Goal: Task Accomplishment & Management: Complete application form

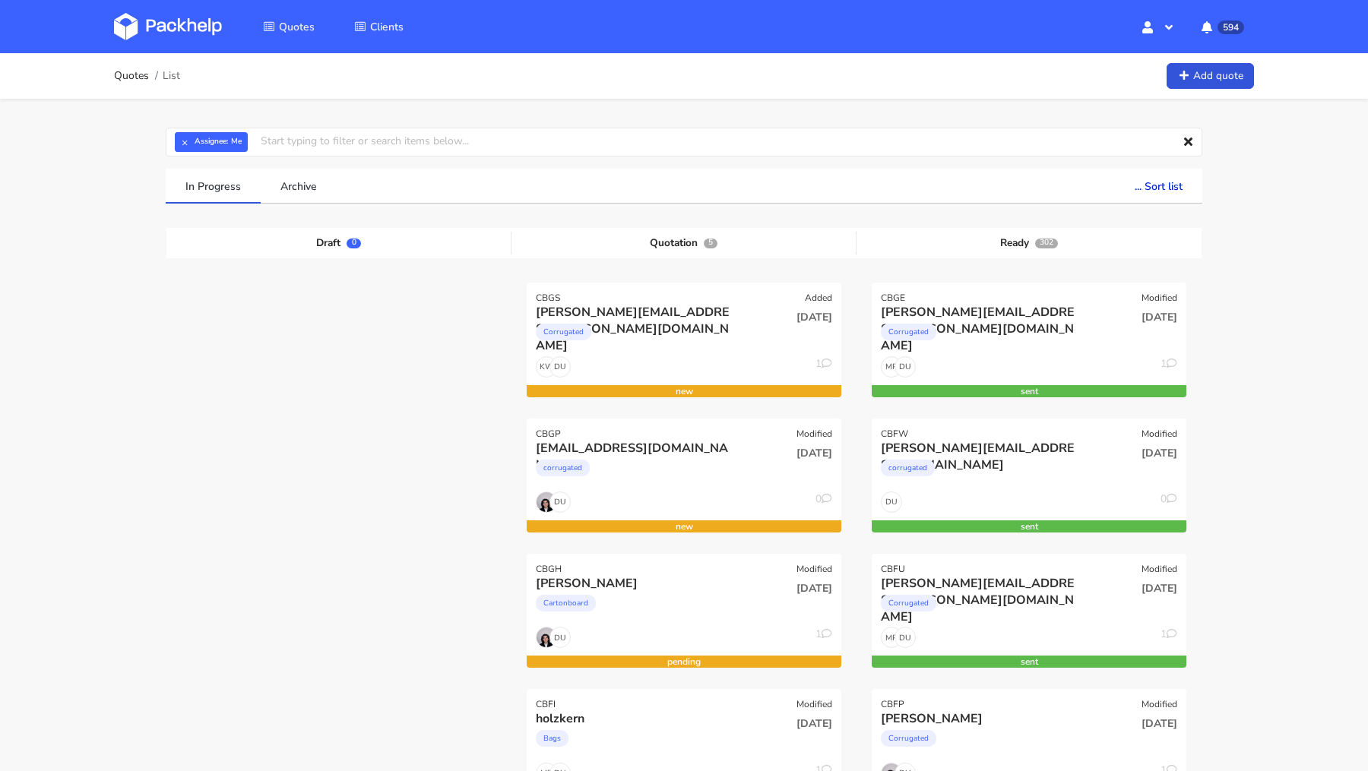
scroll to position [142, 0]
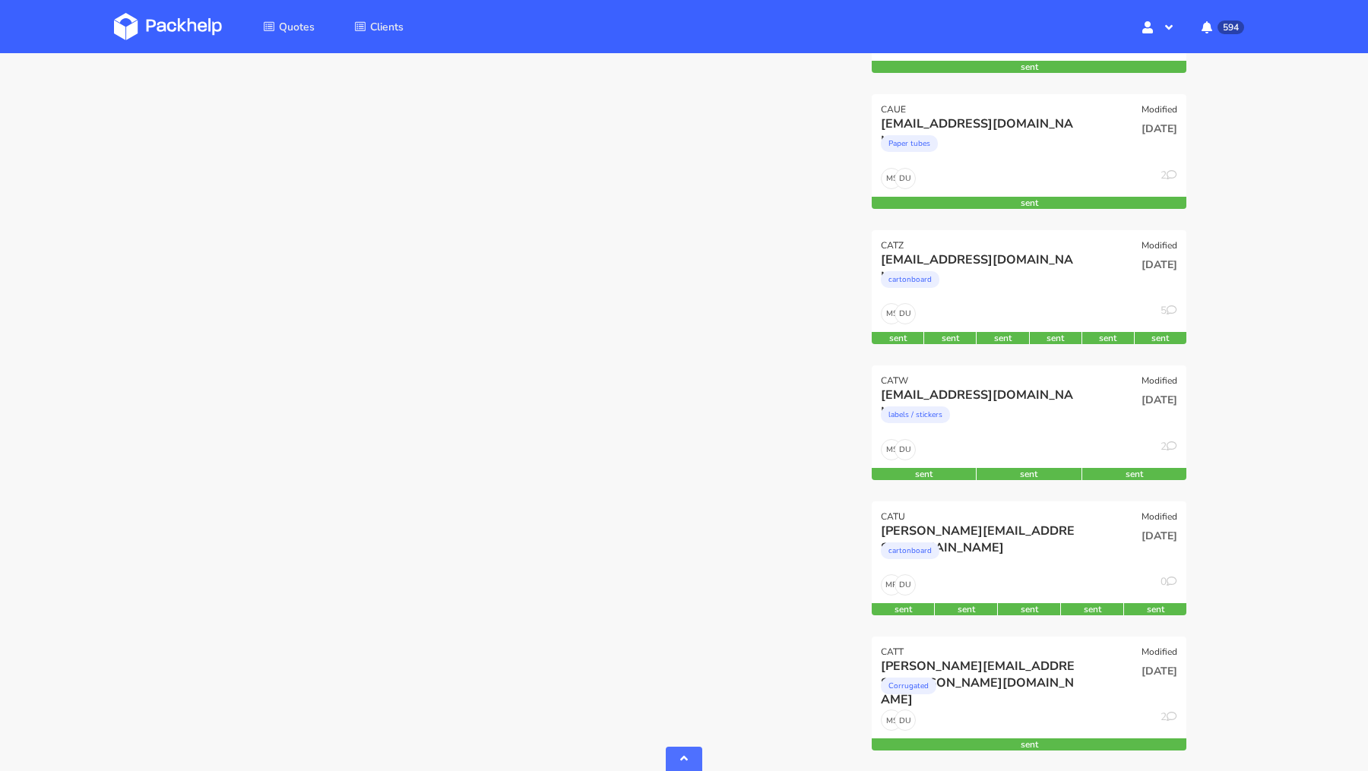
scroll to position [4799, 0]
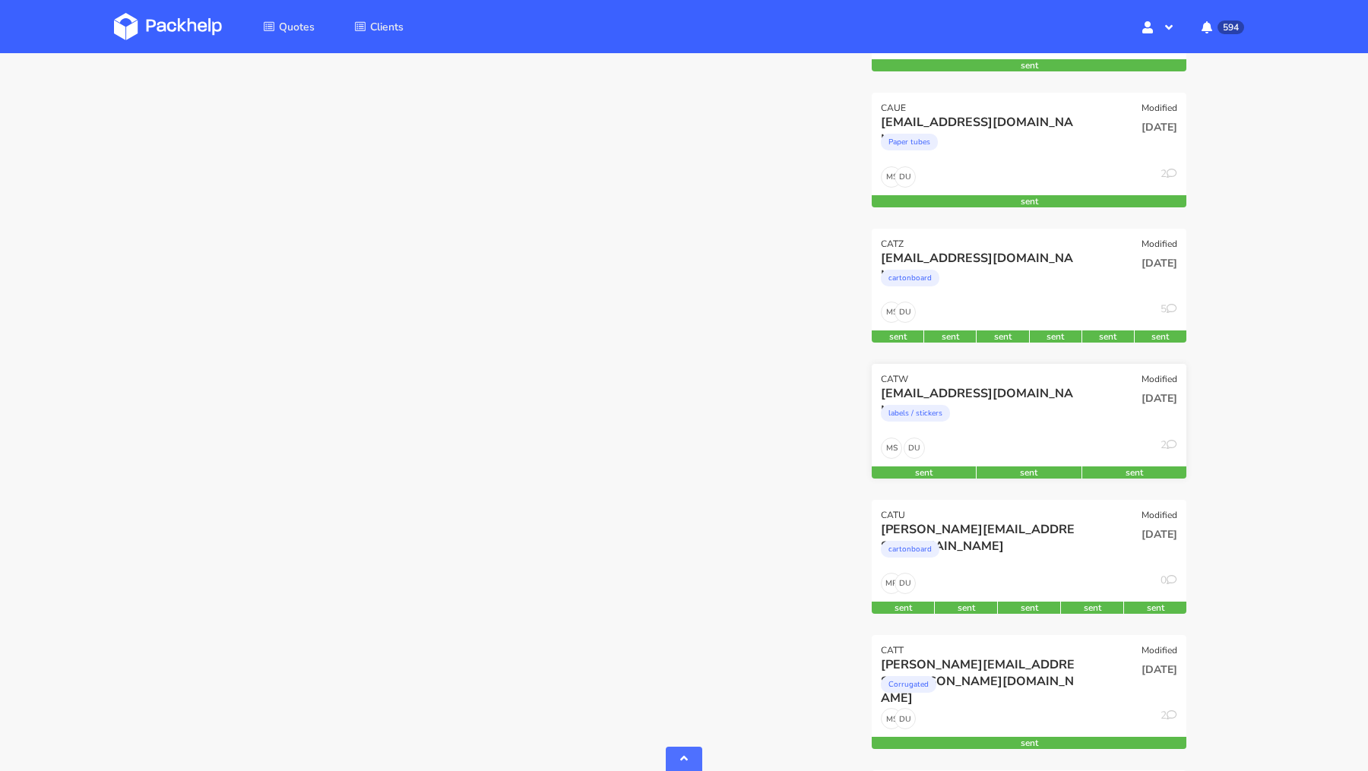
click at [973, 438] on div "DU MS 2" at bounding box center [1029, 452] width 315 height 29
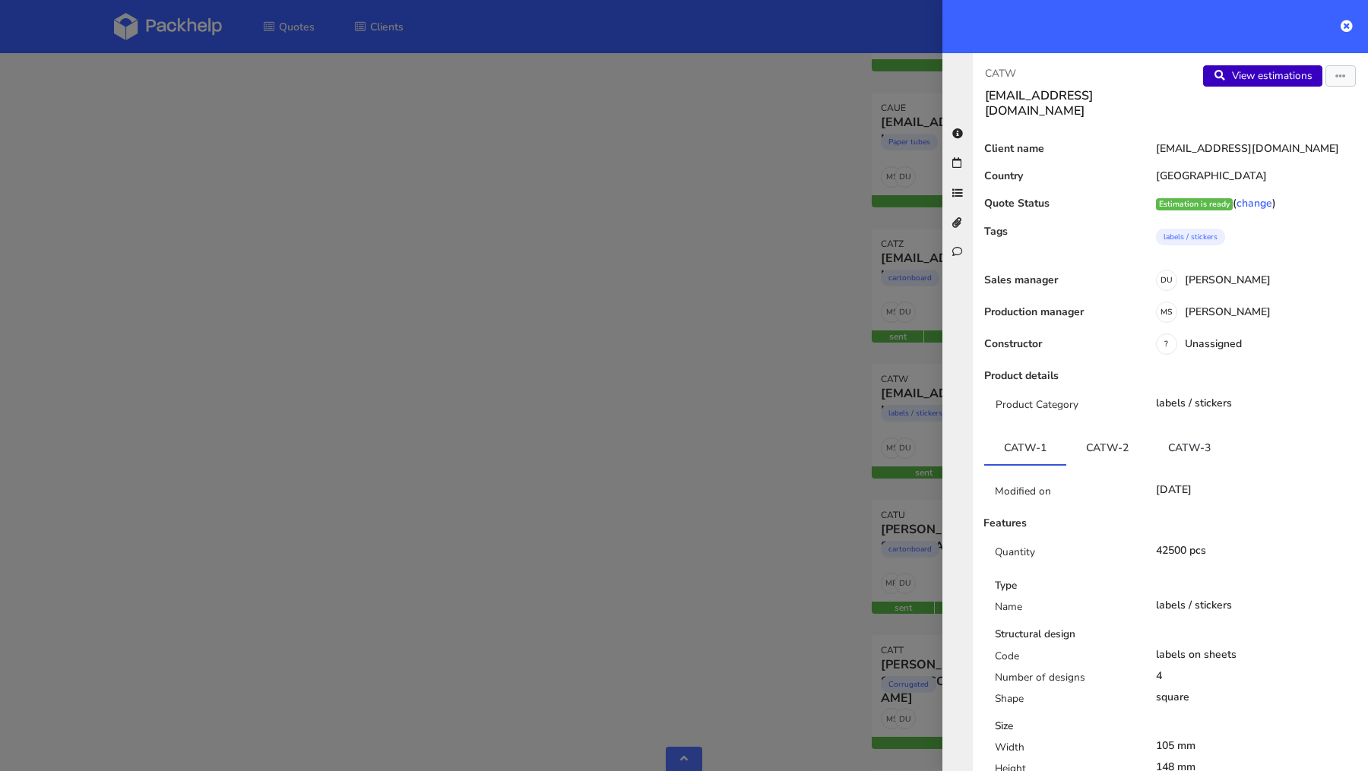
click at [1252, 76] on link "View estimations" at bounding box center [1262, 75] width 119 height 21
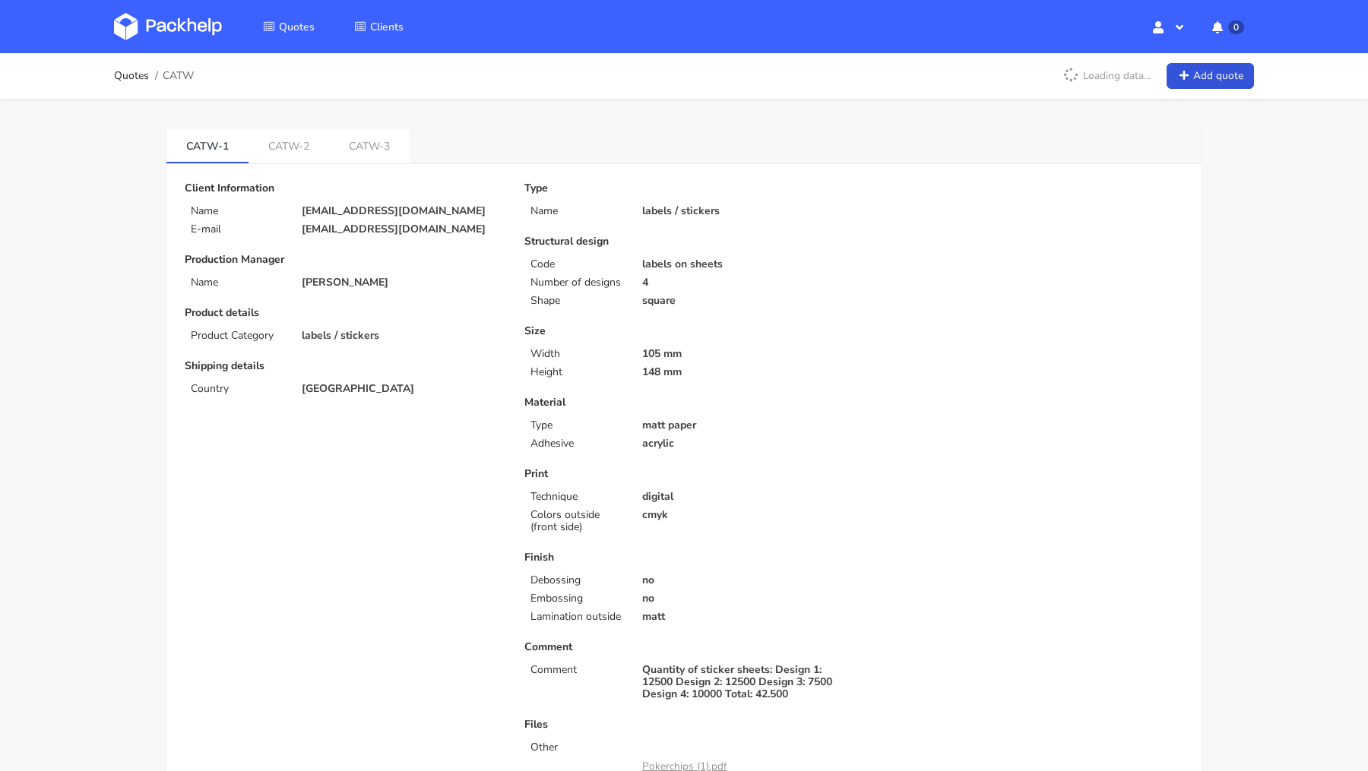
click at [288, 143] on link "CATW-2" at bounding box center [289, 144] width 81 height 33
click at [362, 142] on link "CATW-3" at bounding box center [371, 144] width 81 height 33
click at [287, 141] on link "CATW-2" at bounding box center [290, 144] width 82 height 33
click at [213, 138] on link "CATW-1" at bounding box center [207, 144] width 82 height 33
click at [287, 140] on link "CATW-2" at bounding box center [290, 144] width 82 height 33
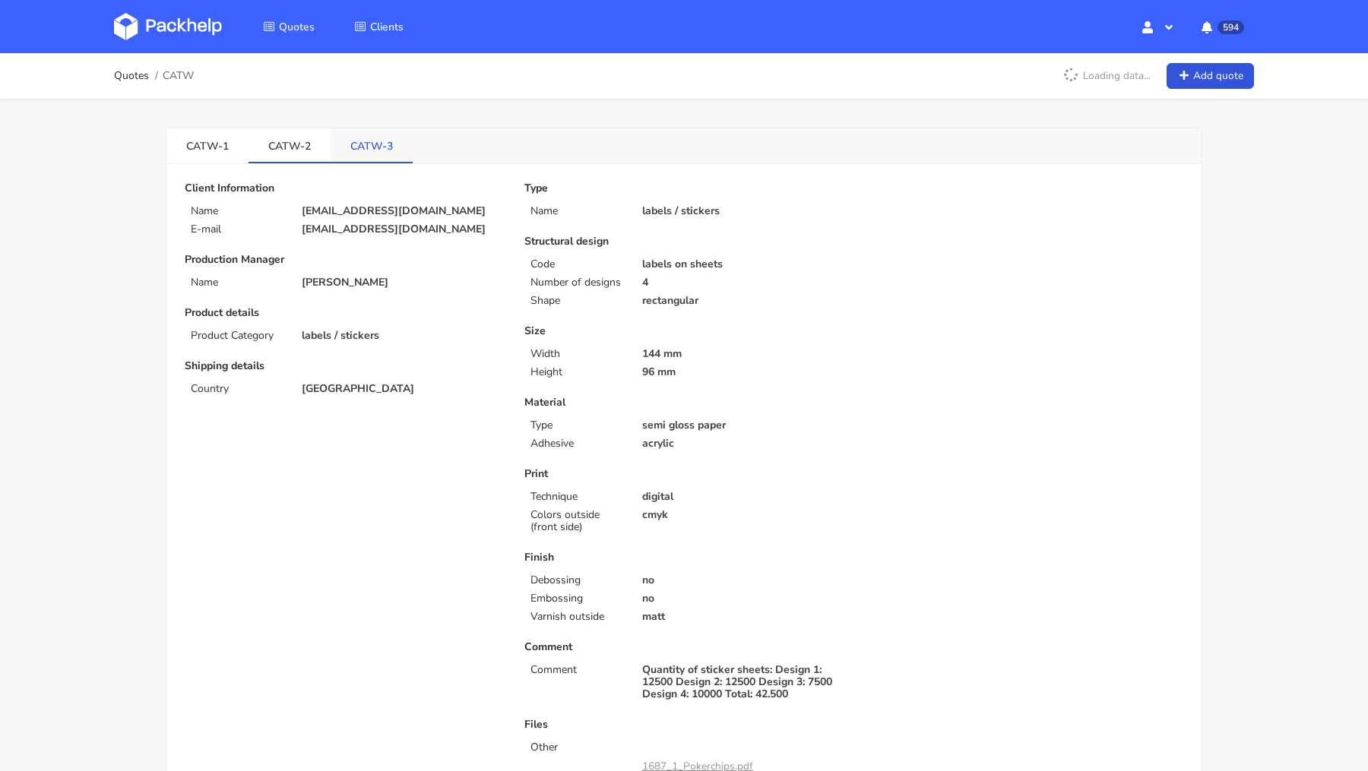
click at [347, 141] on link "CATW-3" at bounding box center [372, 144] width 82 height 33
click at [281, 140] on link "CATW-2" at bounding box center [290, 144] width 82 height 33
click at [214, 140] on link "CATW-1" at bounding box center [207, 144] width 82 height 33
click at [296, 141] on link "CATW-2" at bounding box center [290, 144] width 82 height 33
click at [356, 147] on link "CATW-3" at bounding box center [372, 144] width 82 height 33
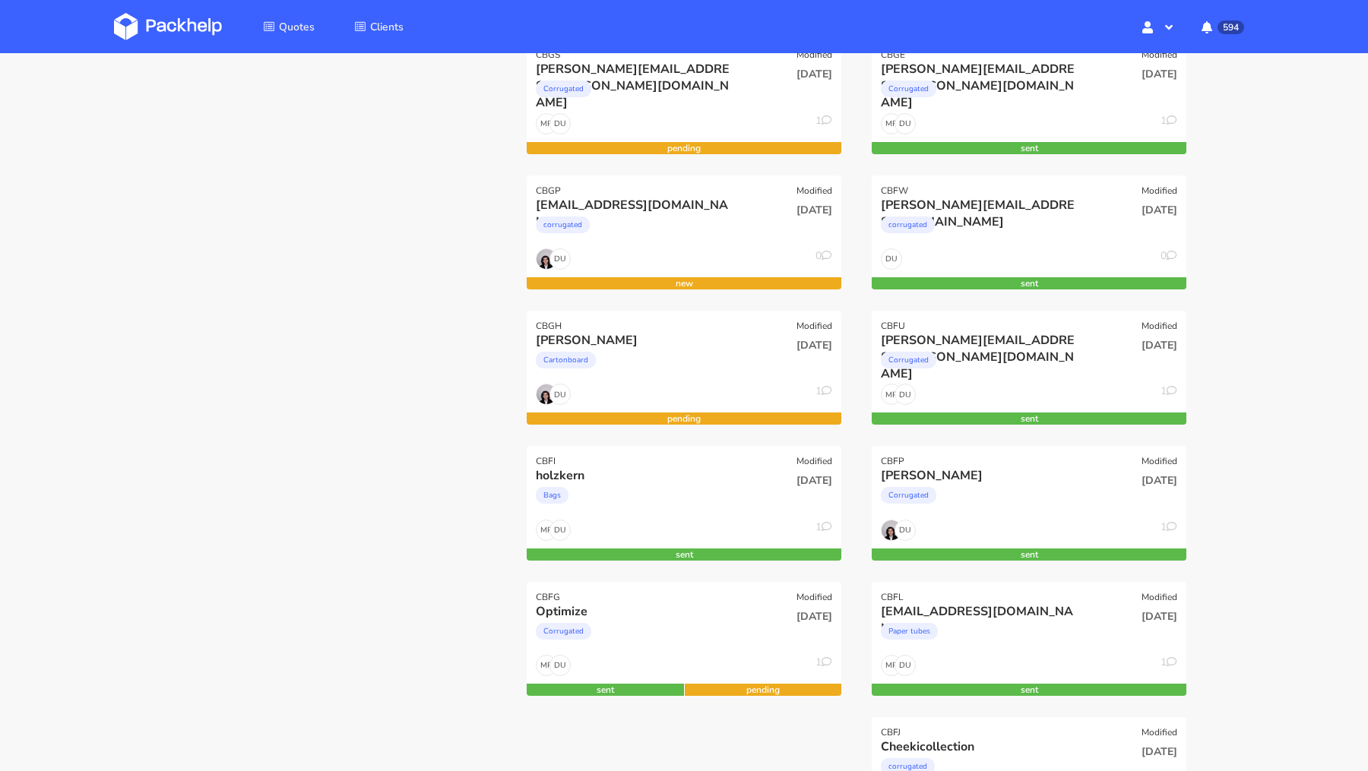
scroll to position [245, 0]
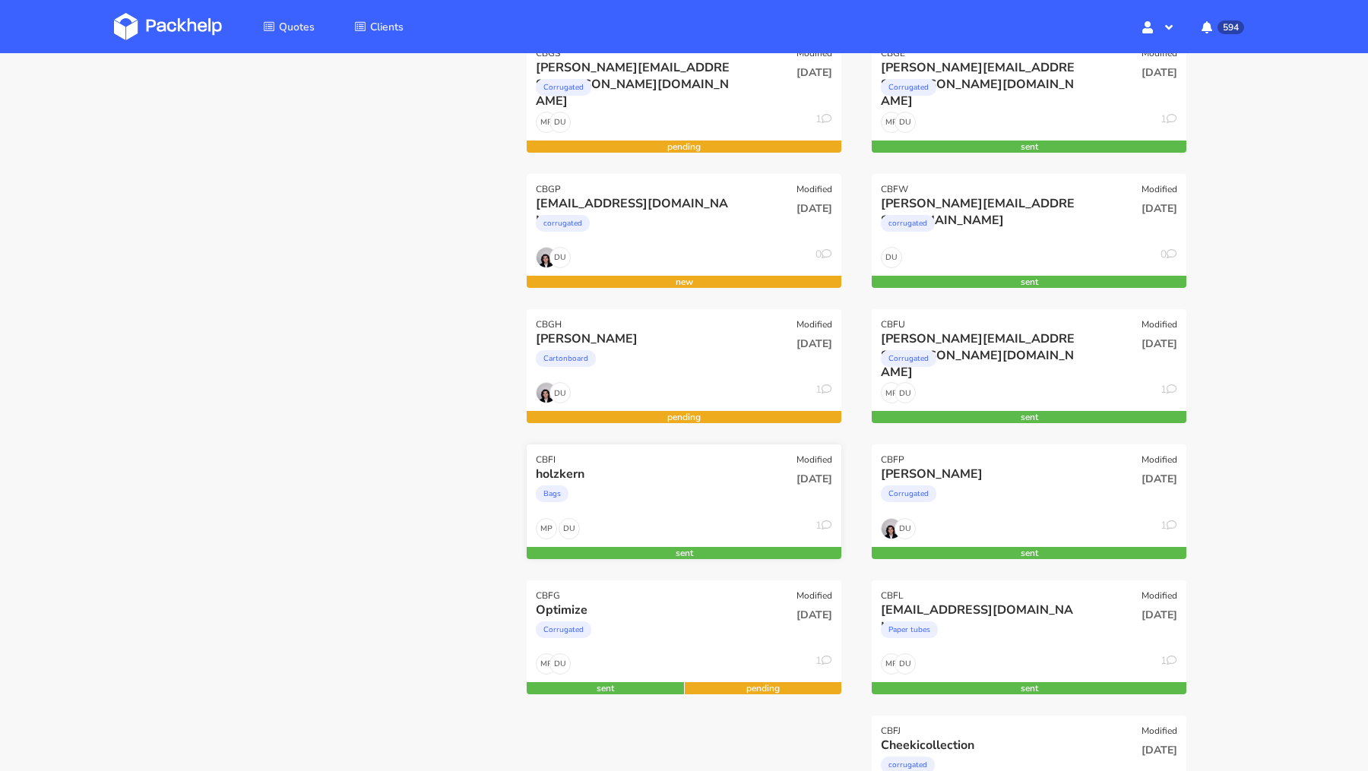
click at [630, 469] on div "holzkern" at bounding box center [636, 474] width 201 height 17
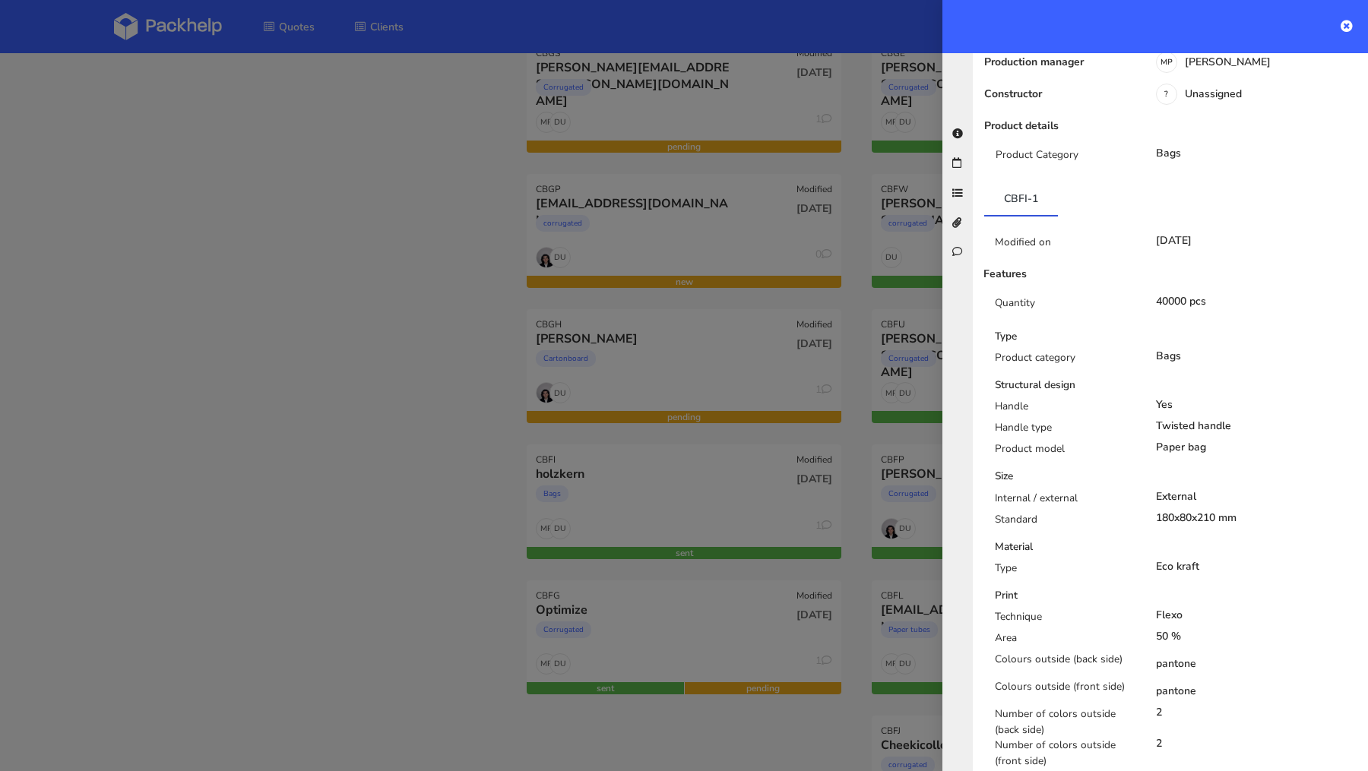
scroll to position [0, 0]
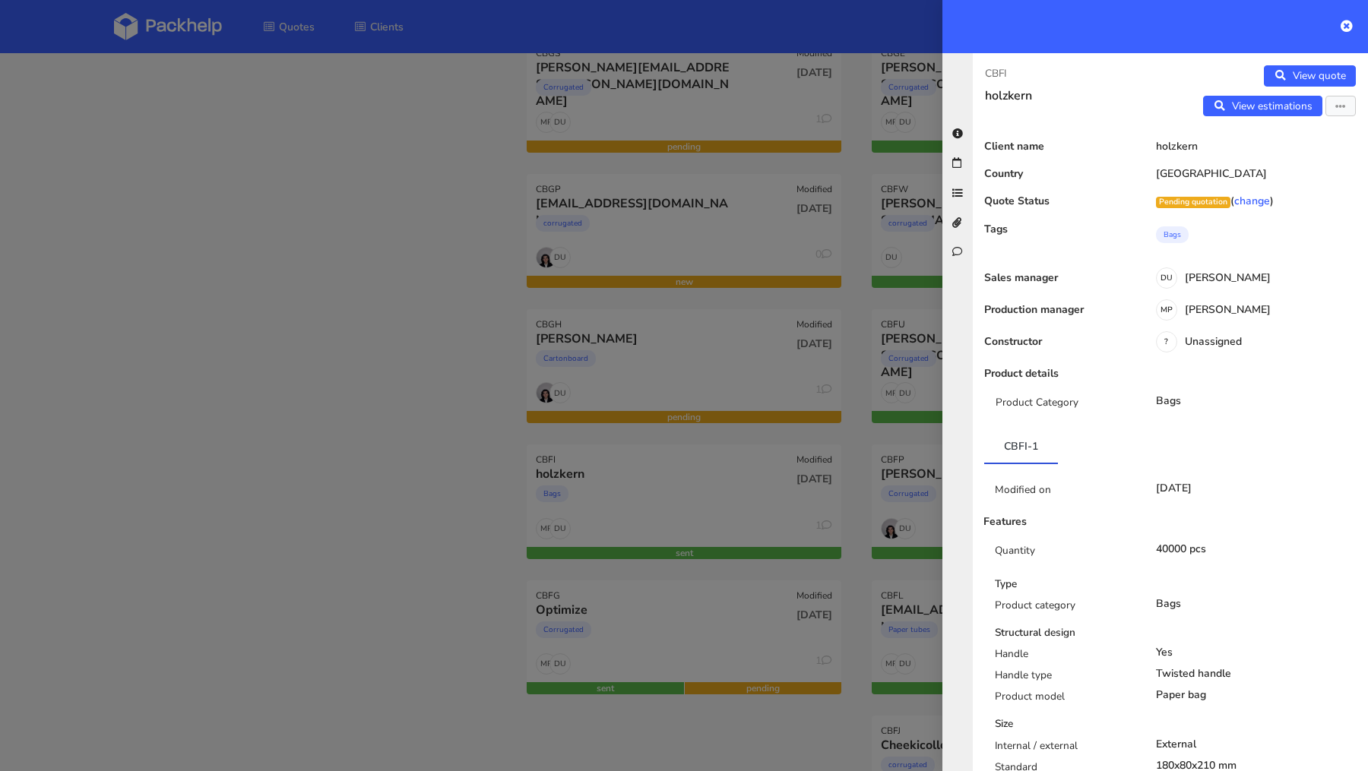
click at [312, 344] on div at bounding box center [684, 385] width 1368 height 771
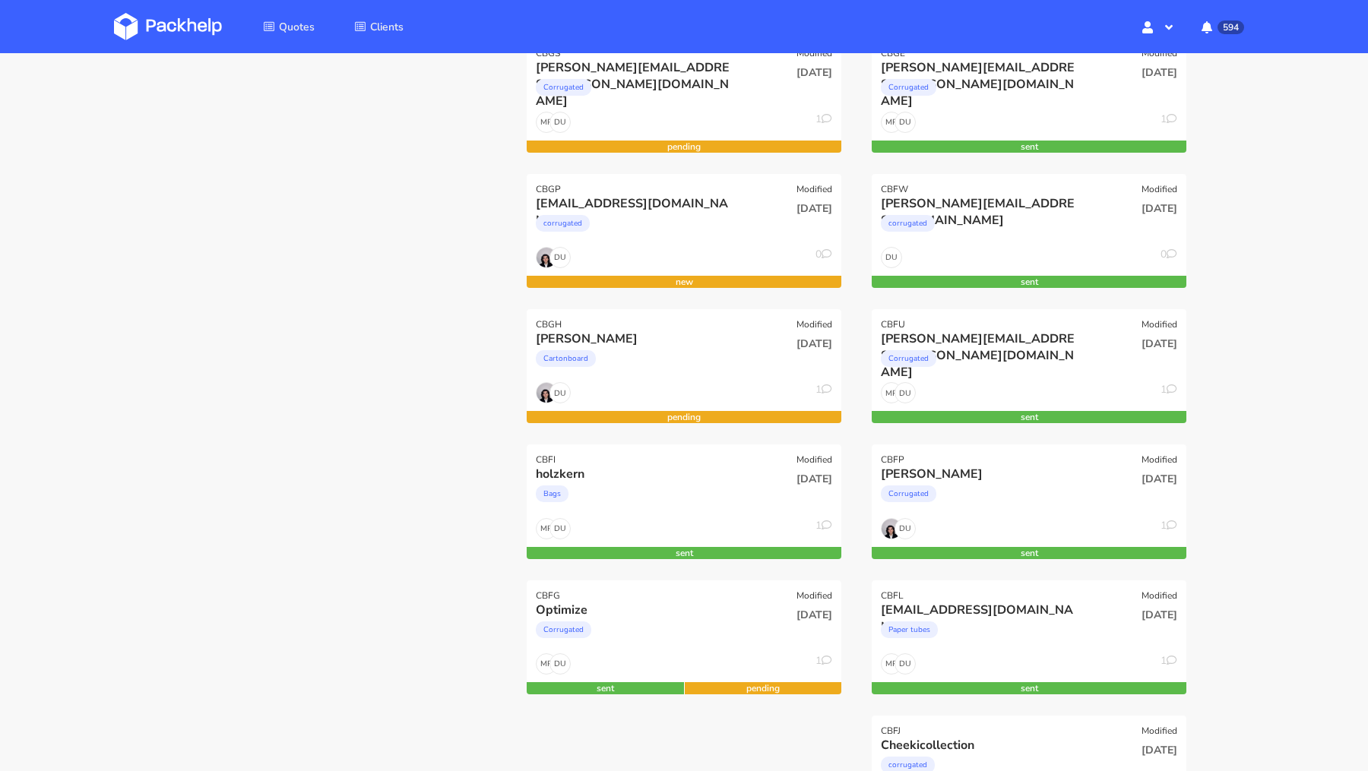
scroll to position [192, 0]
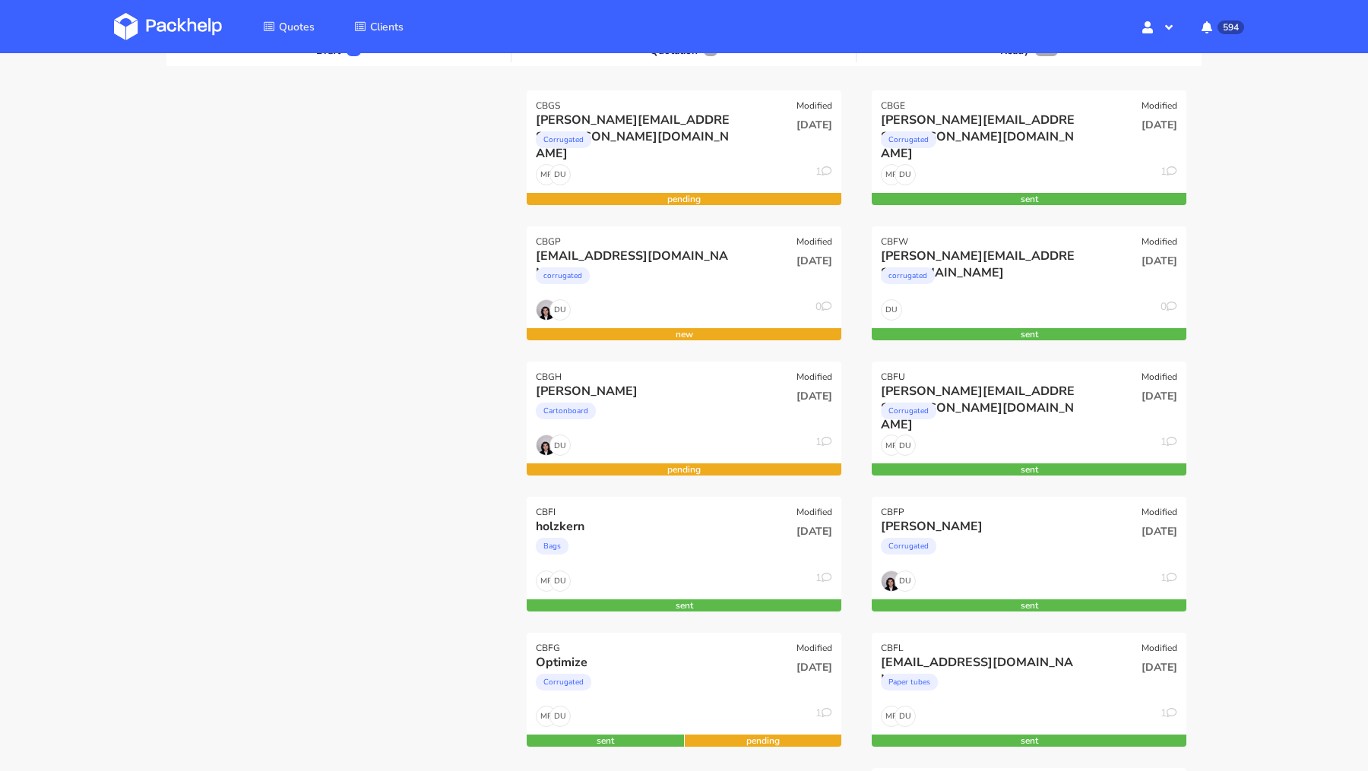
click at [164, 19] on img at bounding box center [168, 26] width 108 height 27
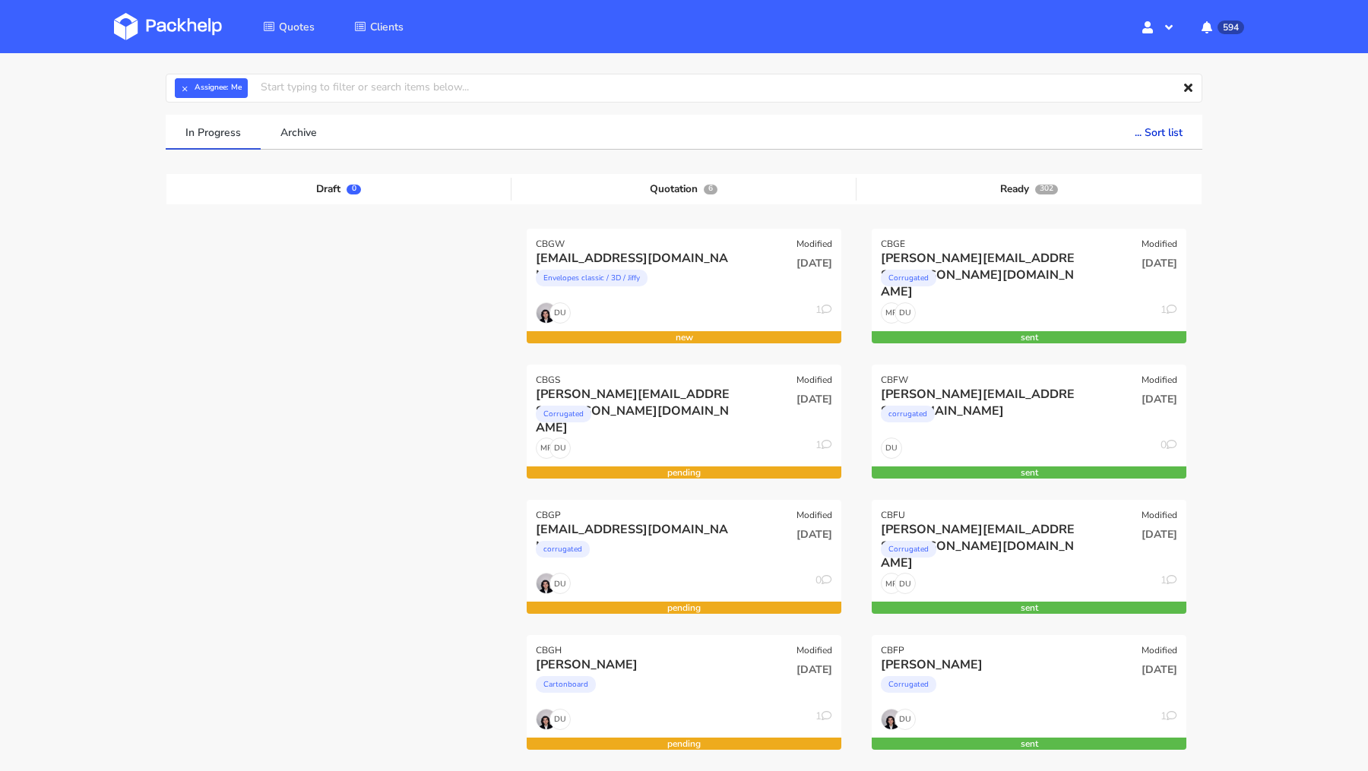
scroll to position [55, 0]
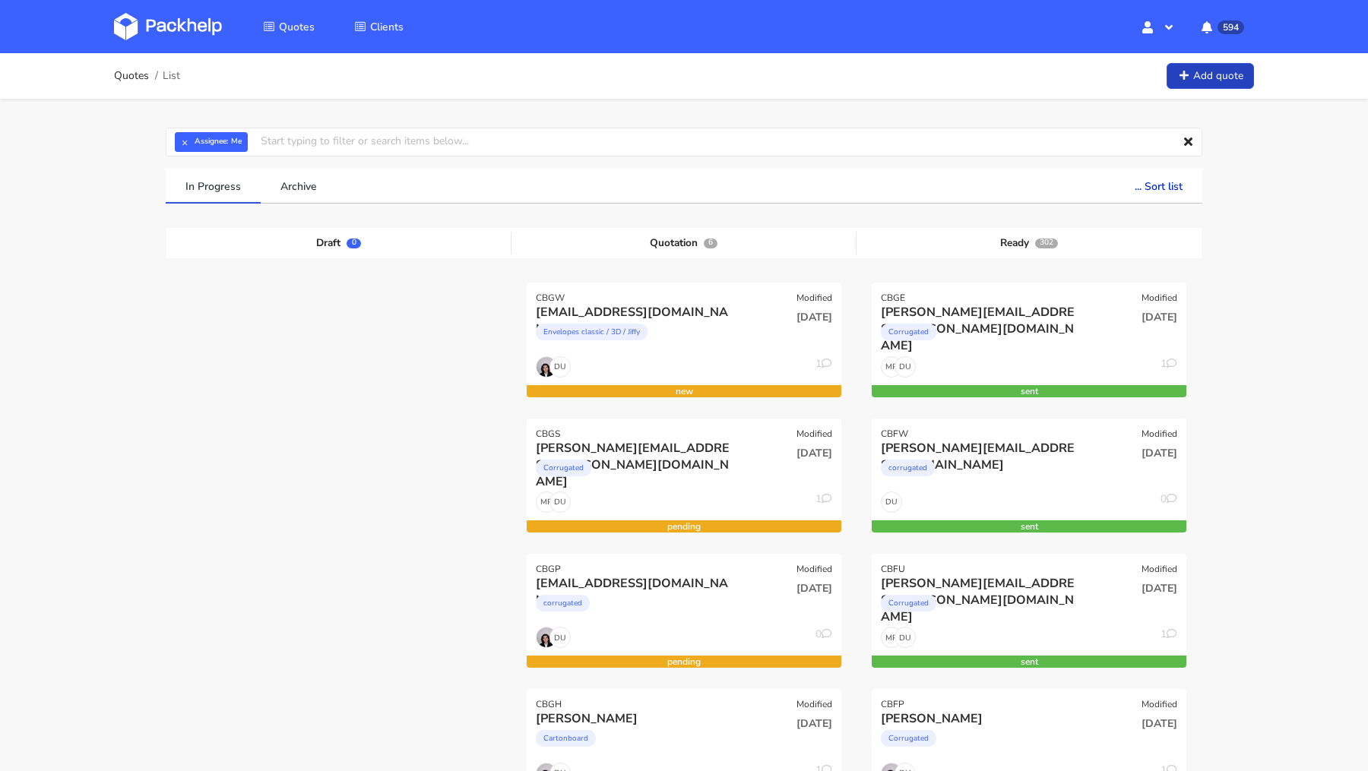
click at [1210, 63] on link "Add quote" at bounding box center [1210, 76] width 87 height 27
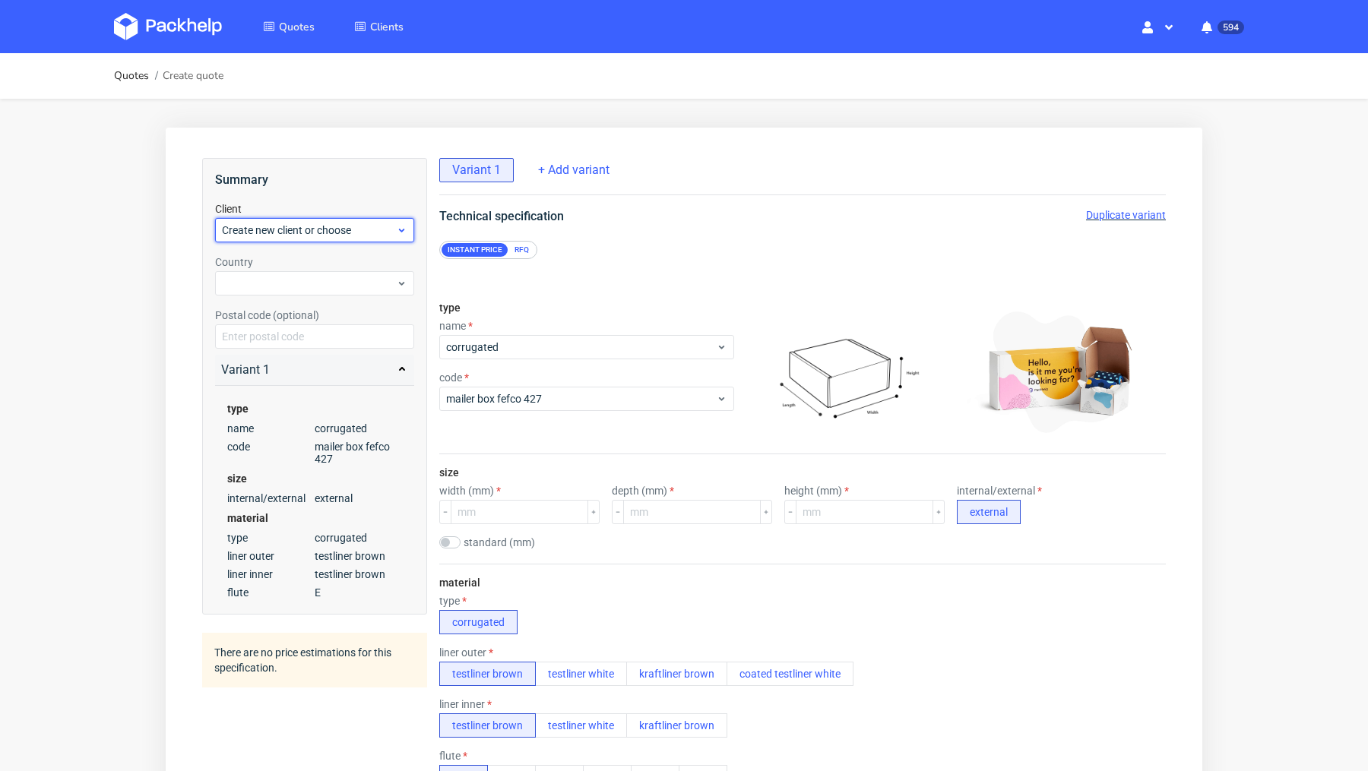
click at [308, 239] on div "Create new client or choose" at bounding box center [314, 230] width 199 height 24
type input "l.kiep@braun-bueffel.de"
click at [296, 261] on div "Add new client" at bounding box center [315, 265] width 188 height 27
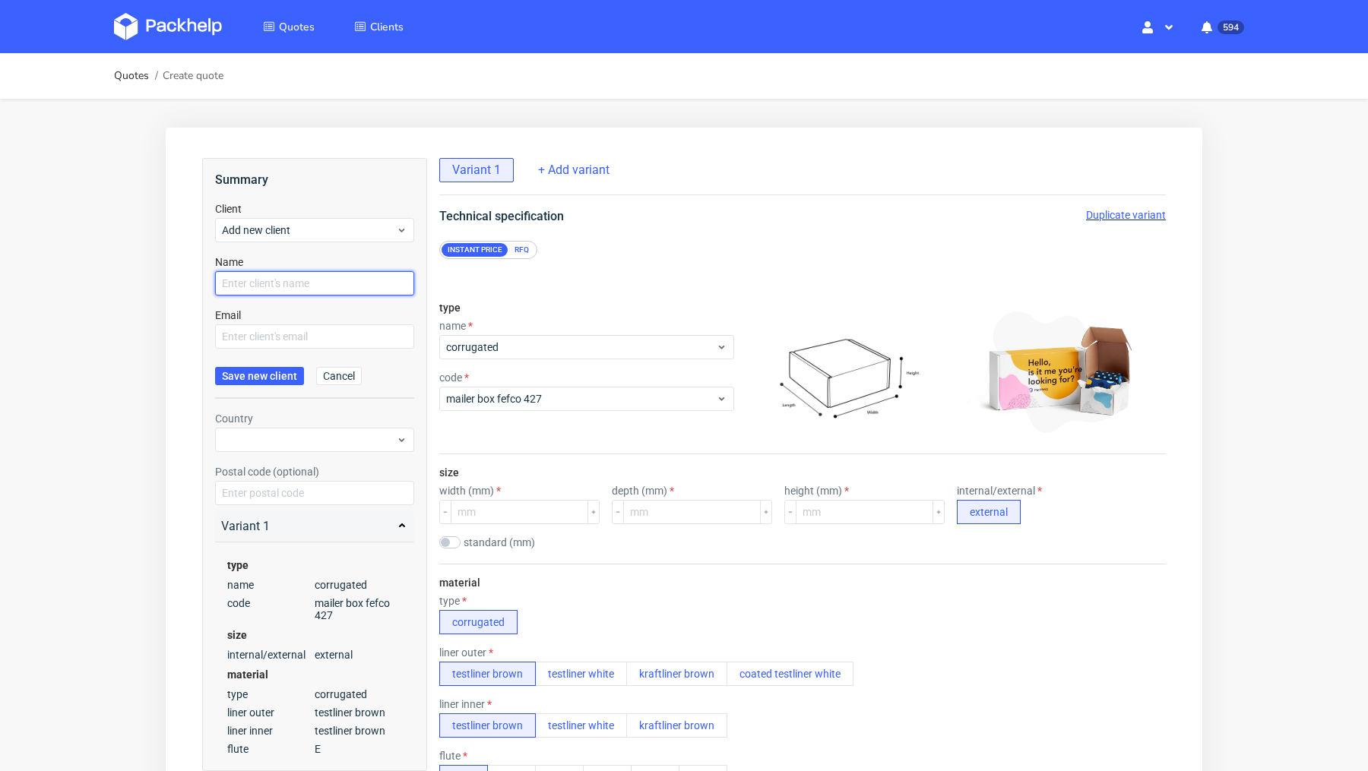
click at [288, 278] on input "text" at bounding box center [314, 283] width 199 height 24
paste input "l.kiep@braun-bueffel.de"
type input "l.kiep@braun-bueffel.de"
click at [278, 337] on input "text" at bounding box center [314, 337] width 199 height 24
paste input "l.kiep@braun-bueffel.de"
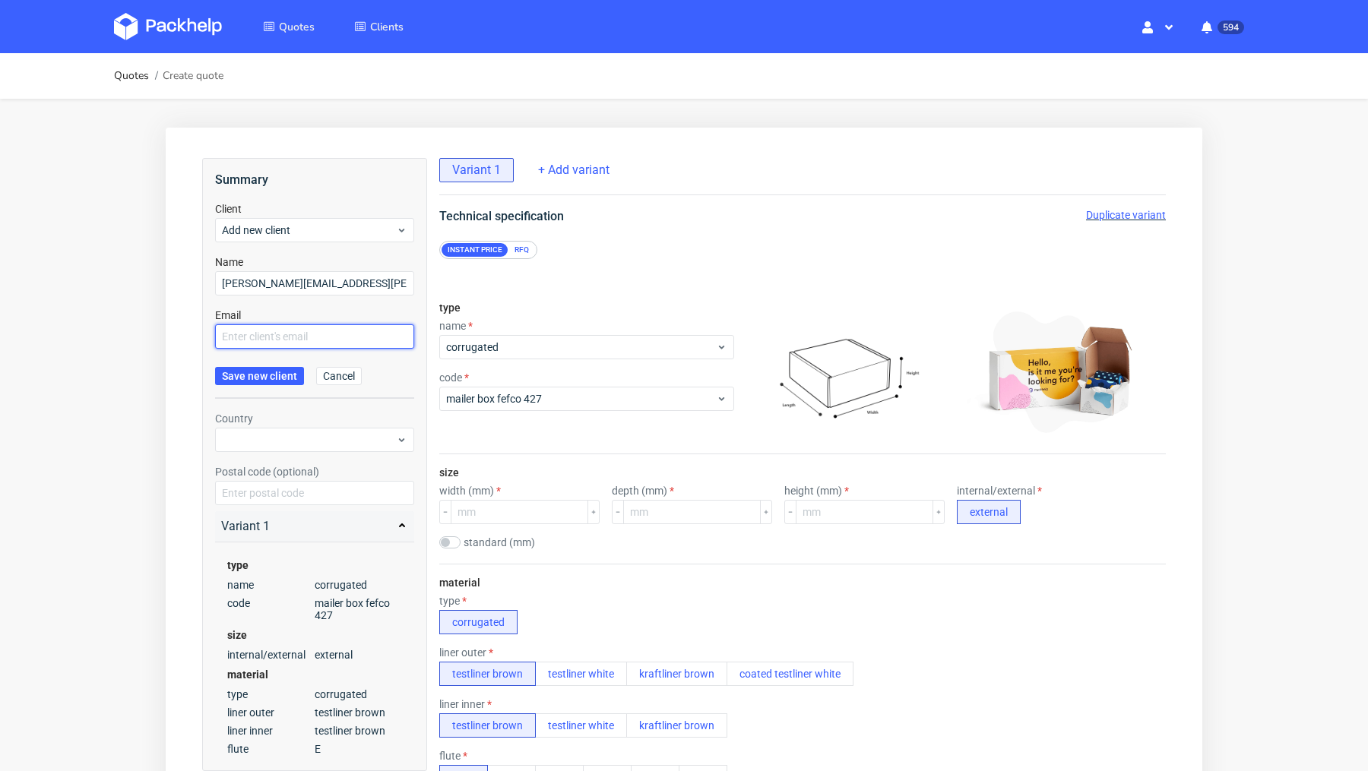
type input "l.kiep@braun-bueffel.de"
click at [304, 337] on input "l.kiep@braun-bueffel.de" at bounding box center [314, 337] width 199 height 24
click at [282, 235] on span "Add new client" at bounding box center [309, 230] width 174 height 15
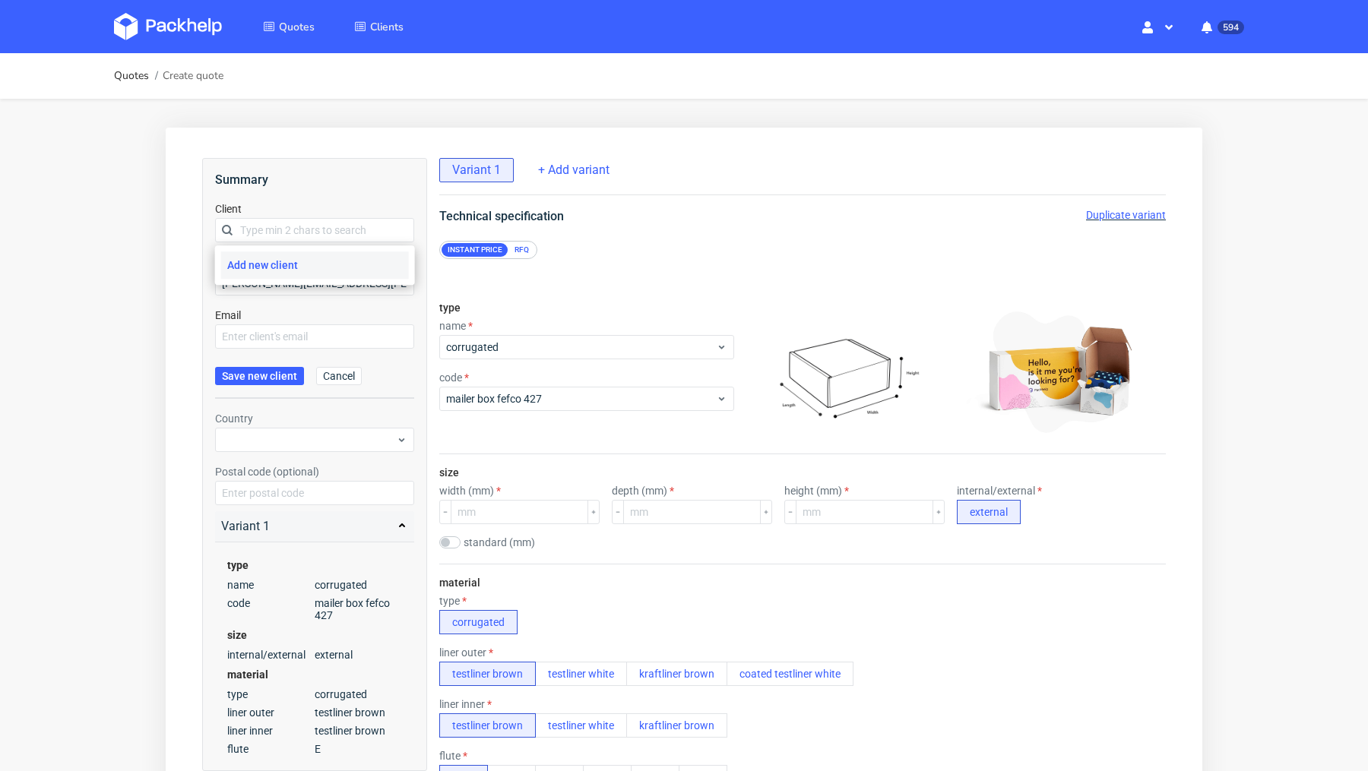
click at [336, 371] on span "Cancel" at bounding box center [339, 376] width 32 height 11
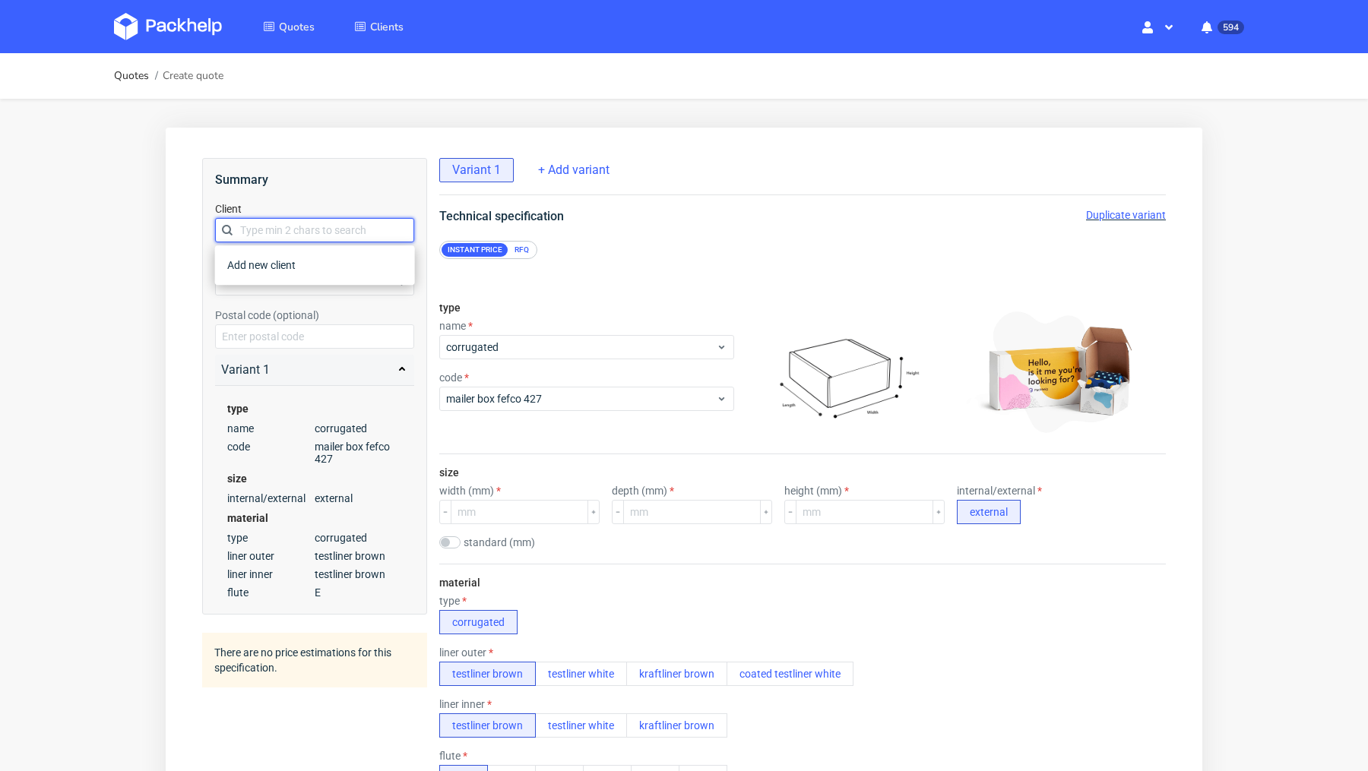
click at [290, 230] on input "text" at bounding box center [314, 230] width 199 height 24
click at [292, 230] on span "Create new client or choose" at bounding box center [309, 230] width 174 height 15
drag, startPoint x: 264, startPoint y: 233, endPoint x: 187, endPoint y: 226, distance: 77.0
click at [173, 35] on img at bounding box center [168, 26] width 108 height 27
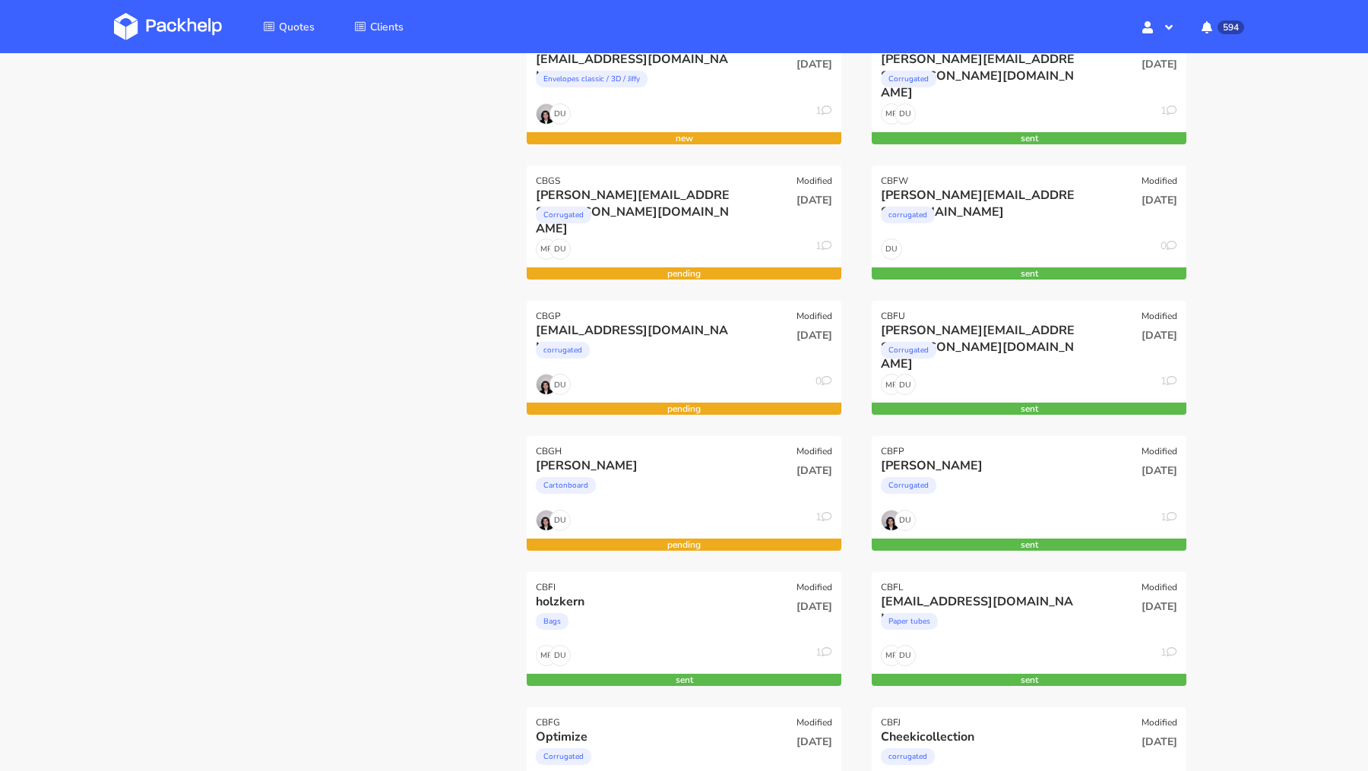
scroll to position [255, 0]
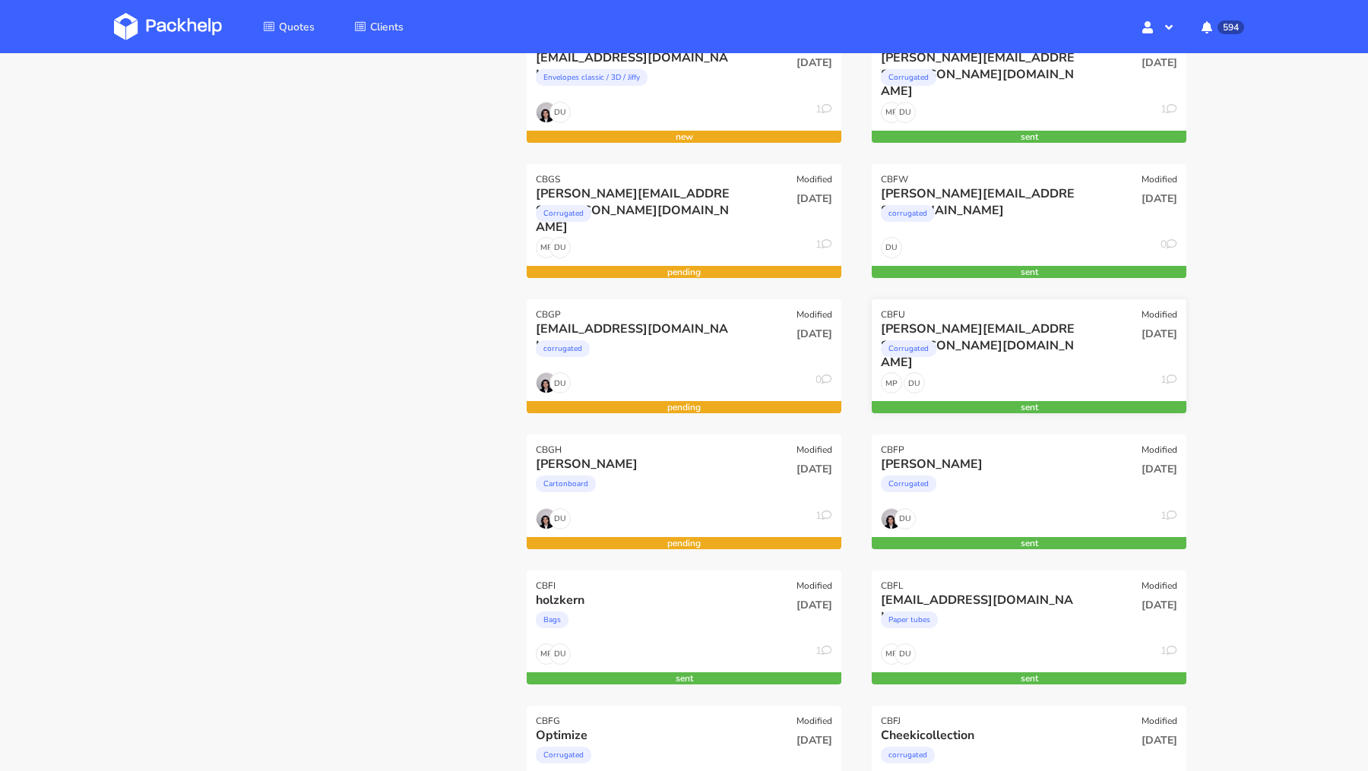
click at [1069, 328] on div "[PERSON_NAME][EMAIL_ADDRESS][PERSON_NAME][DOMAIN_NAME]" at bounding box center [981, 329] width 201 height 17
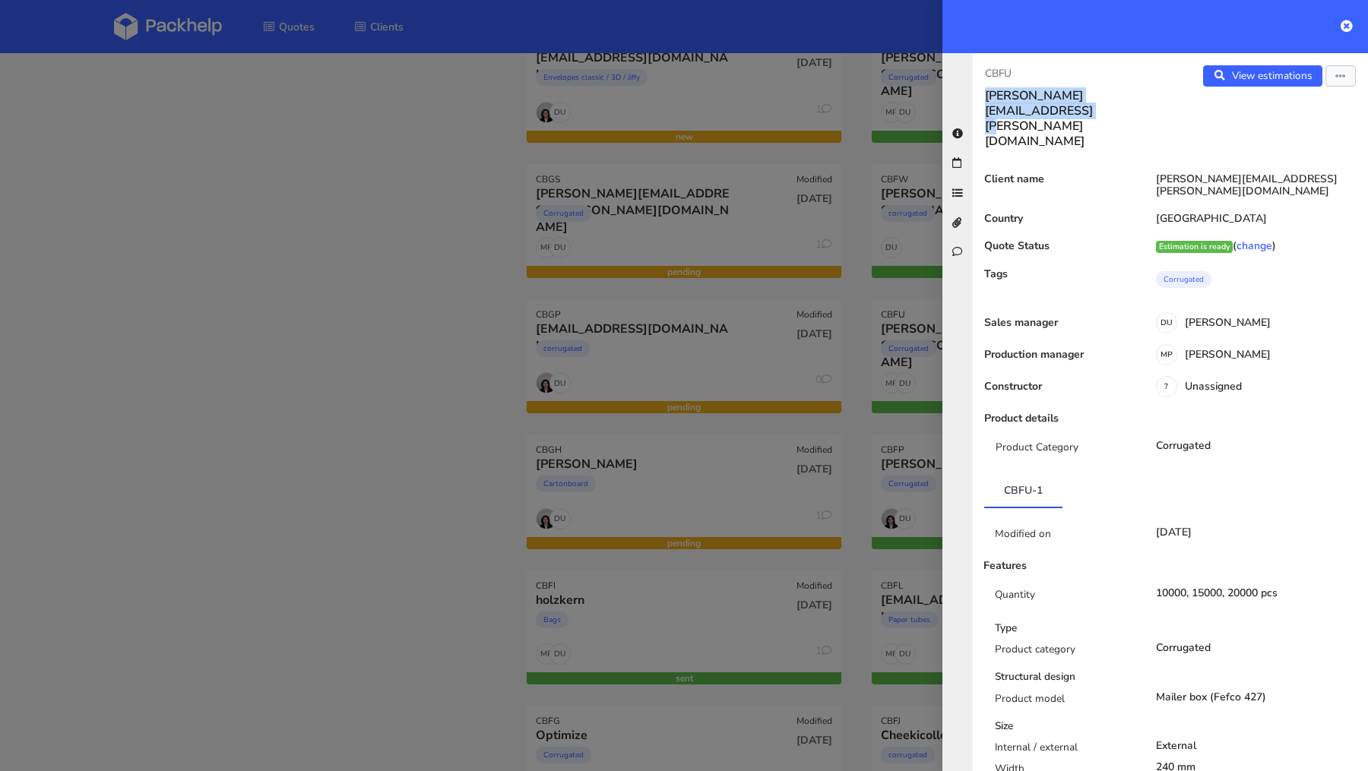
drag, startPoint x: 1050, startPoint y: 112, endPoint x: 986, endPoint y: 99, distance: 65.1
click at [986, 99] on h3 "[PERSON_NAME][EMAIL_ADDRESS][PERSON_NAME][DOMAIN_NAME]" at bounding box center [1071, 118] width 173 height 61
copy h3 "[PERSON_NAME][EMAIL_ADDRESS][PERSON_NAME][DOMAIN_NAME]"
click at [376, 314] on div at bounding box center [684, 385] width 1368 height 771
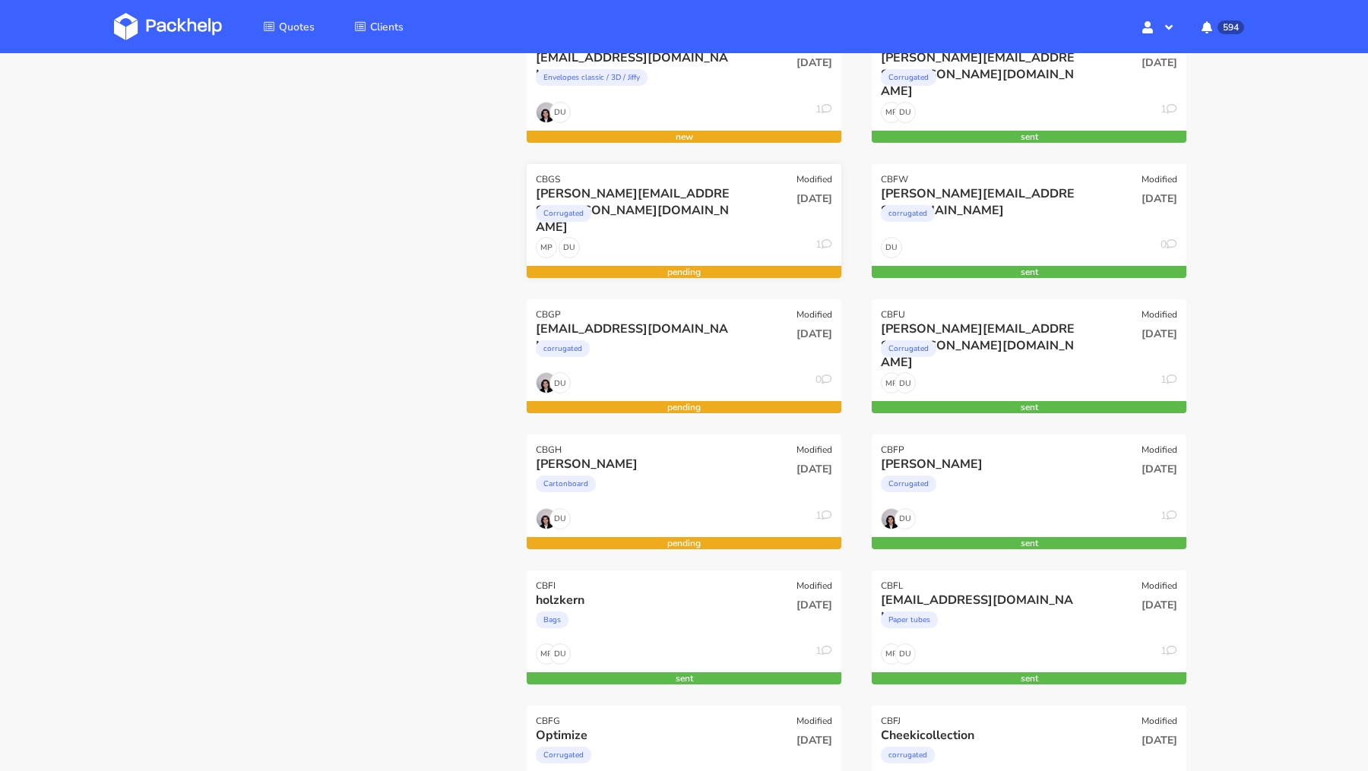
scroll to position [0, 0]
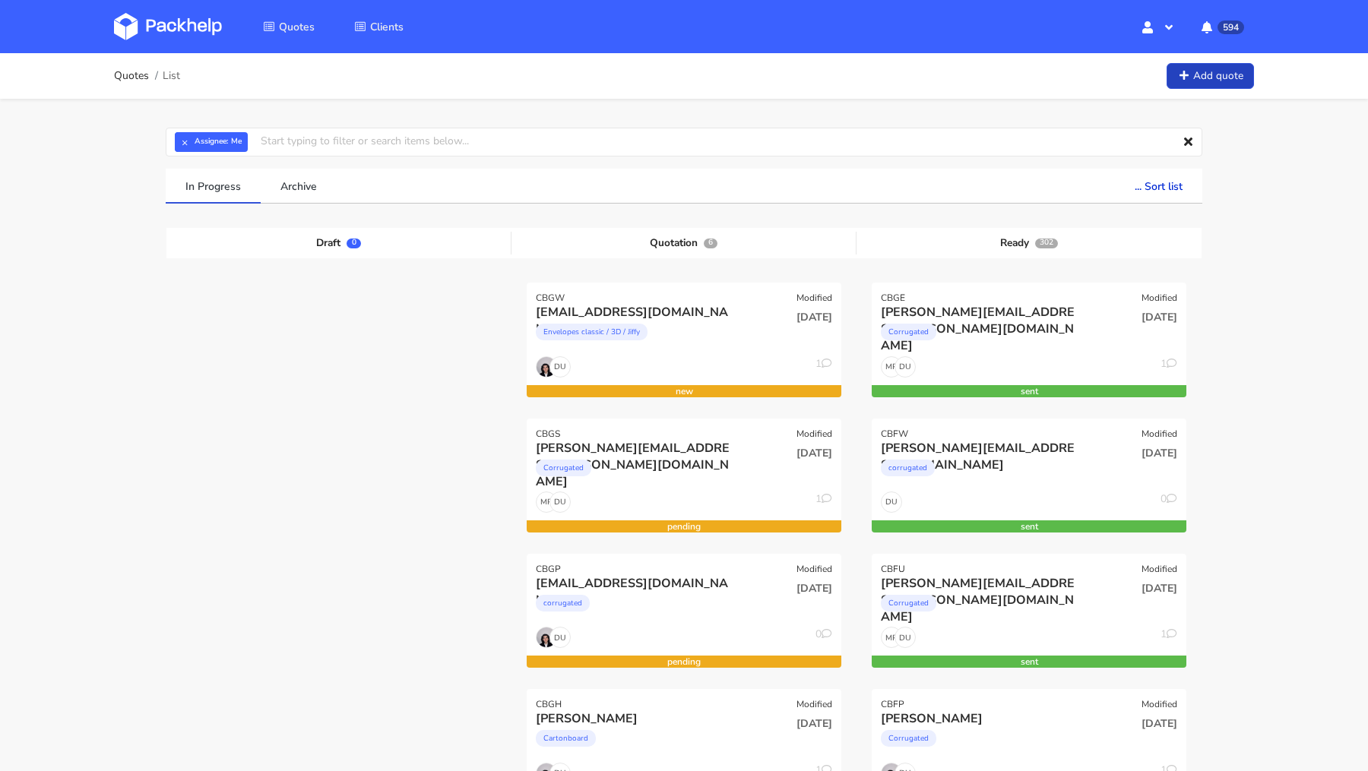
click at [1202, 86] on link "Add quote" at bounding box center [1210, 76] width 87 height 27
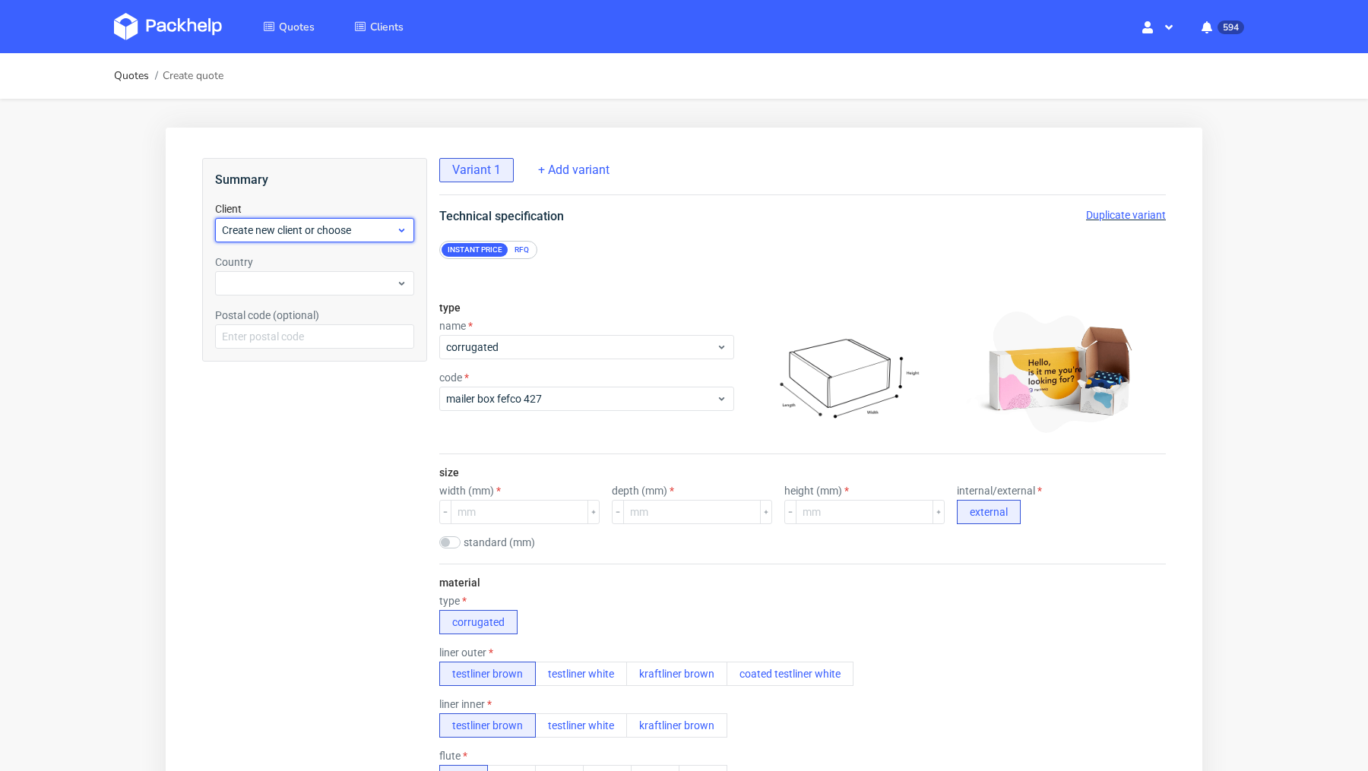
click at [287, 236] on span "Create new client or choose" at bounding box center [309, 230] width 174 height 15
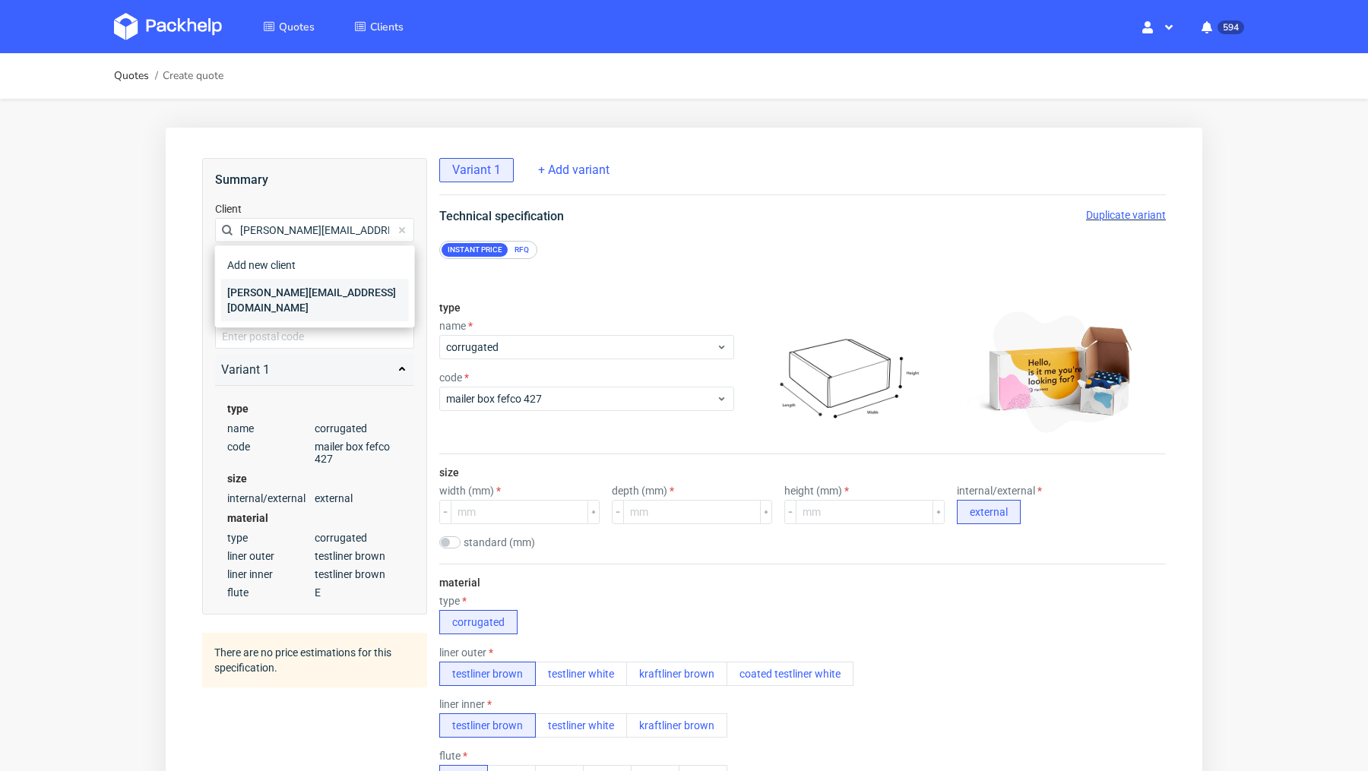
type input "[PERSON_NAME][EMAIL_ADDRESS][DOMAIN_NAME]"
click at [276, 281] on div "[PERSON_NAME][EMAIL_ADDRESS][DOMAIN_NAME]" at bounding box center [315, 300] width 188 height 43
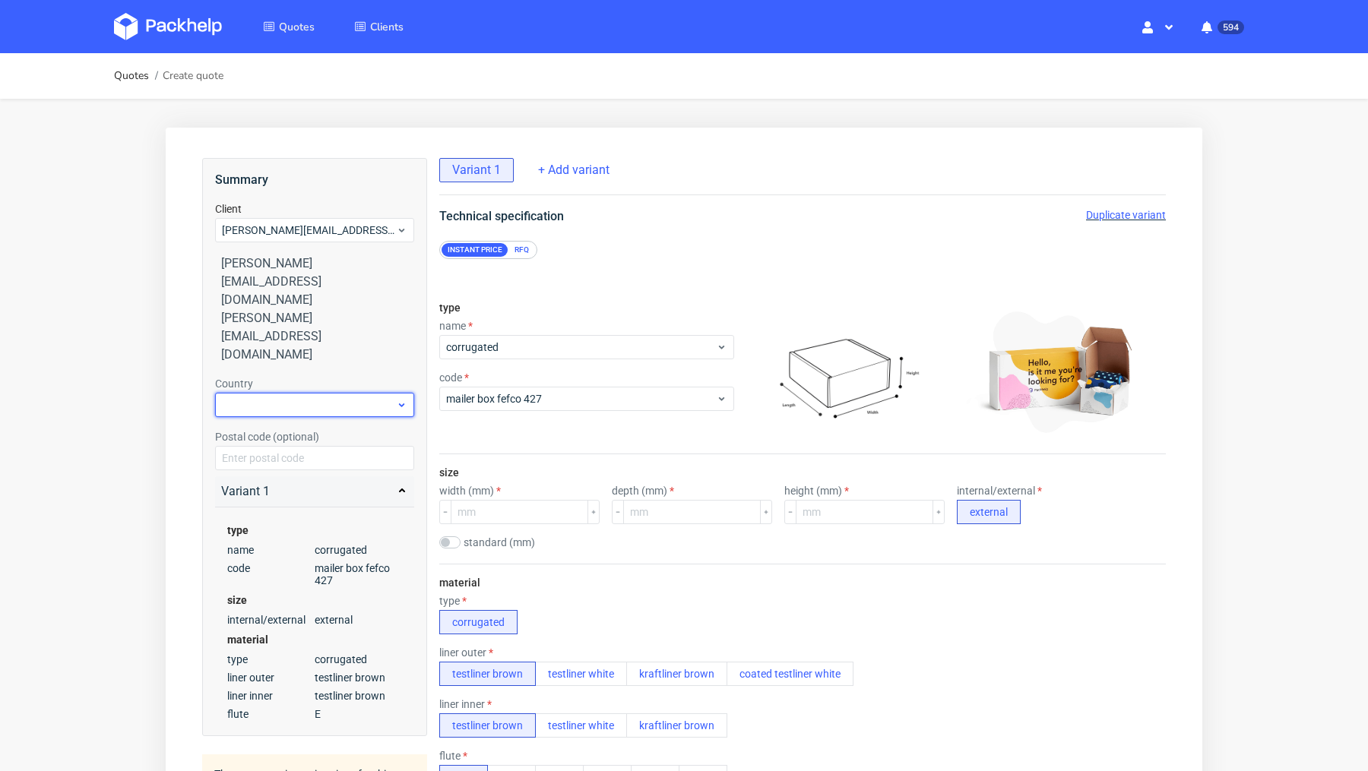
click at [264, 393] on div at bounding box center [314, 405] width 199 height 24
type input "ger"
click at [246, 395] on div "[GEOGRAPHIC_DATA]" at bounding box center [315, 395] width 188 height 27
click at [682, 311] on div "type name corrugated code mailer box fefco 427" at bounding box center [586, 372] width 295 height 164
click at [527, 257] on div "RFQ" at bounding box center [521, 250] width 27 height 14
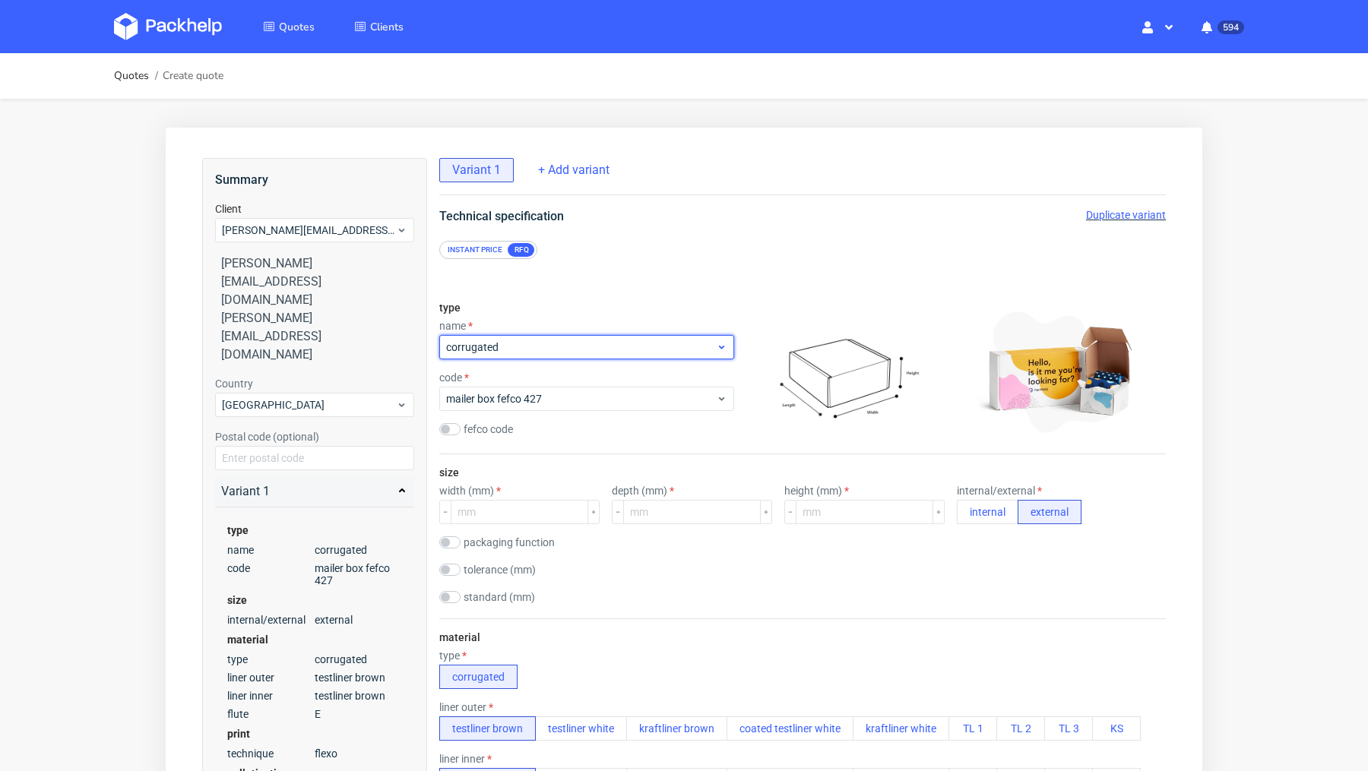
click at [520, 347] on span "corrugated" at bounding box center [581, 347] width 270 height 15
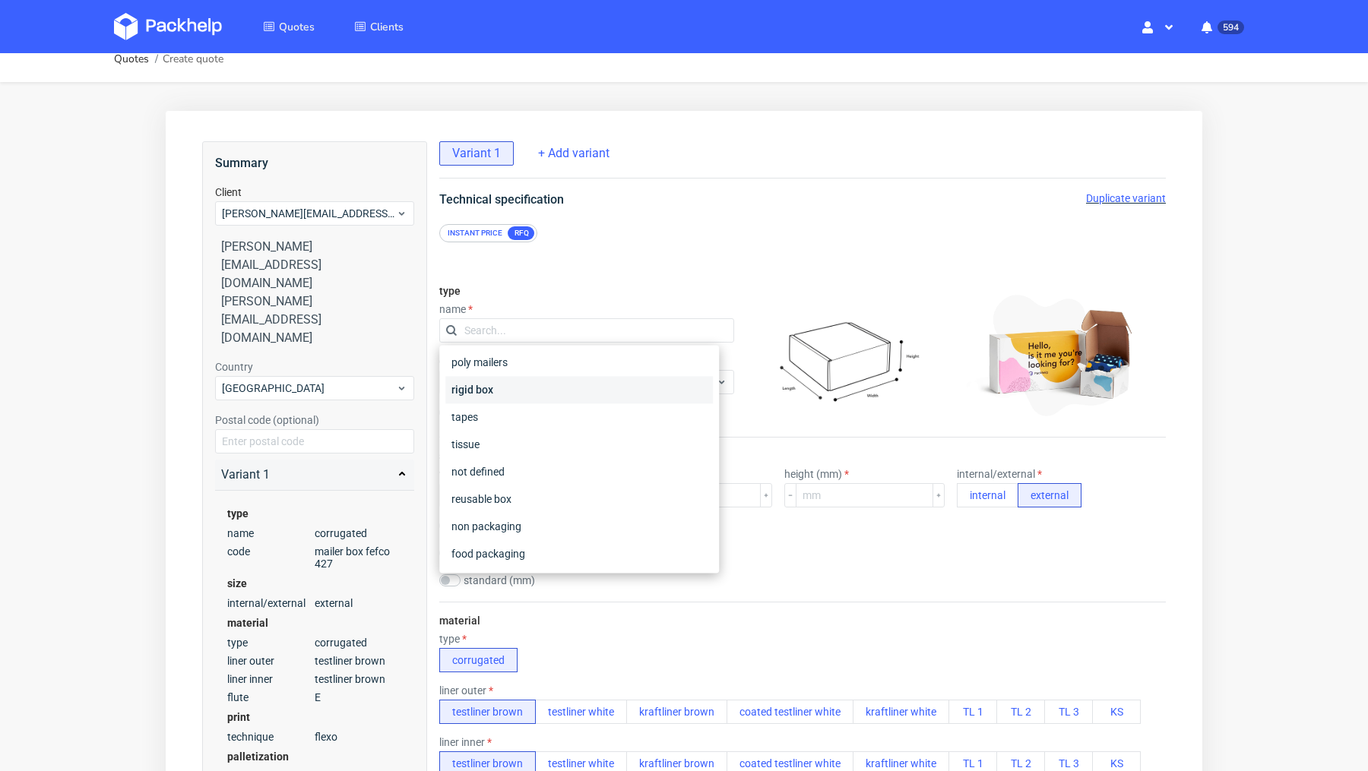
scroll to position [19, 0]
click at [518, 395] on div "rigid box" at bounding box center [579, 387] width 268 height 27
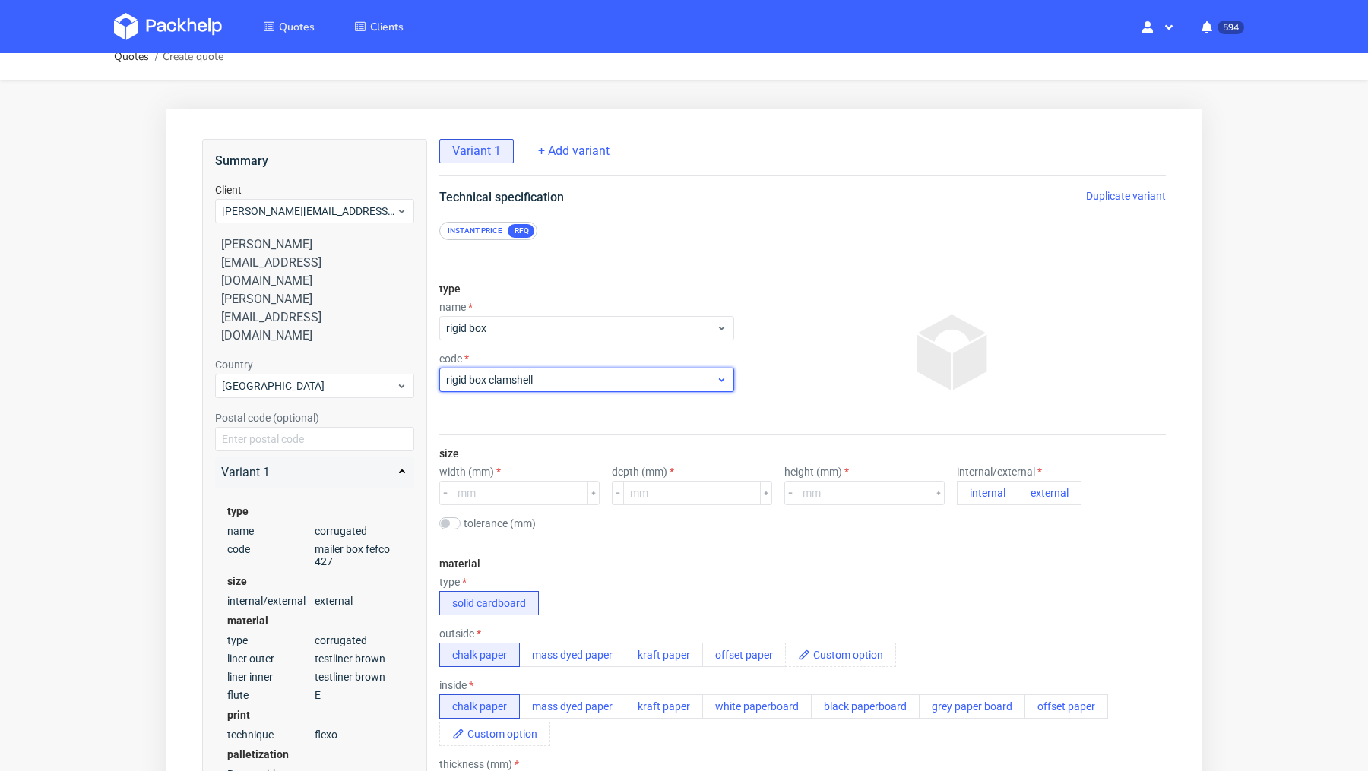
click at [509, 385] on span "rigid box clamshell" at bounding box center [581, 379] width 270 height 15
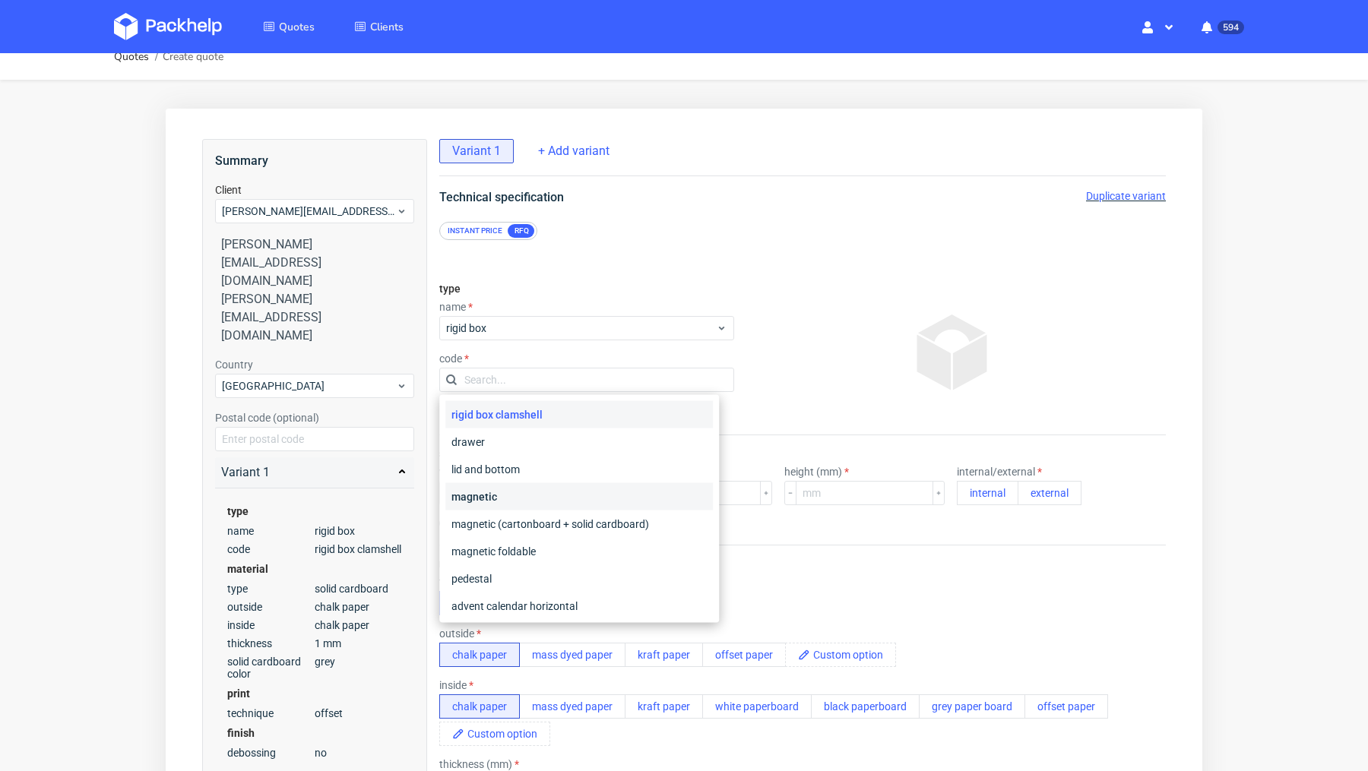
click at [527, 495] on div "magnetic" at bounding box center [579, 496] width 268 height 27
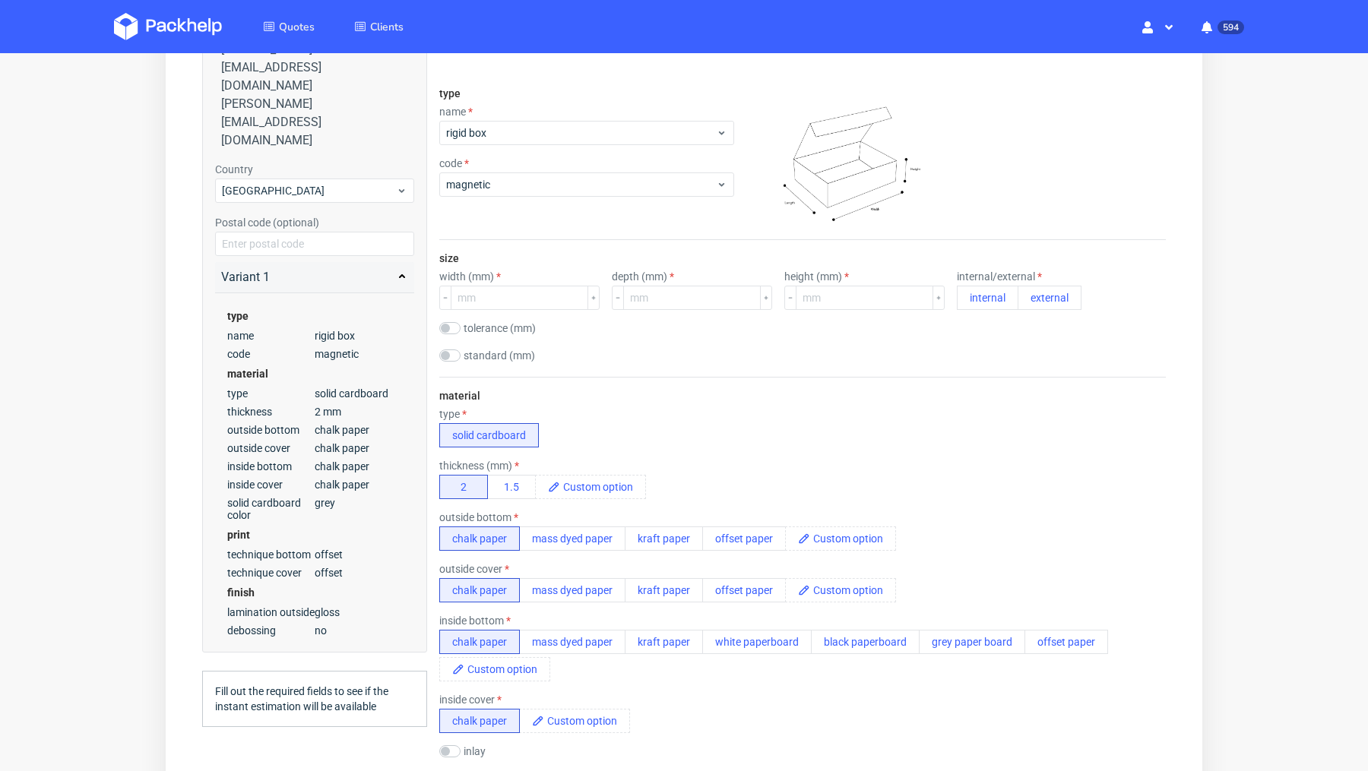
scroll to position [225, 0]
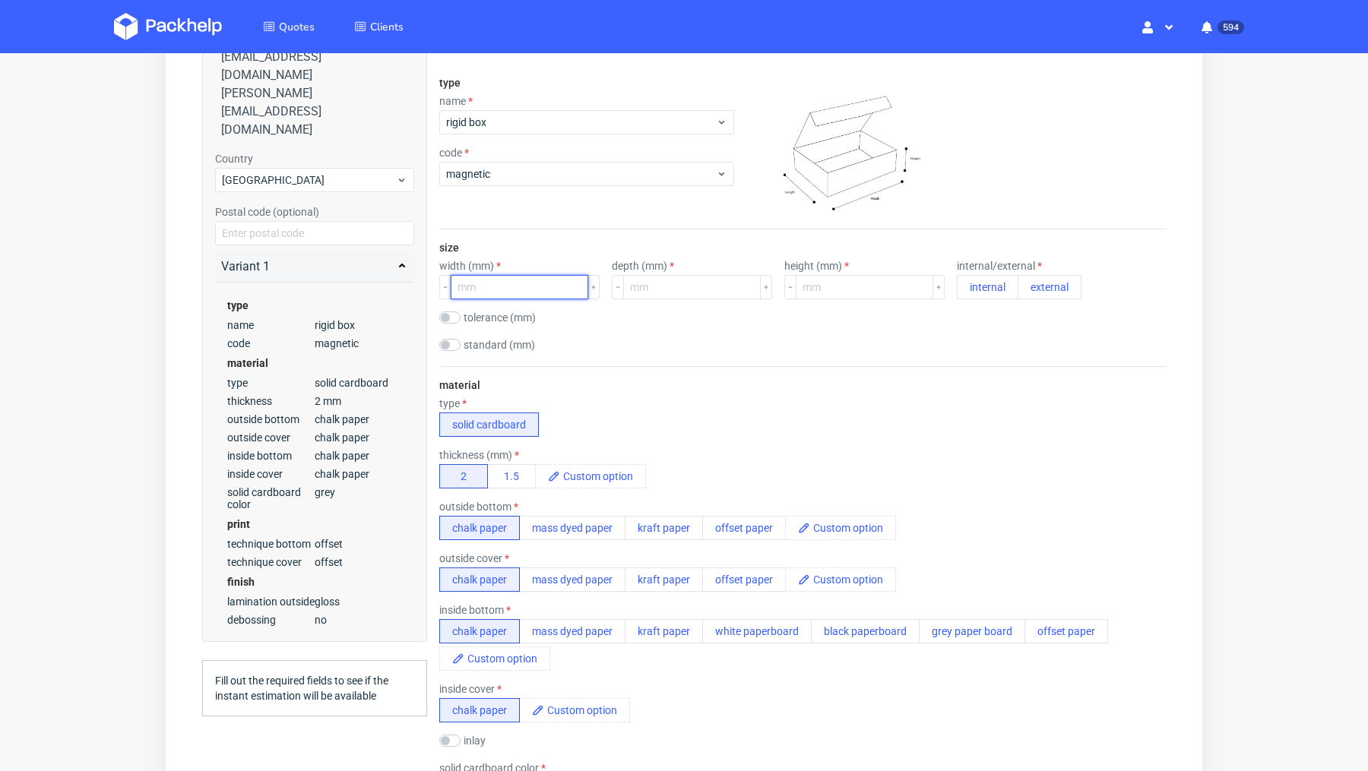
click at [521, 292] on input "number" at bounding box center [520, 287] width 138 height 24
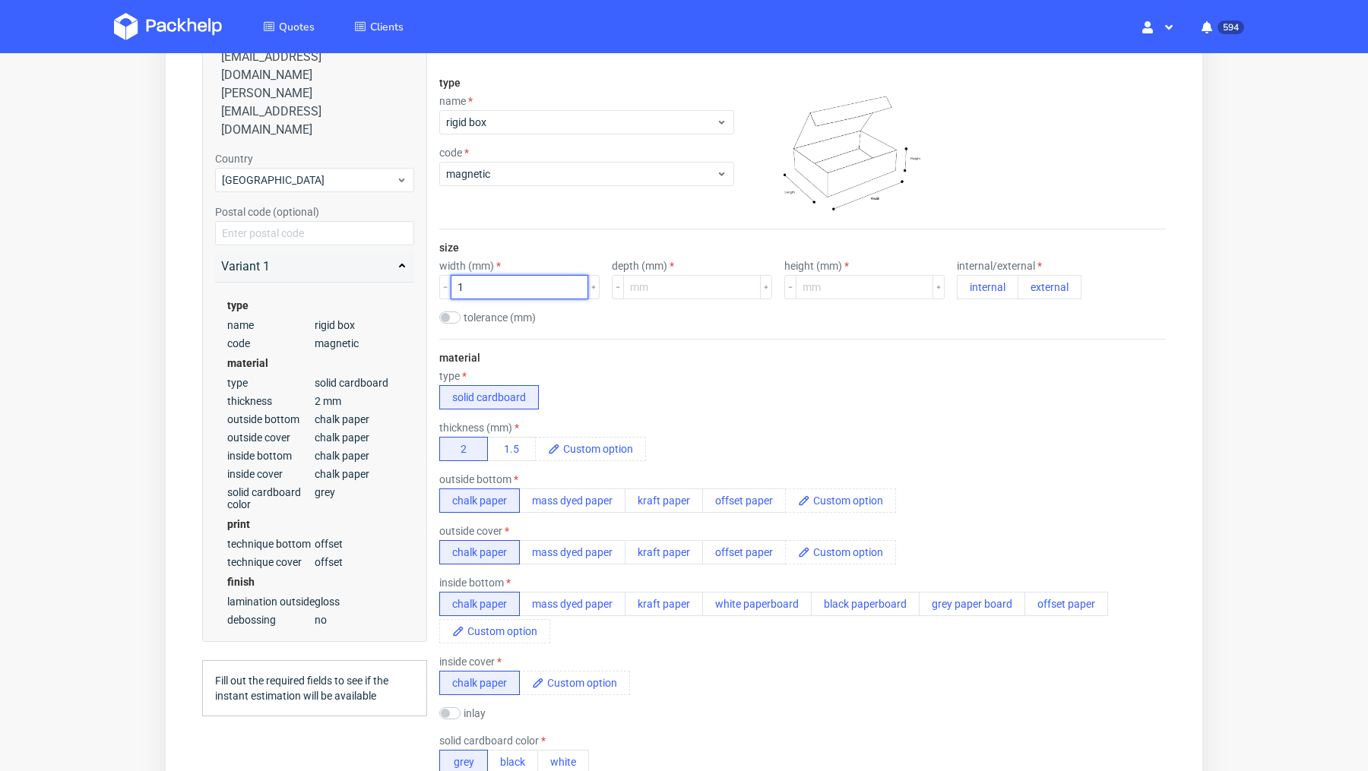
scroll to position [0, 0]
type input "140"
click at [660, 275] on input "number" at bounding box center [692, 287] width 138 height 24
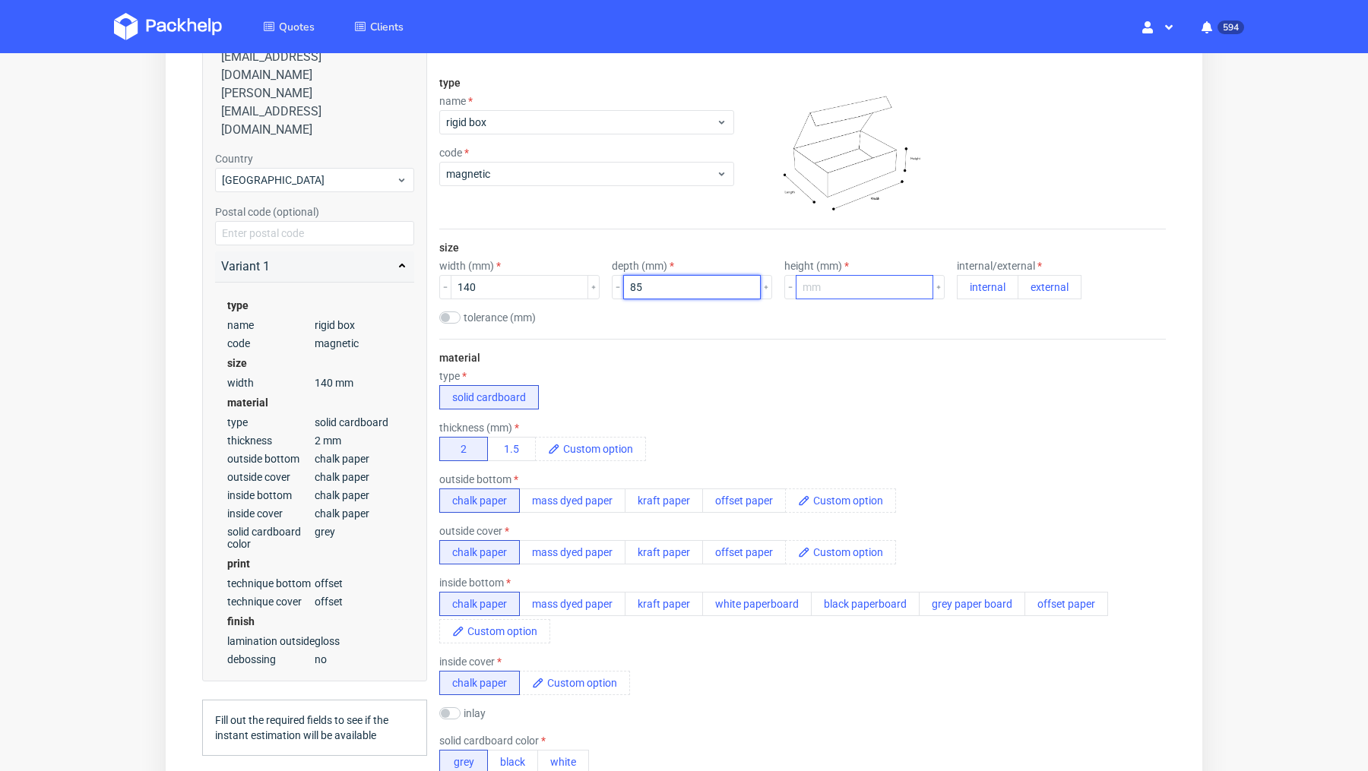
type input "85"
click at [796, 281] on input "number" at bounding box center [865, 287] width 138 height 24
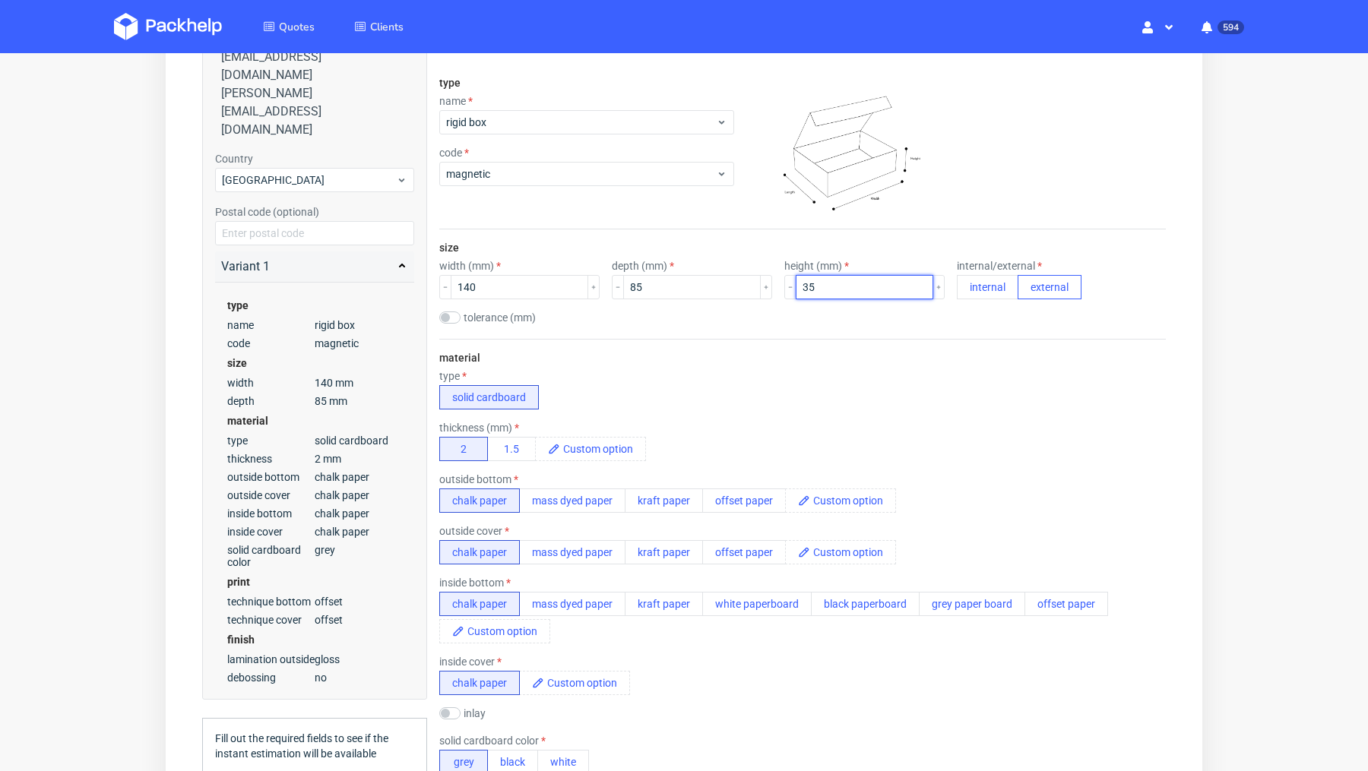
type input "35"
click at [1018, 277] on button "external" at bounding box center [1050, 287] width 64 height 24
click at [679, 401] on div "type solid cardboard" at bounding box center [802, 390] width 727 height 40
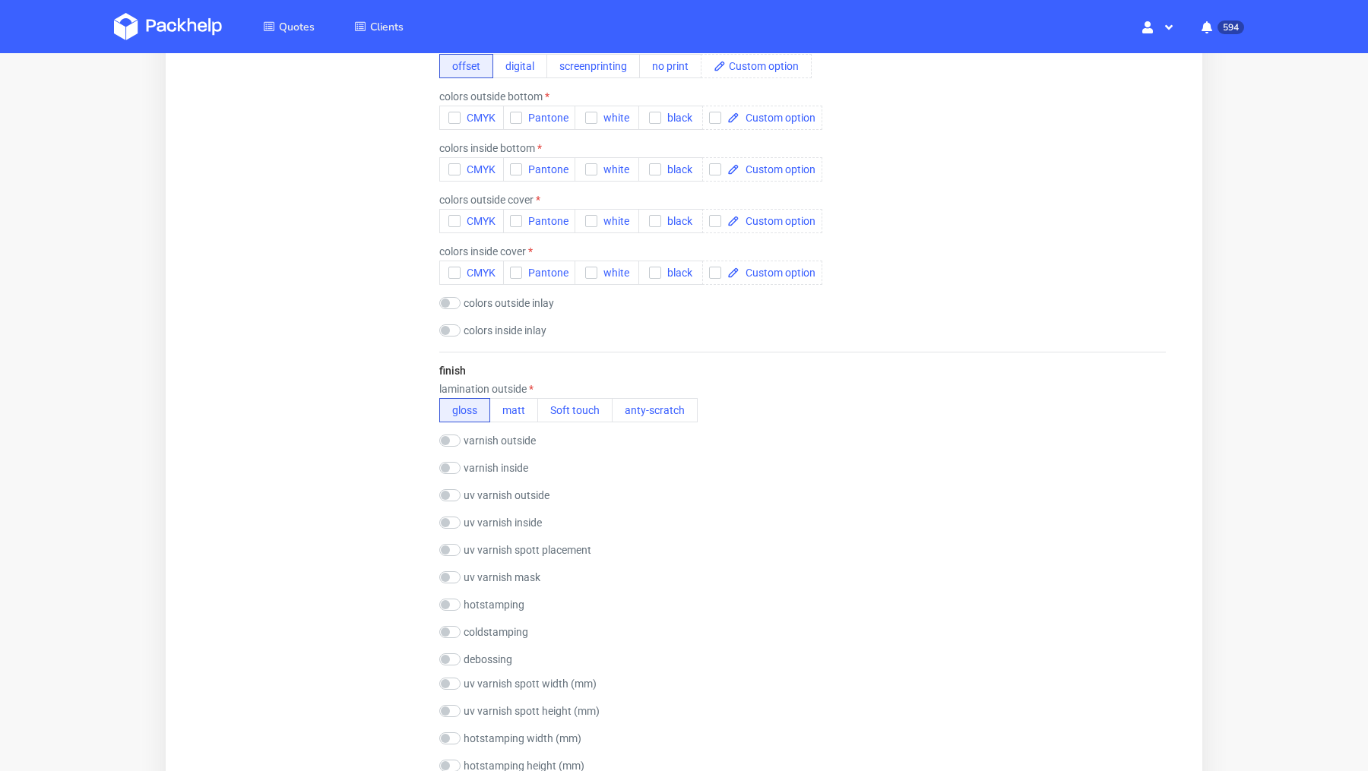
scroll to position [1119, 0]
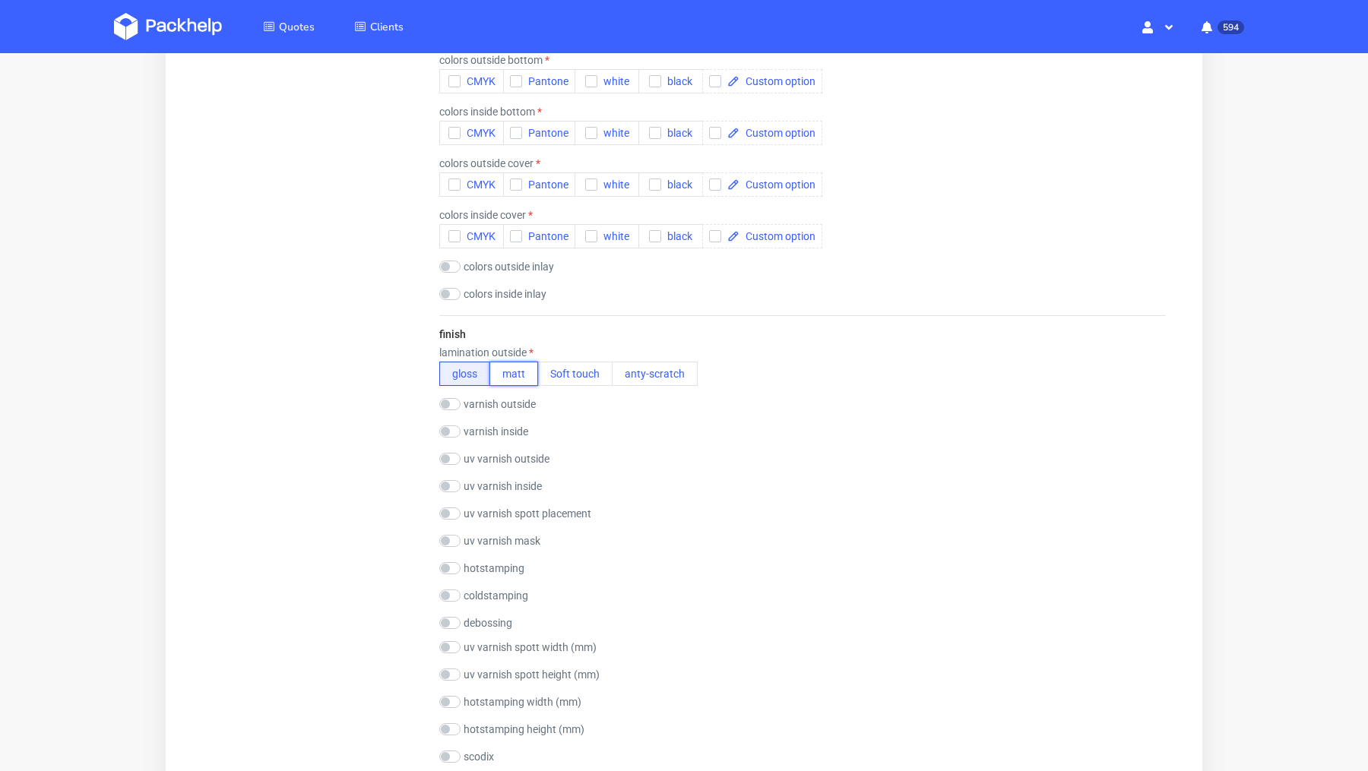
click at [512, 366] on button "matt" at bounding box center [513, 374] width 49 height 24
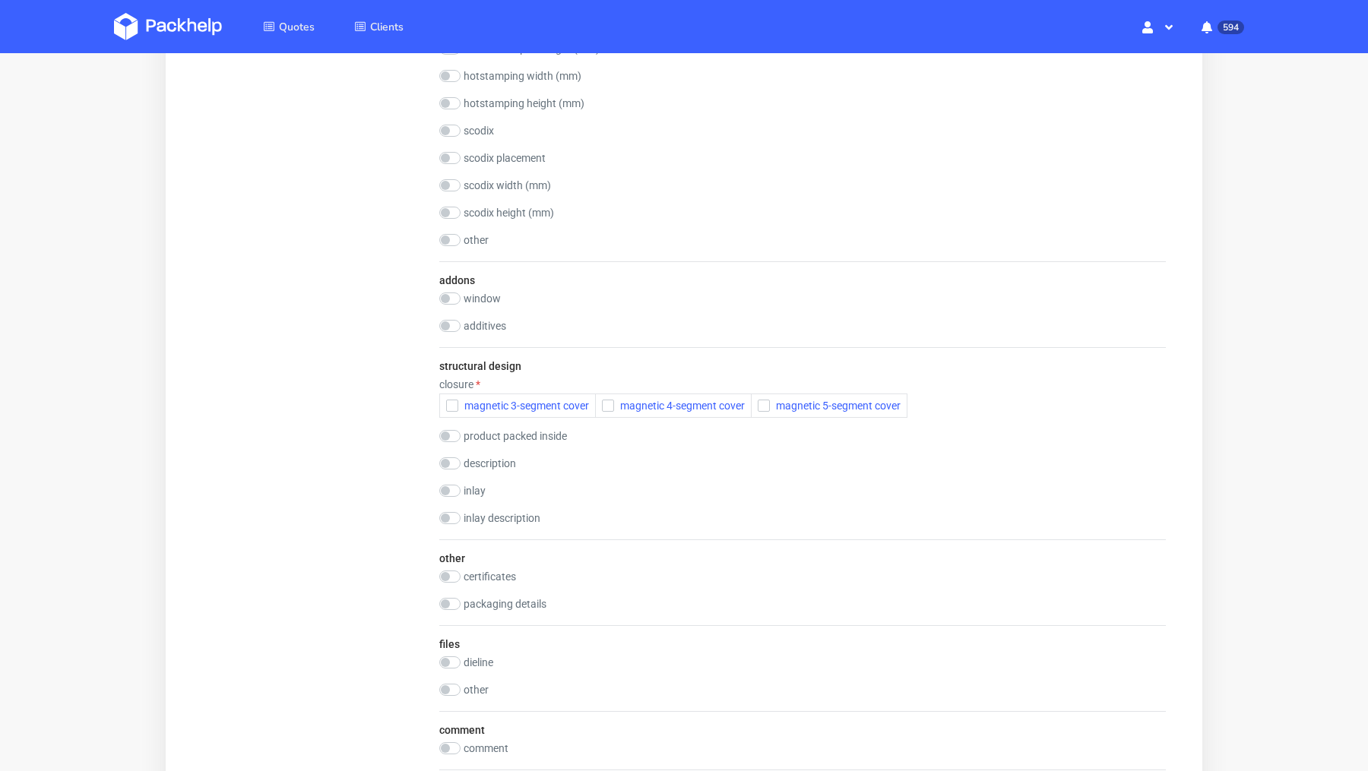
scroll to position [1798, 0]
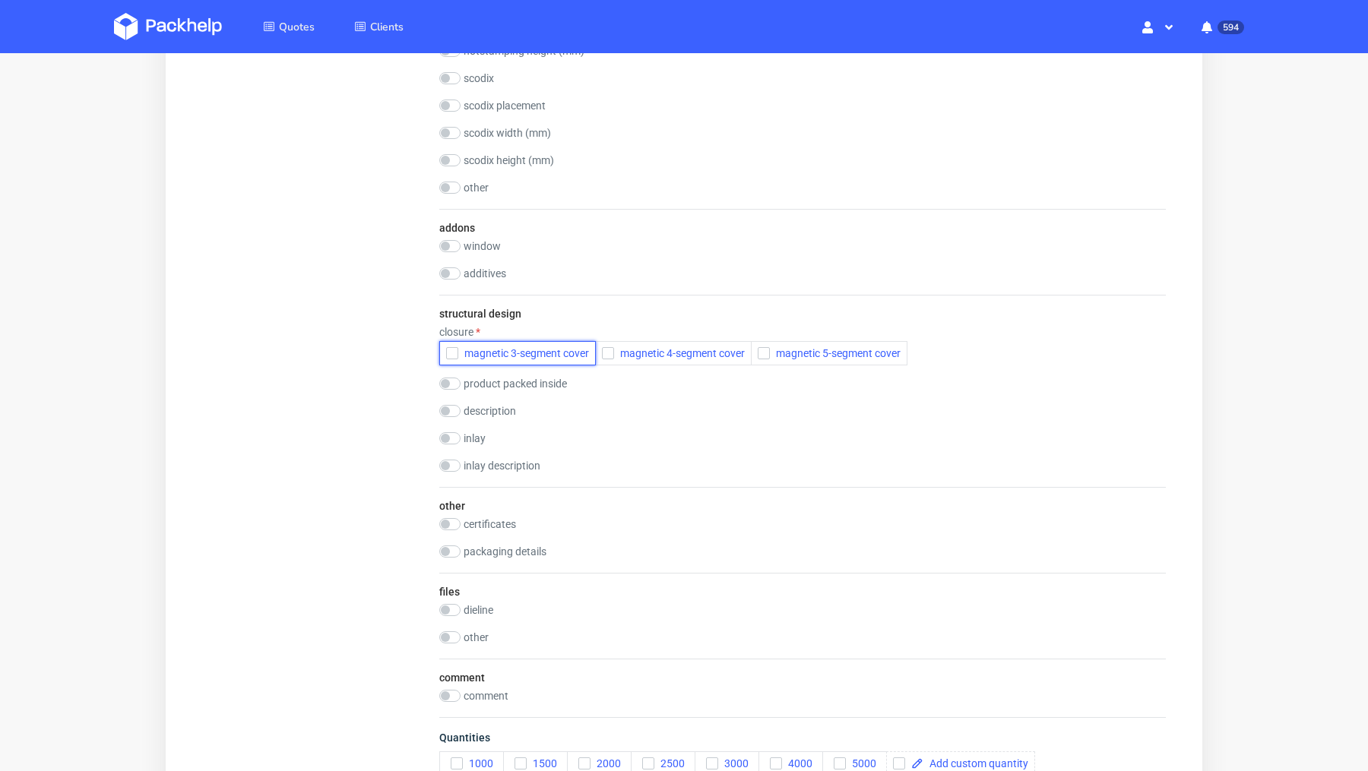
click at [473, 347] on span "magnetic 3-segment cover" at bounding box center [523, 353] width 131 height 12
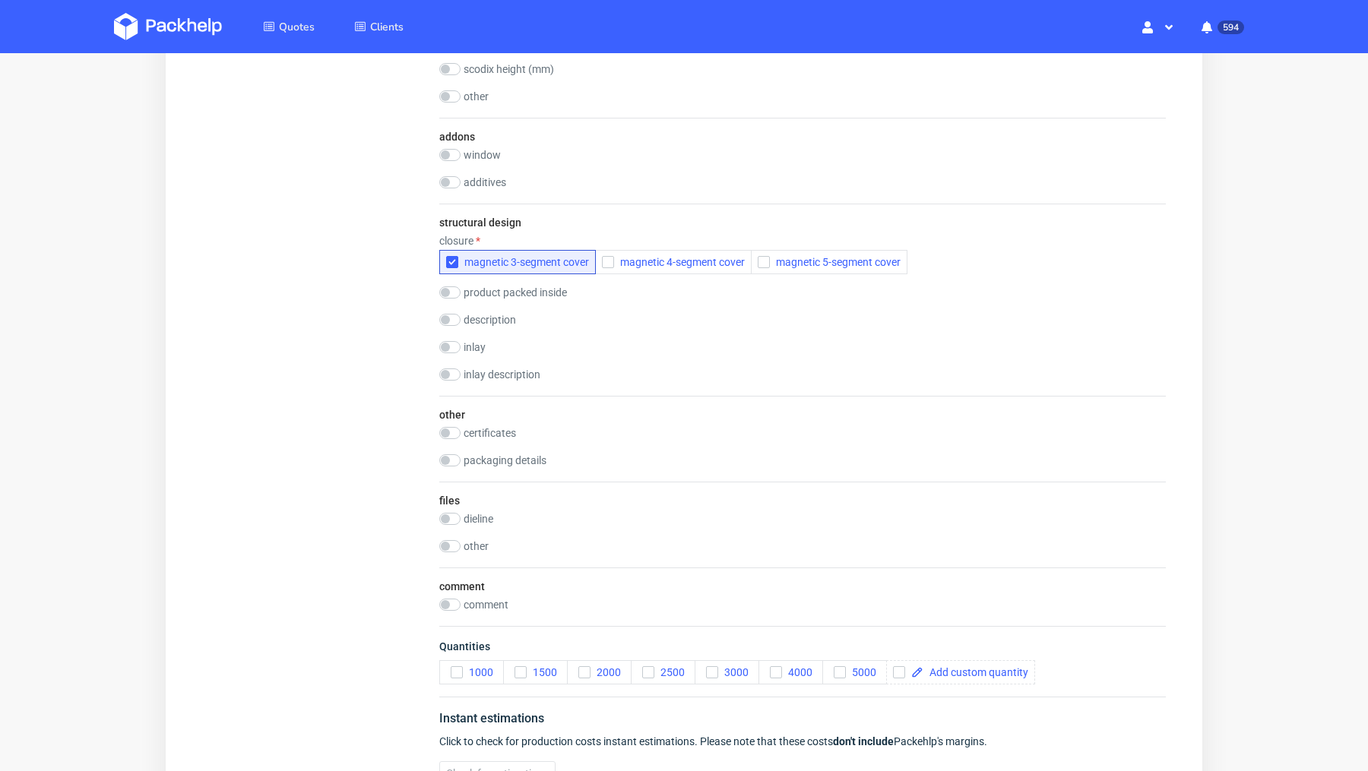
scroll to position [2102, 0]
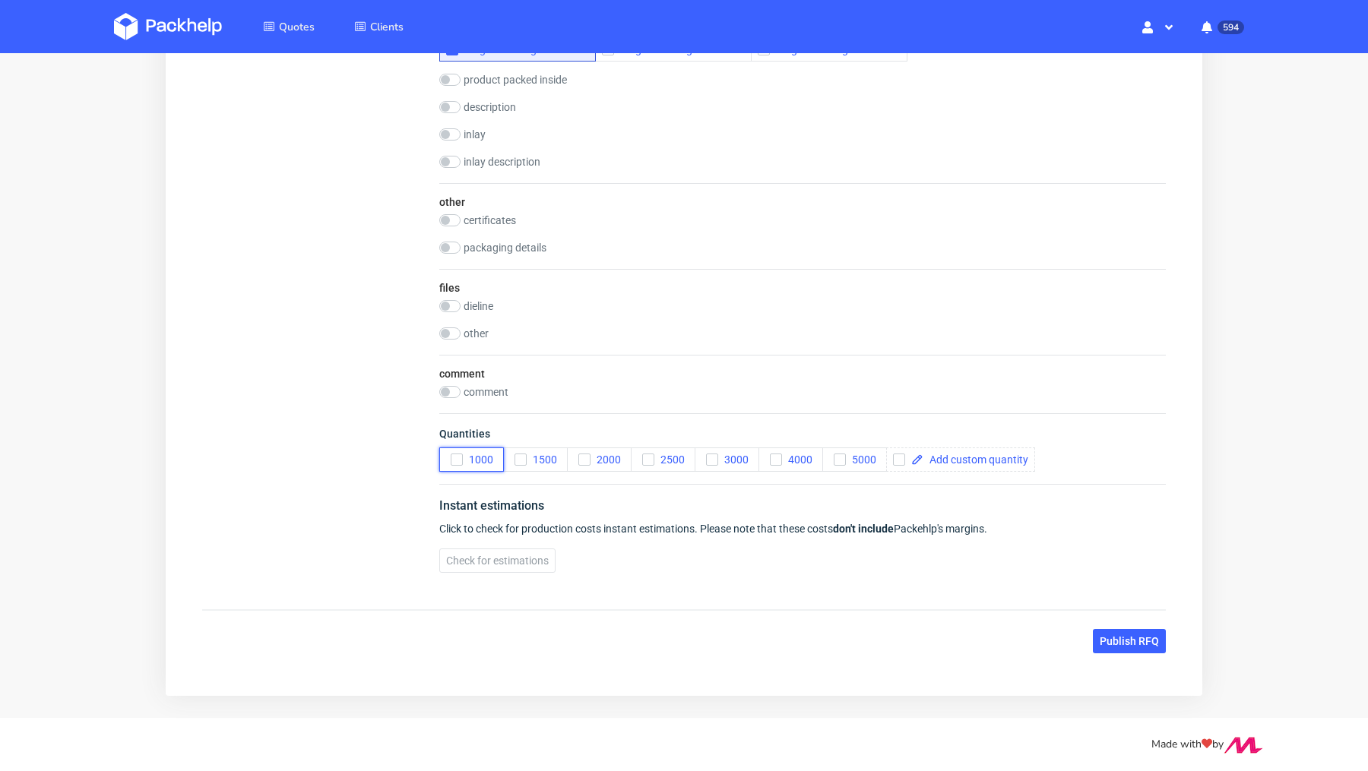
click at [463, 458] on span "1000" at bounding box center [478, 460] width 30 height 12
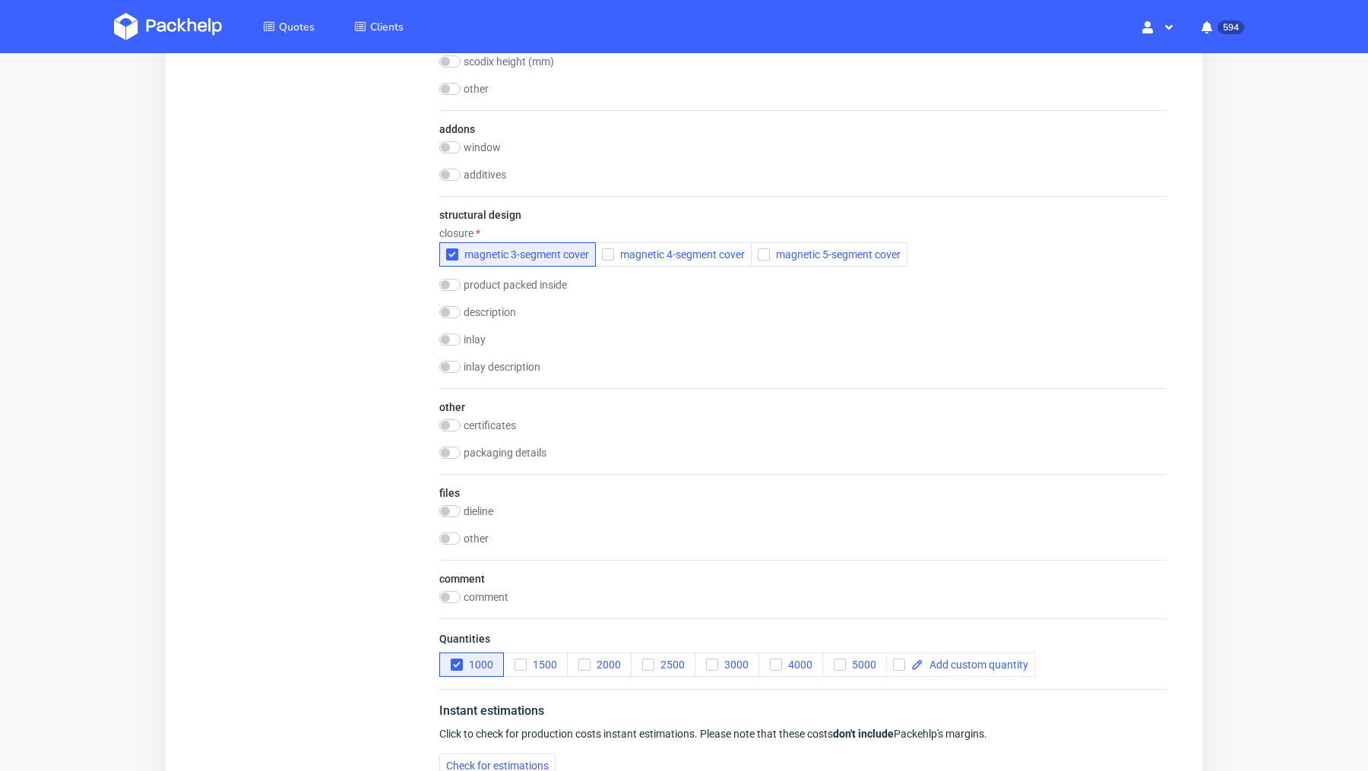
scroll to position [2004, 0]
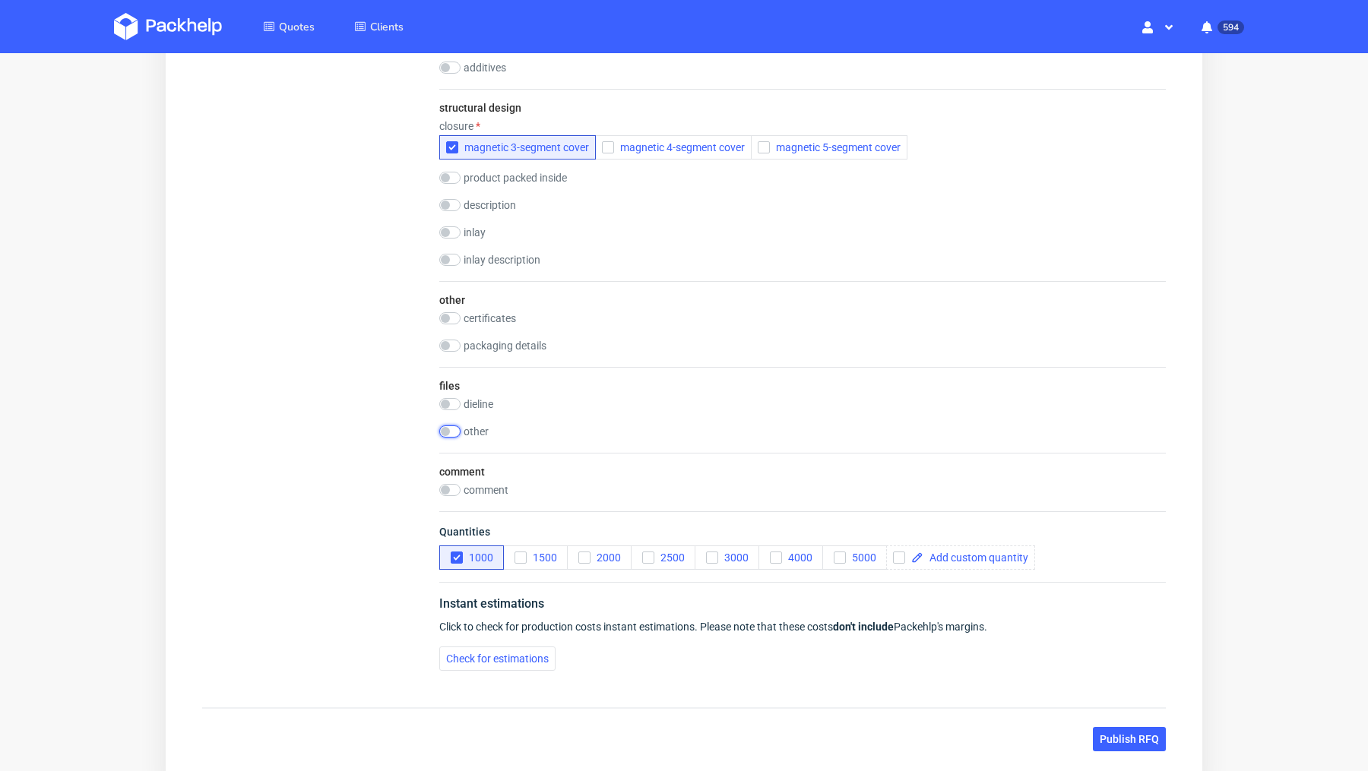
click at [454, 426] on input "checkbox" at bounding box center [449, 432] width 21 height 12
checkbox input "true"
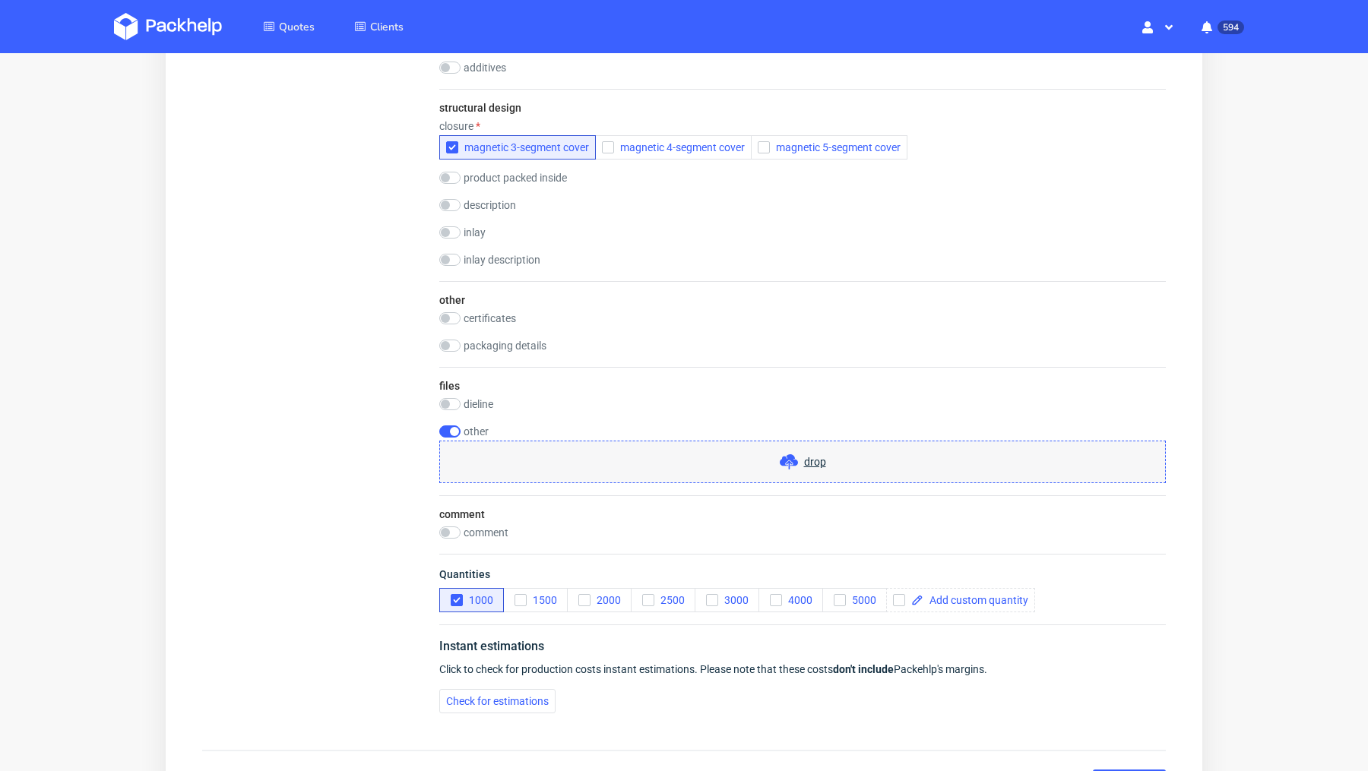
click at [788, 453] on icon at bounding box center [789, 462] width 18 height 18
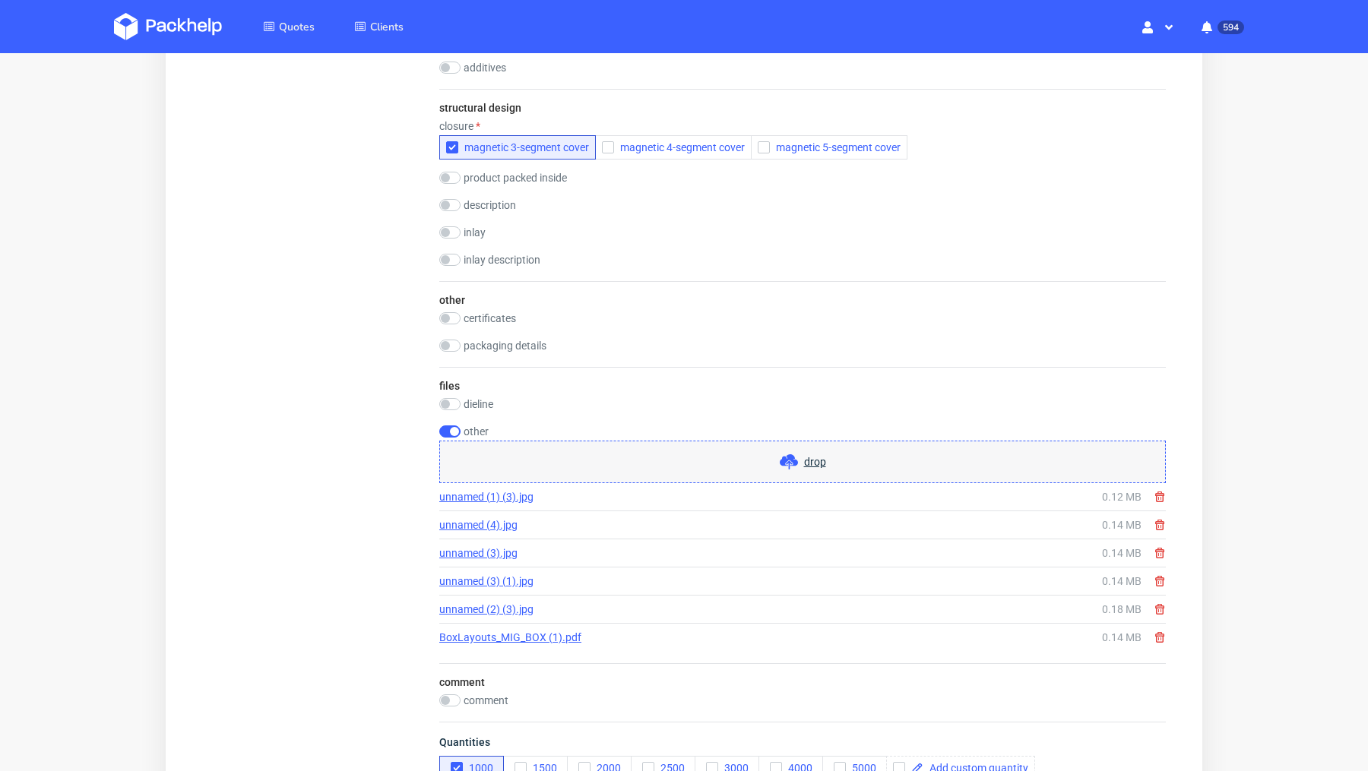
click at [463, 524] on link "unnamed (4).jpg" at bounding box center [478, 525] width 78 height 15
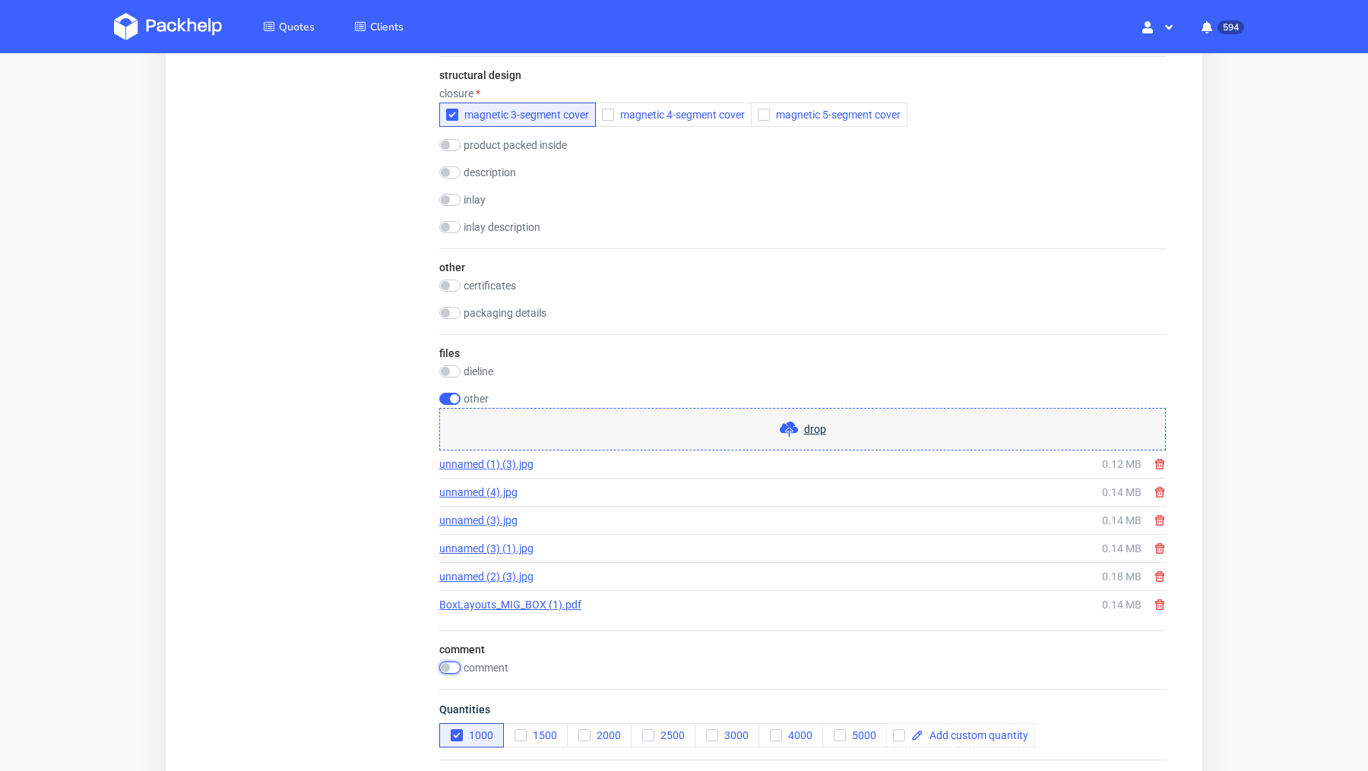
click at [455, 662] on input "checkbox" at bounding box center [449, 668] width 21 height 12
checkbox input "true"
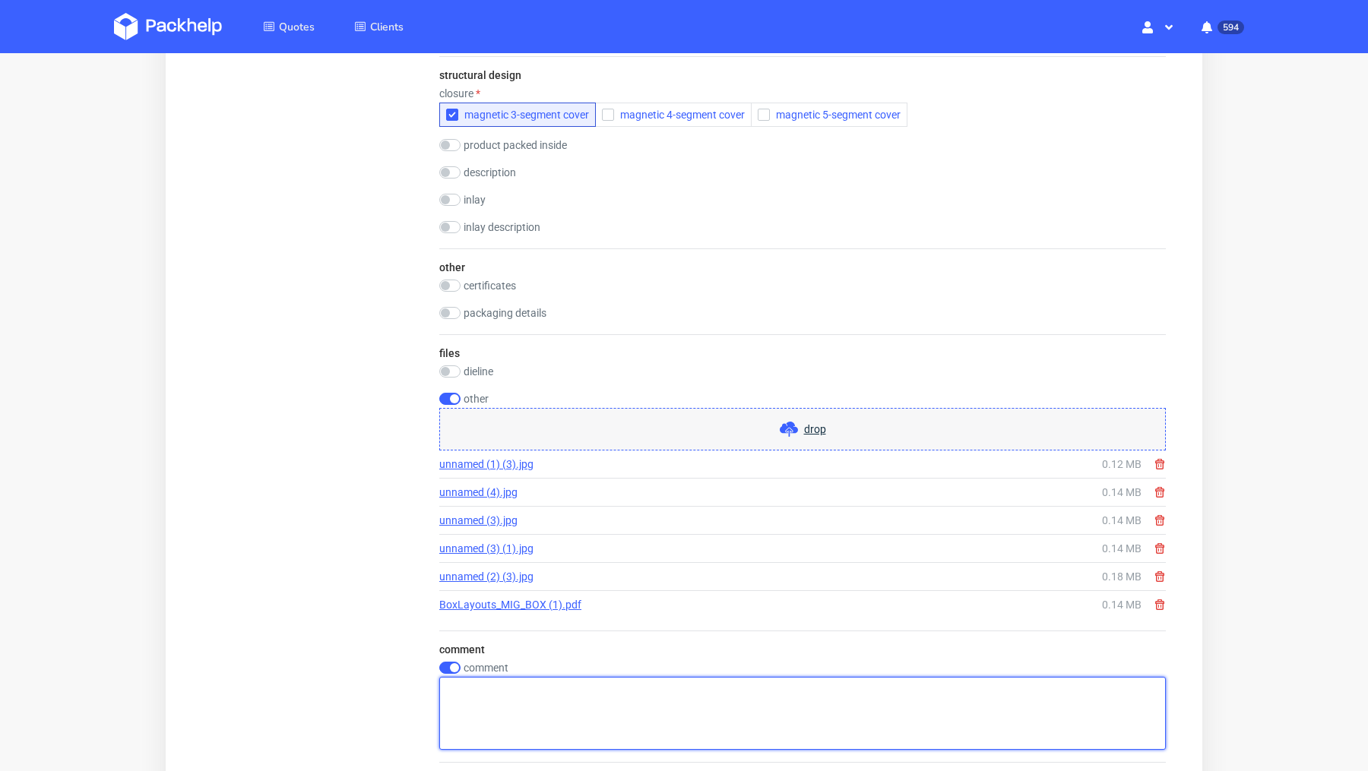
click at [523, 690] on textarea at bounding box center [802, 713] width 727 height 73
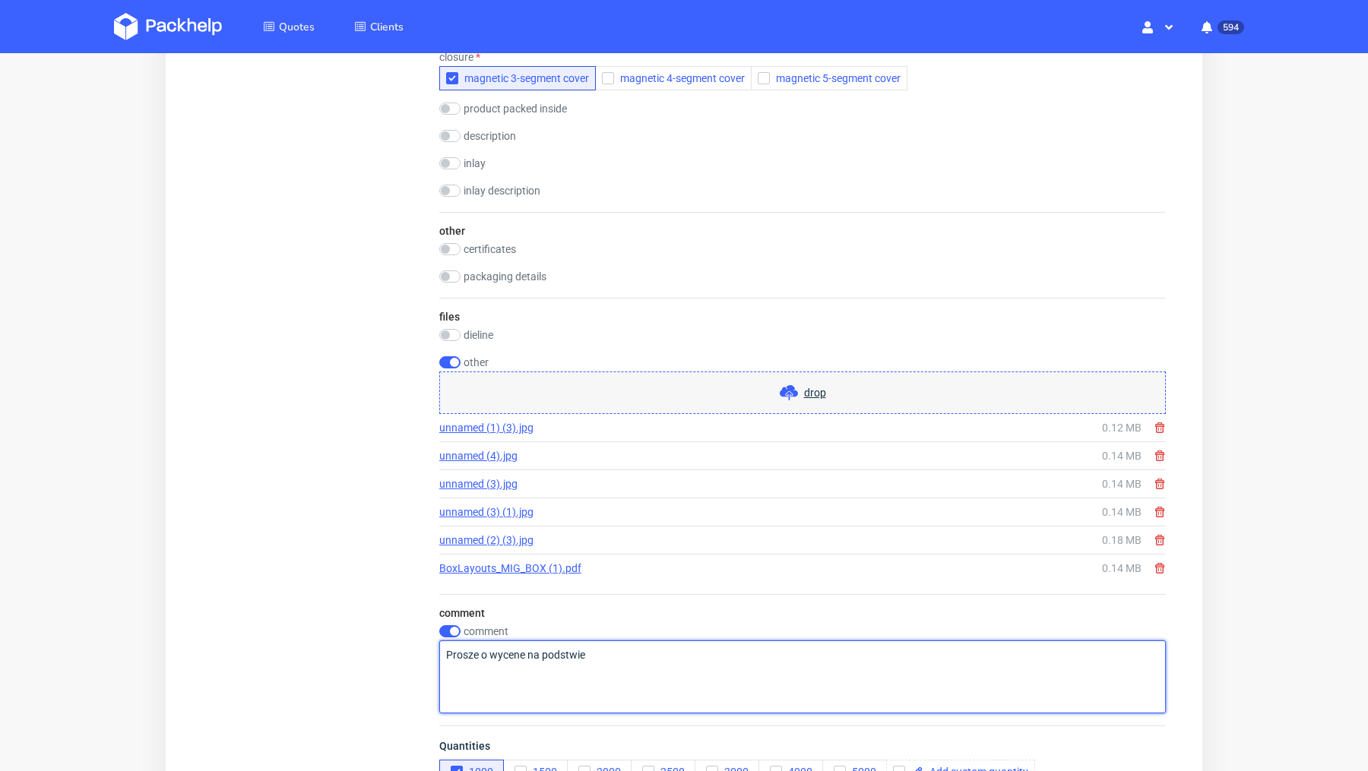
scroll to position [2082, 0]
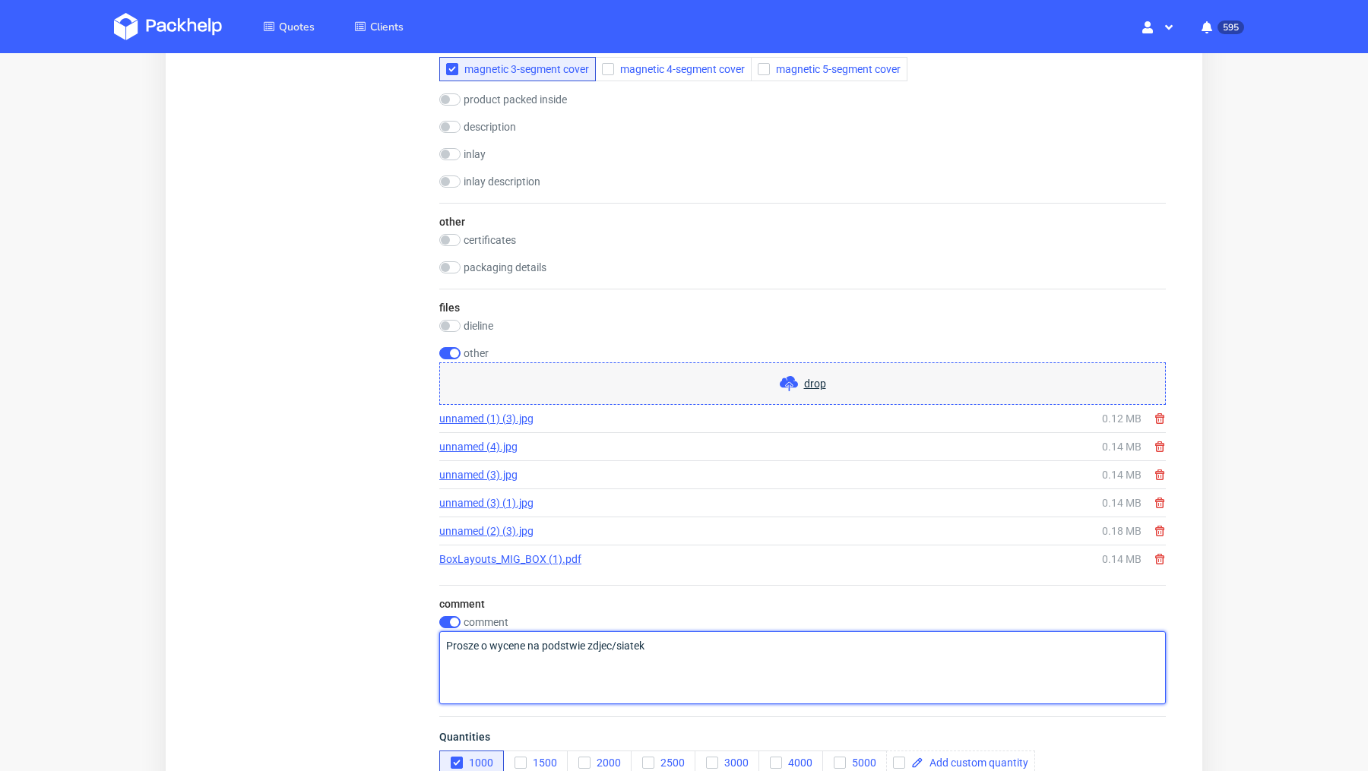
type textarea "Prosze o wycene na podstwie zdjec/siatek"
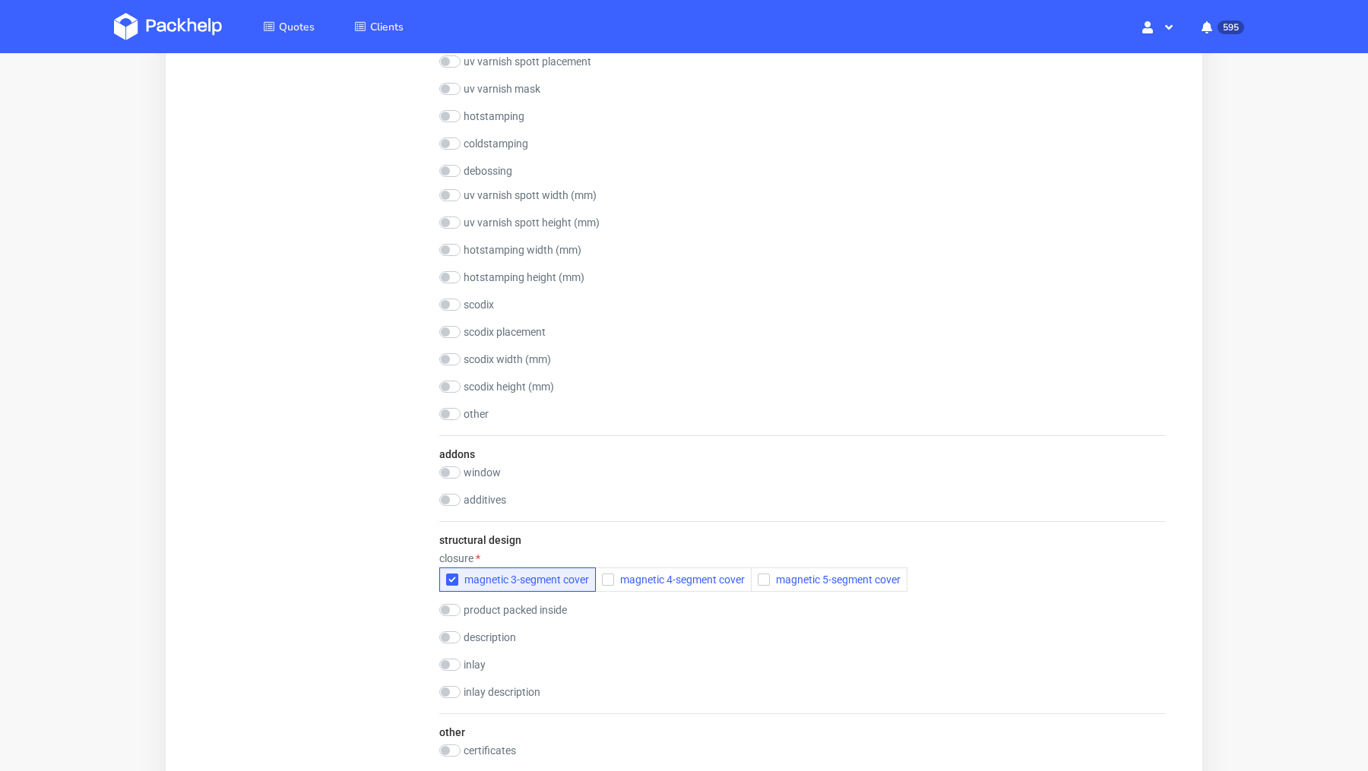
scroll to position [1548, 0]
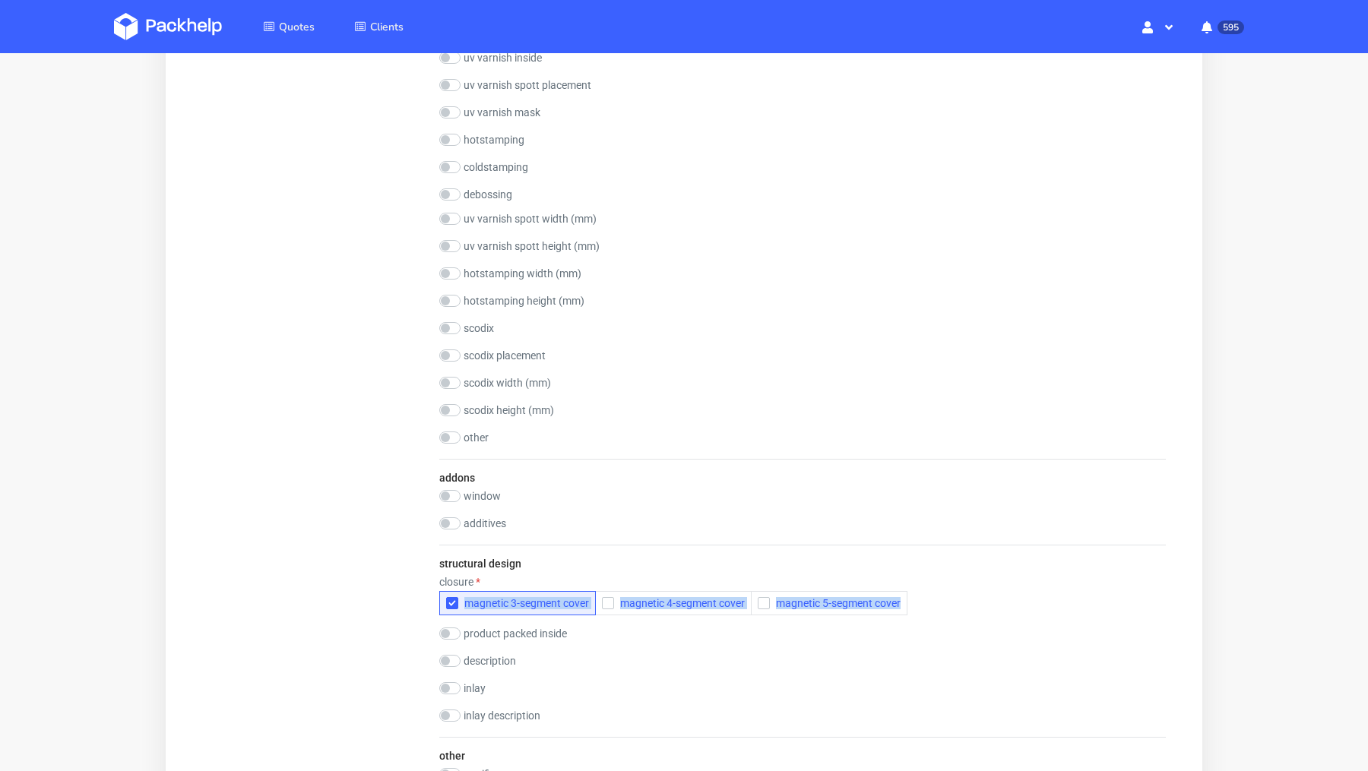
drag, startPoint x: 922, startPoint y: 598, endPoint x: 441, endPoint y: 591, distance: 481.1
click at [441, 591] on div "closure magnetic 3-segment cover magnetic 4-segment cover magnetic 5-segment co…" at bounding box center [802, 596] width 727 height 40
copy div "magnetic 3-segment cover magnetic 4-segment cover magnetic 5-segment cover"
click at [296, 515] on div "Summary Client a.falkenstein@braun-bueffel.de a.falkenstein@braun-bueffel.de a.…" at bounding box center [314, 16] width 225 height 2813
click at [312, 535] on div "Summary Client a.falkenstein@braun-bueffel.de a.falkenstein@braun-bueffel.de a.…" at bounding box center [314, 16] width 225 height 2813
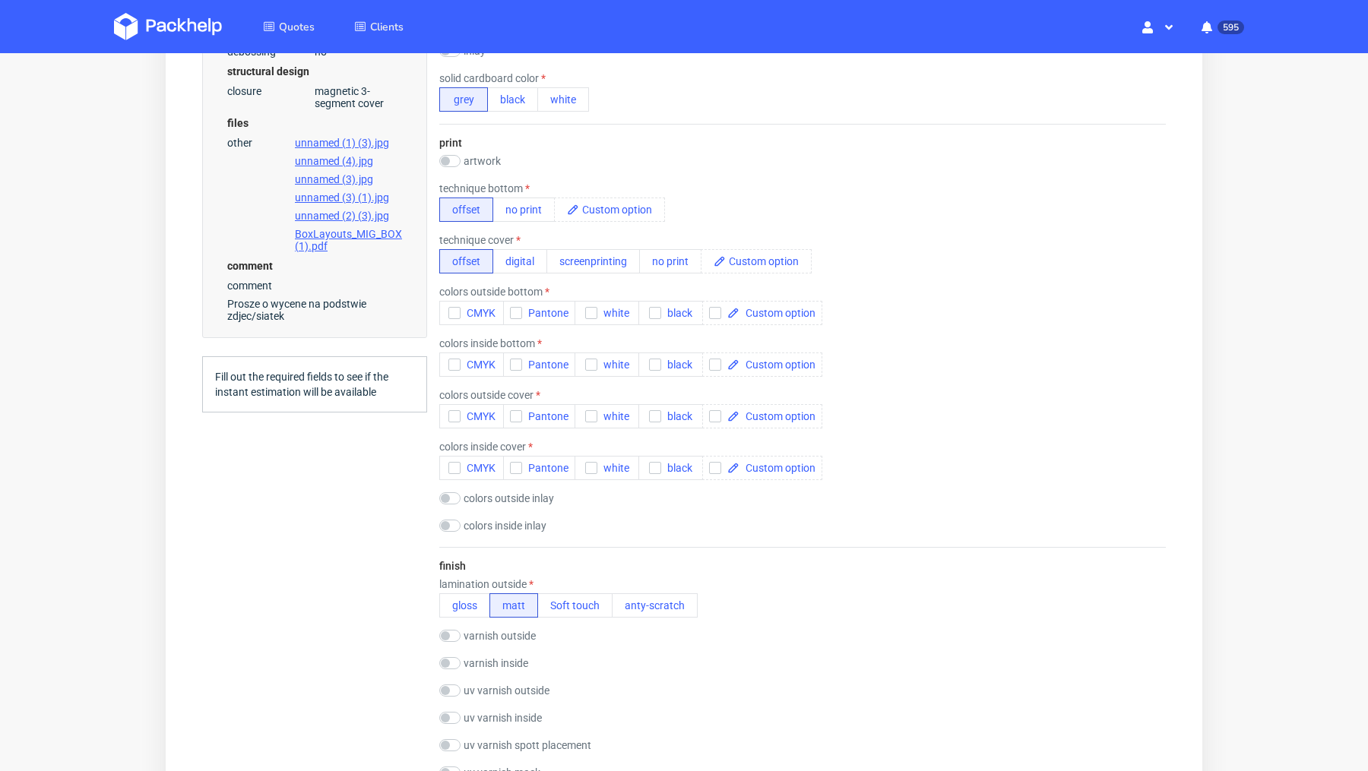
scroll to position [884, 0]
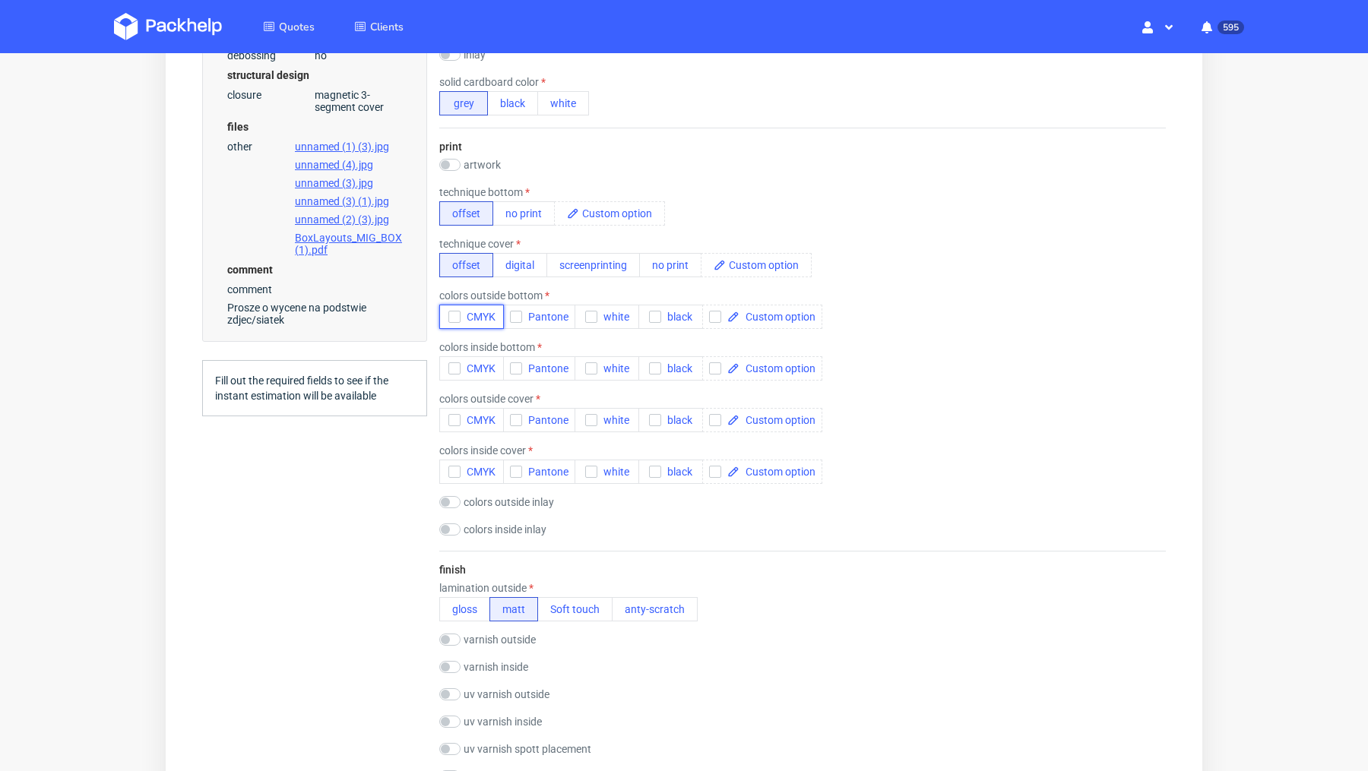
click at [465, 319] on span "CMYK" at bounding box center [478, 317] width 35 height 12
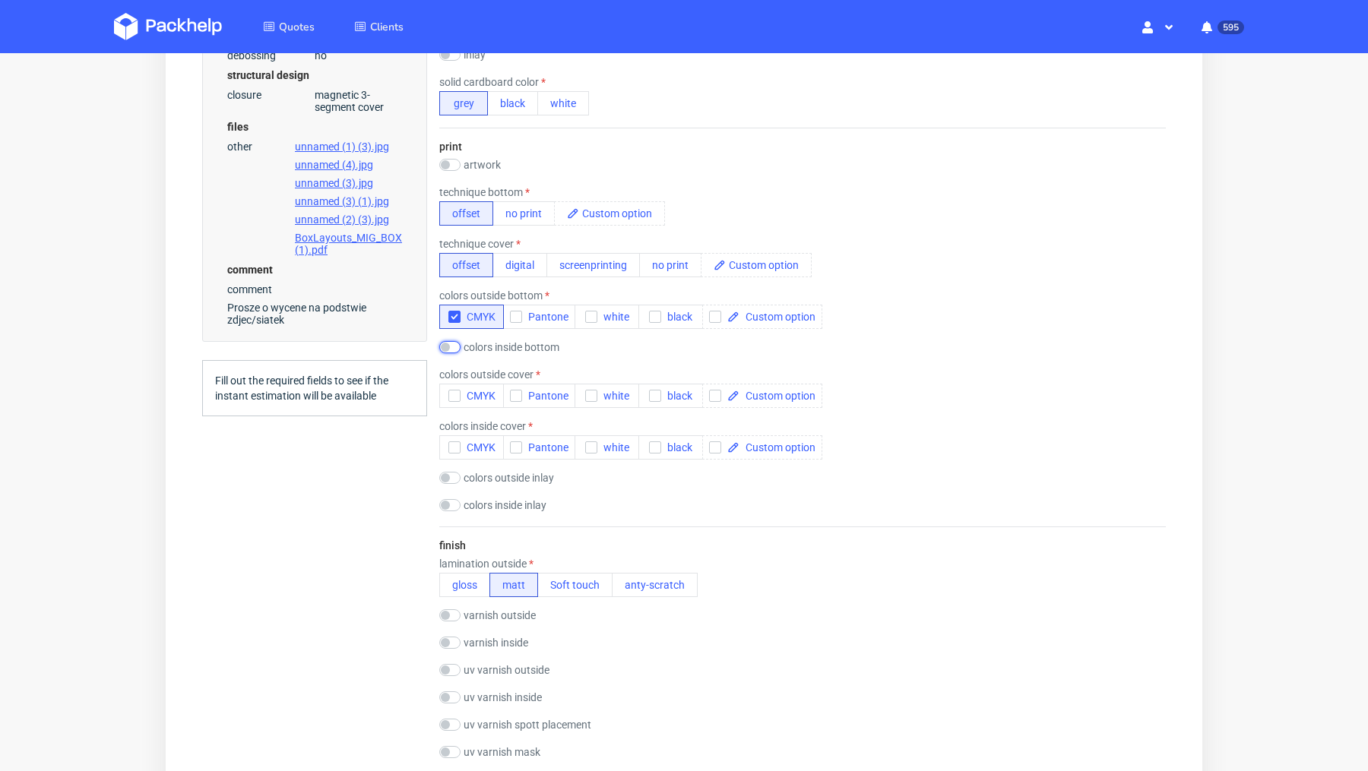
click at [451, 346] on input "checkbox" at bounding box center [449, 347] width 21 height 12
checkbox input "true"
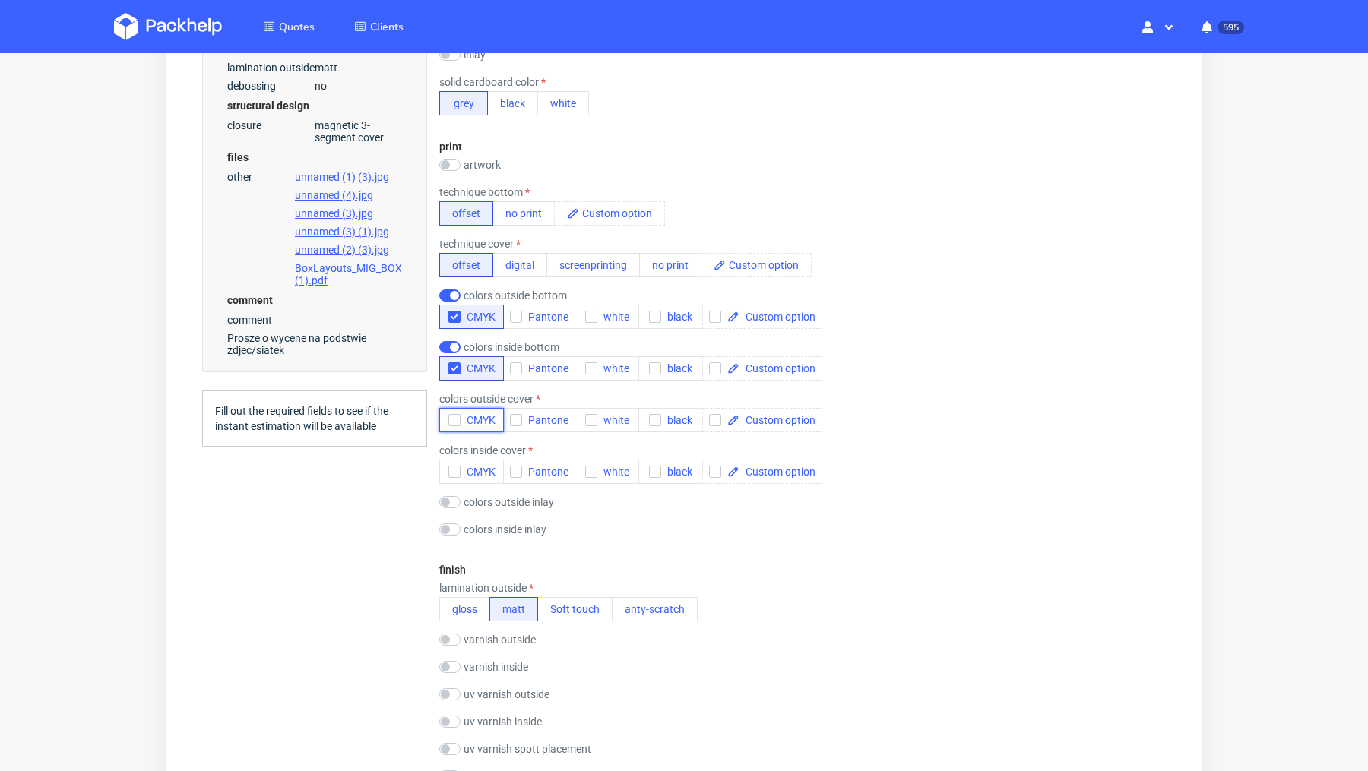
click at [461, 414] on span "CMYK" at bounding box center [478, 420] width 35 height 12
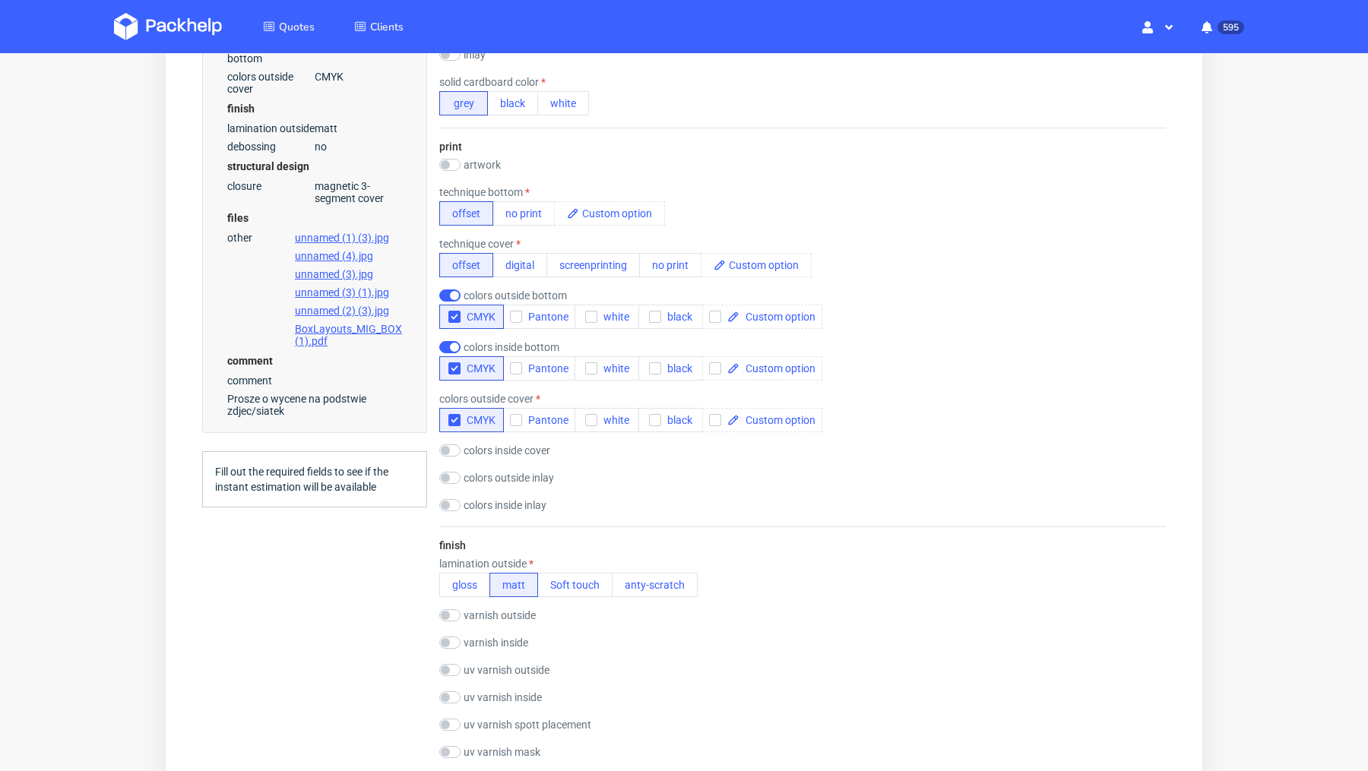
click at [451, 302] on div "colors outside bottom CMYK Pantone white black" at bounding box center [630, 310] width 383 height 40
click at [450, 297] on input "checkbox" at bounding box center [449, 296] width 21 height 12
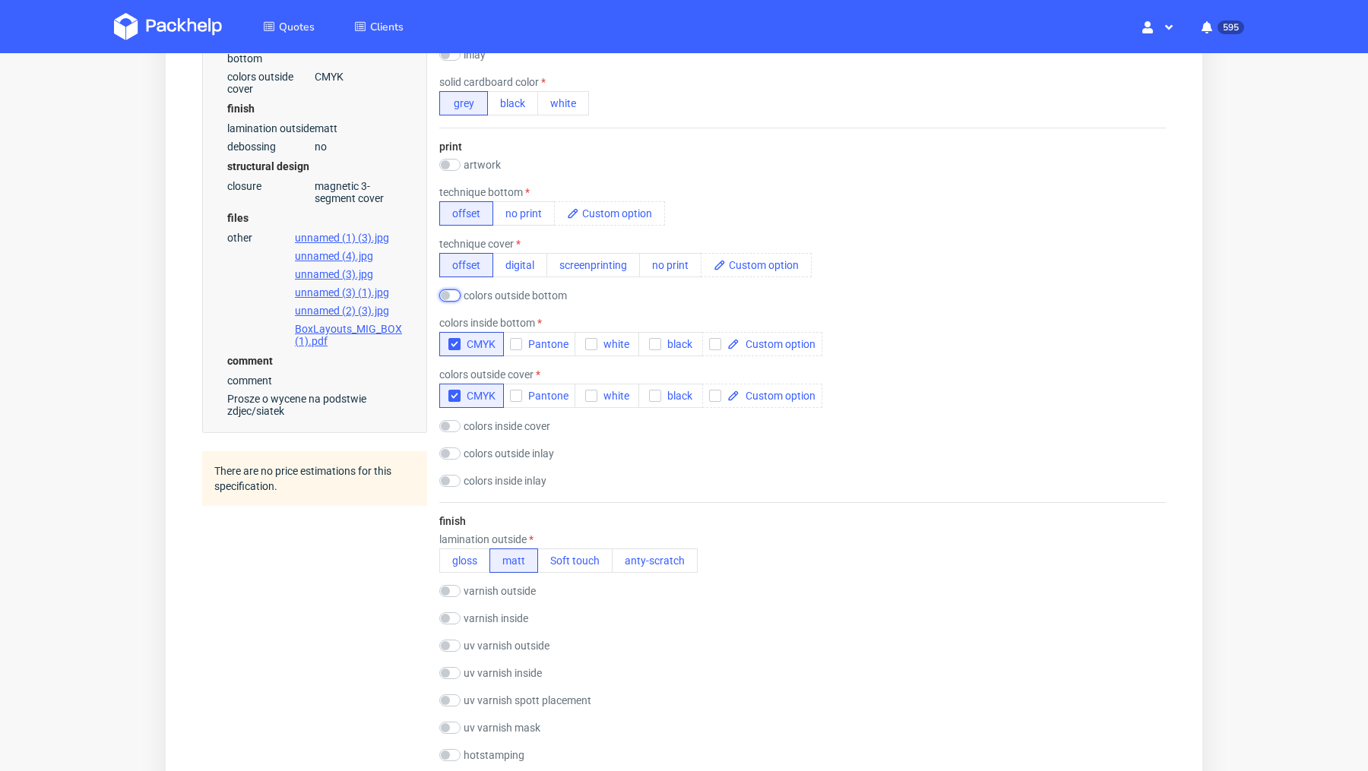
click at [451, 295] on input "checkbox" at bounding box center [449, 296] width 21 height 12
checkbox input "true"
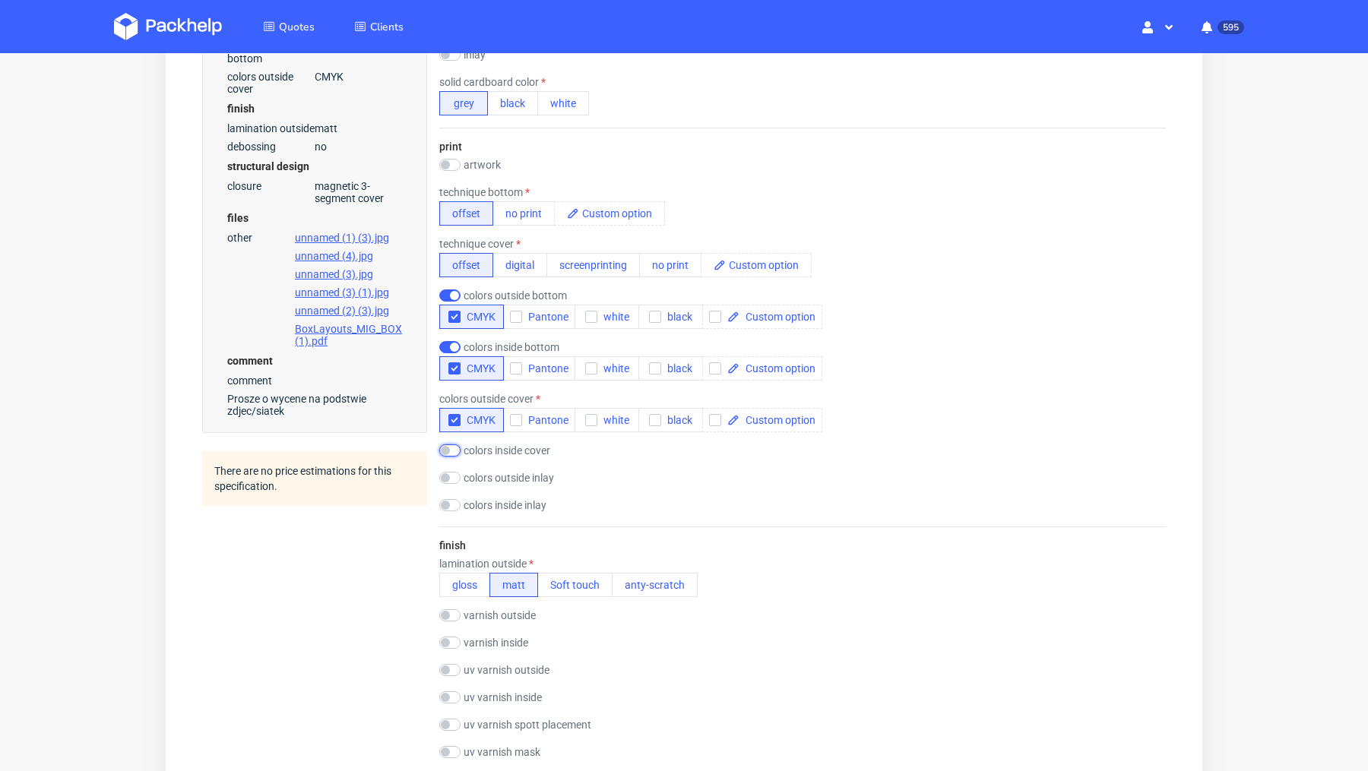
click at [454, 451] on input "checkbox" at bounding box center [449, 451] width 21 height 12
checkbox input "true"
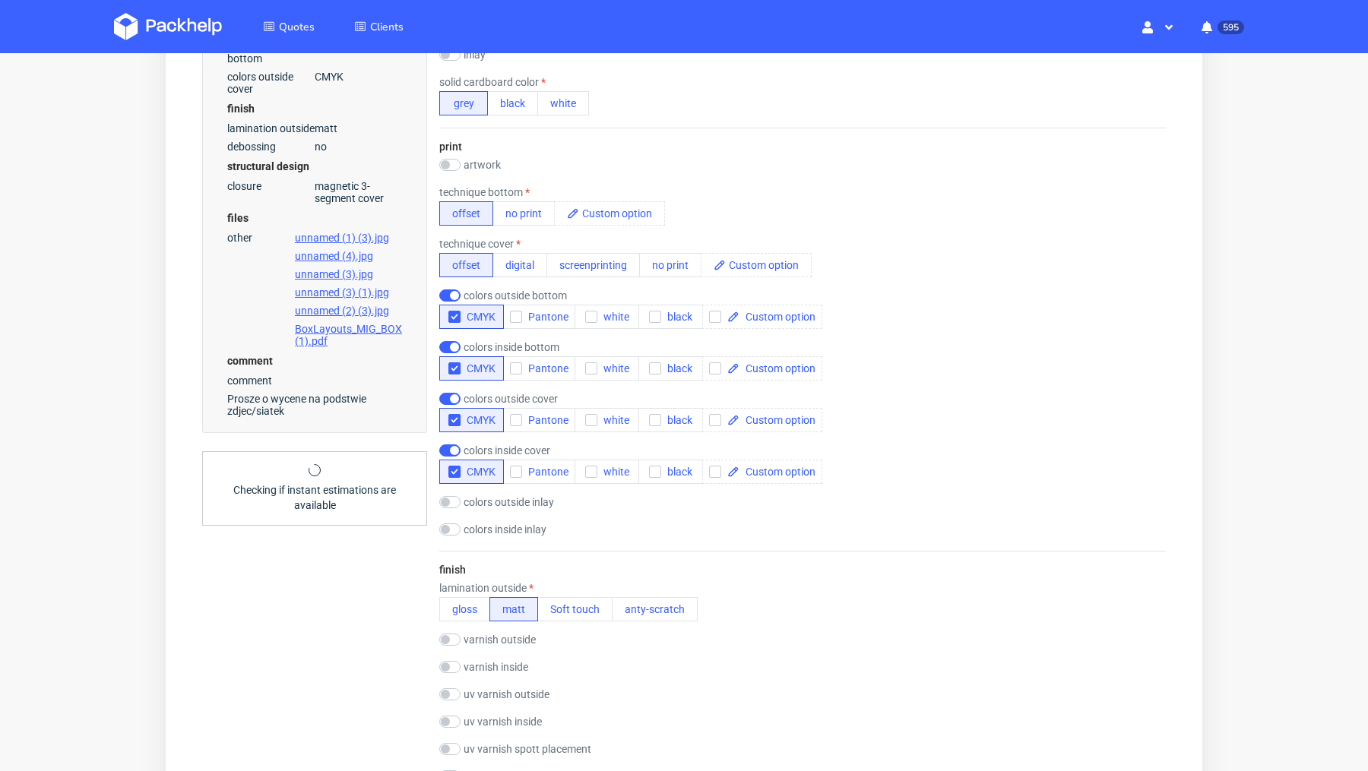
click at [345, 556] on div "Summary Client a.falkenstein@braun-bueffel.de a.falkenstein@braun-bueffel.de a.…" at bounding box center [314, 680] width 225 height 2813
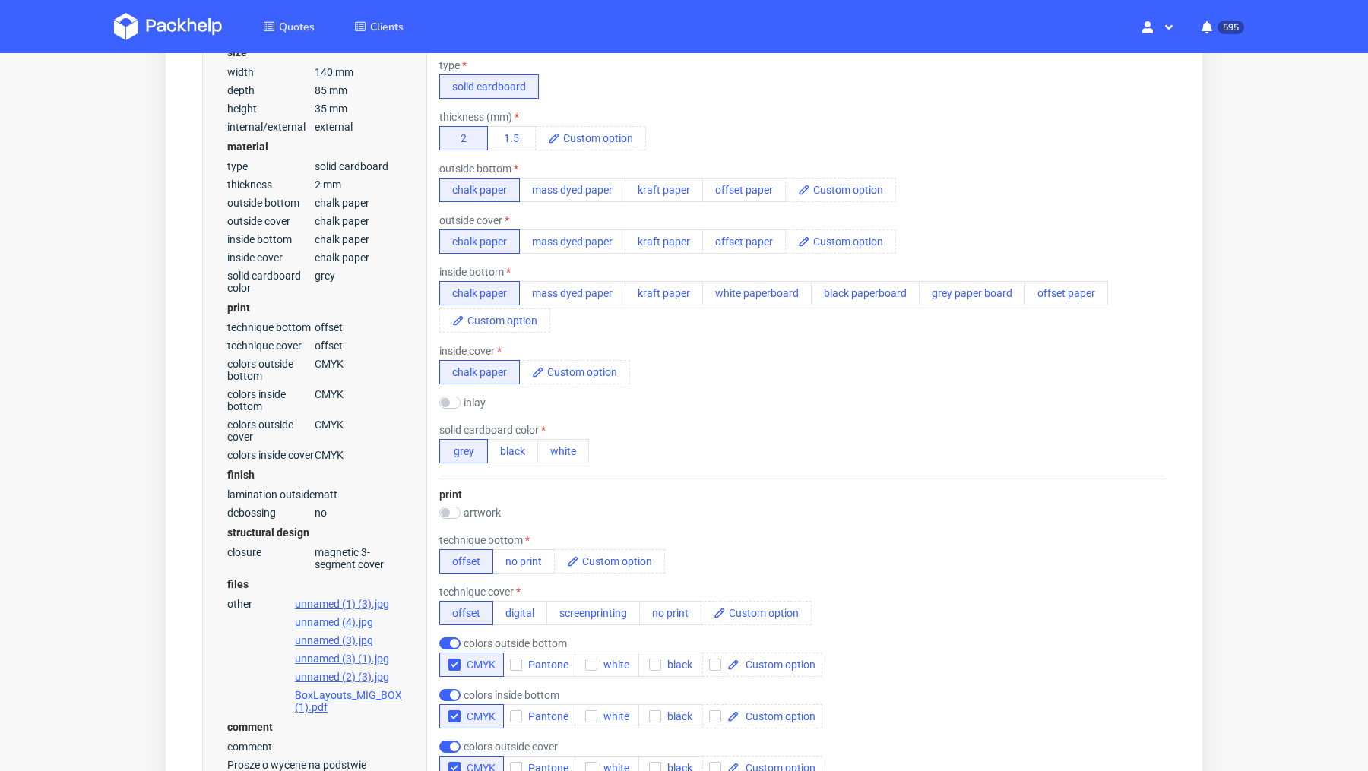
scroll to position [534, 0]
click at [527, 456] on button "black" at bounding box center [512, 453] width 51 height 24
click at [702, 436] on div "solid cardboard color grey black white" at bounding box center [802, 446] width 727 height 40
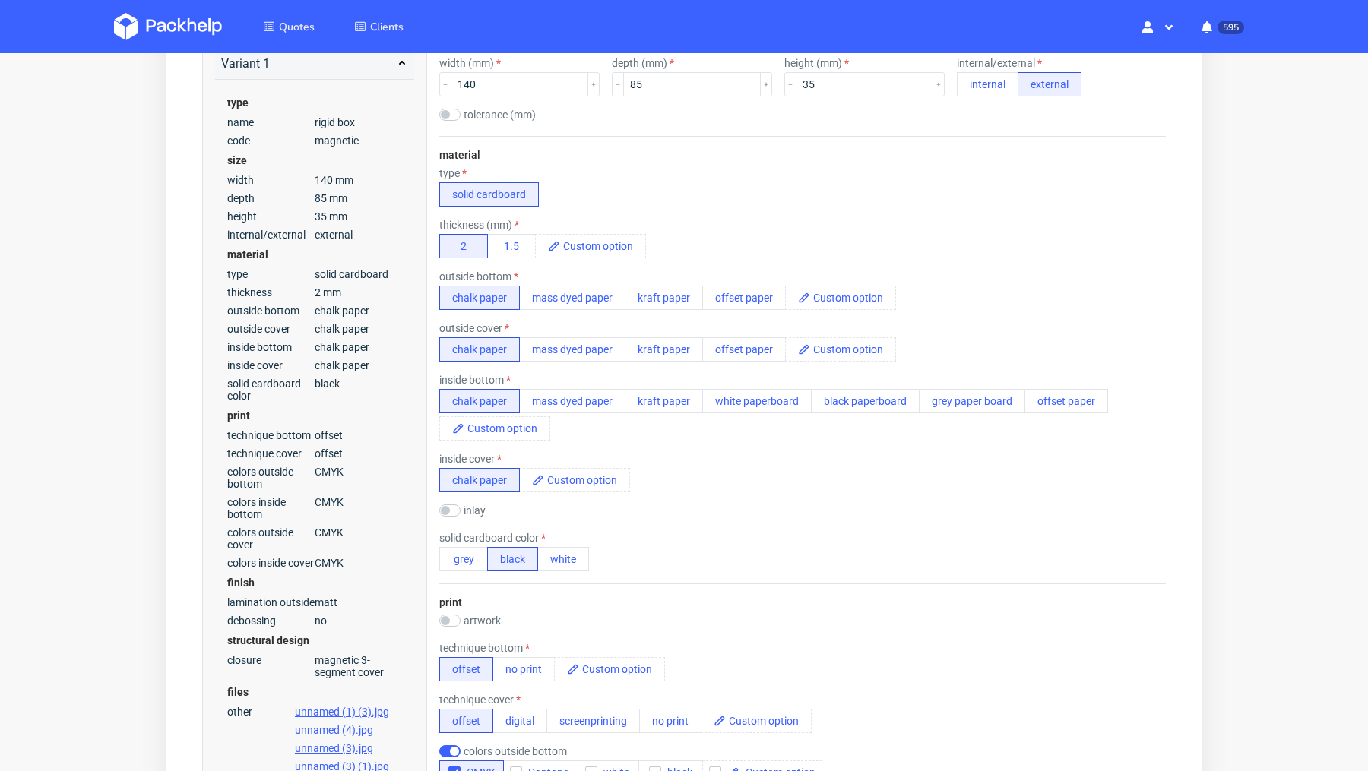
scroll to position [0, 0]
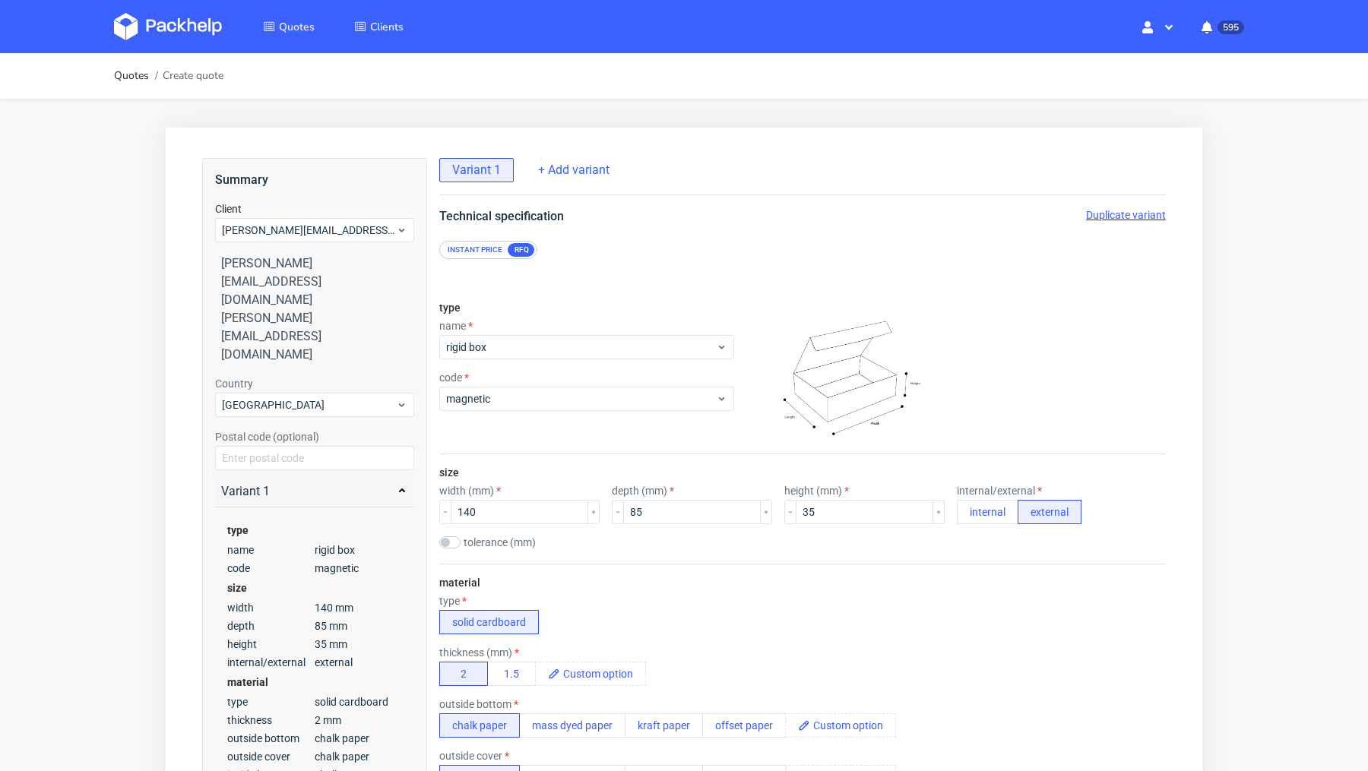
click at [1111, 217] on span "Duplicate variant" at bounding box center [1126, 215] width 80 height 12
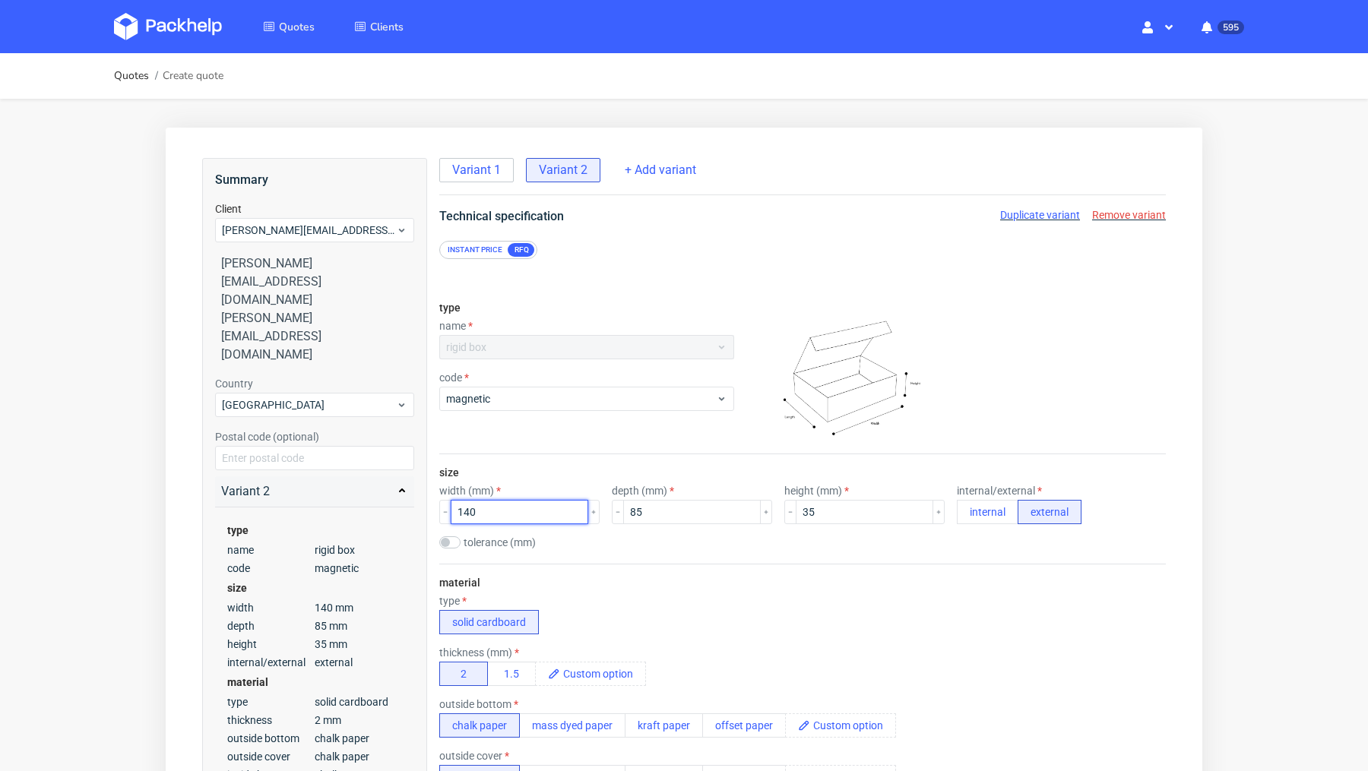
click at [510, 514] on input "140" at bounding box center [520, 512] width 138 height 24
type input "150"
drag, startPoint x: 631, startPoint y: 517, endPoint x: 571, endPoint y: 512, distance: 60.2
click at [571, 512] on div "width (mm) 150 depth (mm) 85 height (mm) 35 internal/external internal external" at bounding box center [802, 505] width 727 height 40
type input "110"
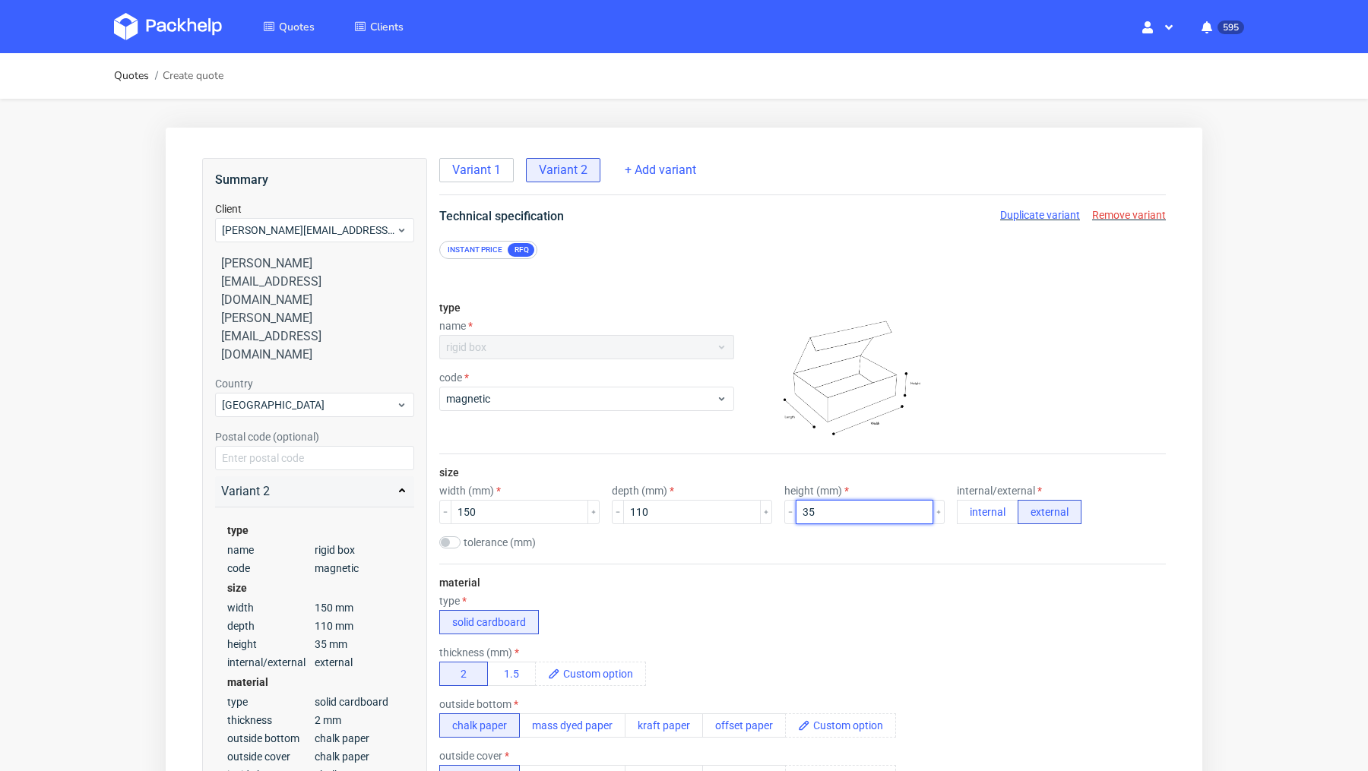
click at [815, 513] on input "35" at bounding box center [865, 512] width 138 height 24
click at [1039, 215] on span "Duplicate variant" at bounding box center [1040, 215] width 80 height 12
drag, startPoint x: 490, startPoint y: 511, endPoint x: 402, endPoint y: 511, distance: 88.2
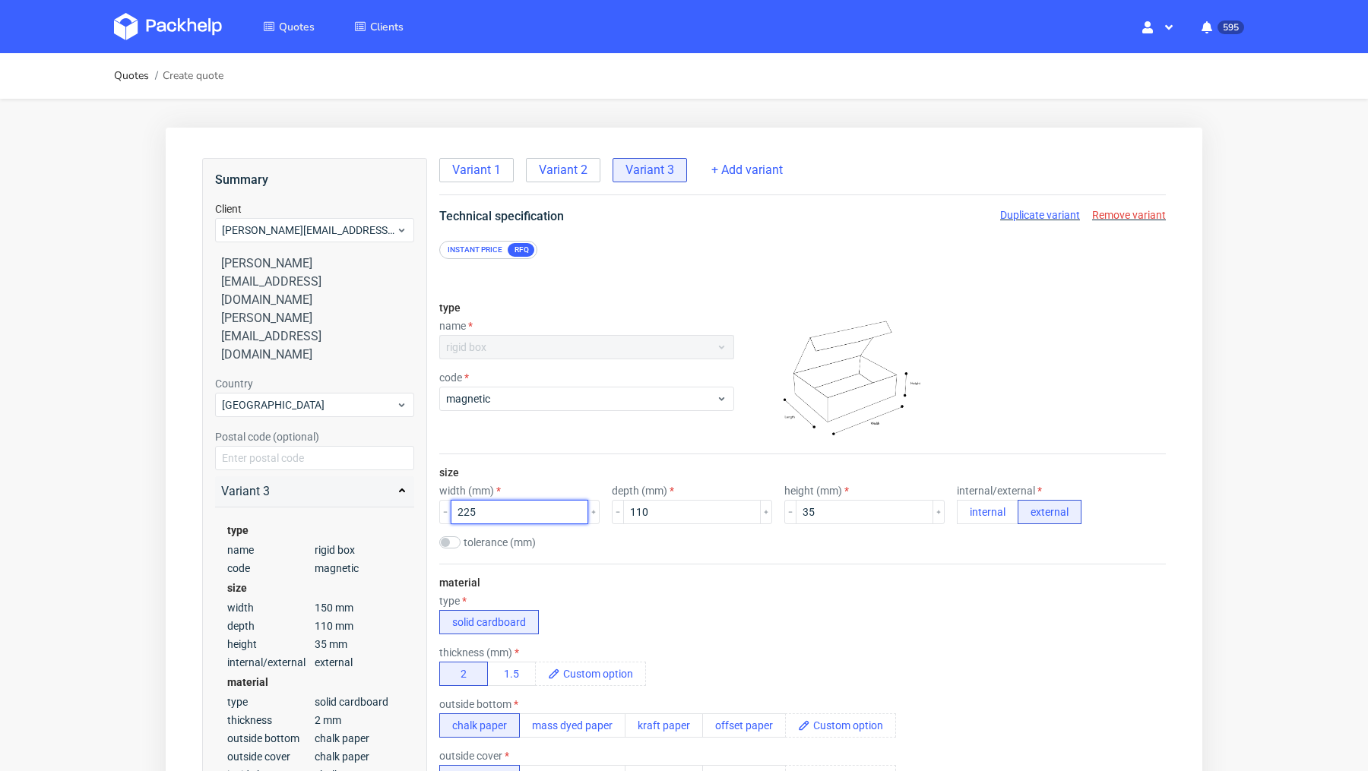
type input "225"
click at [693, 522] on input "110" at bounding box center [692, 512] width 138 height 24
type input "125"
drag, startPoint x: 806, startPoint y: 518, endPoint x: 729, endPoint y: 503, distance: 78.1
click at [729, 503] on div "width (mm) 225 depth (mm) 125 height (mm) 35 internal/external internal external" at bounding box center [802, 505] width 727 height 40
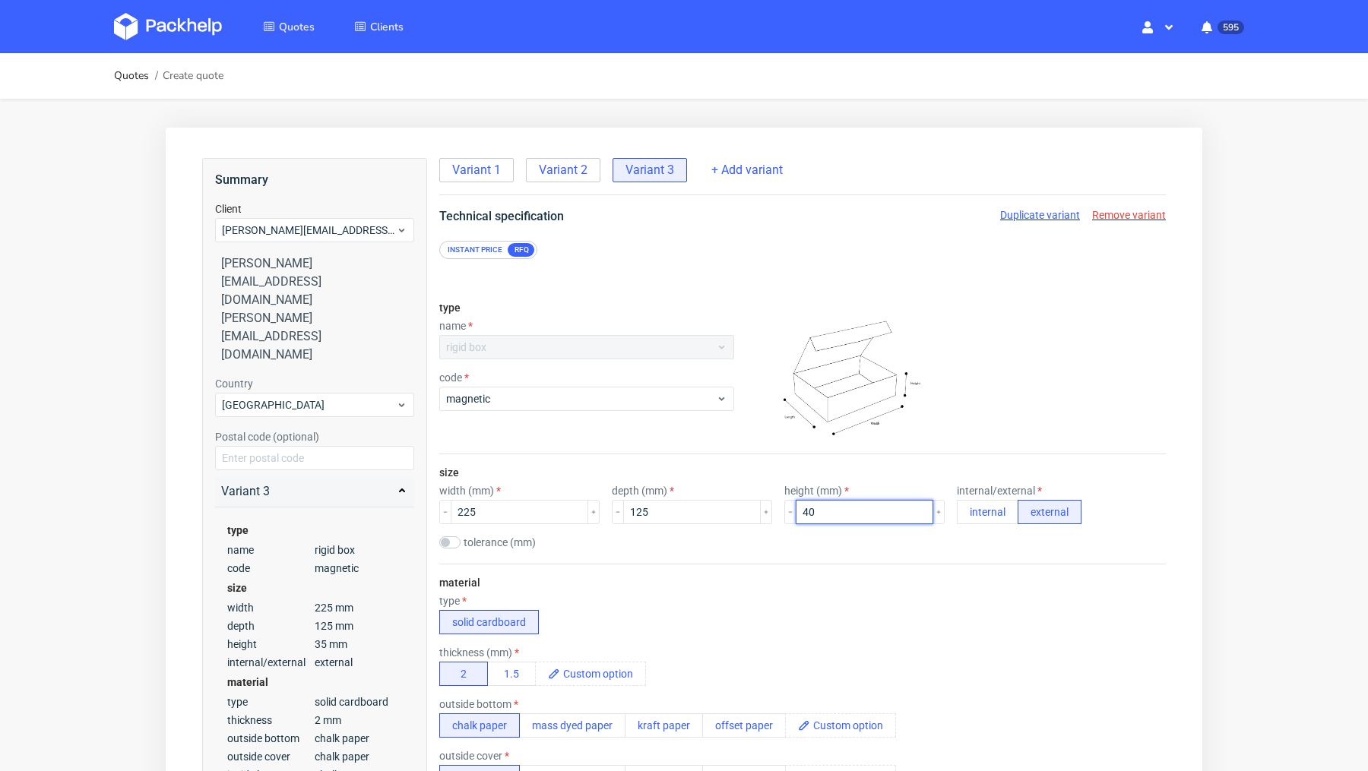
type input "40"
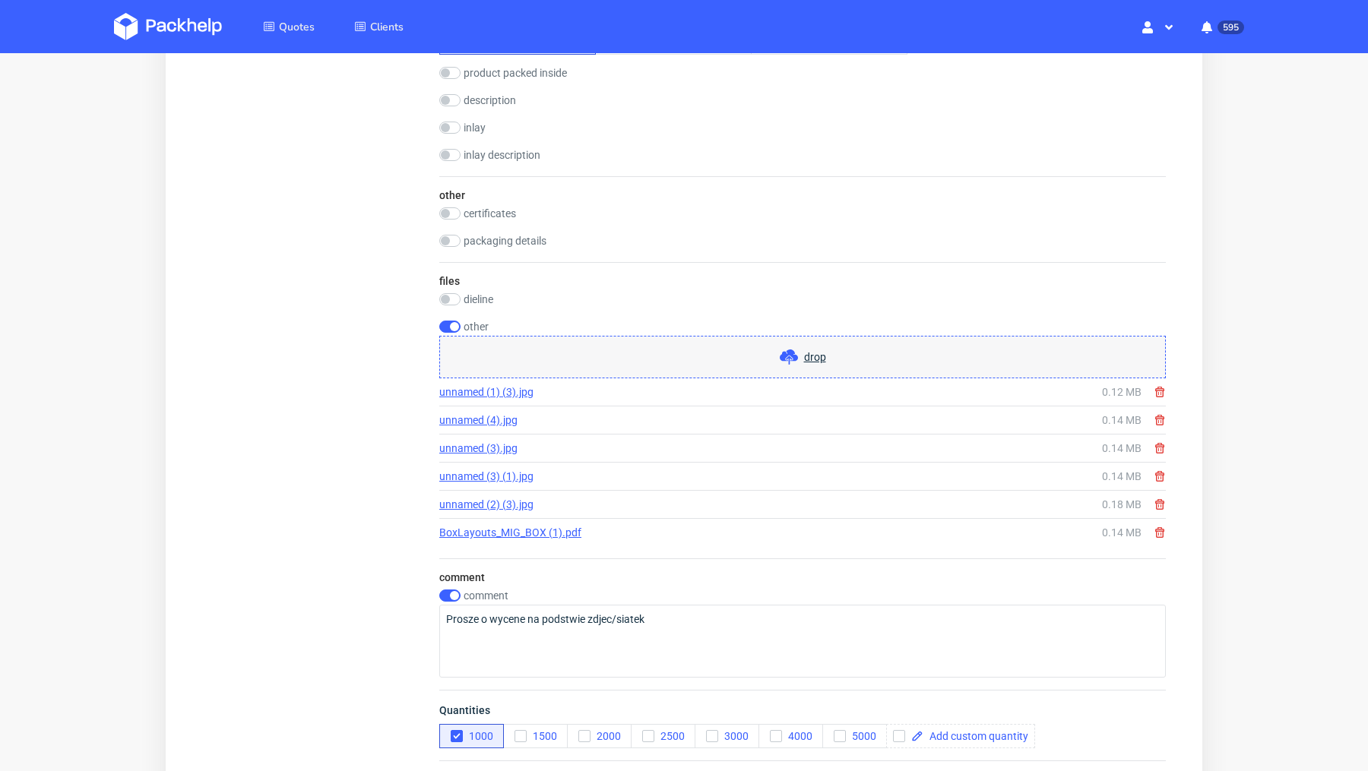
scroll to position [2151, 0]
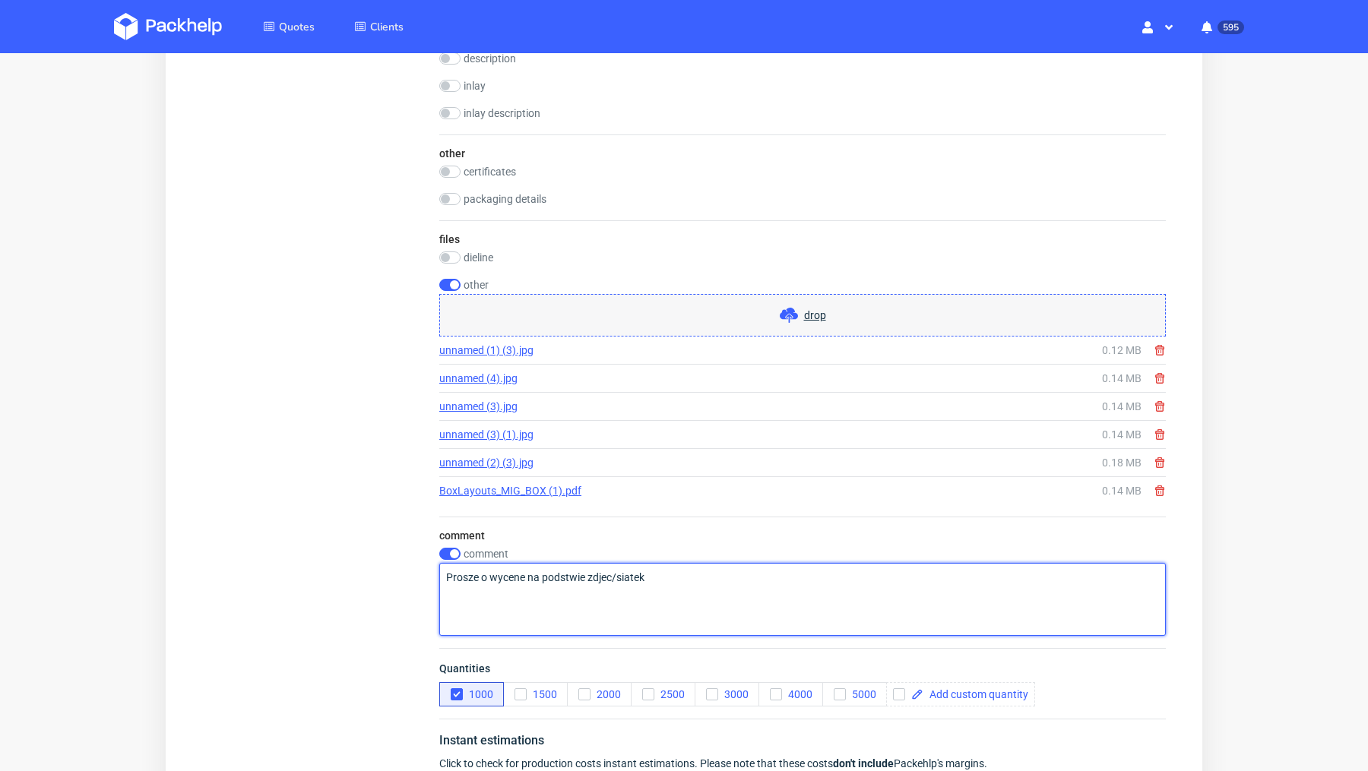
click at [717, 568] on textarea "Prosze o wycene na podstwie zdjec/siatek" at bounding box center [802, 599] width 727 height 73
type textarea "Prosze o wycene na podstwie zdjec/siatek Klient potrzebuja towar do konca miesi…"
drag, startPoint x: 666, startPoint y: 586, endPoint x: 446, endPoint y: 583, distance: 219.7
click at [446, 583] on textarea "Prosze o wycene na podstwie zdjec/siatek Klient potrzebuja towar do konca miesi…" at bounding box center [802, 599] width 727 height 73
click at [578, 625] on textarea "Prosze o wycene na podstwie zdjec/siatek Klient potrzebuja towar do konca miesi…" at bounding box center [802, 599] width 727 height 73
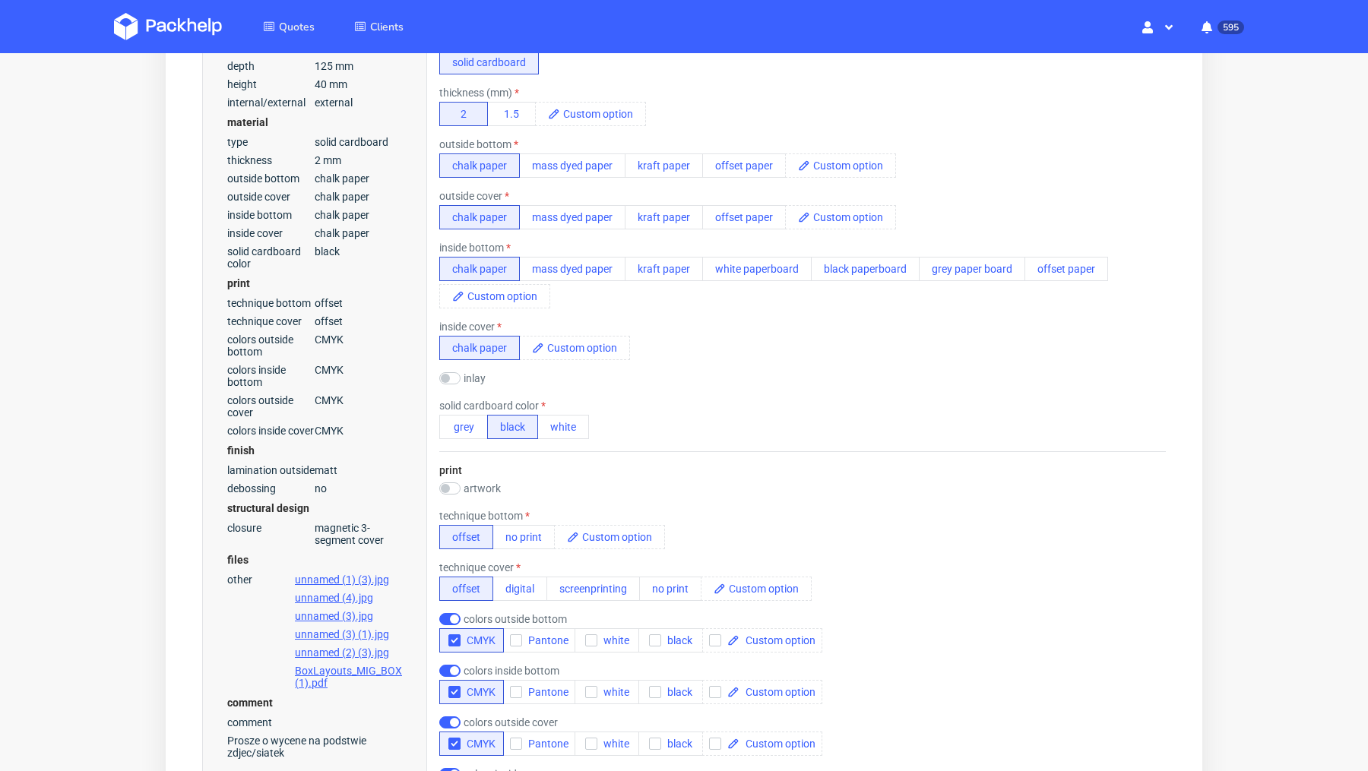
scroll to position [0, 0]
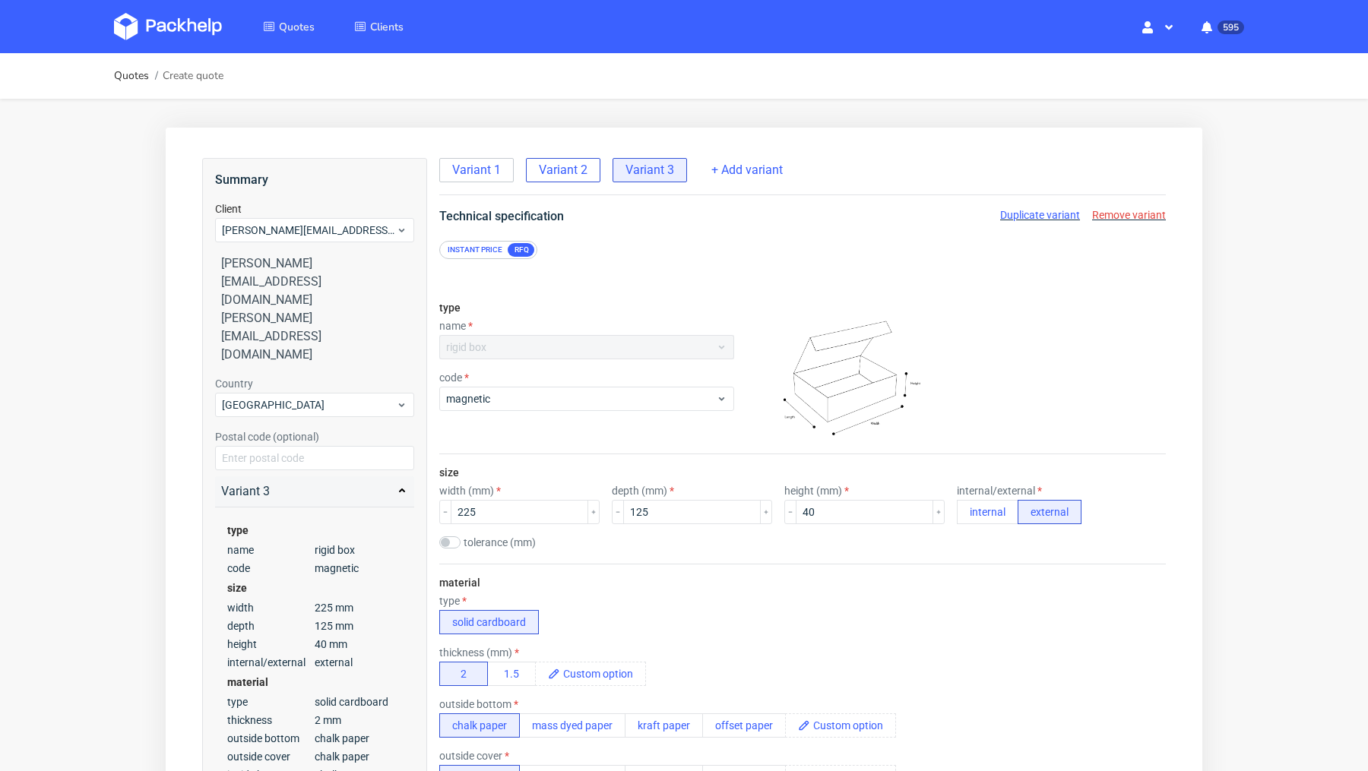
click at [557, 172] on span "Variant 2" at bounding box center [563, 170] width 49 height 17
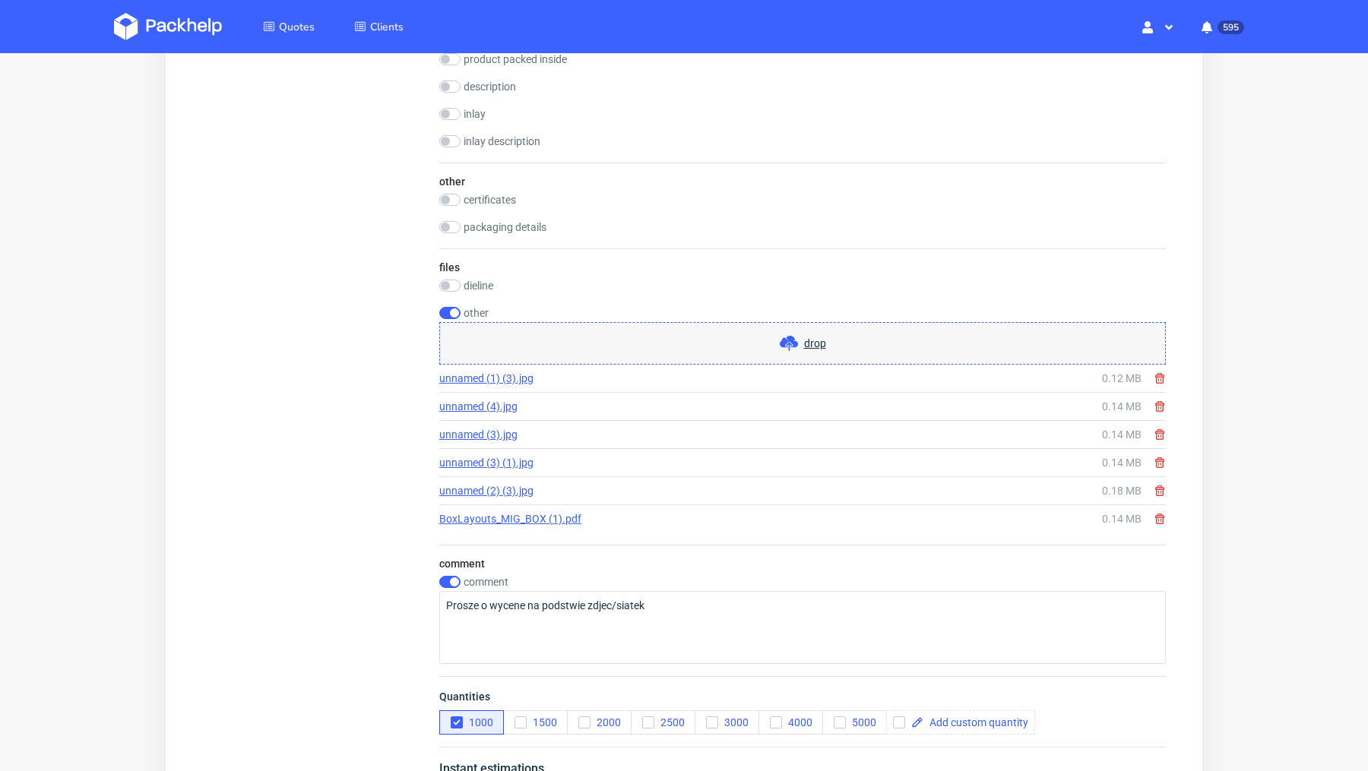
scroll to position [2177, 0]
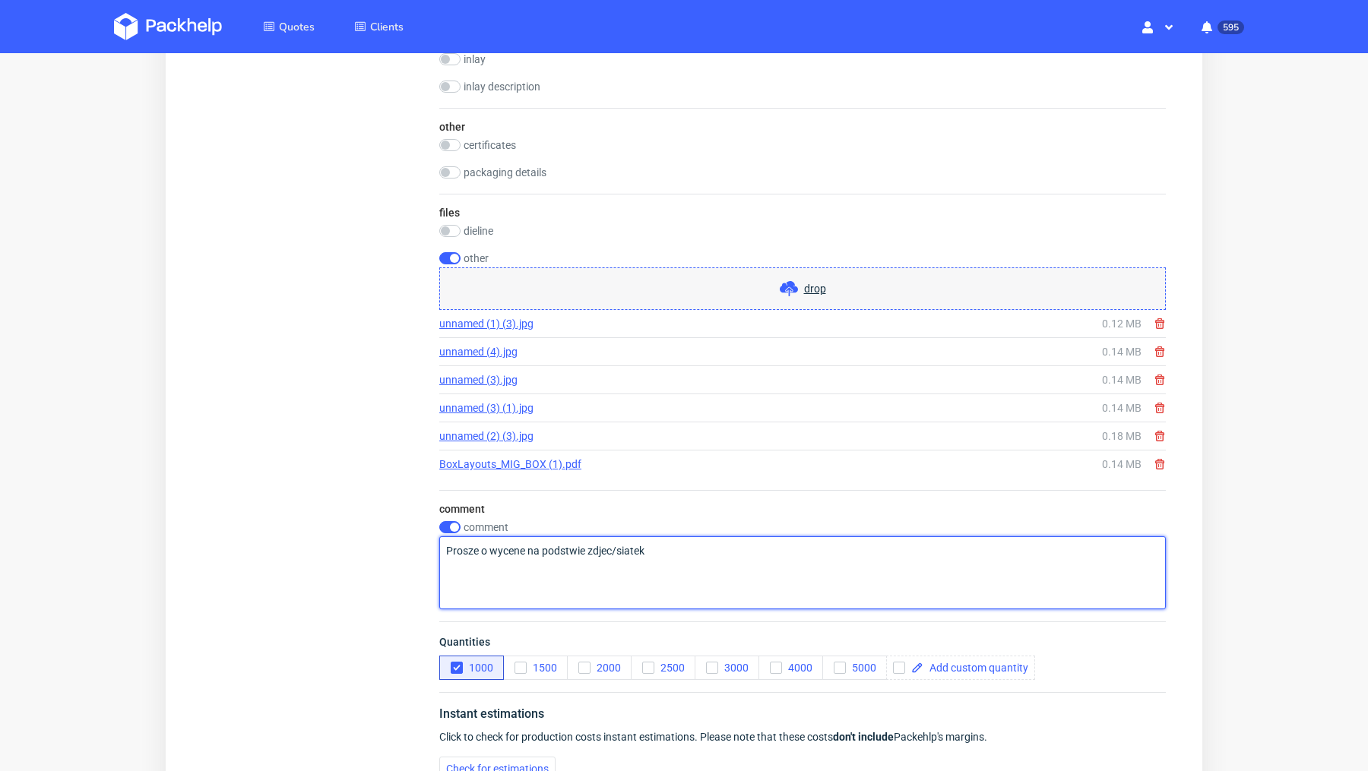
click at [659, 568] on textarea "Prosze o wycene na podstwie zdjec/siatek" at bounding box center [802, 573] width 727 height 73
paste textarea "Klient potrzebuja towar do konca miesiaca!"
type textarea "Prosze o wycene na podstwie zdjec/siatek Klient potrzebuja towar do konca miesi…"
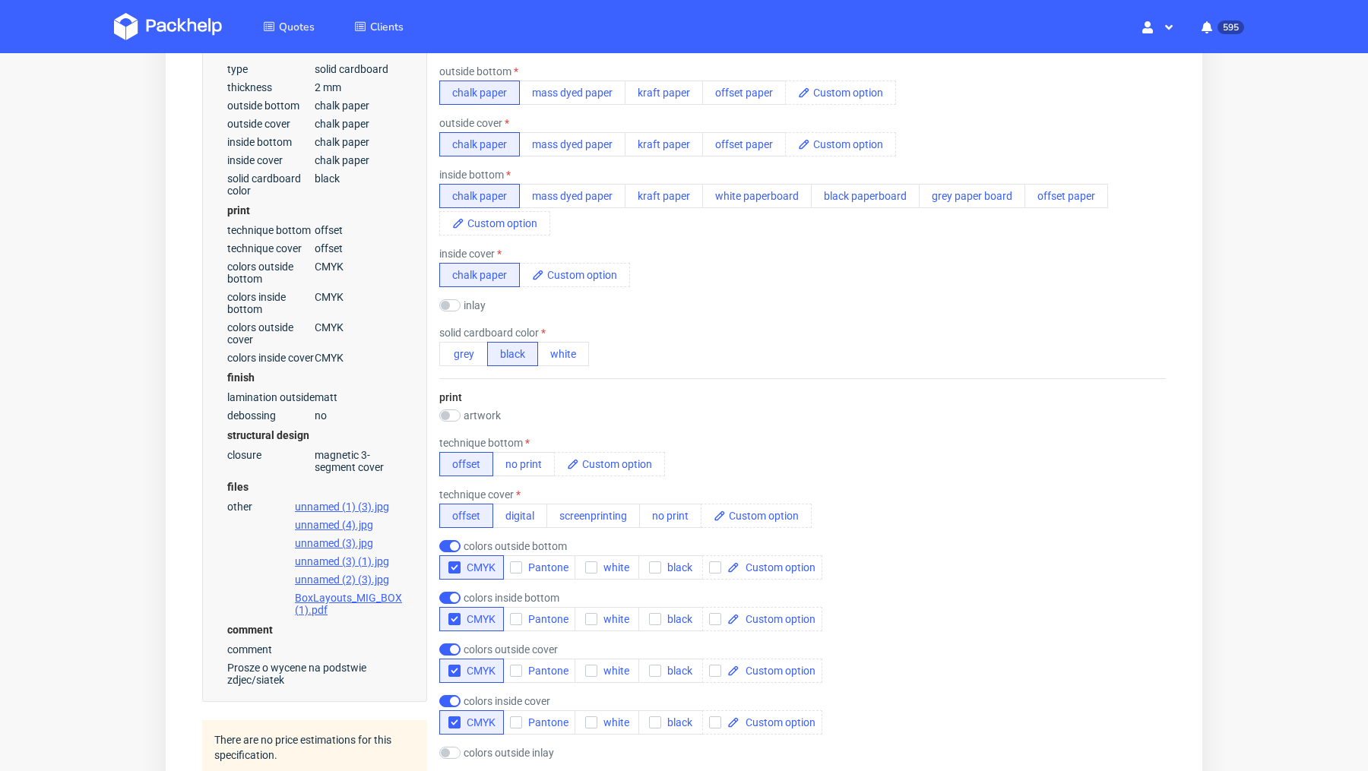
scroll to position [0, 0]
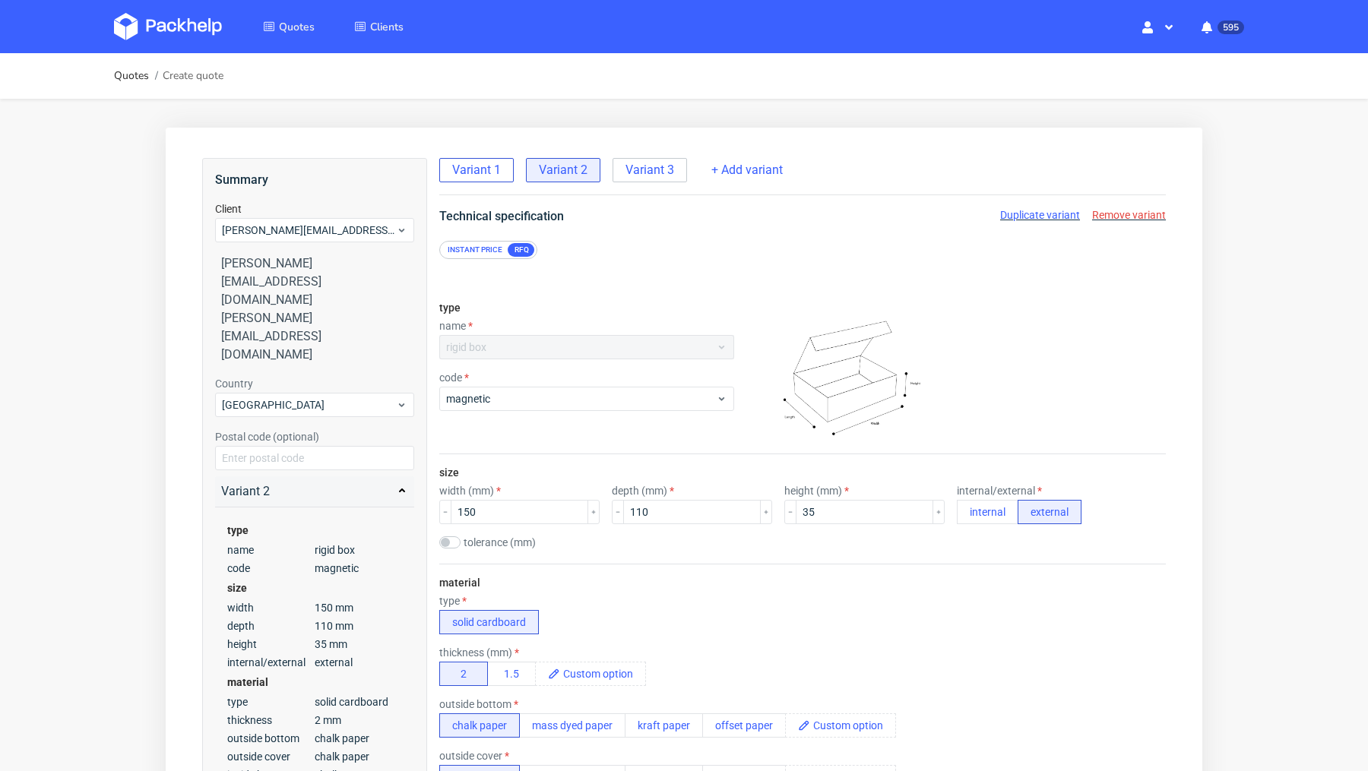
click at [492, 165] on span "Variant 1" at bounding box center [476, 170] width 49 height 17
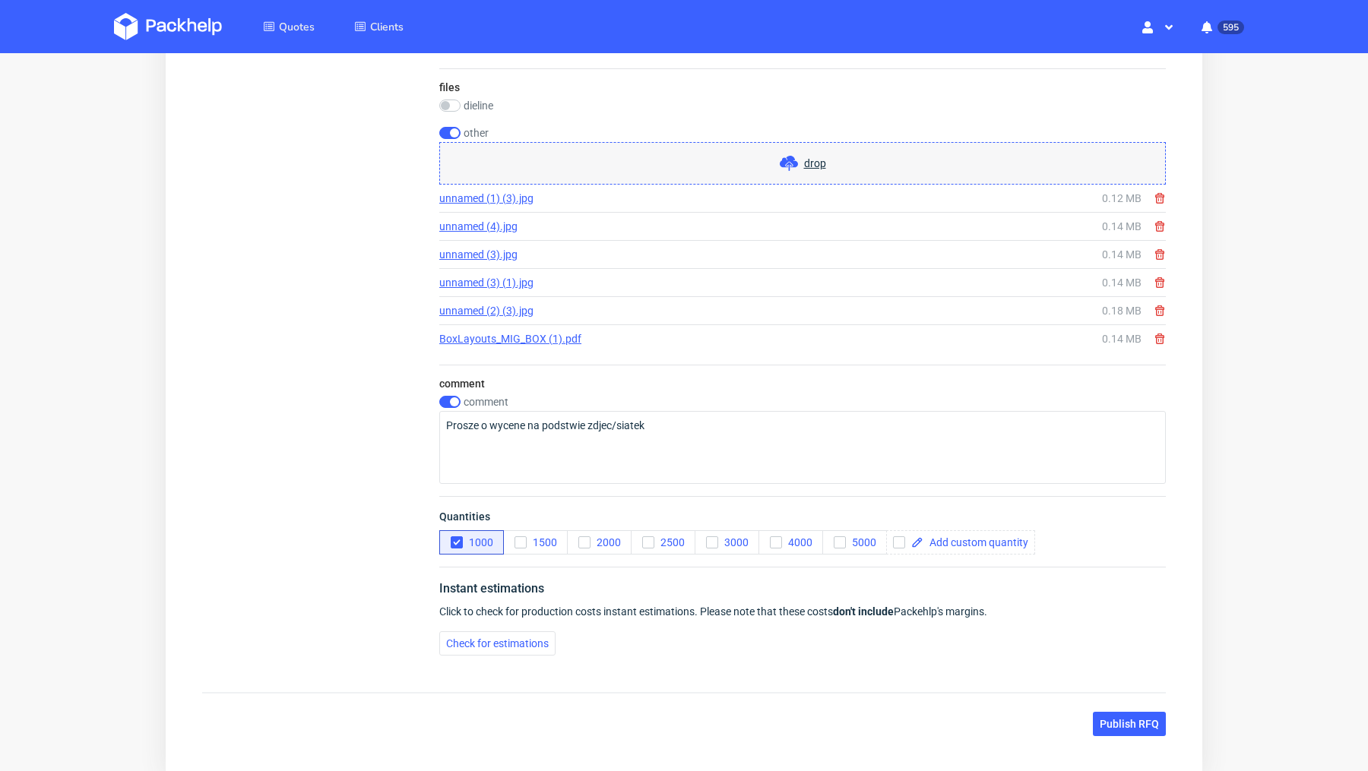
scroll to position [2383, 0]
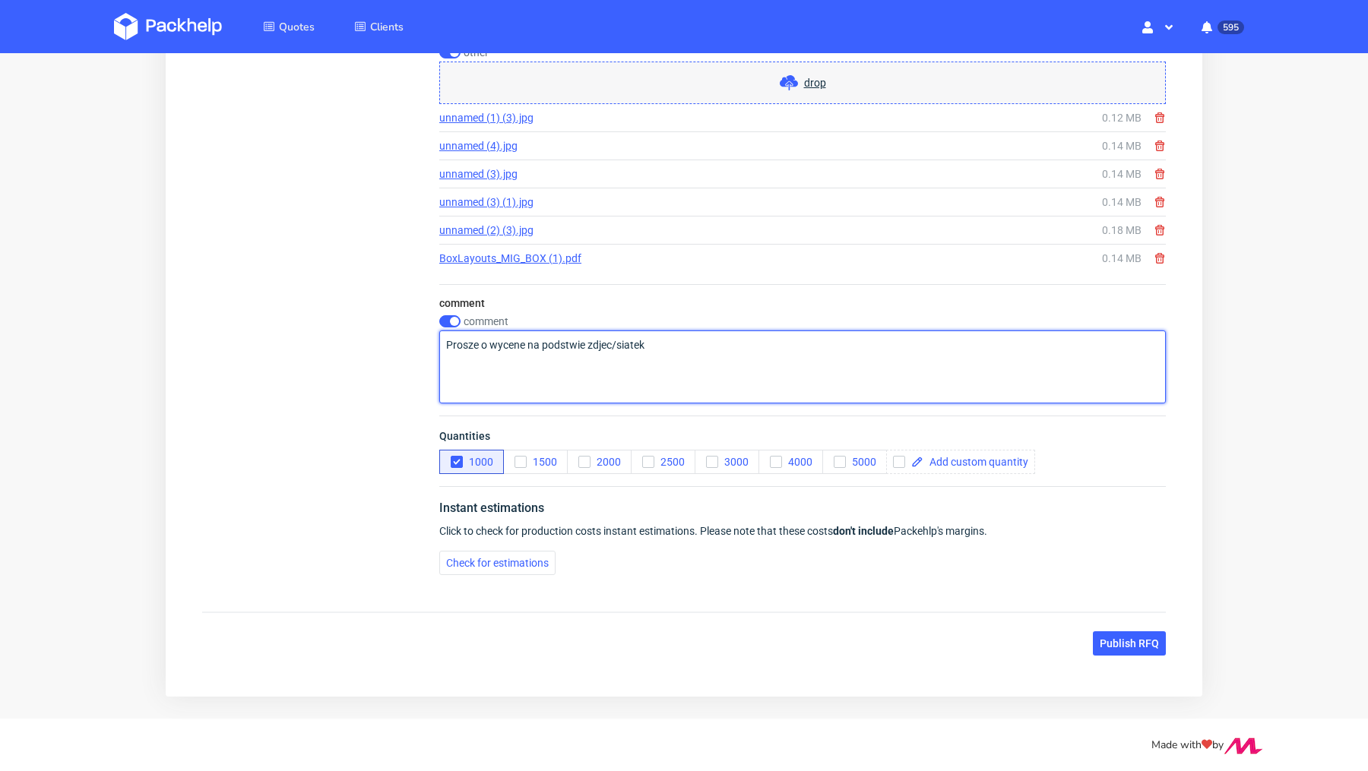
click at [688, 335] on textarea "Prosze o wycene na podstwie zdjec/siatek" at bounding box center [802, 367] width 727 height 73
paste textarea "Klient potrzebuja towar do konca miesiaca!"
type textarea "Prosze o wycene na podstwie zdjec/siatek Klient potrzebuja towar do konca miesi…"
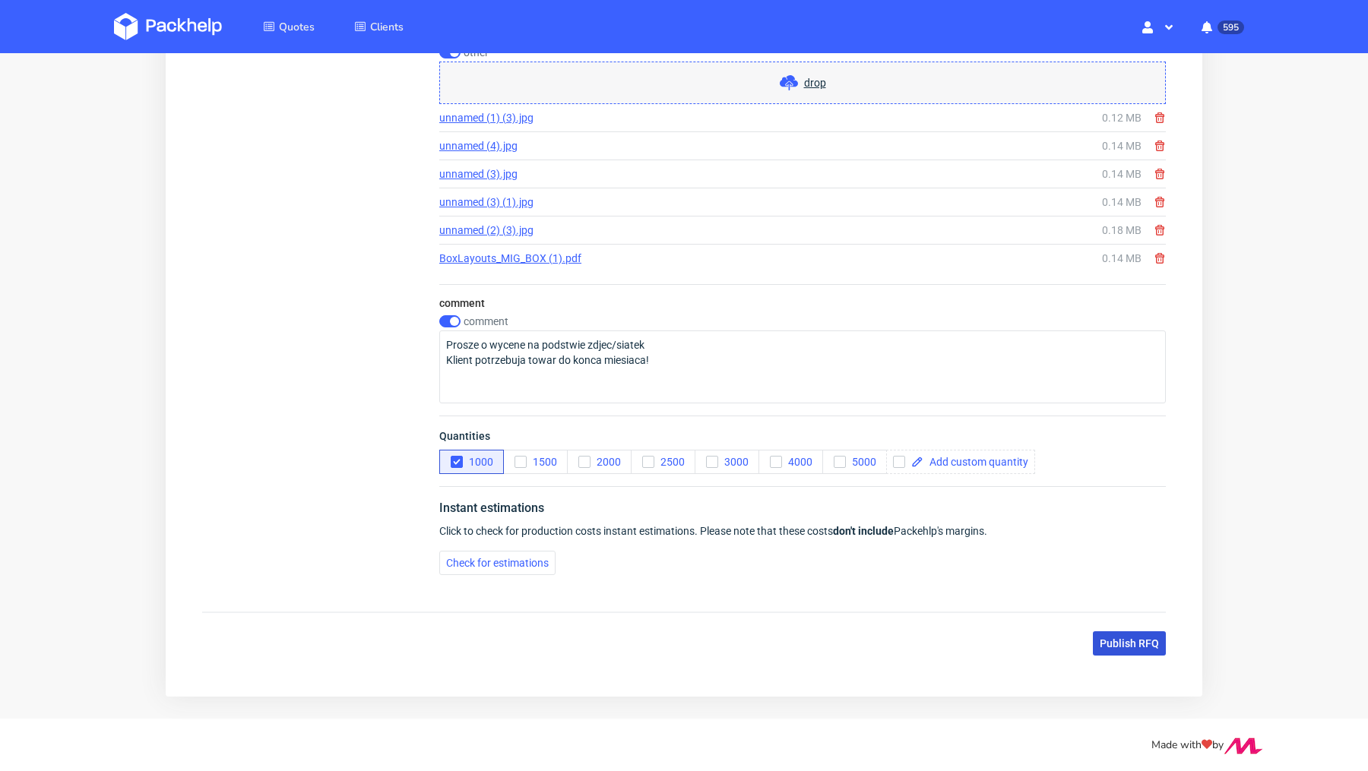
click at [1103, 638] on span "Publish RFQ" at bounding box center [1129, 643] width 59 height 11
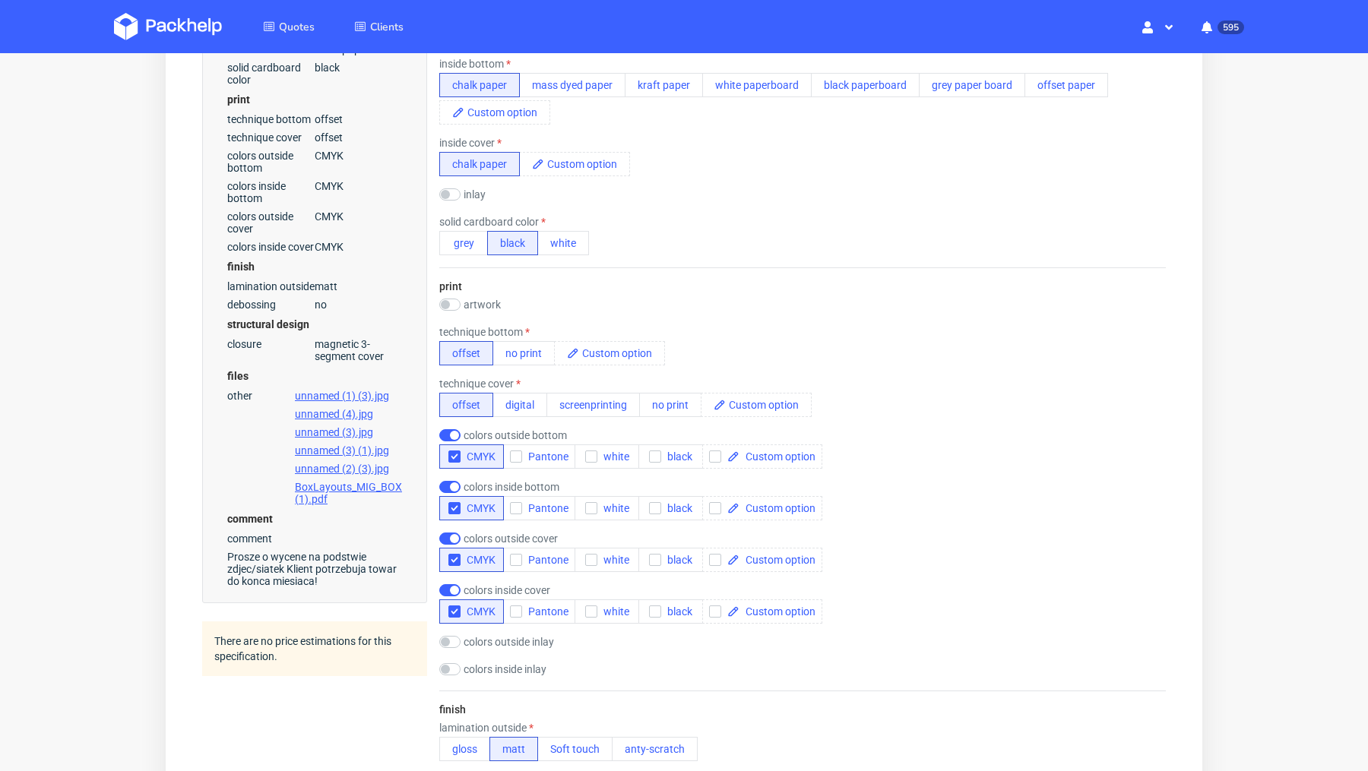
scroll to position [749, 0]
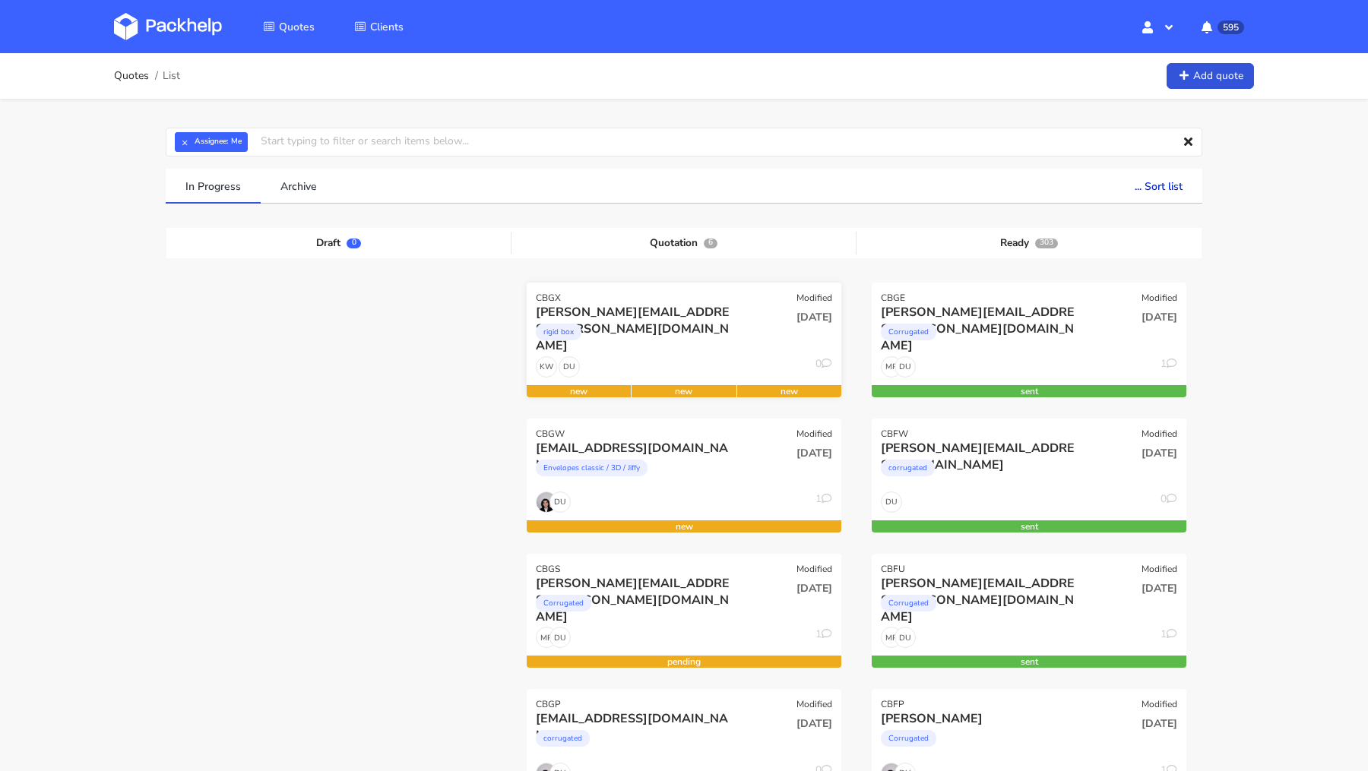
click at [657, 331] on div "rigid box" at bounding box center [636, 336] width 201 height 30
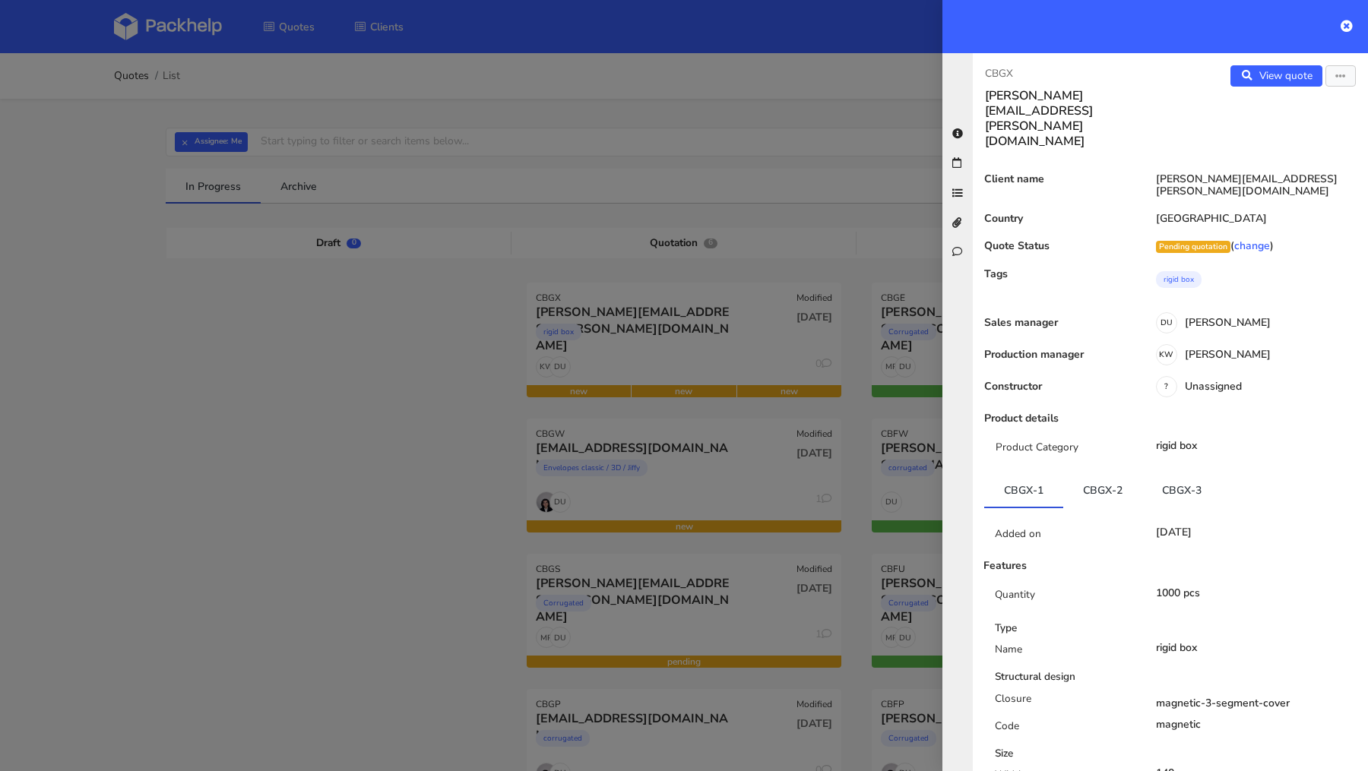
click at [999, 74] on p "CBGX" at bounding box center [1071, 73] width 173 height 17
copy p "CBGX"
click at [268, 321] on div at bounding box center [684, 385] width 1368 height 771
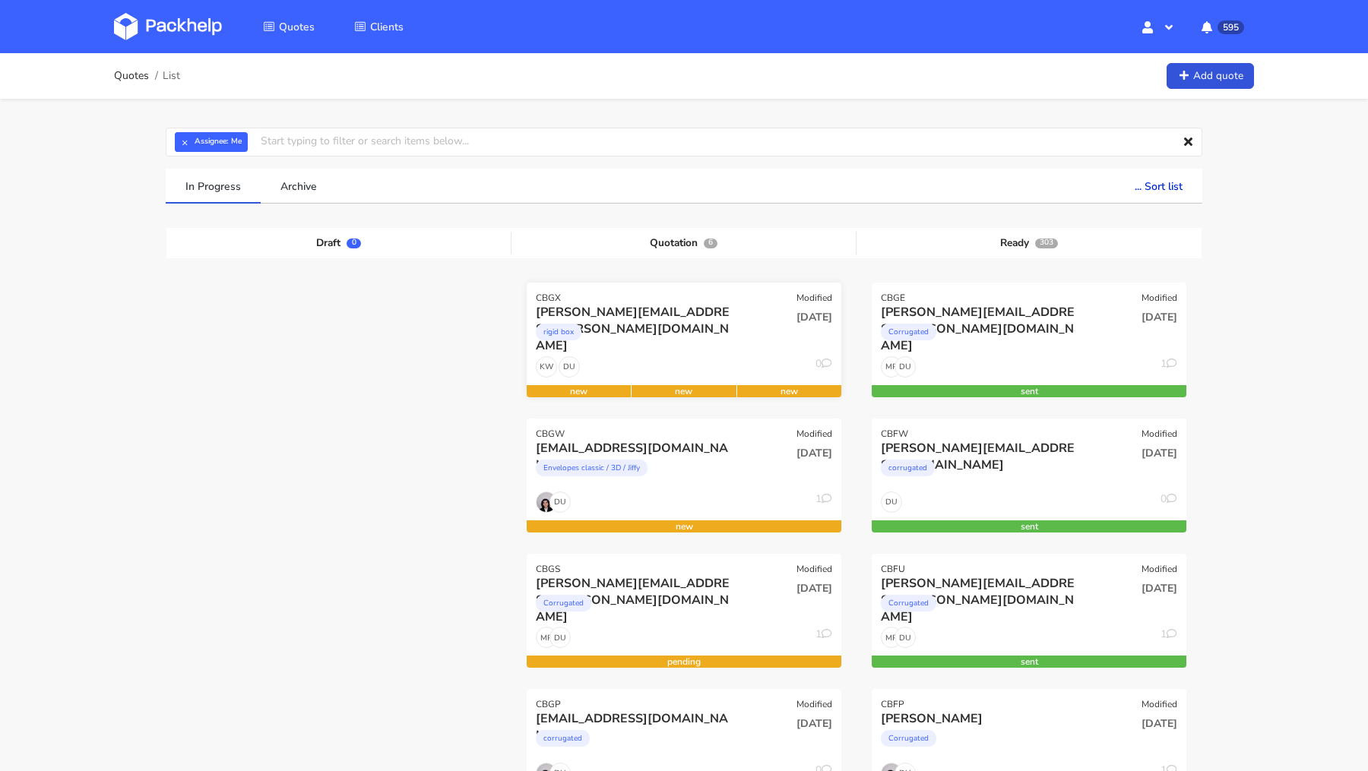
click at [619, 301] on div "CBGX Modified" at bounding box center [684, 293] width 315 height 21
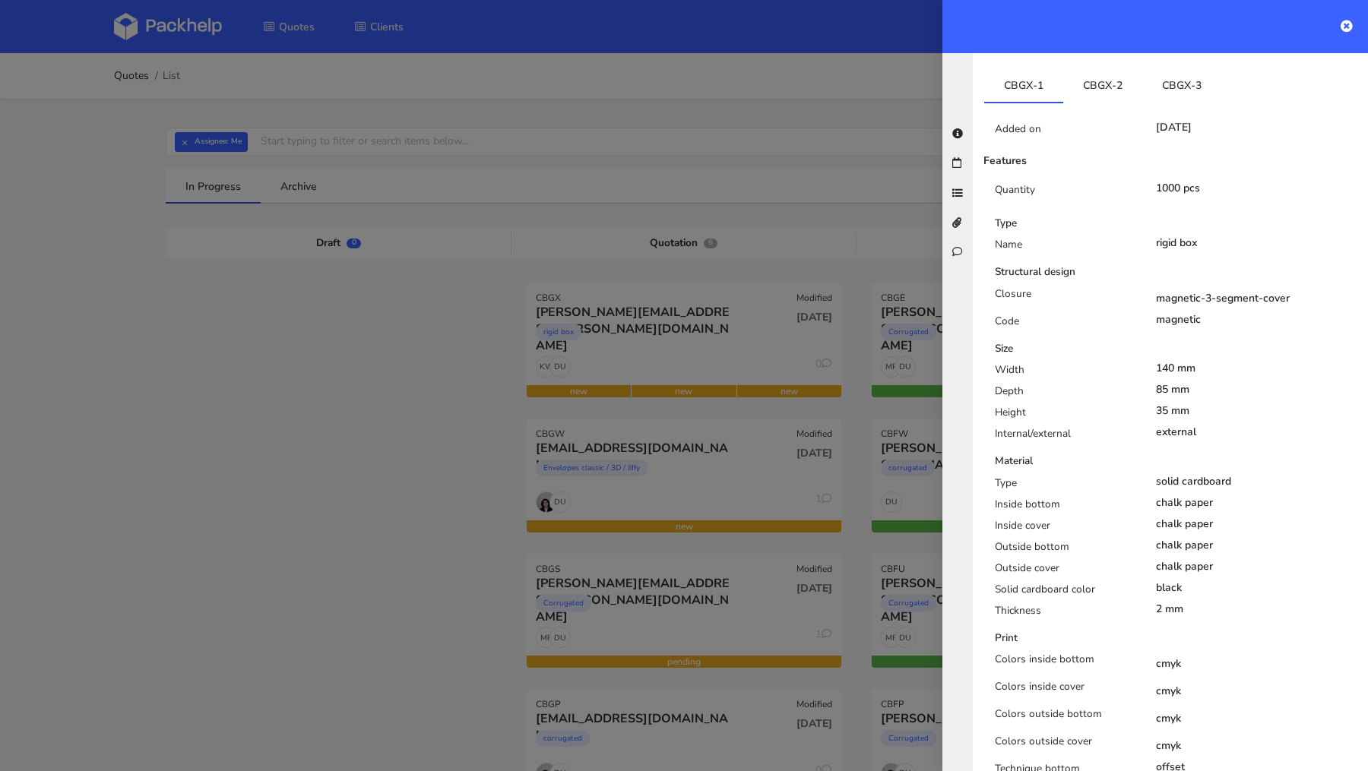
scroll to position [407, 0]
drag, startPoint x: 1214, startPoint y: 258, endPoint x: 1148, endPoint y: 258, distance: 66.9
click at [1204, 291] on div "magnetic-3-segment-cover" at bounding box center [1257, 297] width 202 height 12
click at [1027, 285] on div "Closure" at bounding box center [1063, 298] width 161 height 27
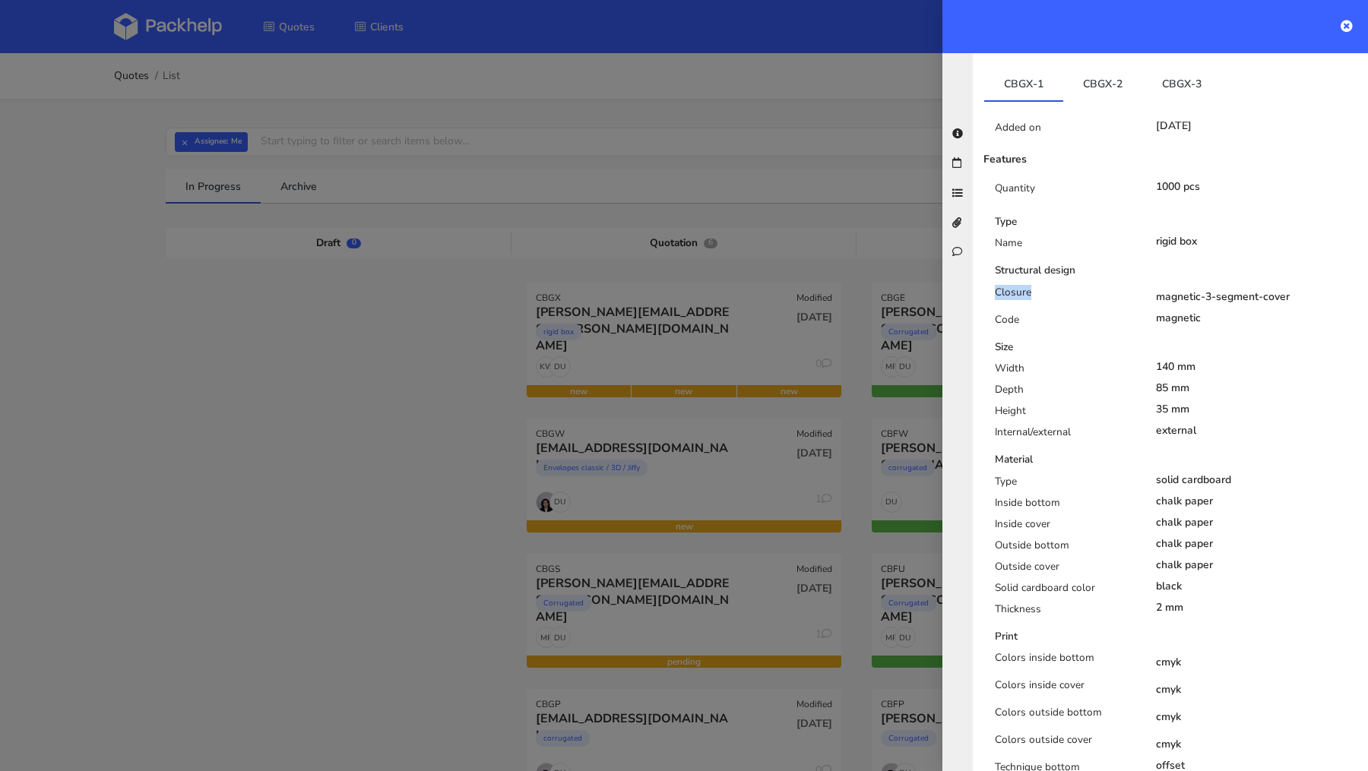
click at [1027, 285] on div "Closure" at bounding box center [1063, 298] width 161 height 27
copy div "Closure"
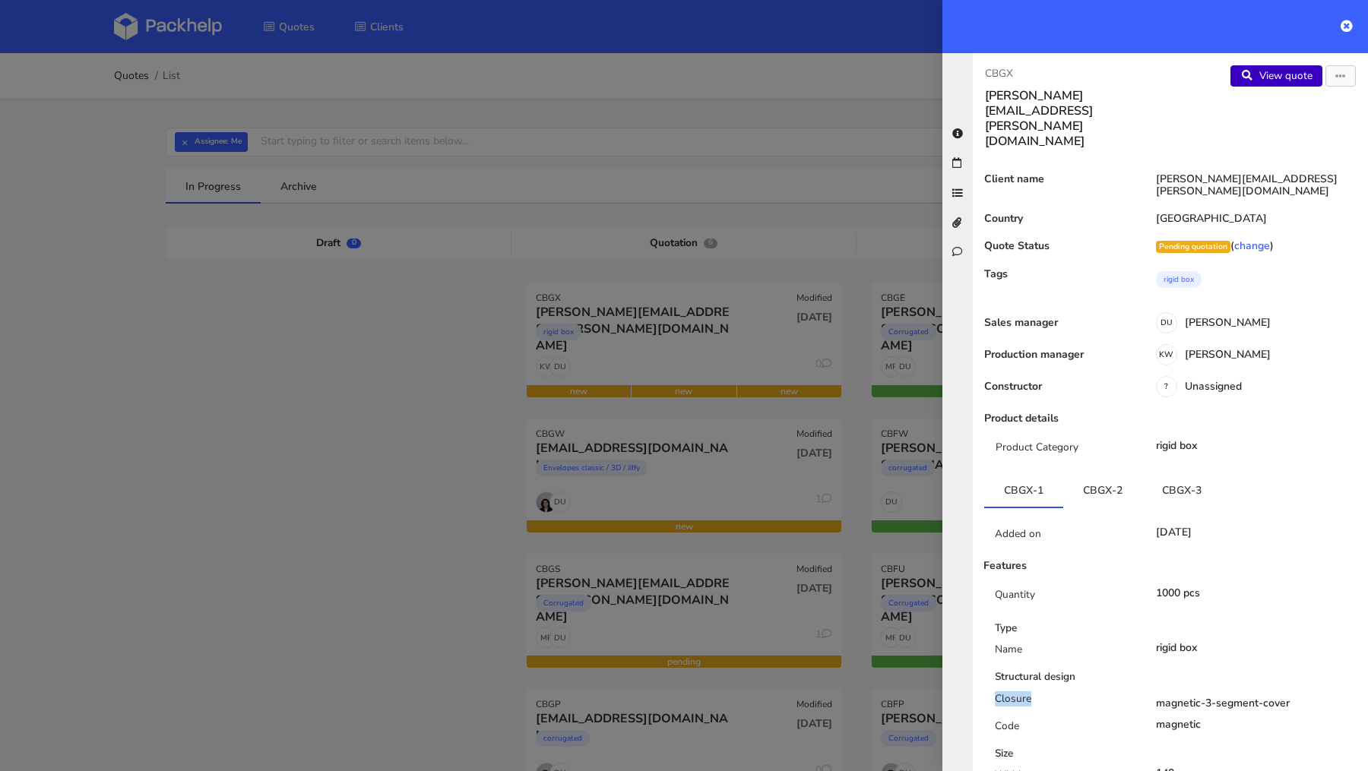
click at [1278, 84] on link "View quote" at bounding box center [1276, 75] width 92 height 21
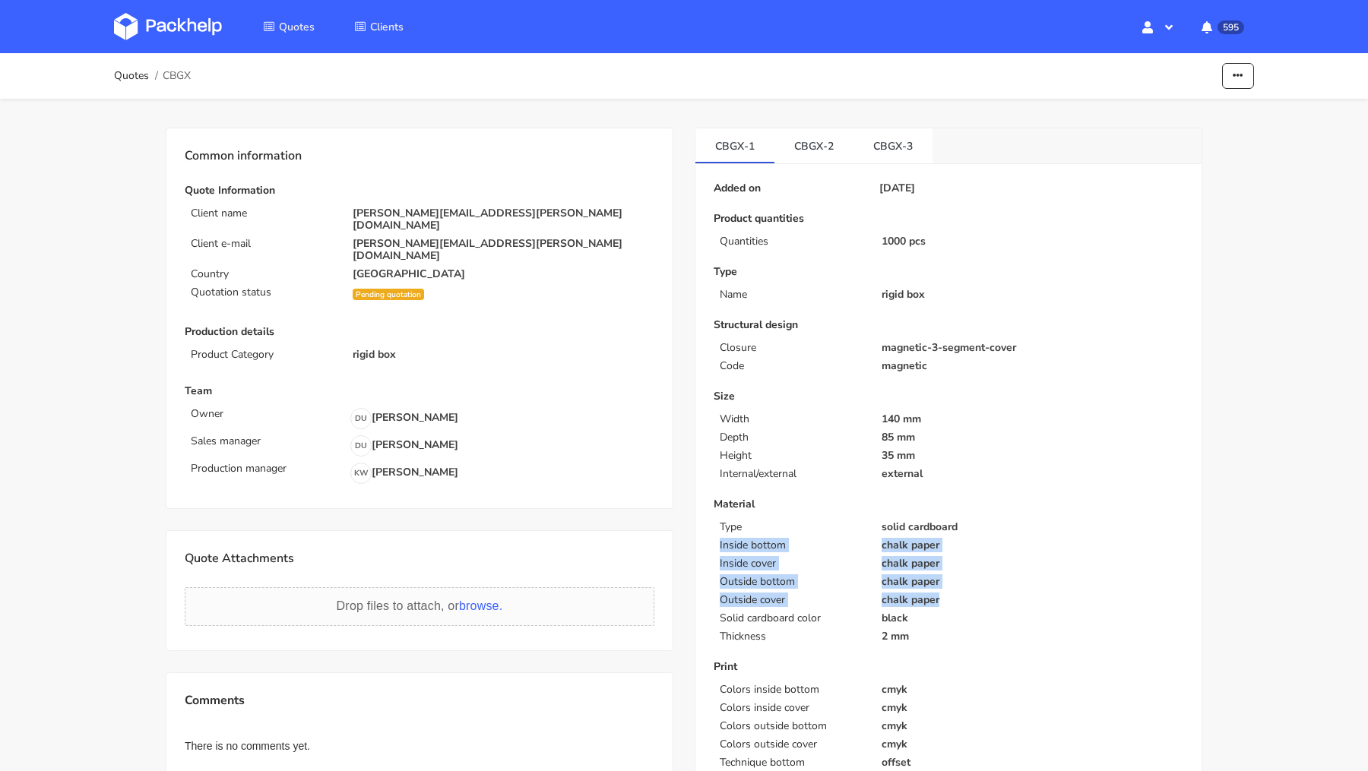
drag, startPoint x: 945, startPoint y: 603, endPoint x: 713, endPoint y: 545, distance: 239.1
click at [714, 545] on div "Material Type solid cardboard Inside bottom chalk paper Inside cover chalk pape…" at bounding box center [949, 571] width 470 height 144
copy div "Inside bottom chalk paper Inside cover chalk paper Outside bottom chalk paper O…"
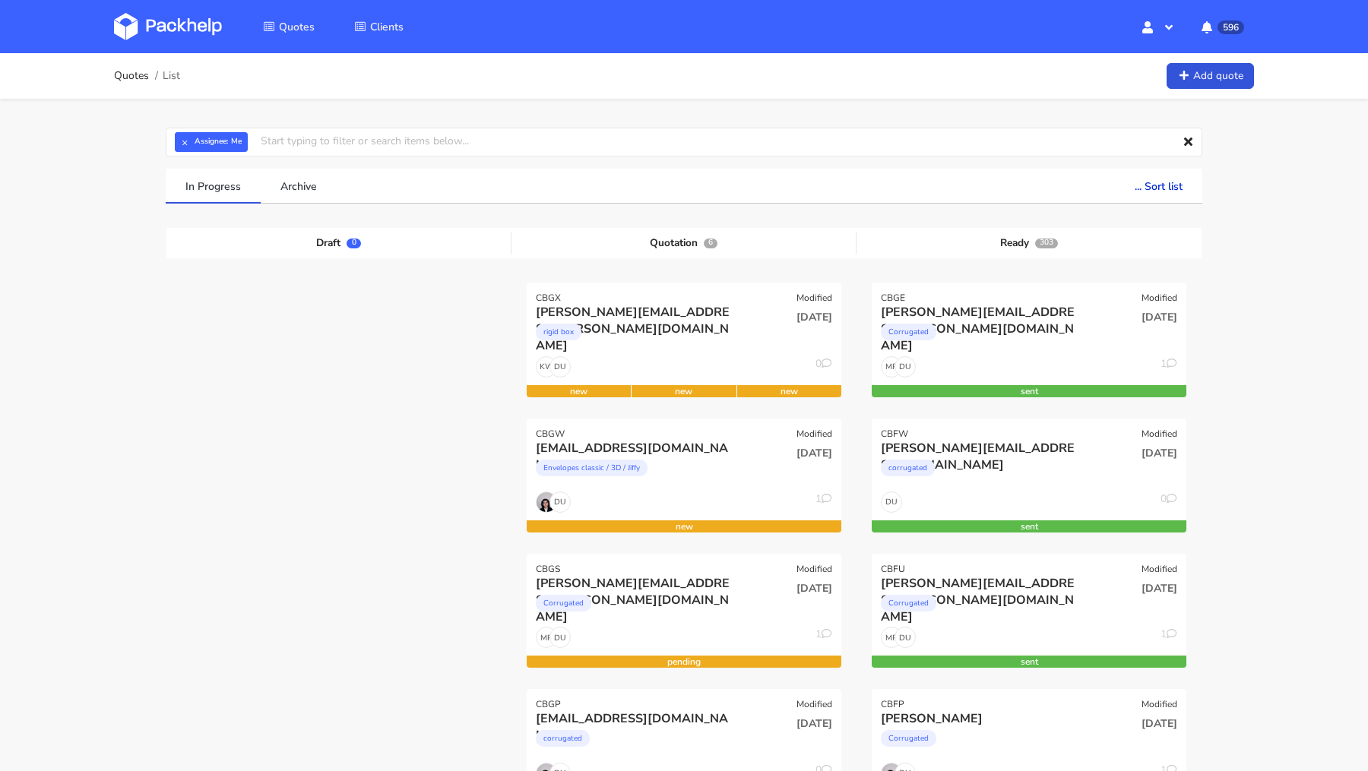
click at [163, 27] on img at bounding box center [168, 26] width 108 height 27
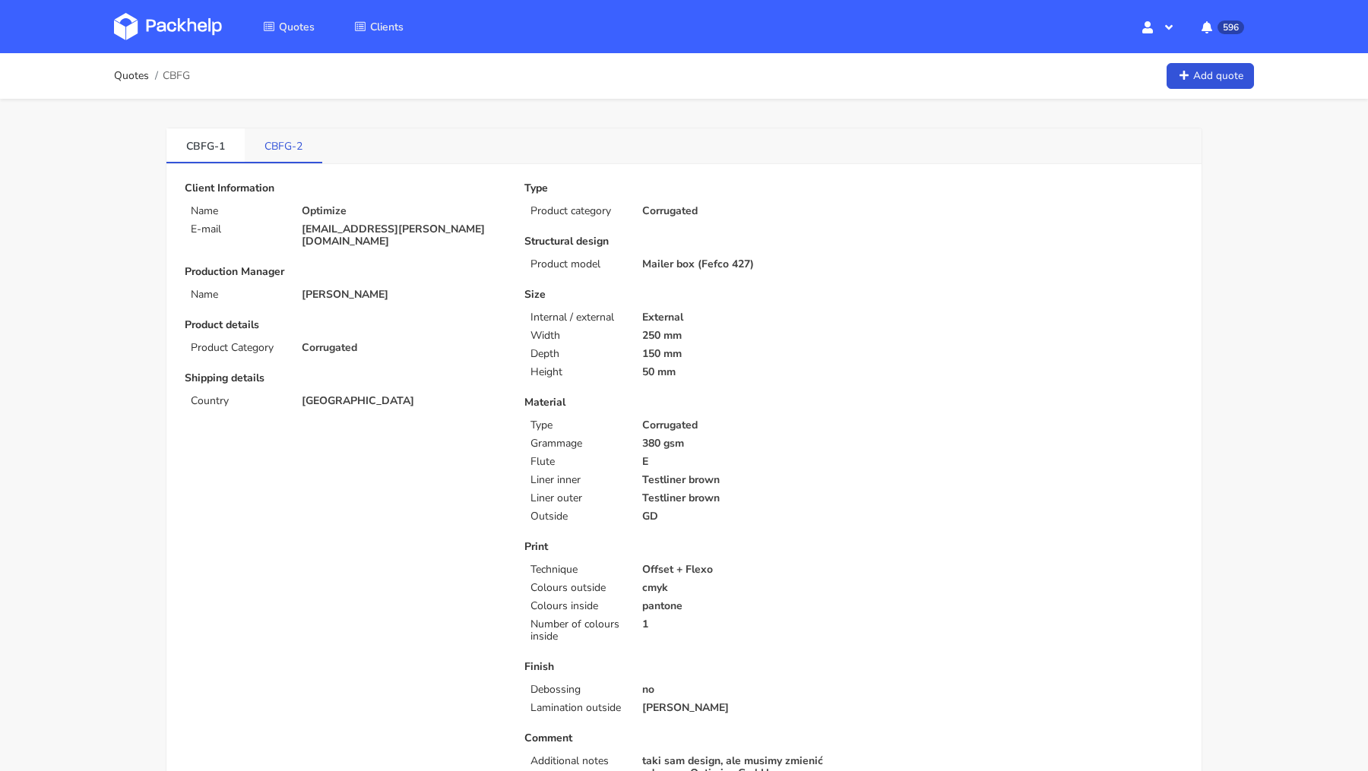
click at [293, 150] on link "CBFG-2" at bounding box center [284, 144] width 78 height 33
click at [179, 70] on span "CBFG" at bounding box center [176, 76] width 27 height 12
copy span "CBFG"
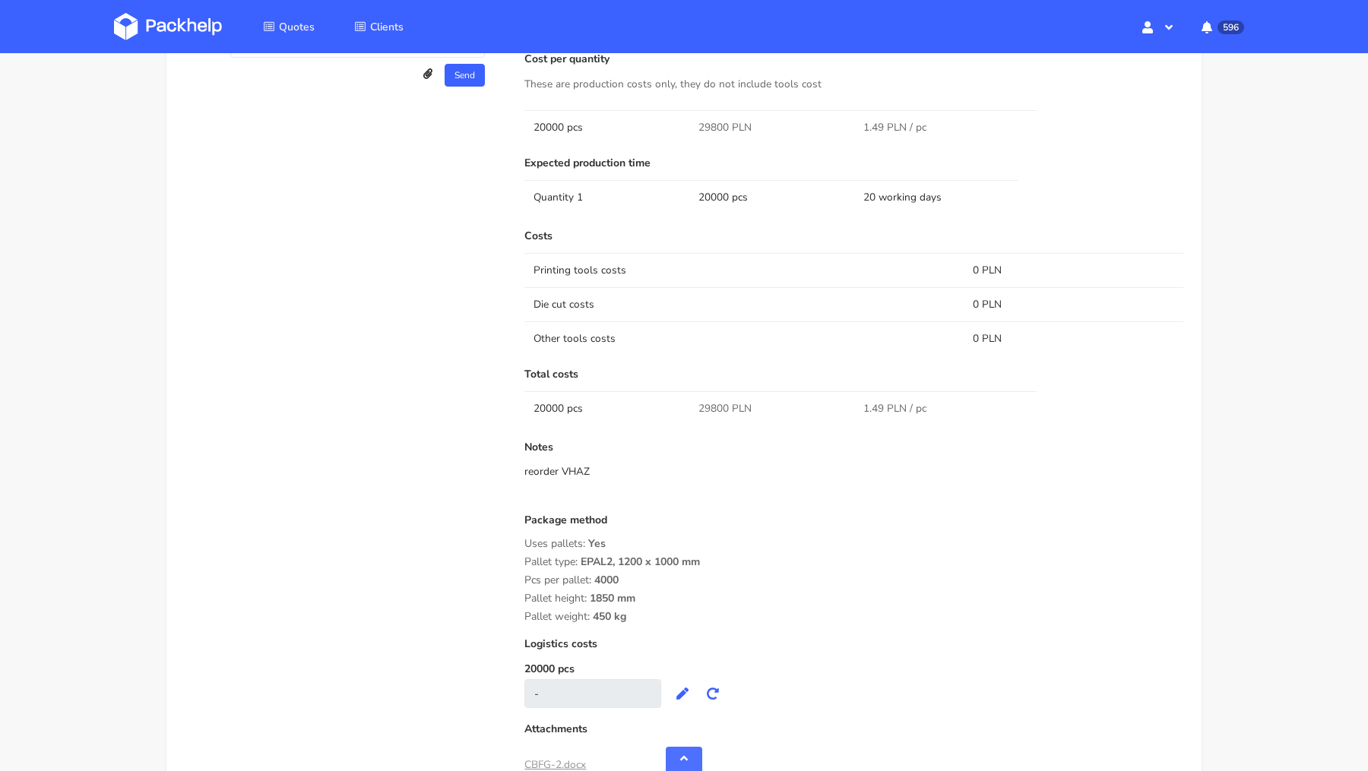
scroll to position [1359, 0]
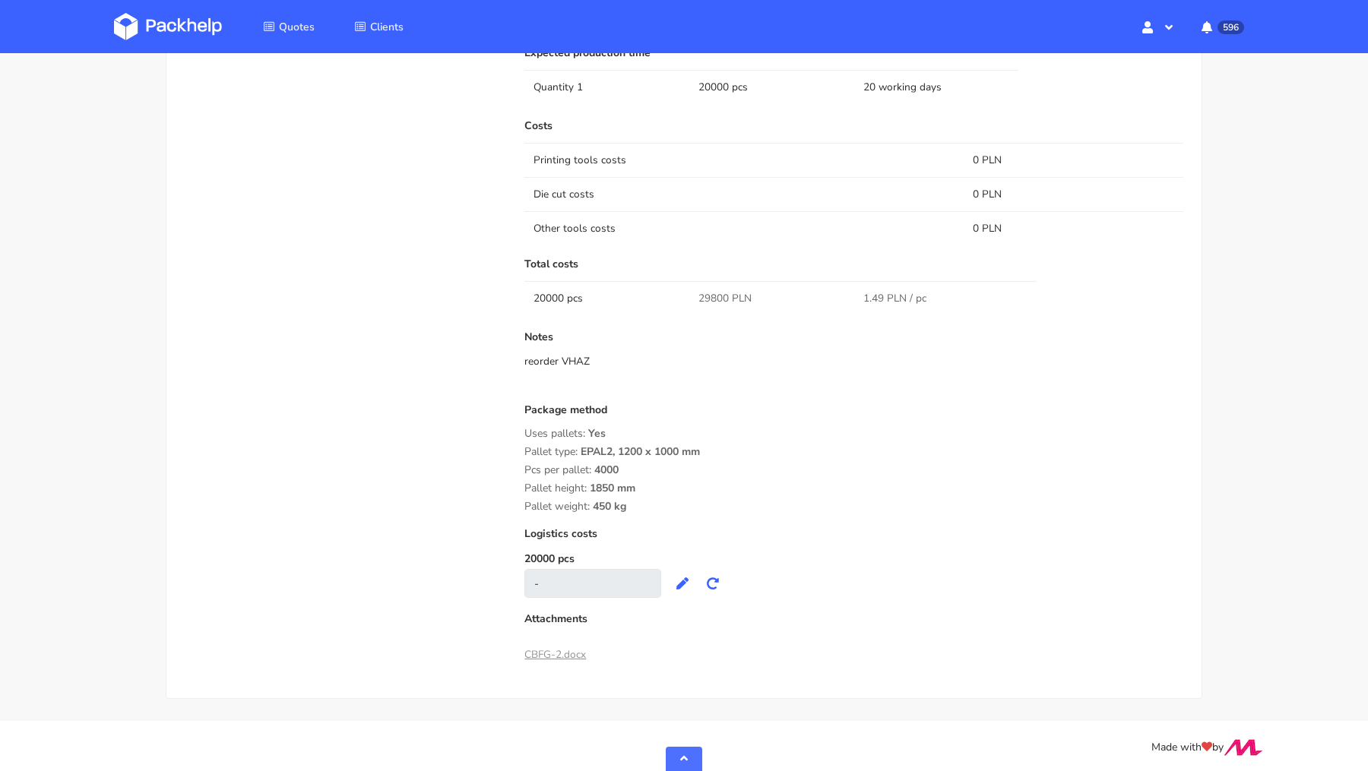
click at [714, 293] on span "29800 PLN" at bounding box center [724, 298] width 53 height 15
copy span "29800"
click at [687, 490] on div "Pallet height: 1850 mm" at bounding box center [853, 489] width 659 height 12
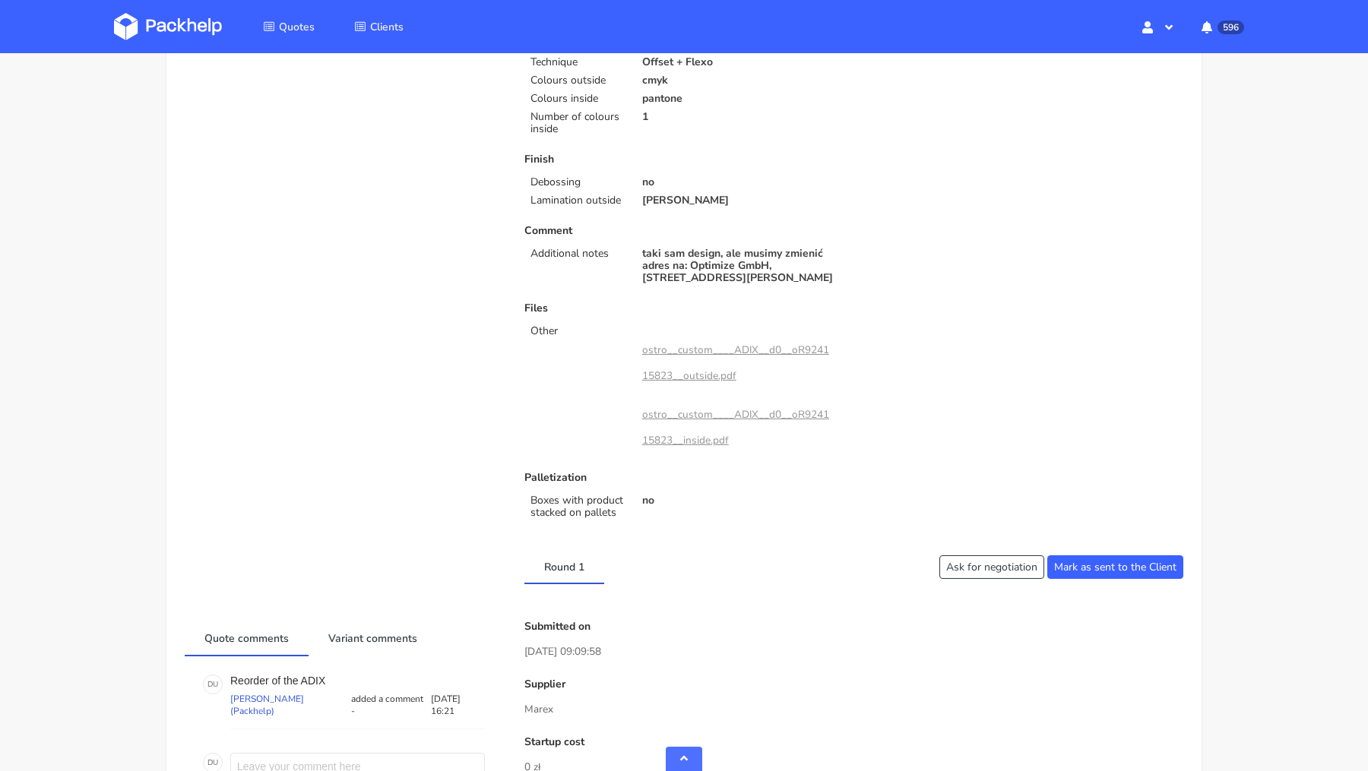
scroll to position [0, 0]
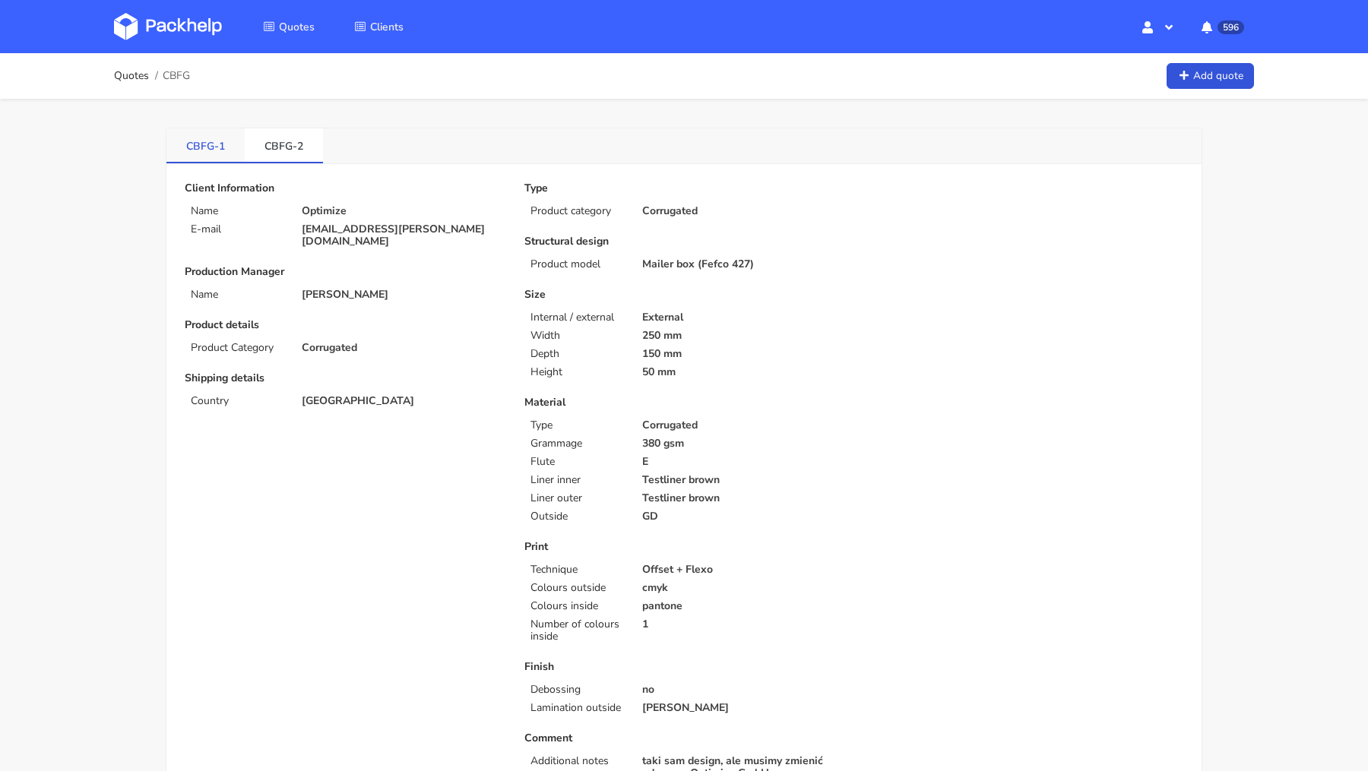
click at [187, 135] on link "CBFG-1" at bounding box center [205, 144] width 78 height 33
click at [276, 136] on link "CBFG-2" at bounding box center [284, 144] width 78 height 33
click at [204, 156] on link "CBFG-1" at bounding box center [205, 144] width 78 height 33
click at [277, 135] on link "CBFG-2" at bounding box center [284, 144] width 78 height 33
click at [202, 133] on link "CBFG-1" at bounding box center [205, 144] width 78 height 33
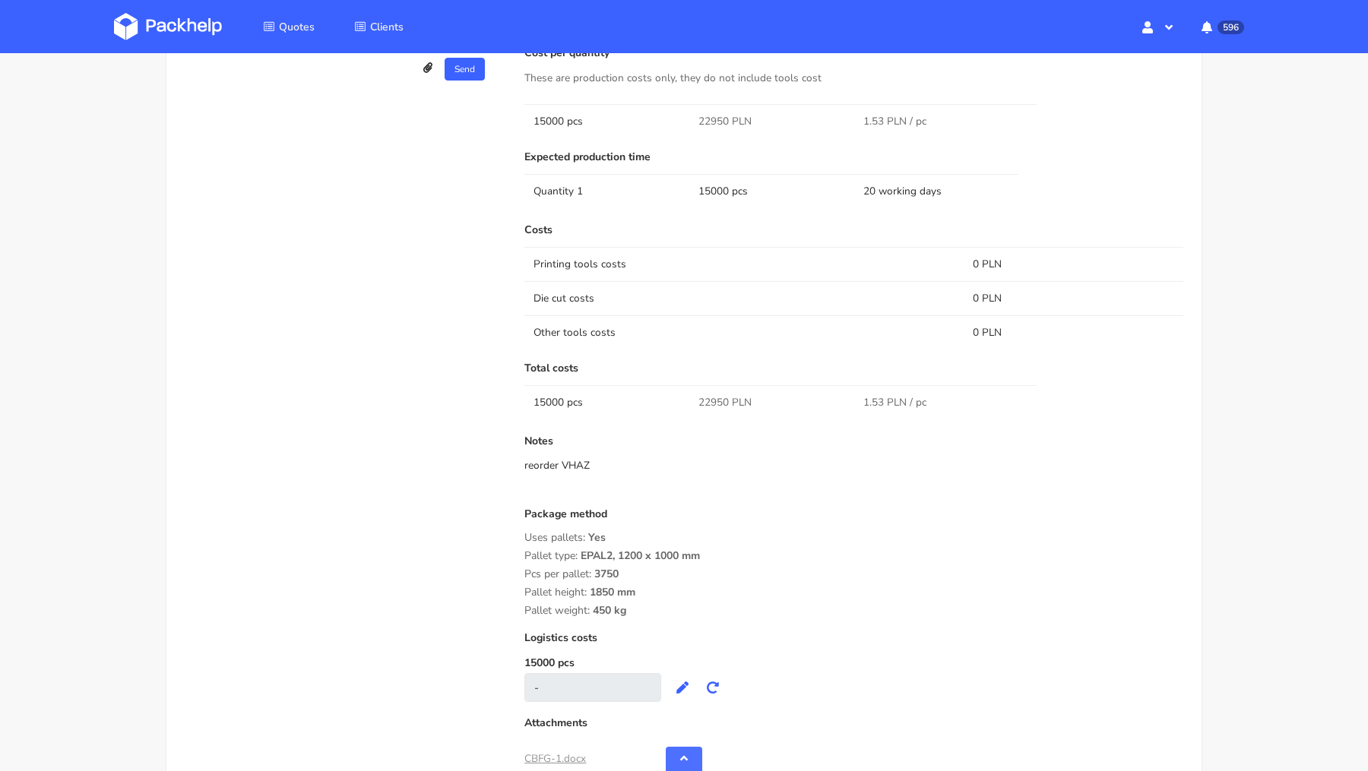
scroll to position [799, 0]
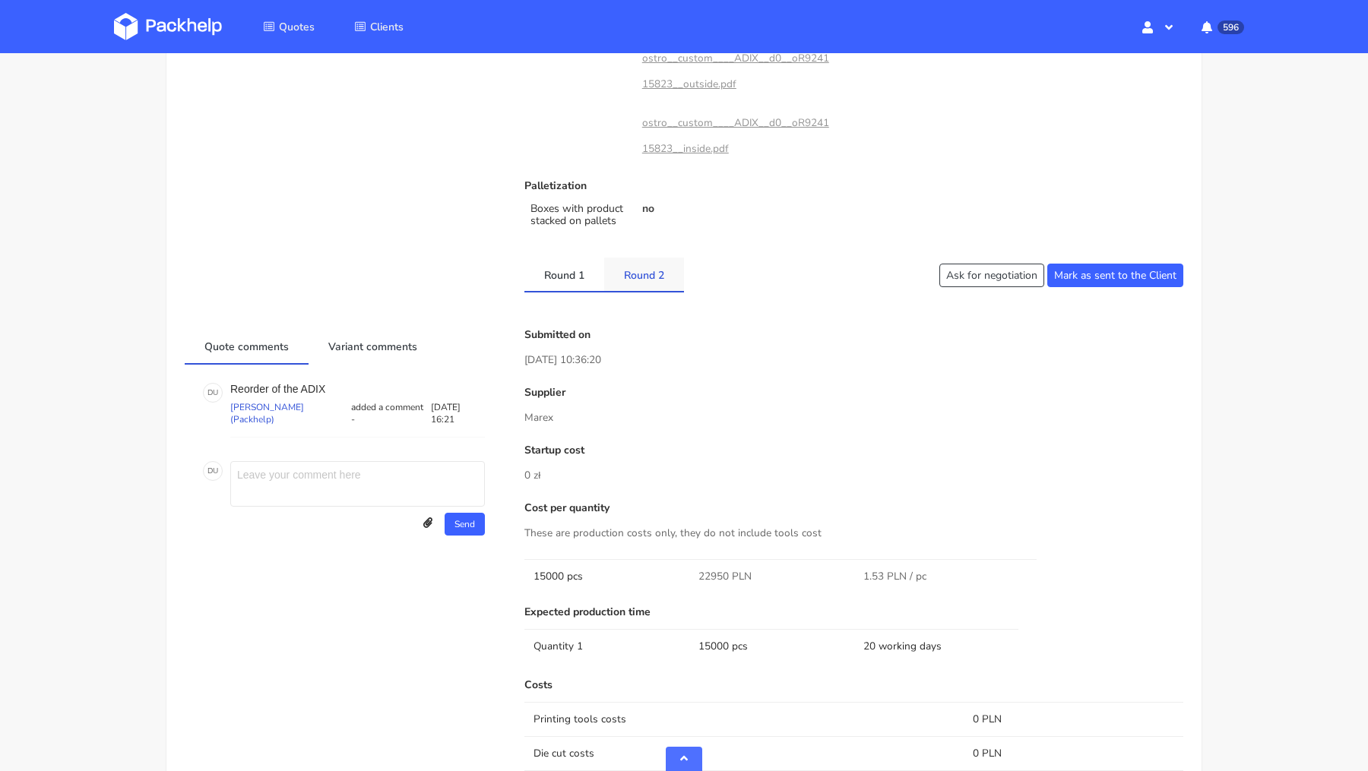
click at [654, 278] on link "Round 2" at bounding box center [644, 274] width 80 height 33
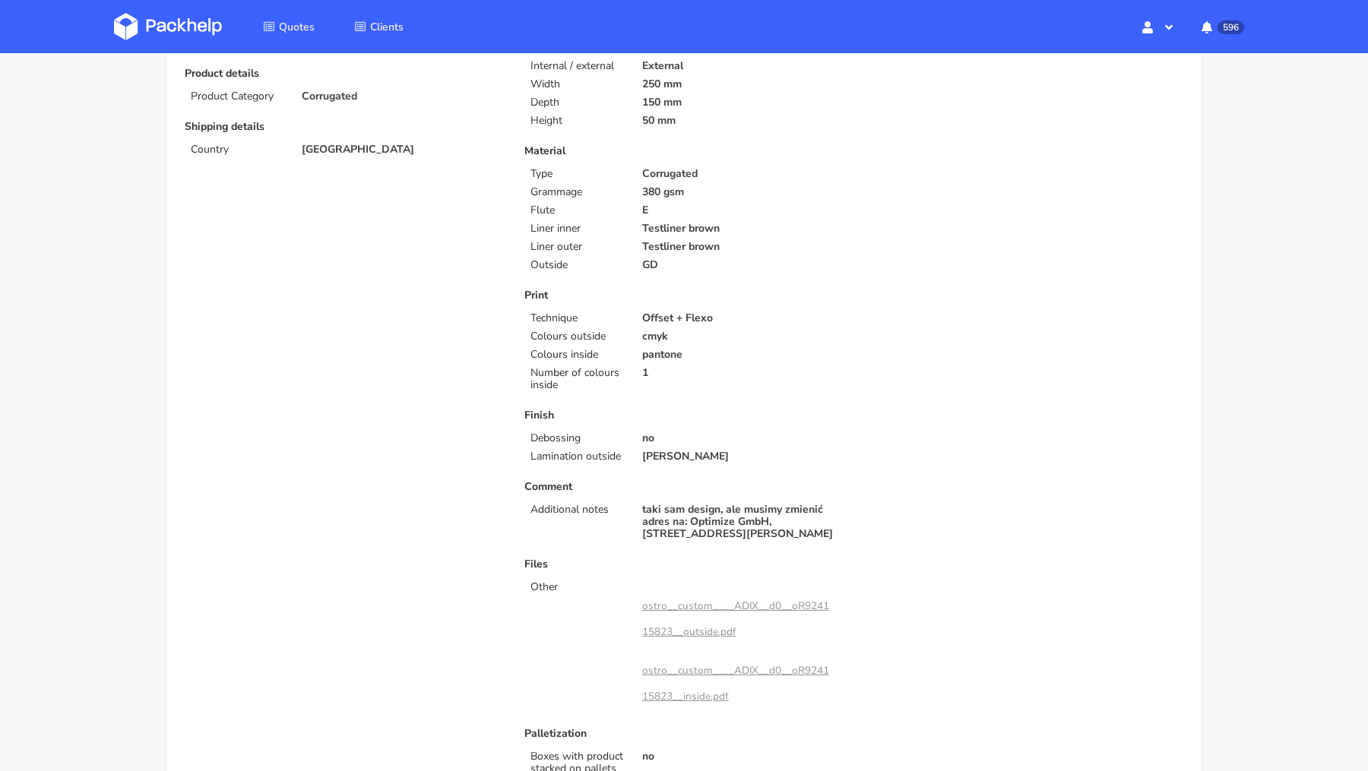
scroll to position [0, 0]
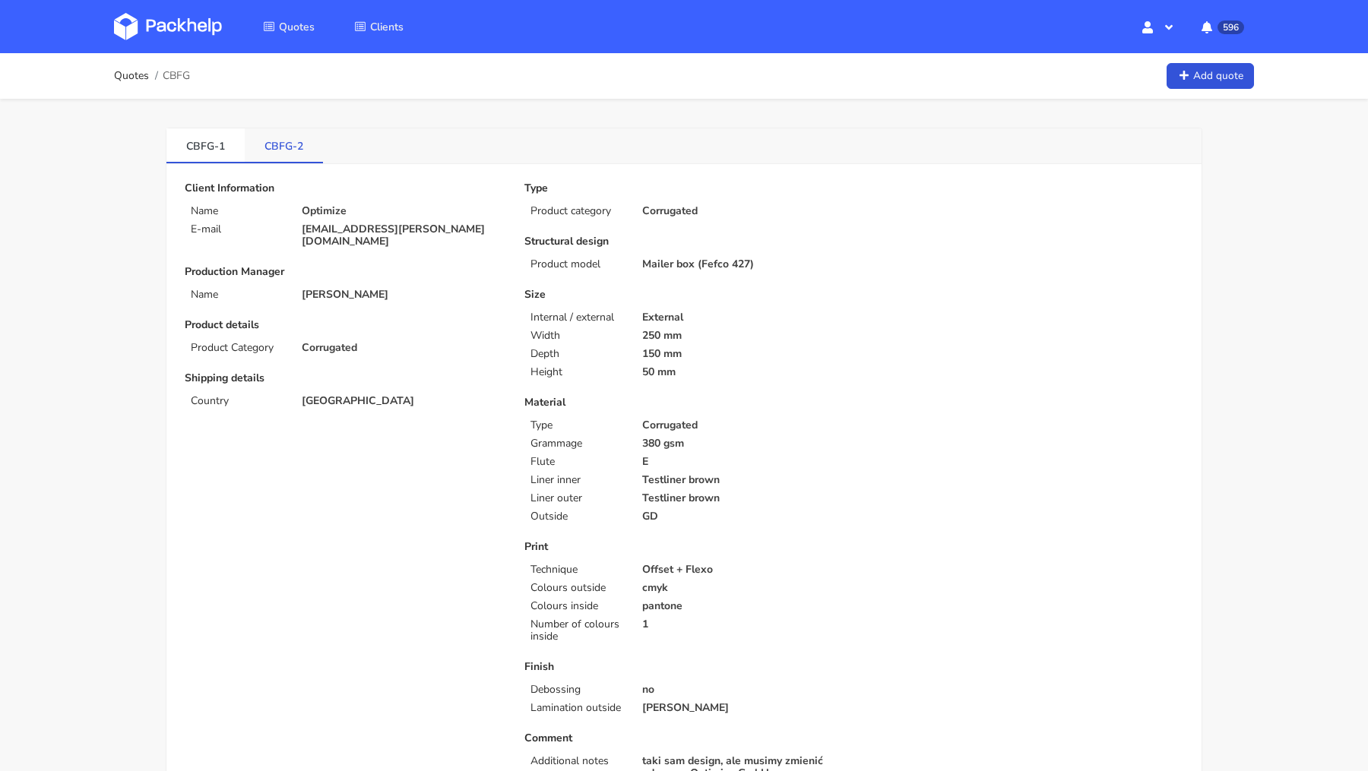
click at [293, 150] on link "CBFG-2" at bounding box center [284, 144] width 78 height 33
click at [195, 140] on link "CBFG-1" at bounding box center [205, 144] width 78 height 33
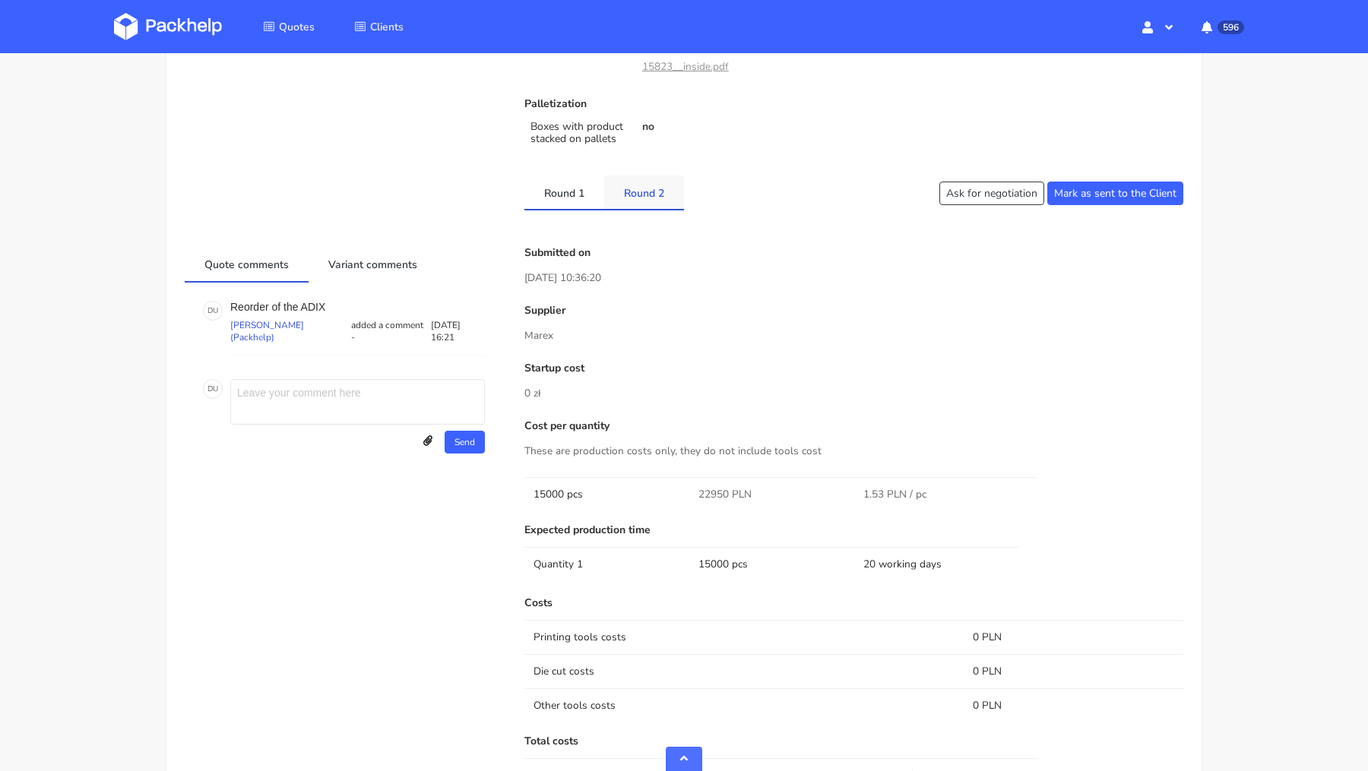
scroll to position [958, 0]
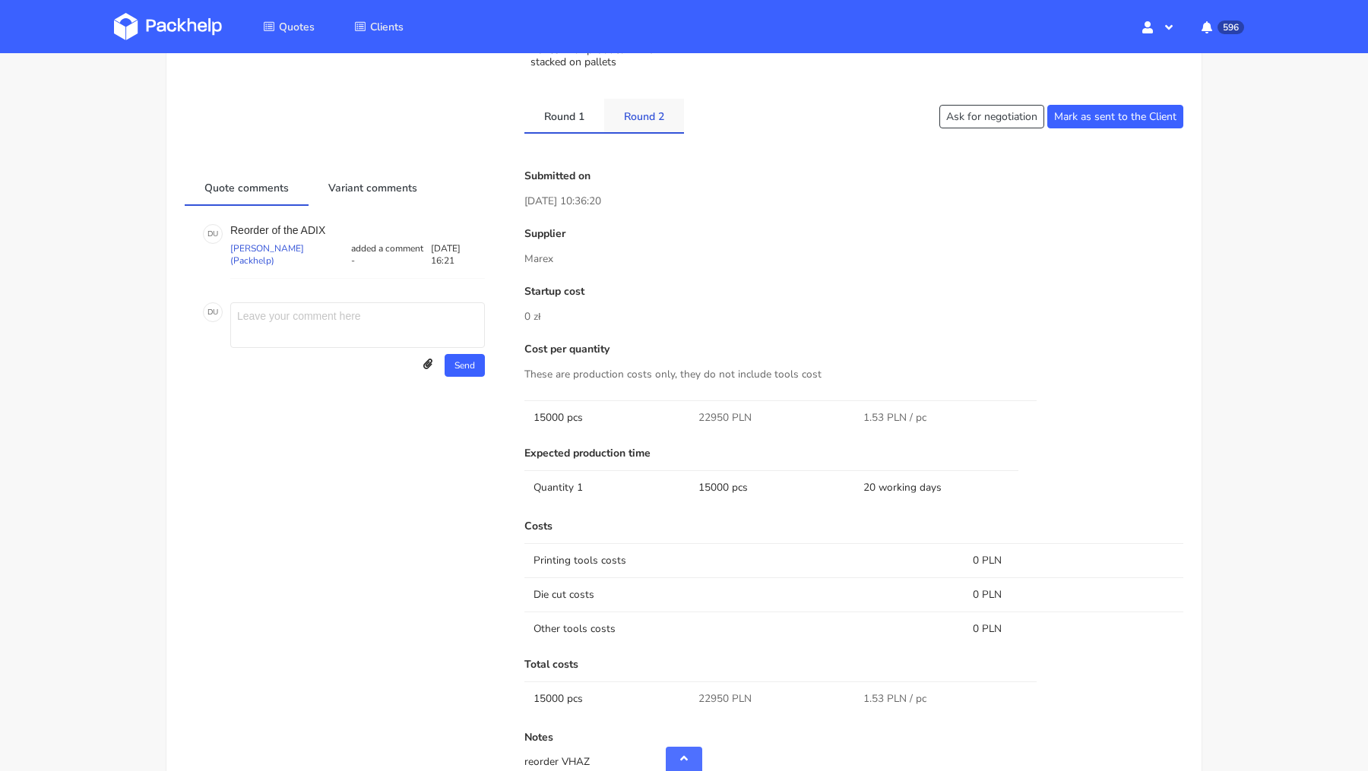
click at [647, 106] on link "Round 2" at bounding box center [644, 115] width 80 height 33
click at [577, 256] on p "Adams Packaging" at bounding box center [853, 259] width 659 height 17
copy div "Adams Packaging"
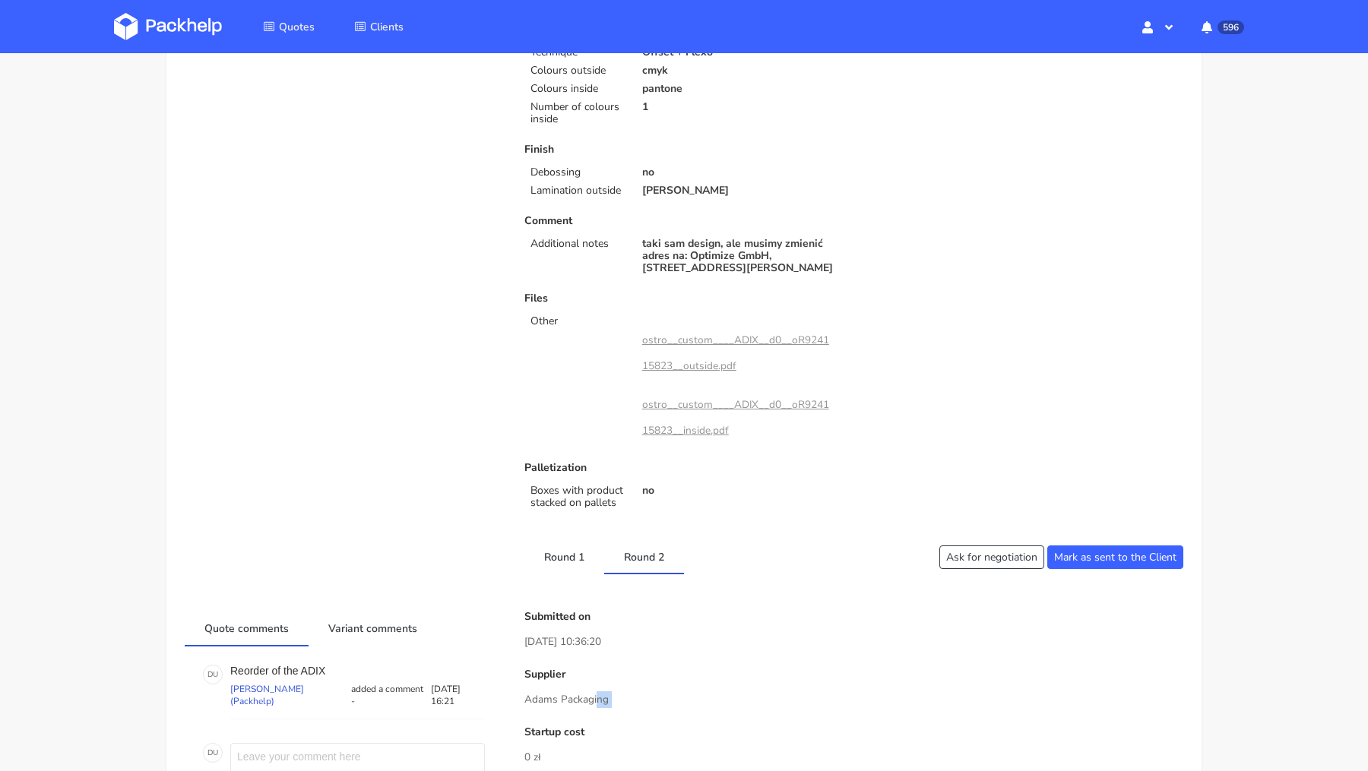
scroll to position [0, 0]
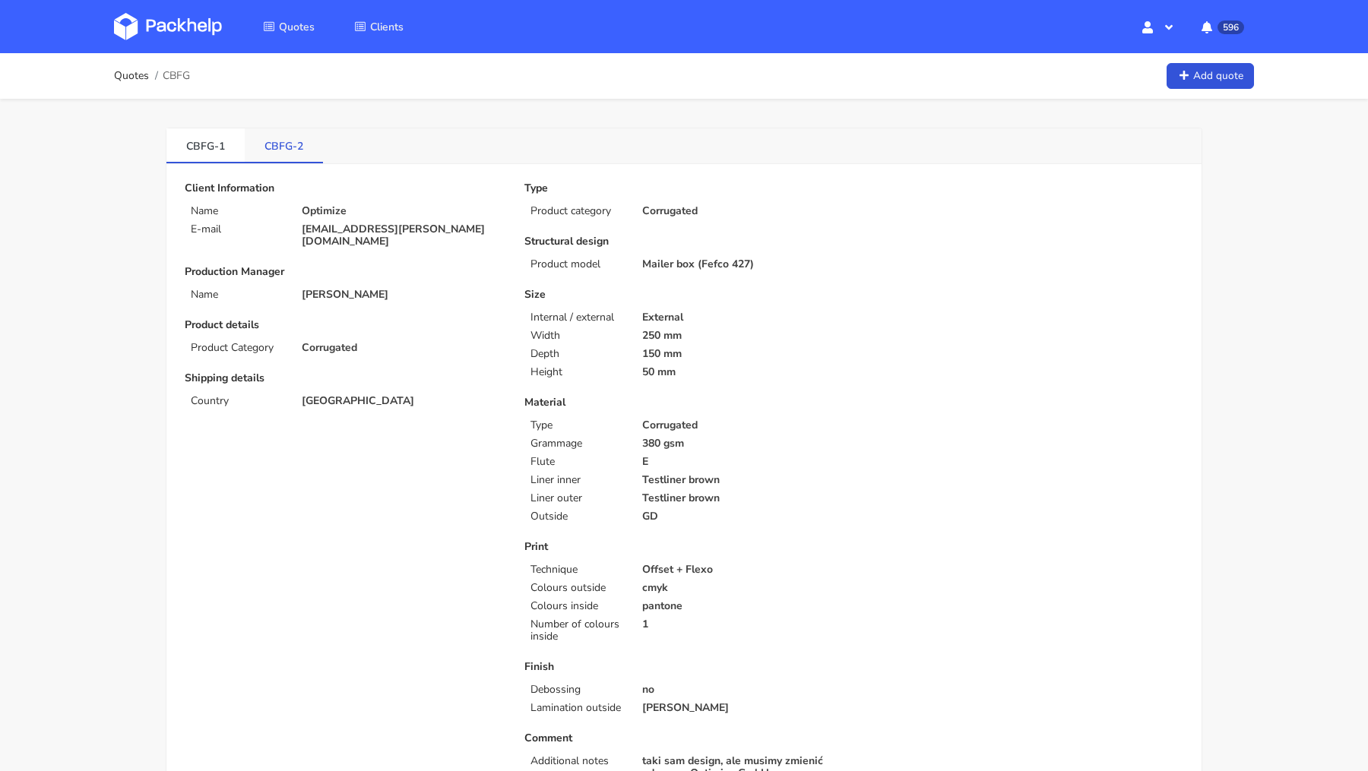
click at [264, 142] on link "CBFG-2" at bounding box center [284, 144] width 78 height 33
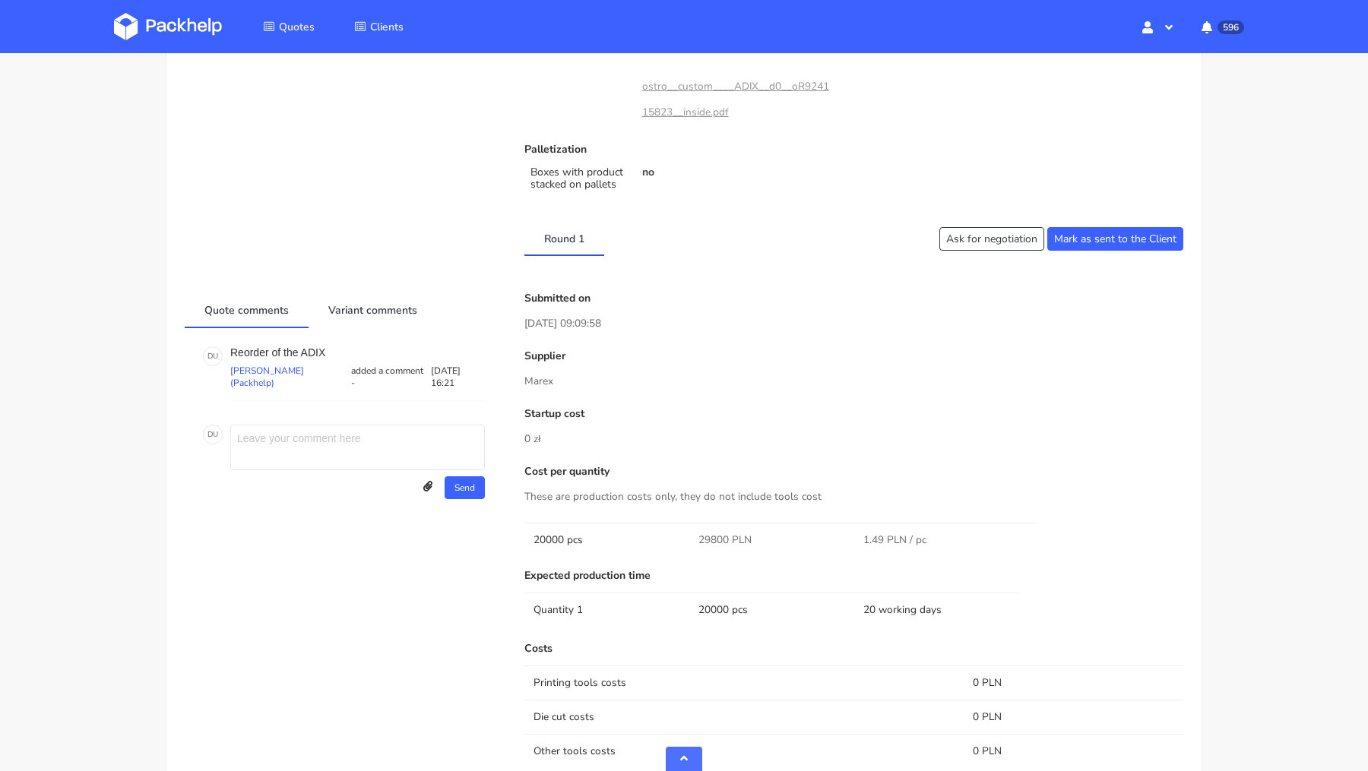
scroll to position [841, 0]
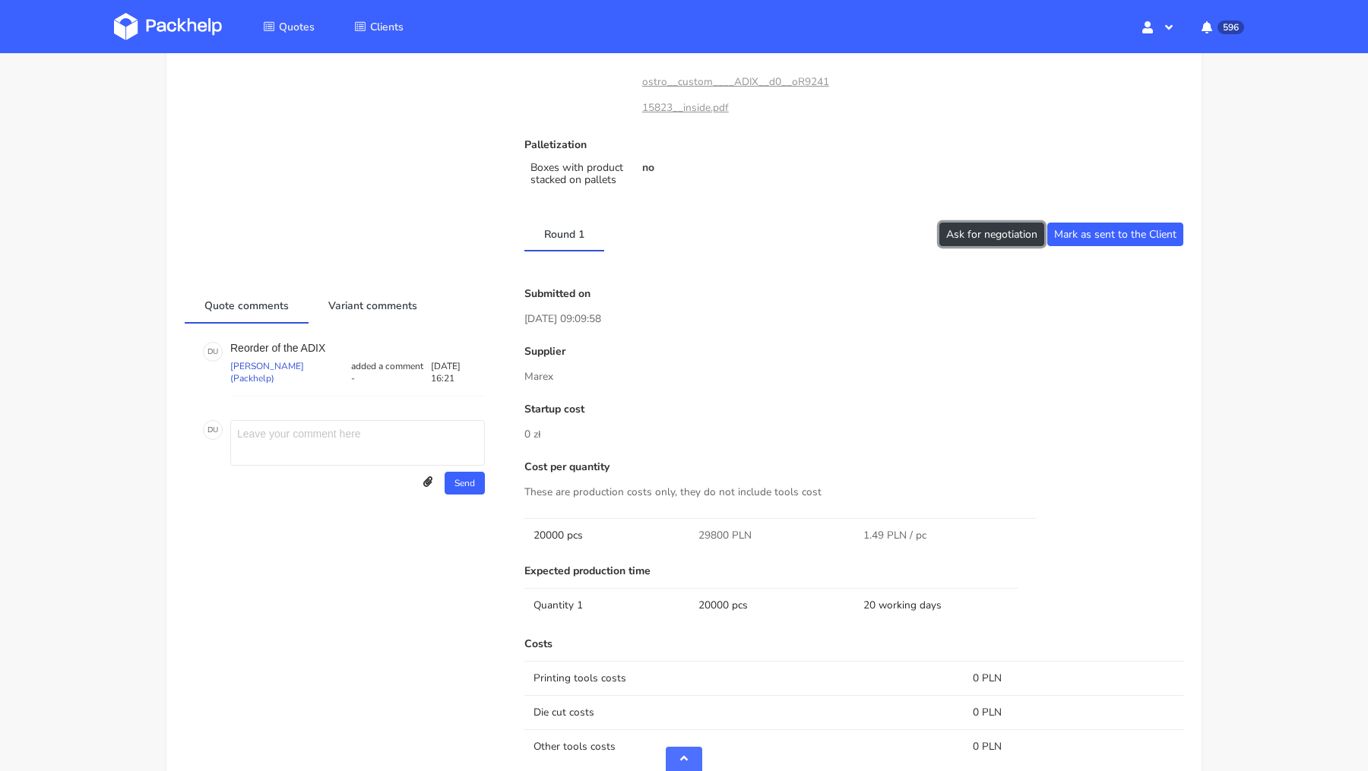
click at [978, 237] on button "Ask for negotiation" at bounding box center [991, 235] width 105 height 24
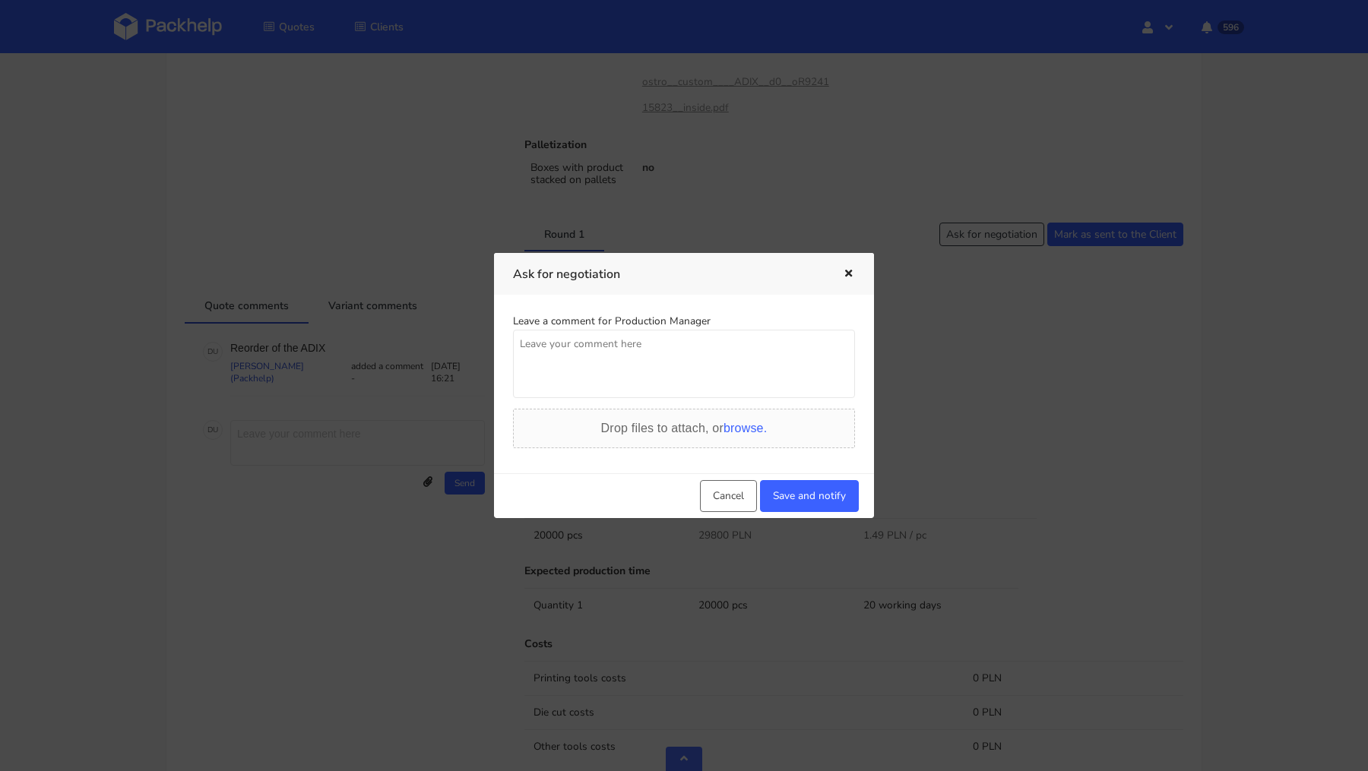
click at [660, 369] on textarea at bounding box center [684, 364] width 342 height 68
paste textarea "Adams Packaging"
click at [518, 343] on textarea "Adams Packaging" at bounding box center [684, 364] width 342 height 68
click at [829, 344] on textarea "Mozemy przy tej ilosci rowniez dostac wycene [PERSON_NAME] Packaging" at bounding box center [684, 364] width 342 height 68
type textarea "Mozemy przy tej ilosci rowniez dostac wycene [PERSON_NAME] Packaging?"
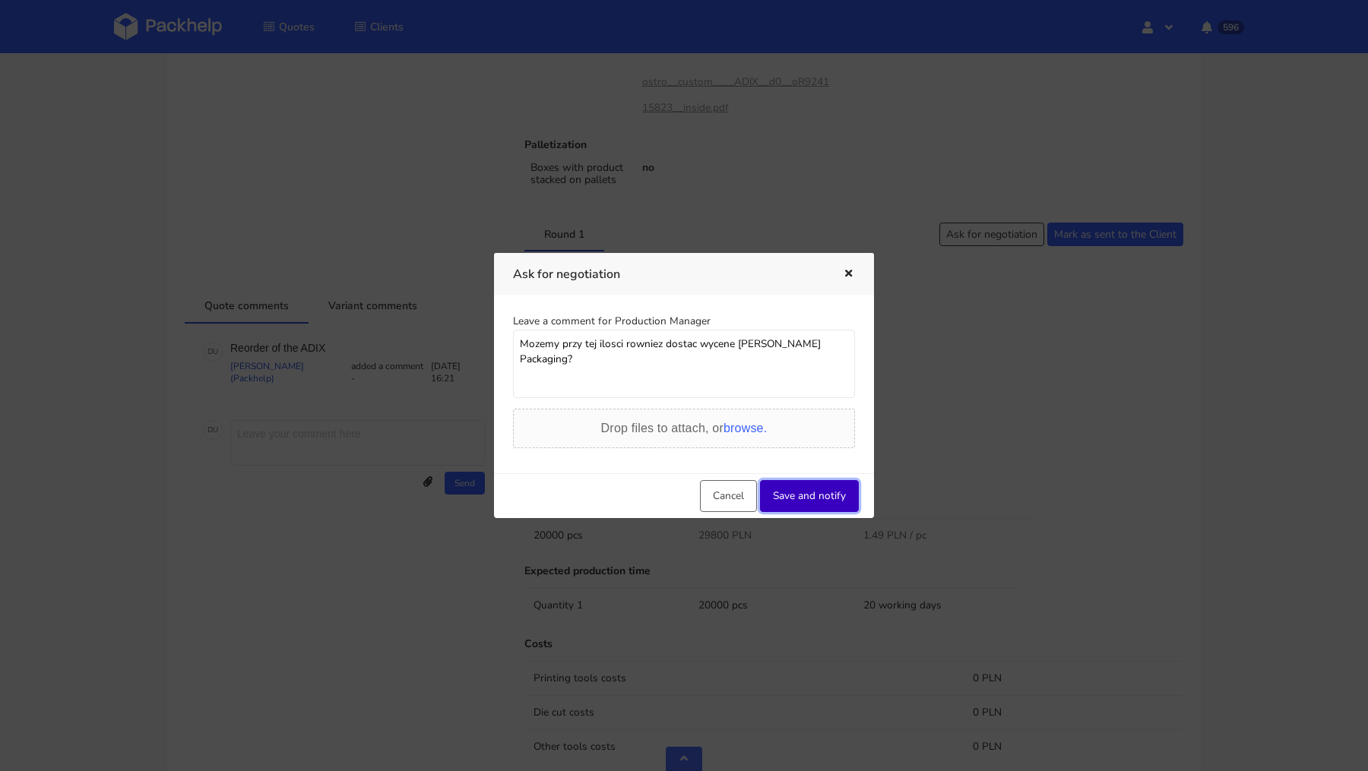
click at [806, 499] on button "Save and notify" at bounding box center [809, 496] width 99 height 32
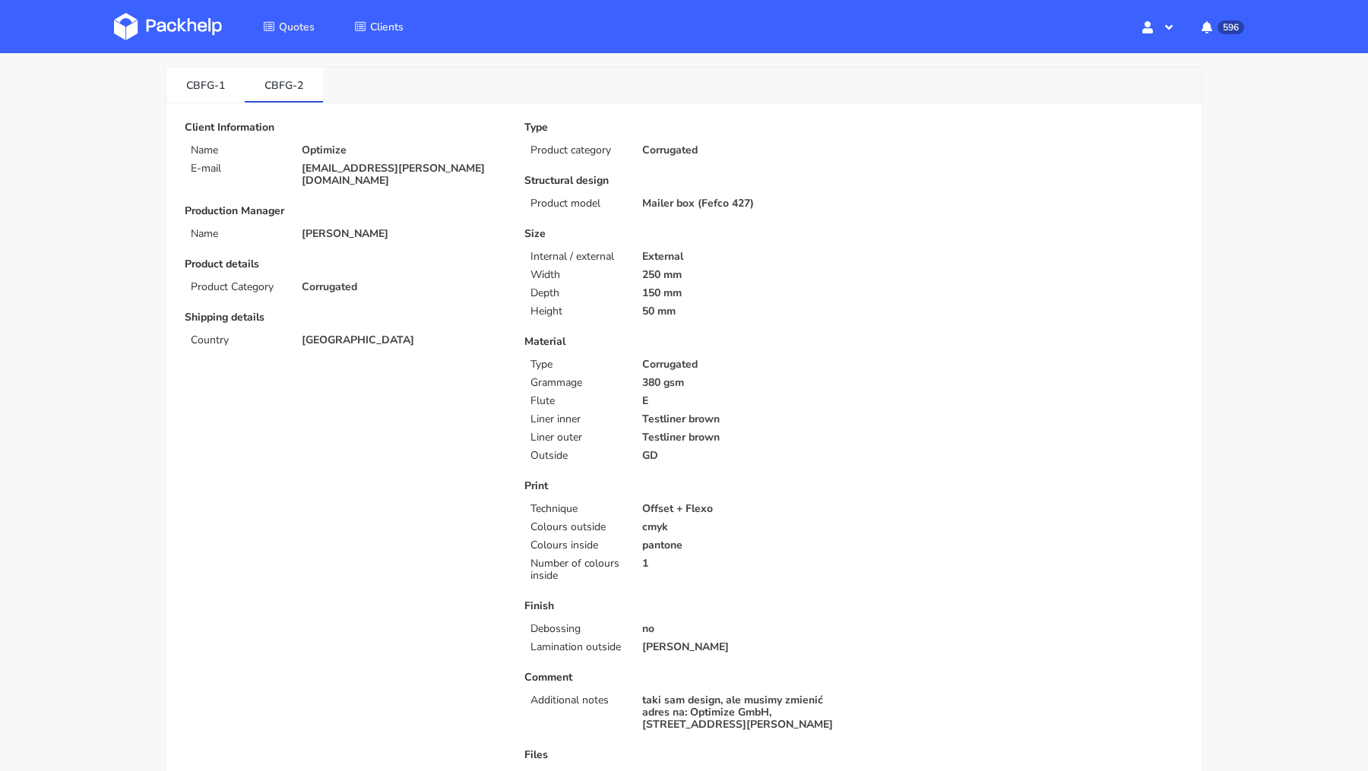
scroll to position [25, 0]
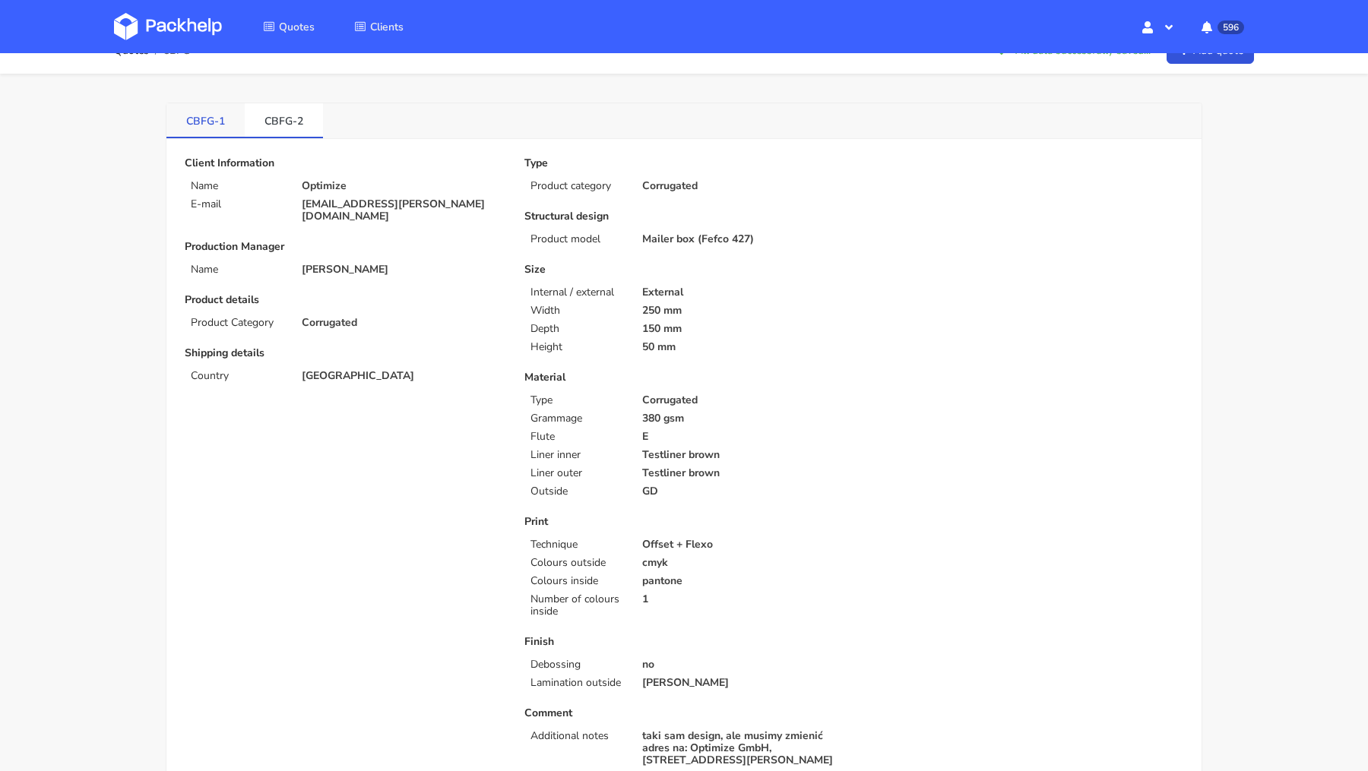
click at [230, 128] on link "CBFG-1" at bounding box center [205, 119] width 78 height 33
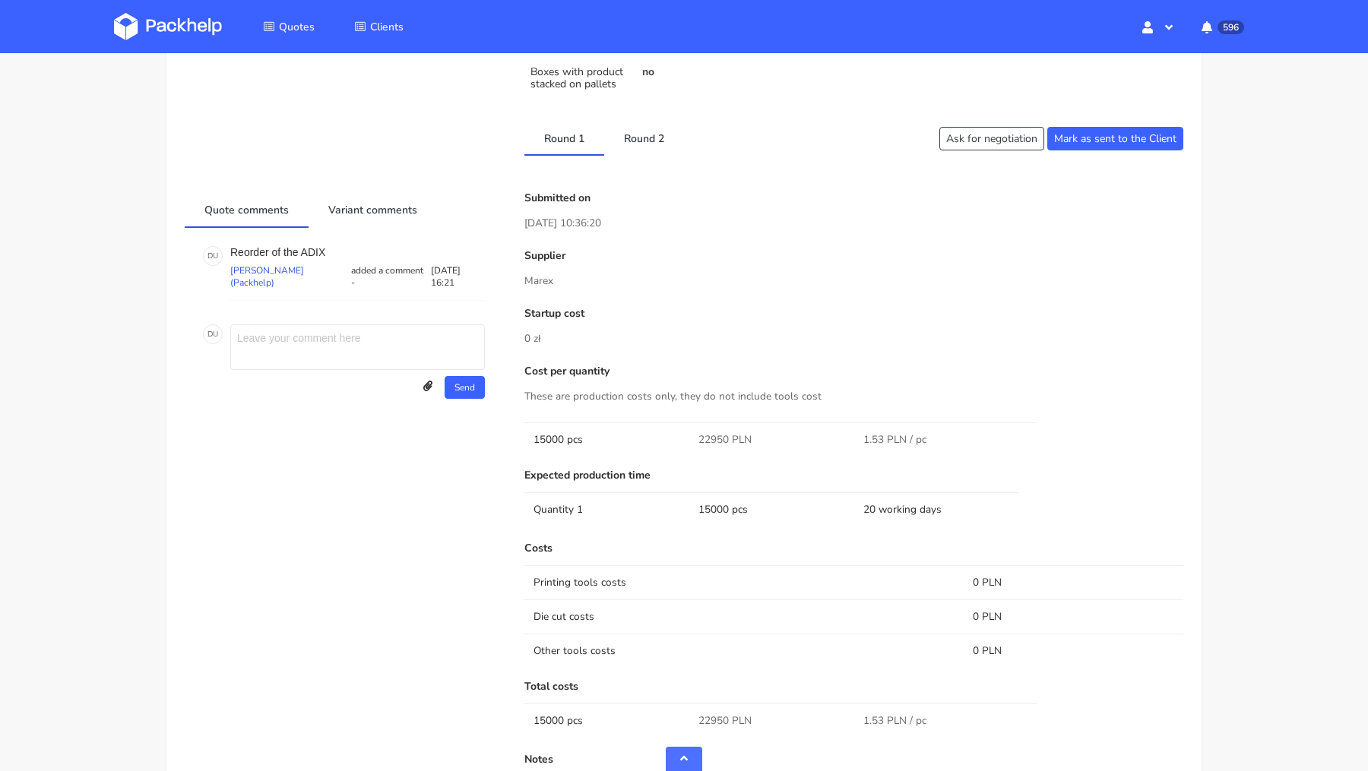
scroll to position [580, 0]
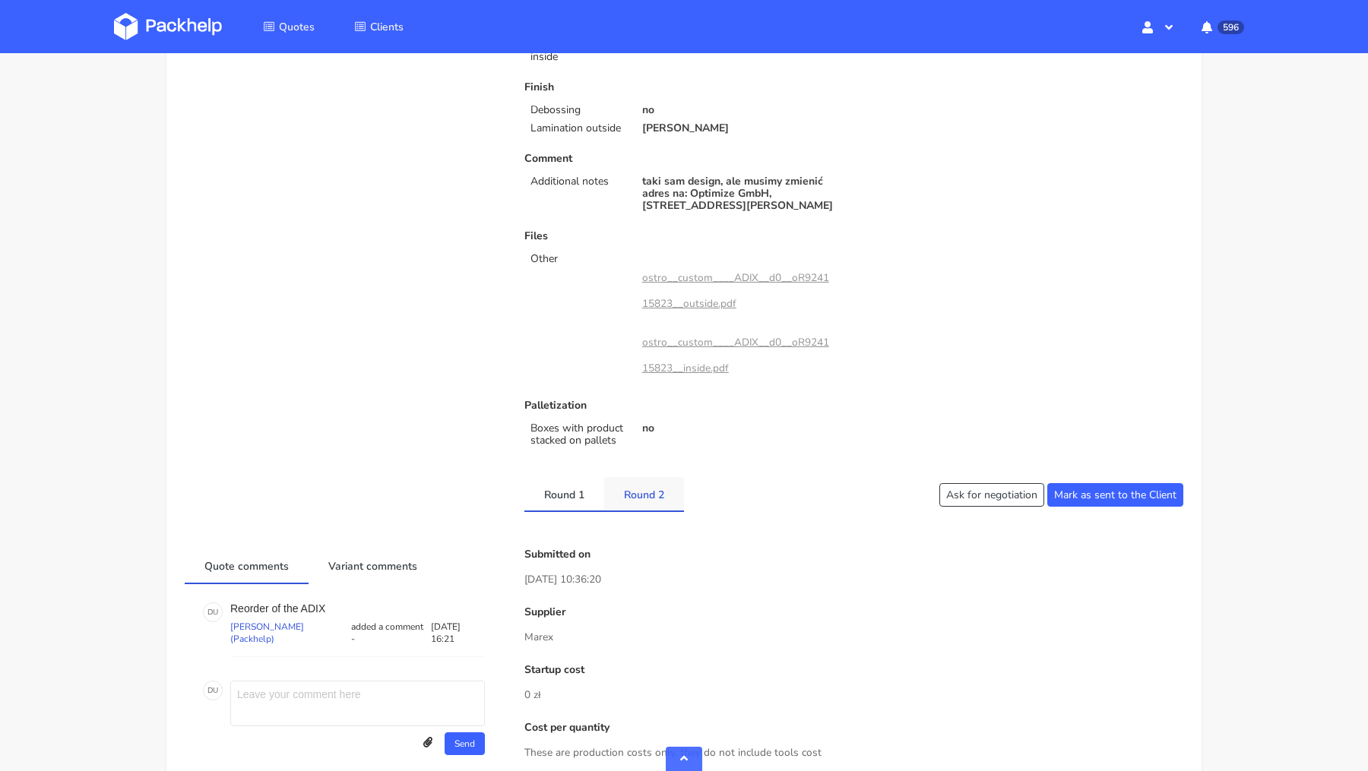
click at [671, 499] on link "Round 2" at bounding box center [644, 493] width 80 height 33
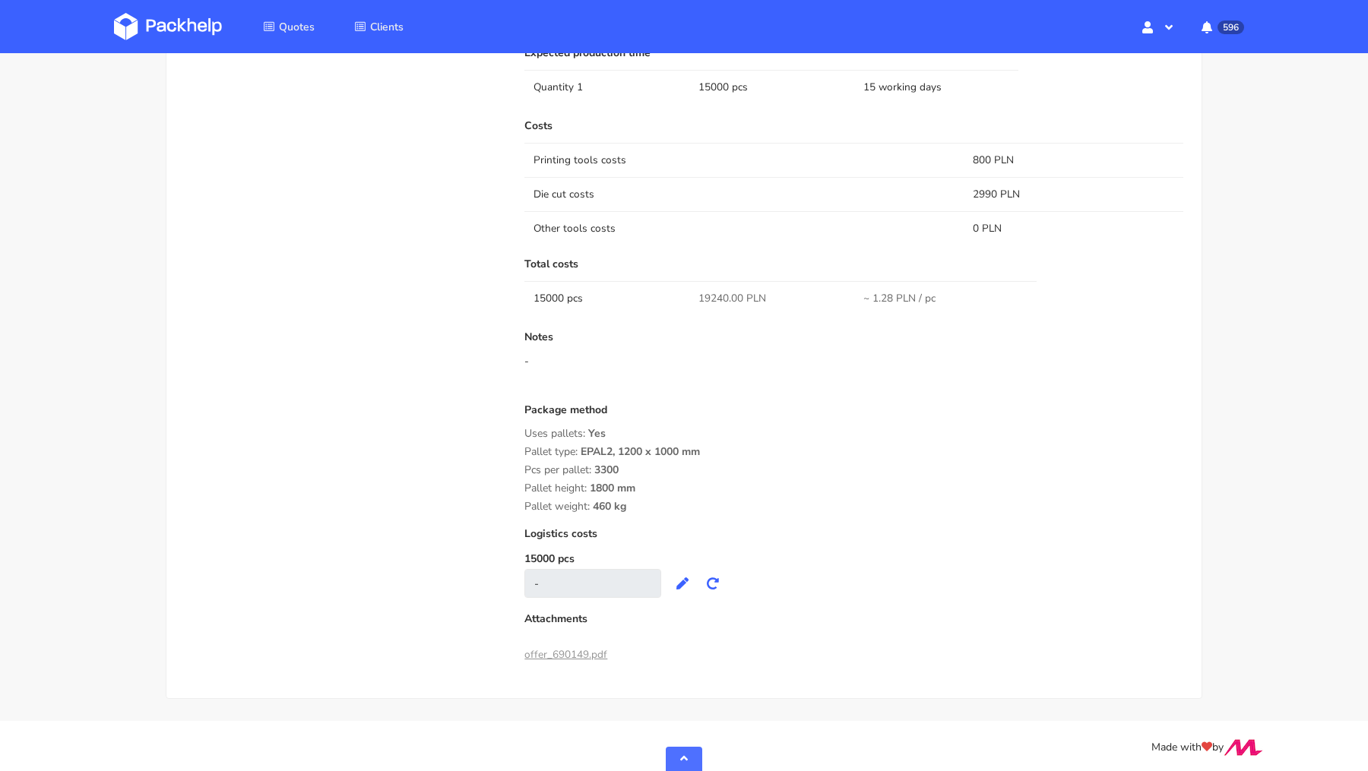
scroll to position [0, 0]
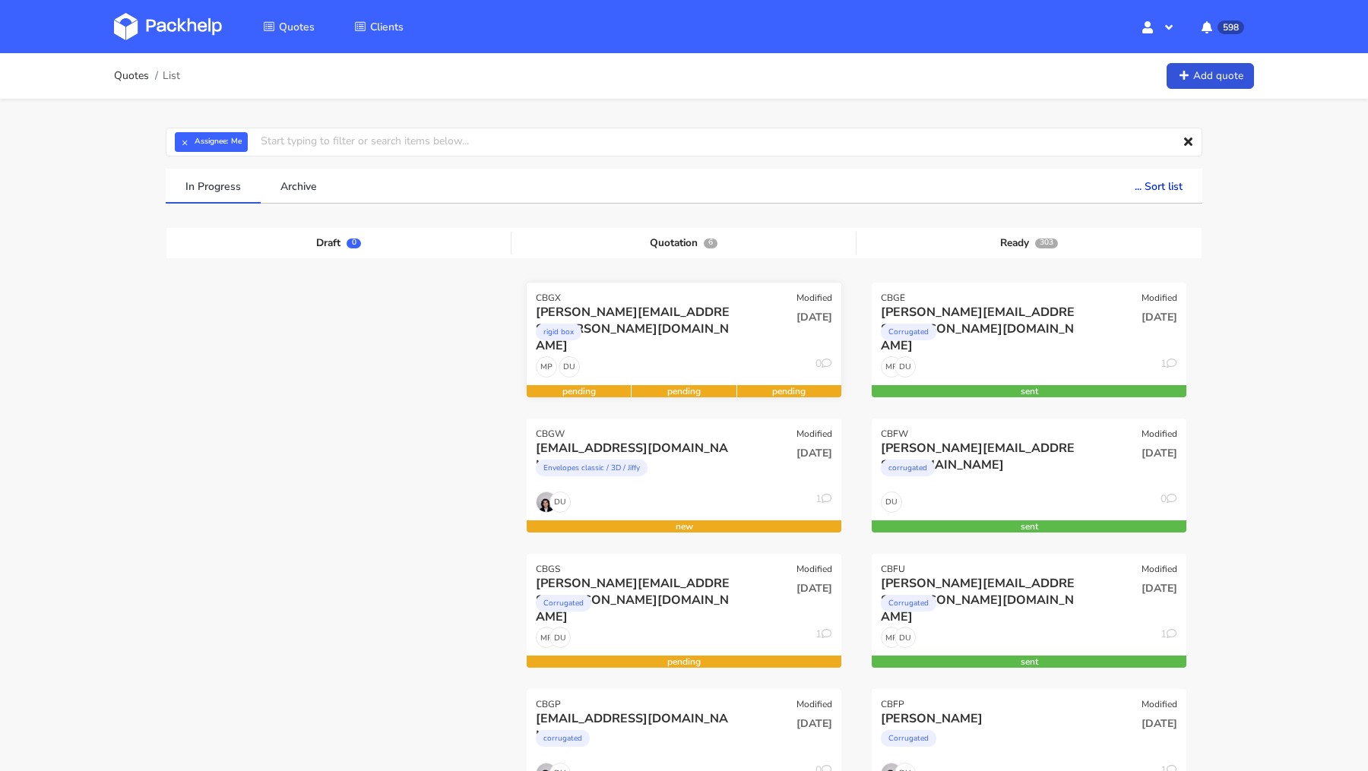
click at [618, 325] on div "rigid box" at bounding box center [636, 336] width 201 height 30
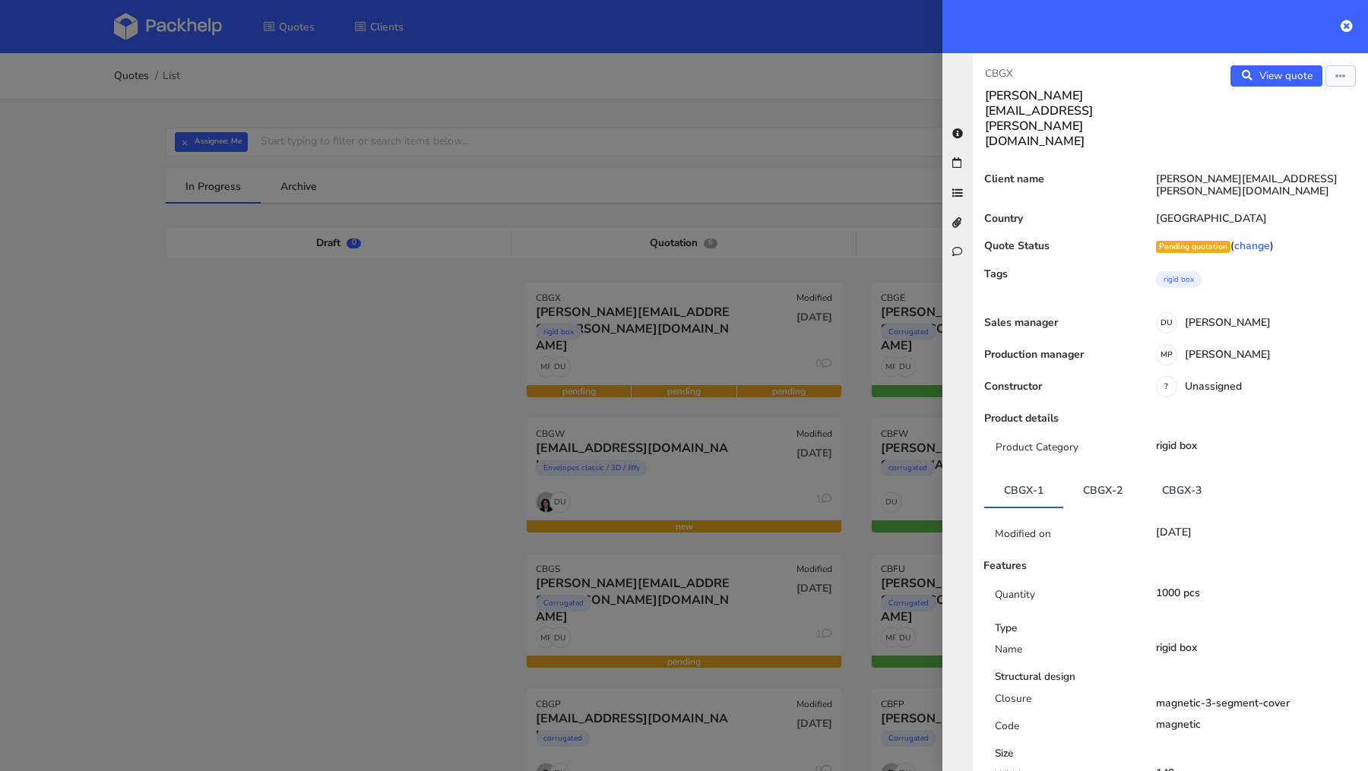
click at [1004, 75] on p "CBGX" at bounding box center [1071, 73] width 173 height 17
copy p "CBGX"
click at [106, 584] on div at bounding box center [684, 385] width 1368 height 771
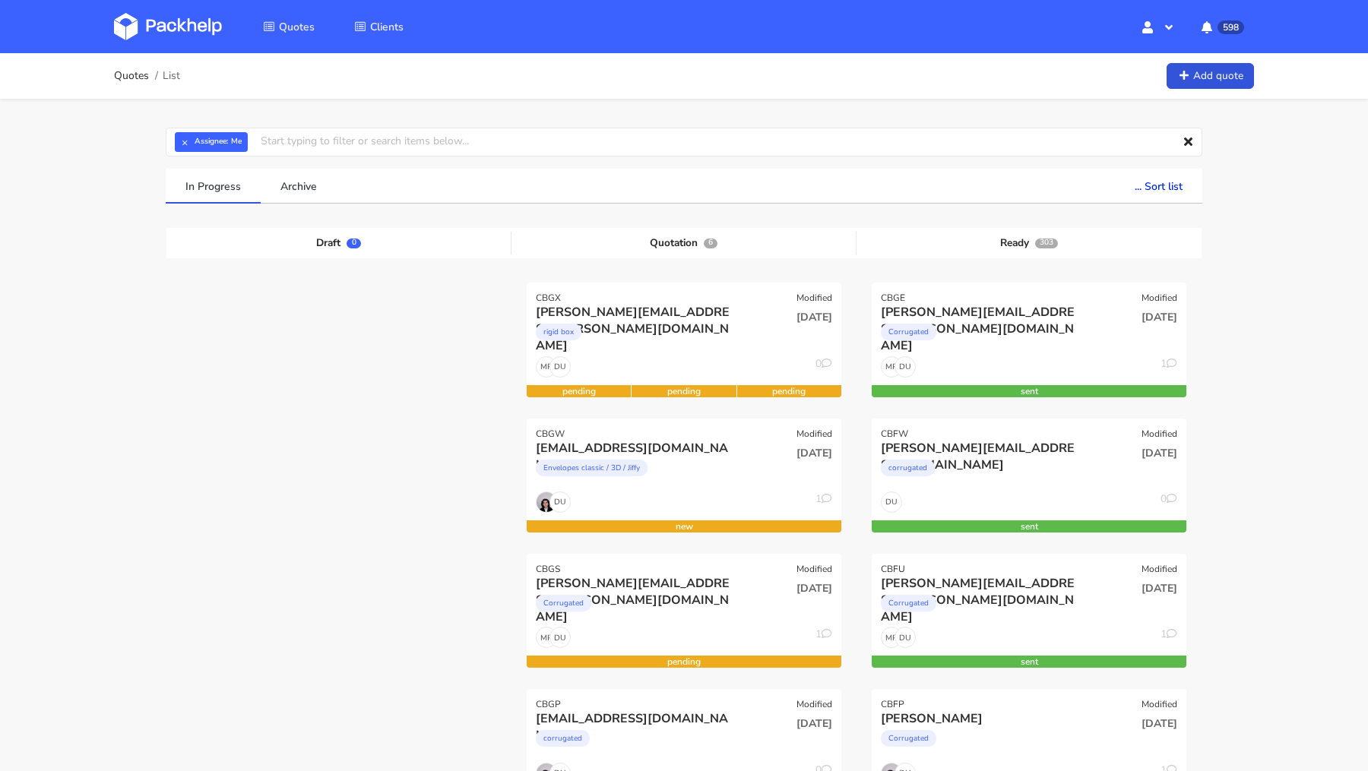
click at [158, 13] on img at bounding box center [168, 26] width 108 height 27
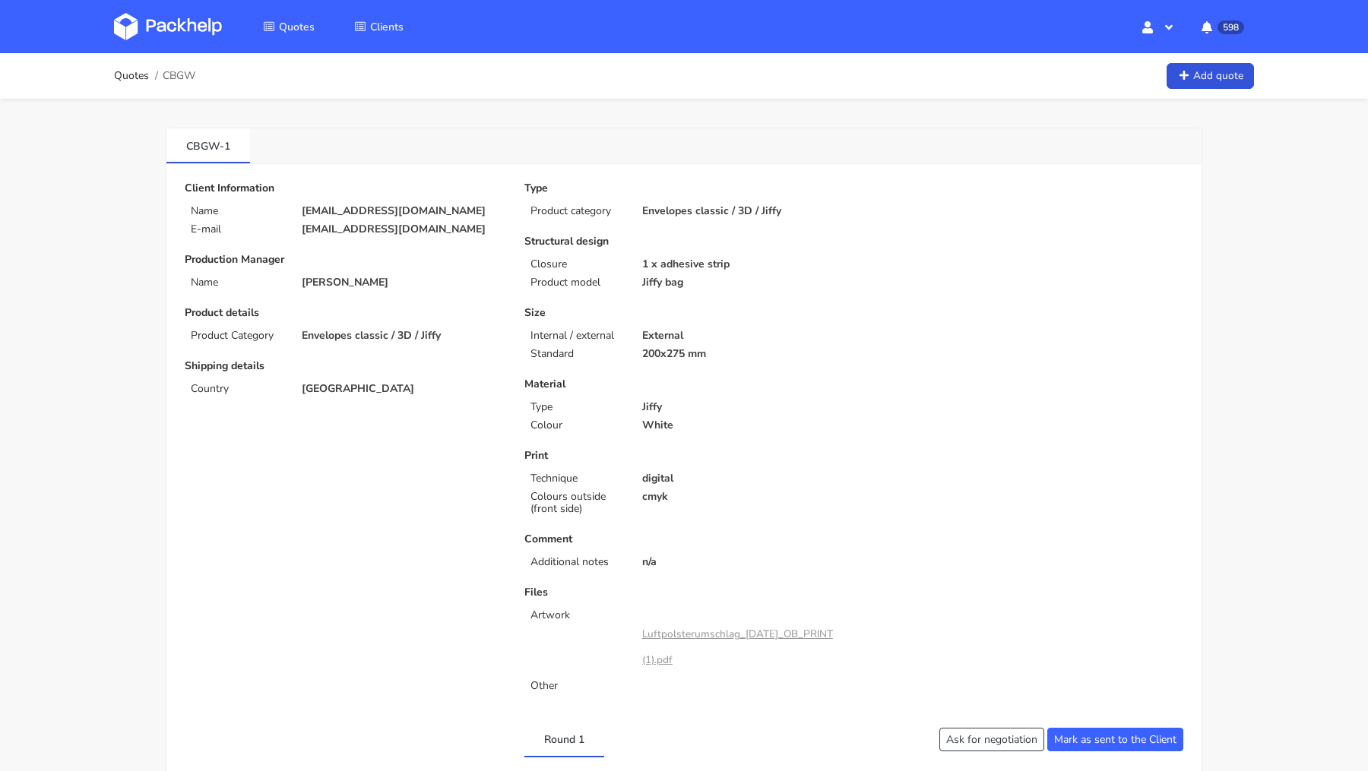
click at [745, 287] on div "Type Product category Envelopes classic / 3D / Jiffy Structural design Closure …" at bounding box center [684, 439] width 340 height 515
click at [686, 299] on div "Type Product category Envelopes classic / 3D / Jiffy Structural design Closure …" at bounding box center [684, 439] width 340 height 515
click at [685, 229] on div "Type Product category Envelopes classic / 3D / Jiffy Structural design Closure …" at bounding box center [684, 439] width 340 height 515
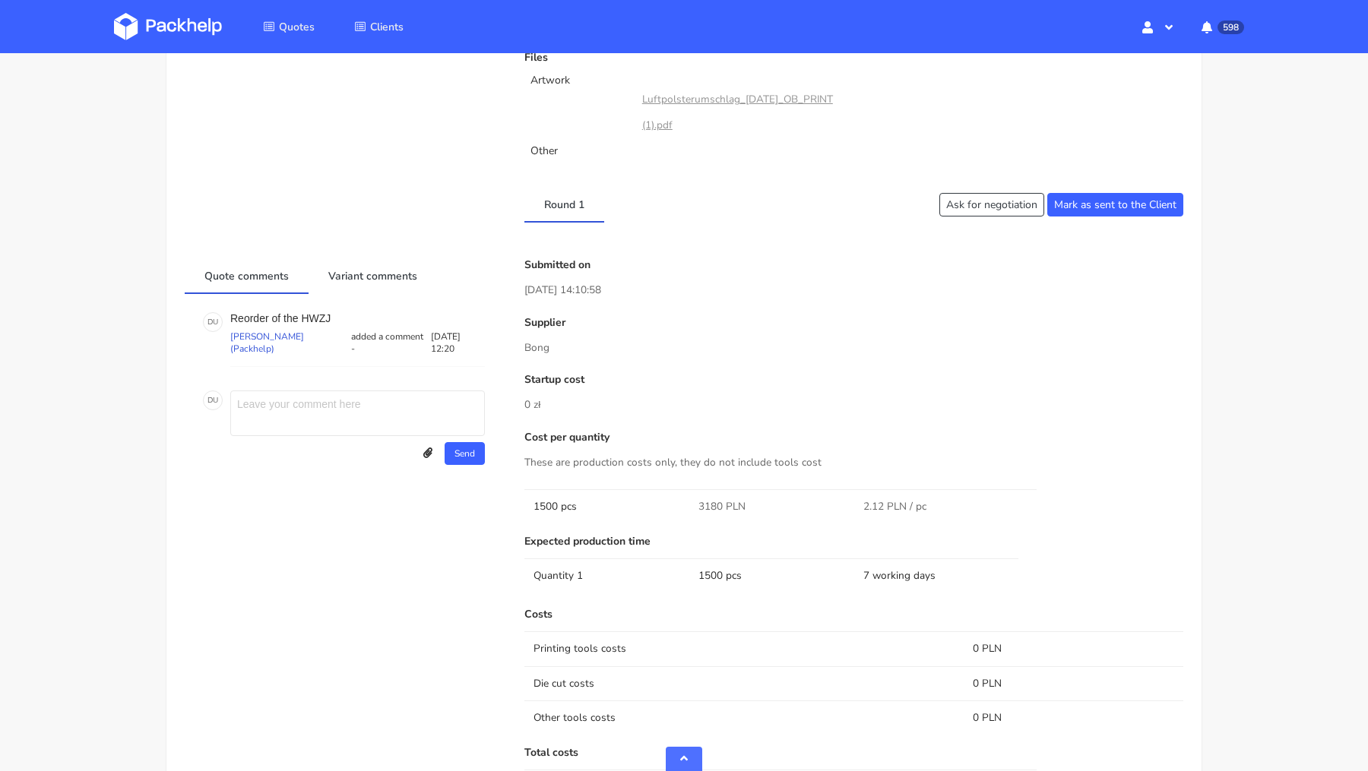
scroll to position [444, 0]
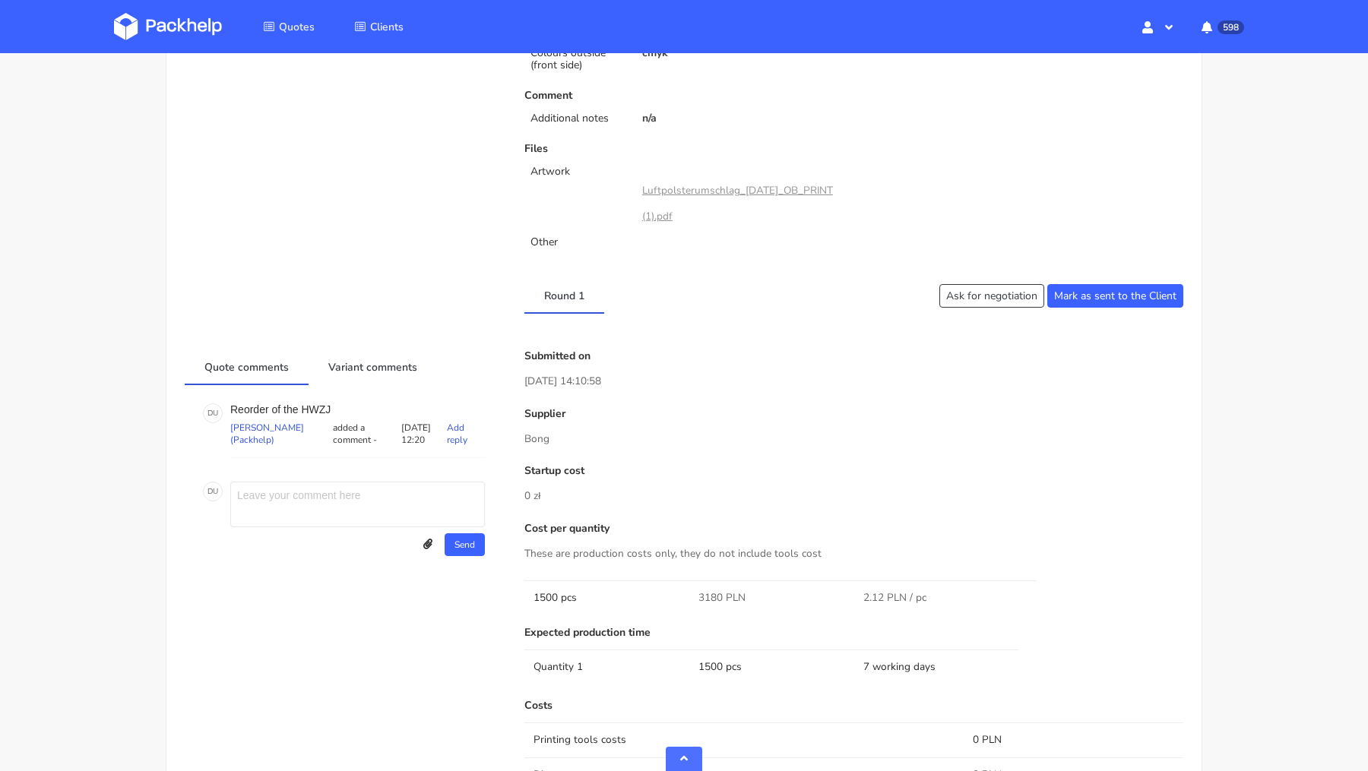
click at [314, 407] on p "Reorder of the HWZJ" at bounding box center [357, 410] width 255 height 12
copy p "HWZJ"
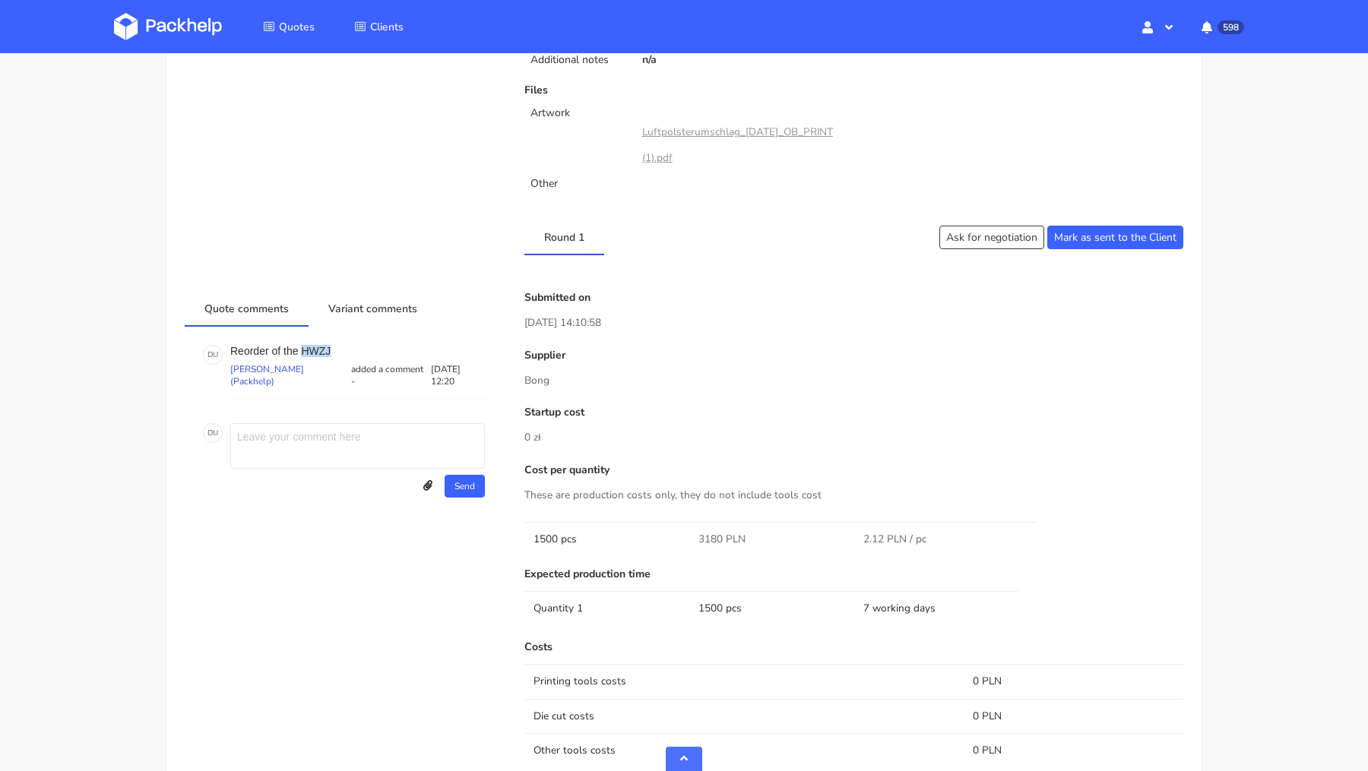
scroll to position [0, 0]
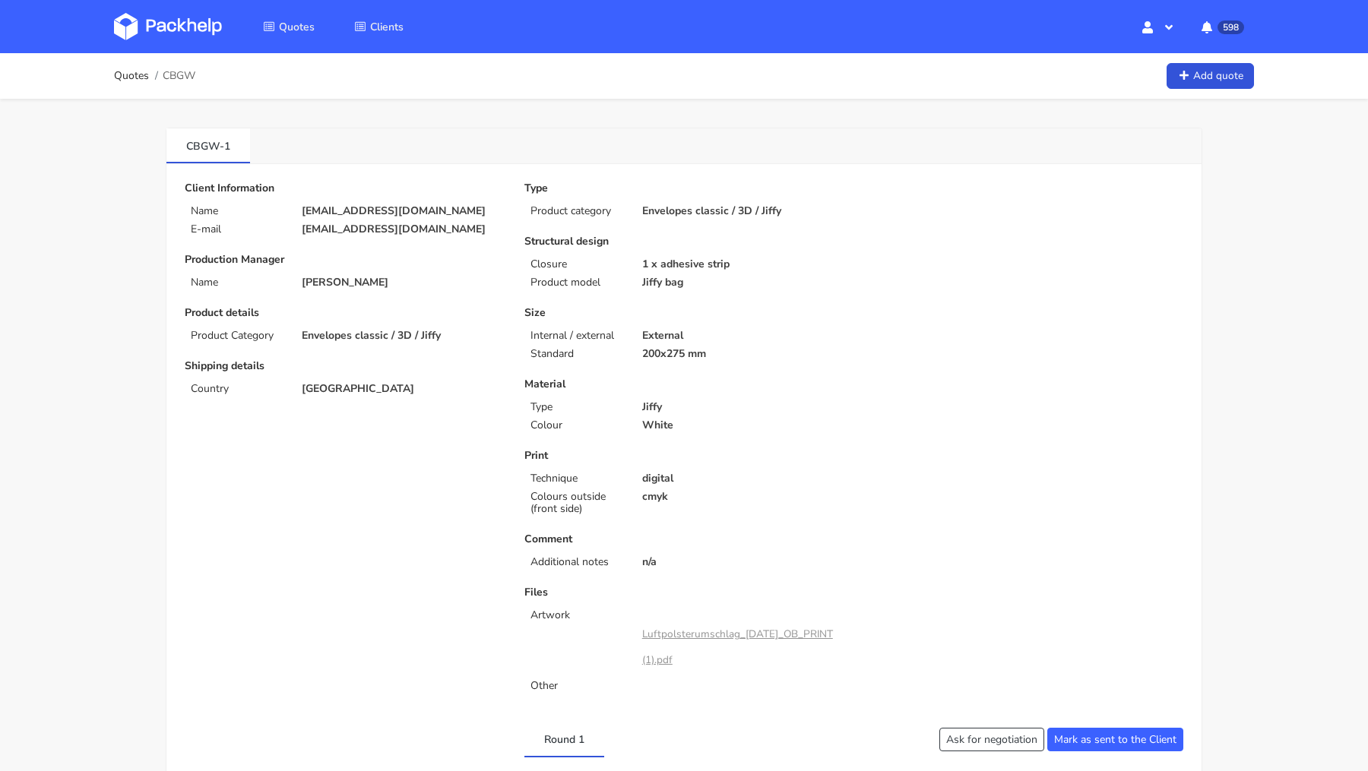
click at [183, 73] on span "CBGW" at bounding box center [179, 76] width 33 height 12
copy span "CBGW"
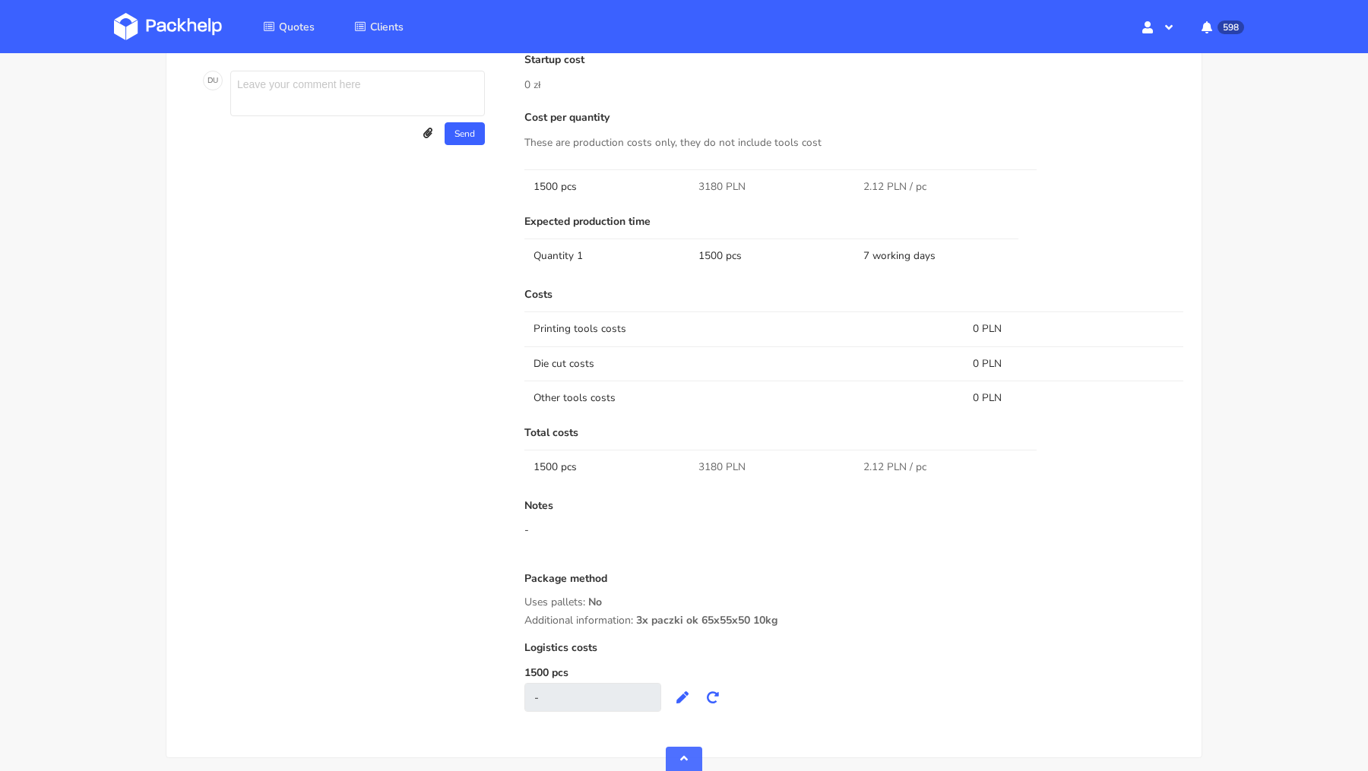
scroll to position [888, 0]
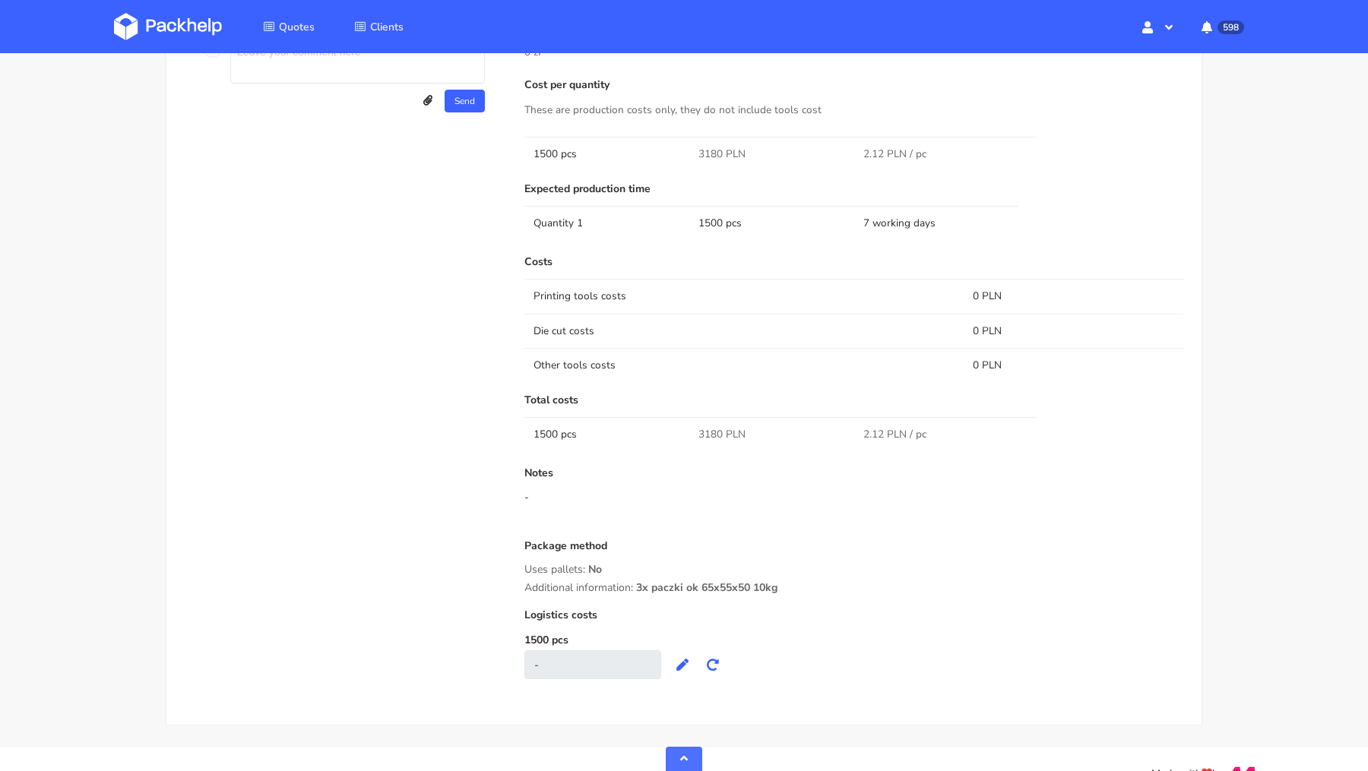
click at [713, 436] on span "3180 PLN" at bounding box center [721, 434] width 47 height 15
copy span "3180"
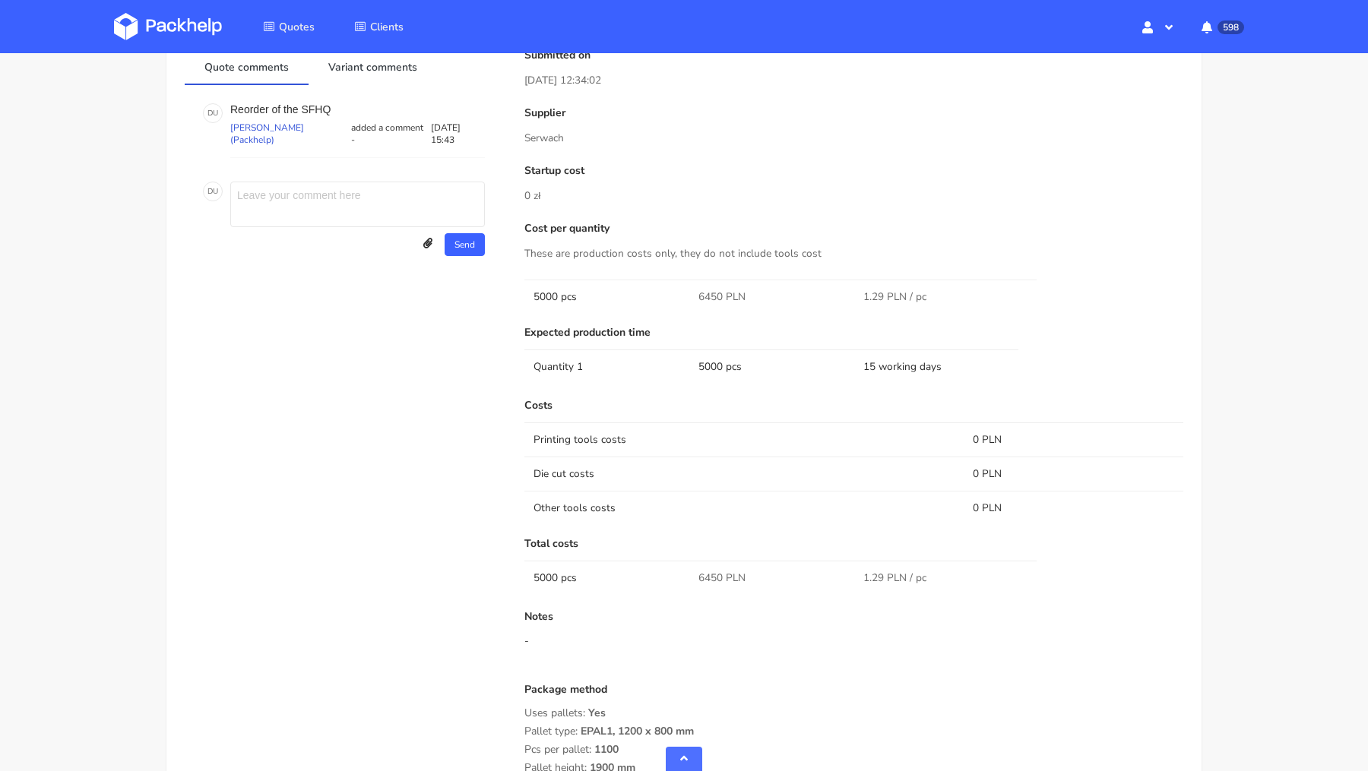
scroll to position [1306, 0]
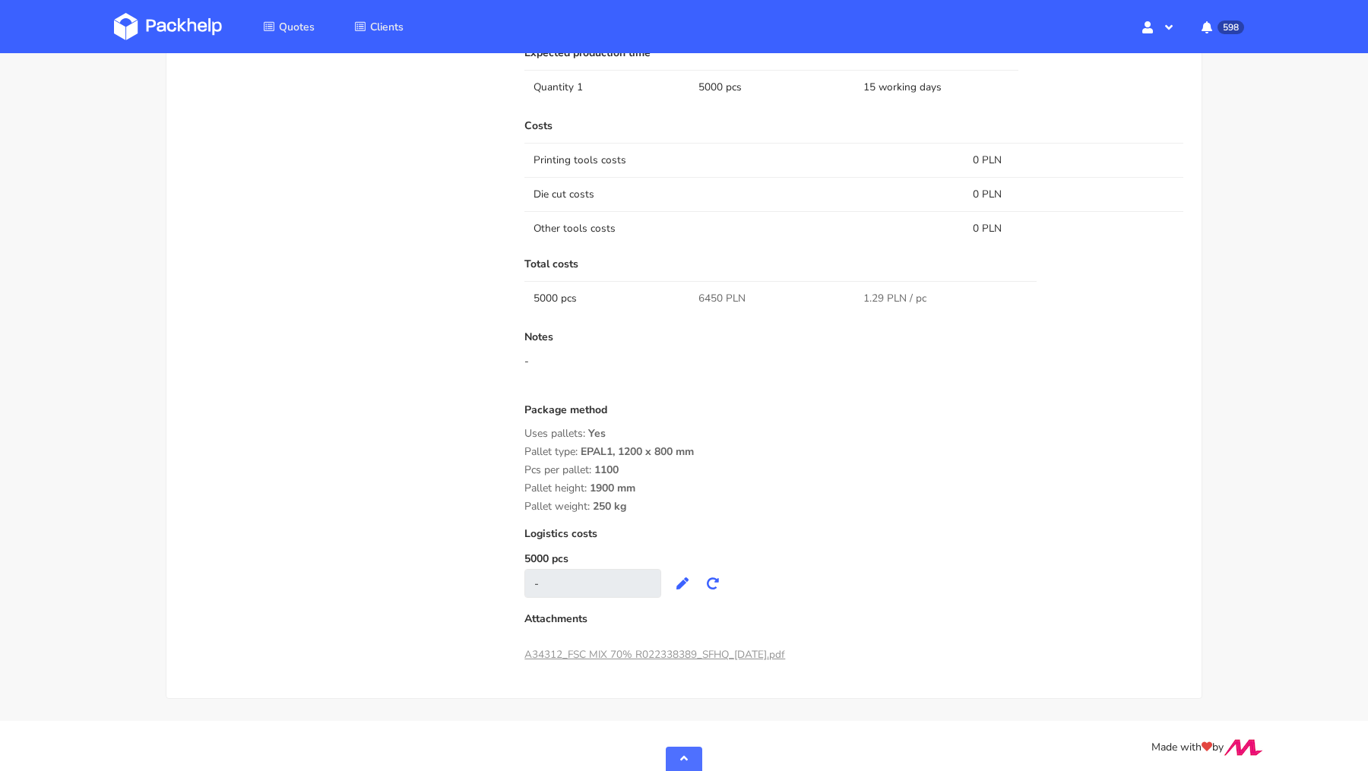
click at [651, 651] on link "A34312_FSC MIX 70% R022338389_SFHQ_[DATE].pdf" at bounding box center [654, 655] width 261 height 14
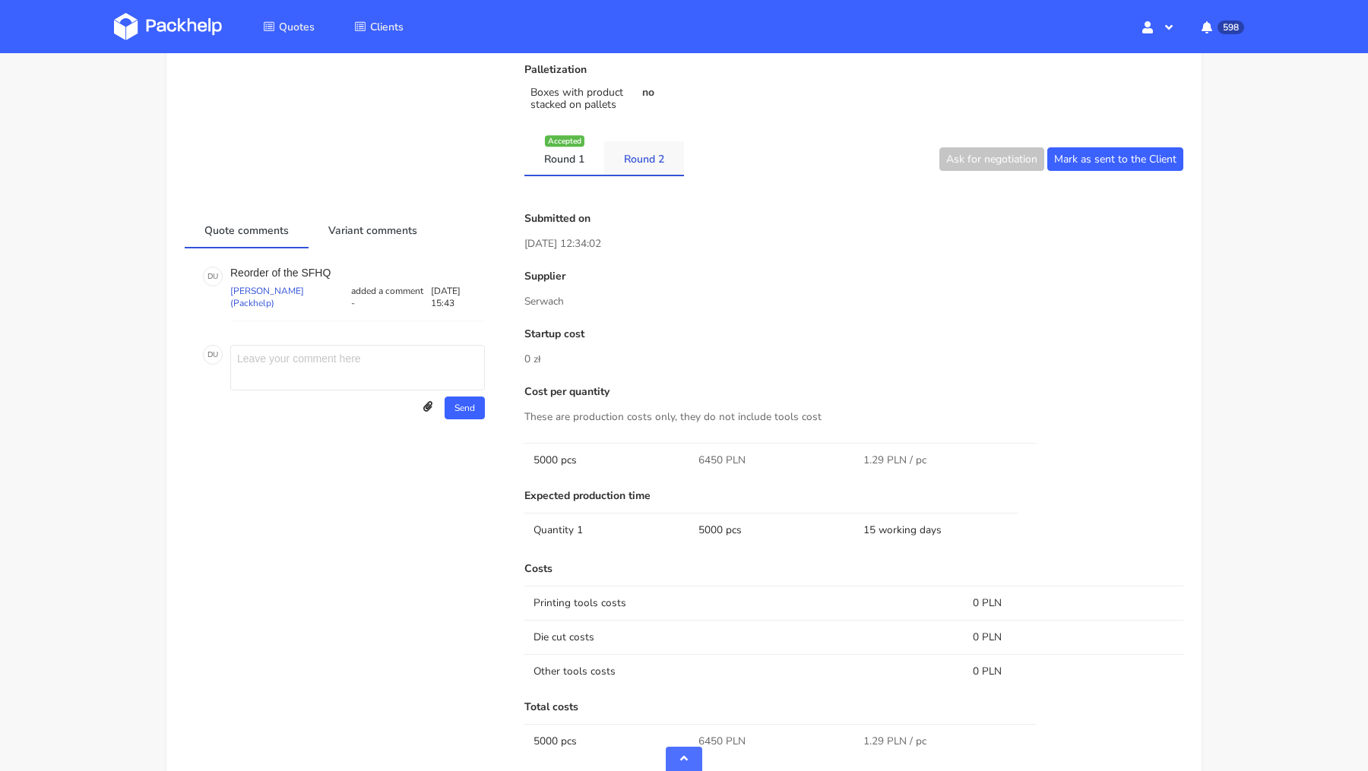
click at [624, 161] on link "Round 2" at bounding box center [644, 157] width 80 height 33
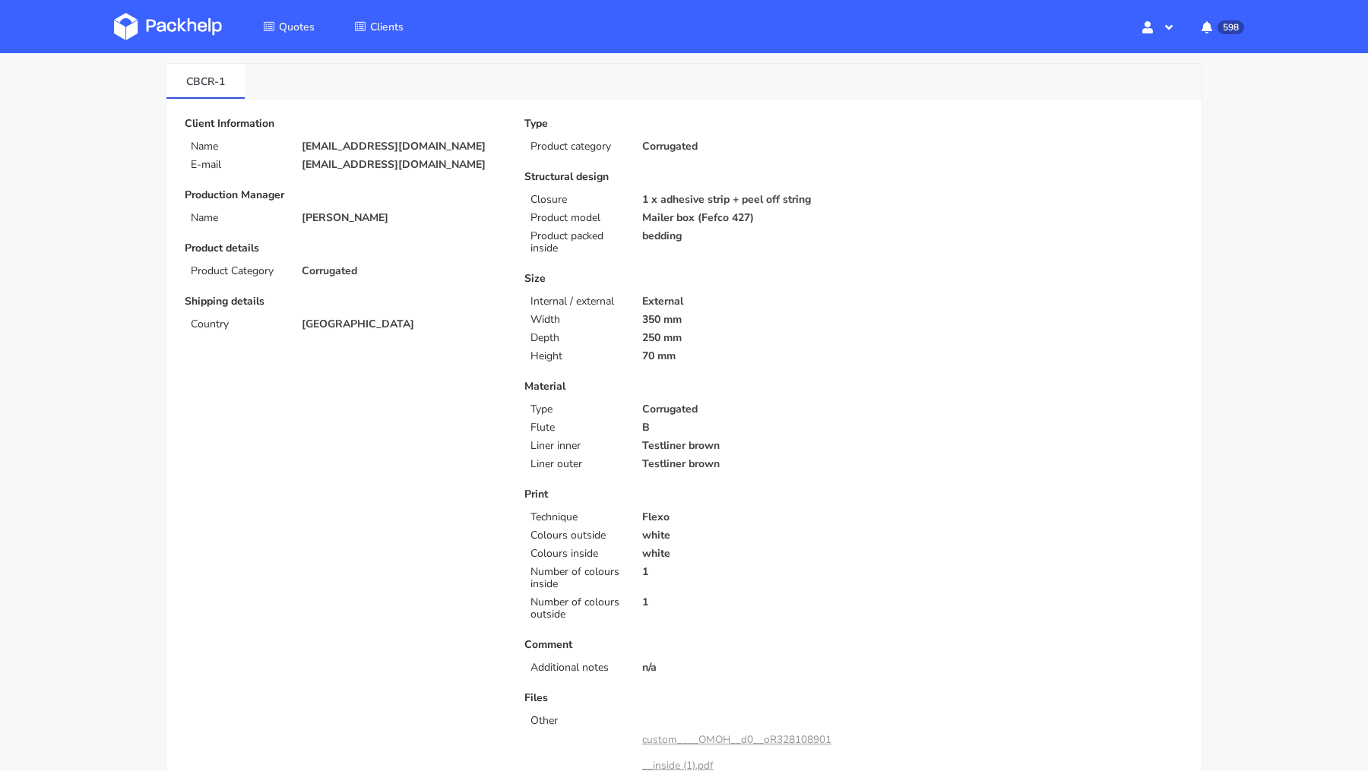
scroll to position [0, 0]
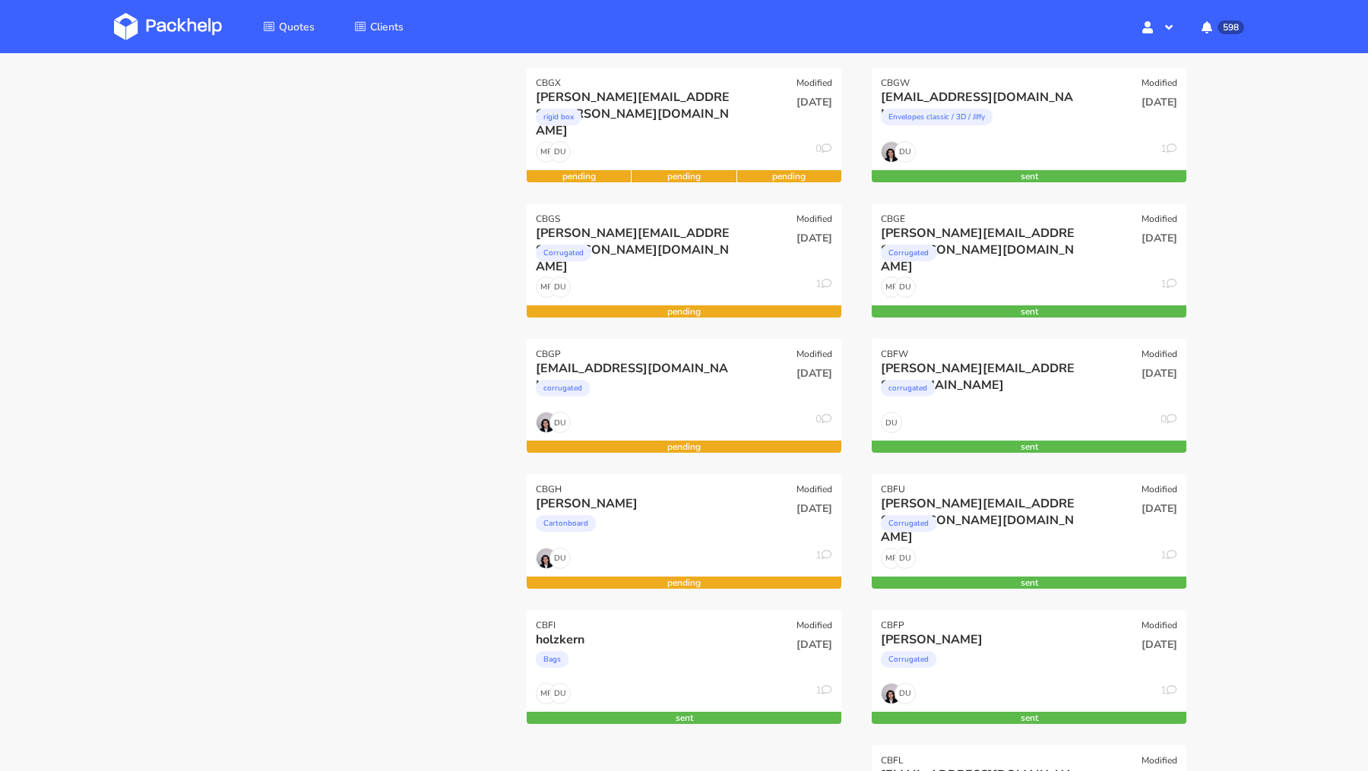
scroll to position [223, 0]
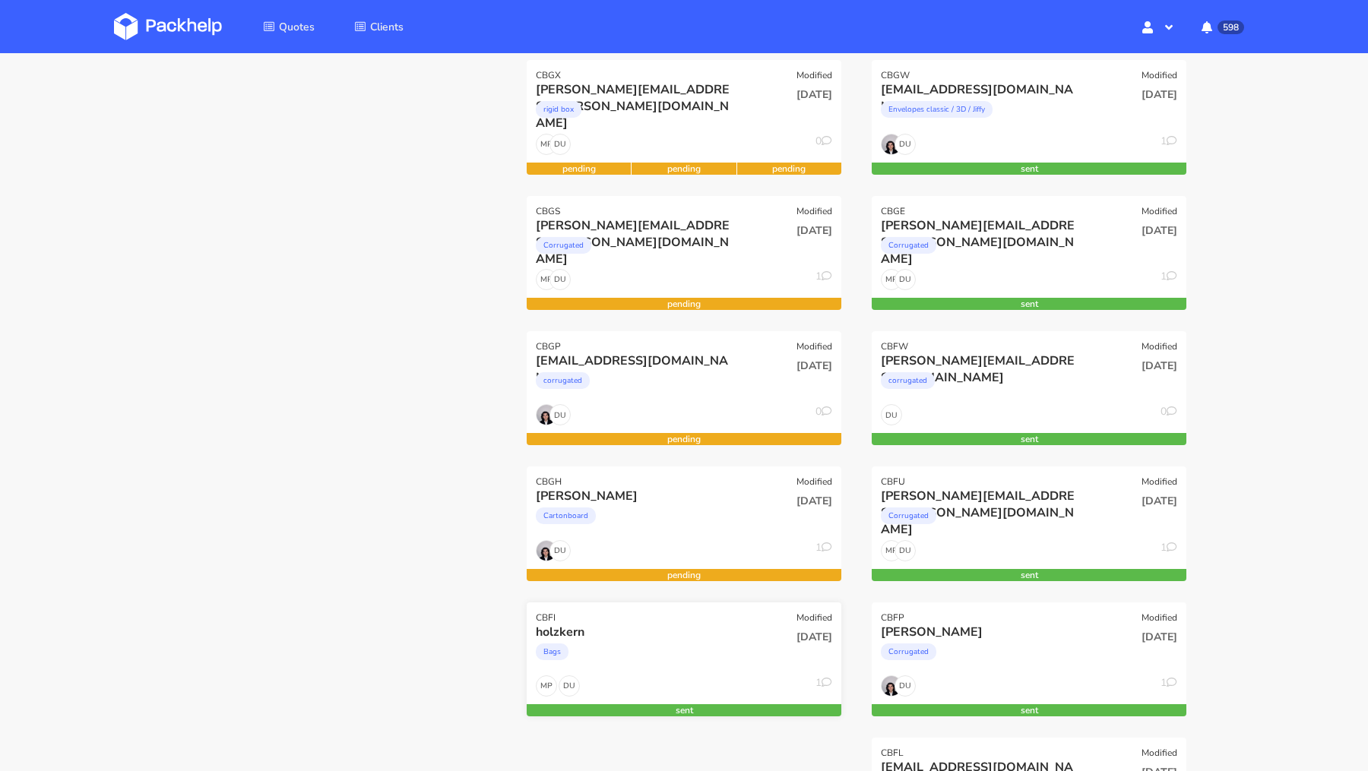
click at [600, 654] on div "Bags" at bounding box center [636, 656] width 201 height 30
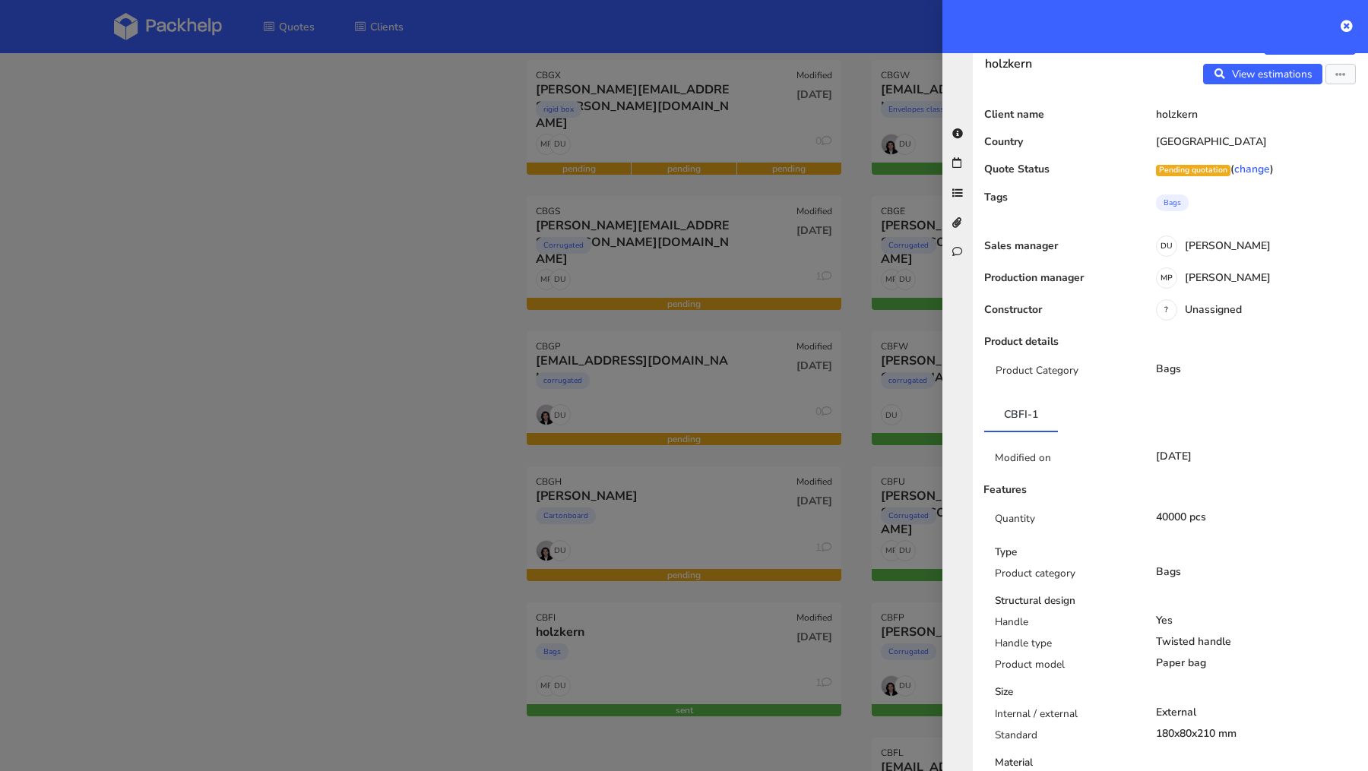
scroll to position [0, 0]
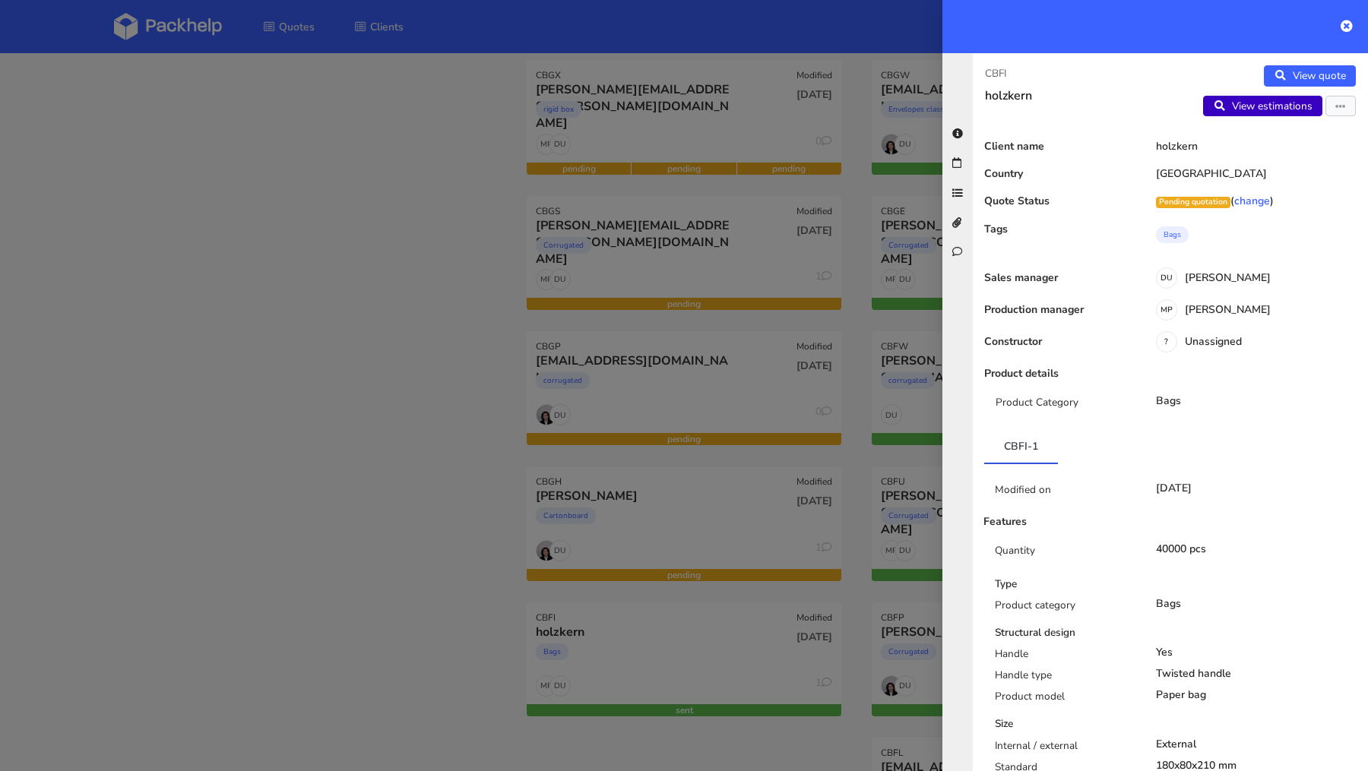
click at [1262, 103] on link "View estimations" at bounding box center [1262, 106] width 119 height 21
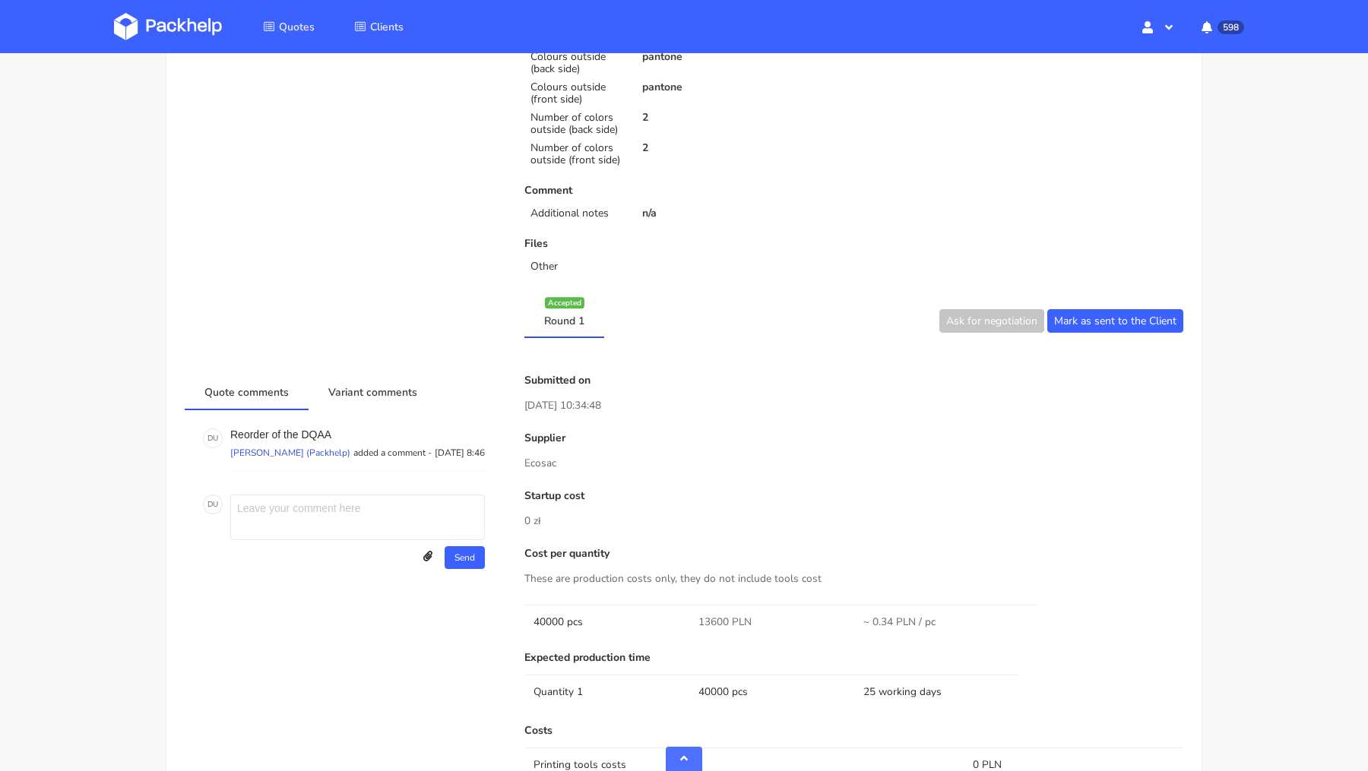
scroll to position [415, 0]
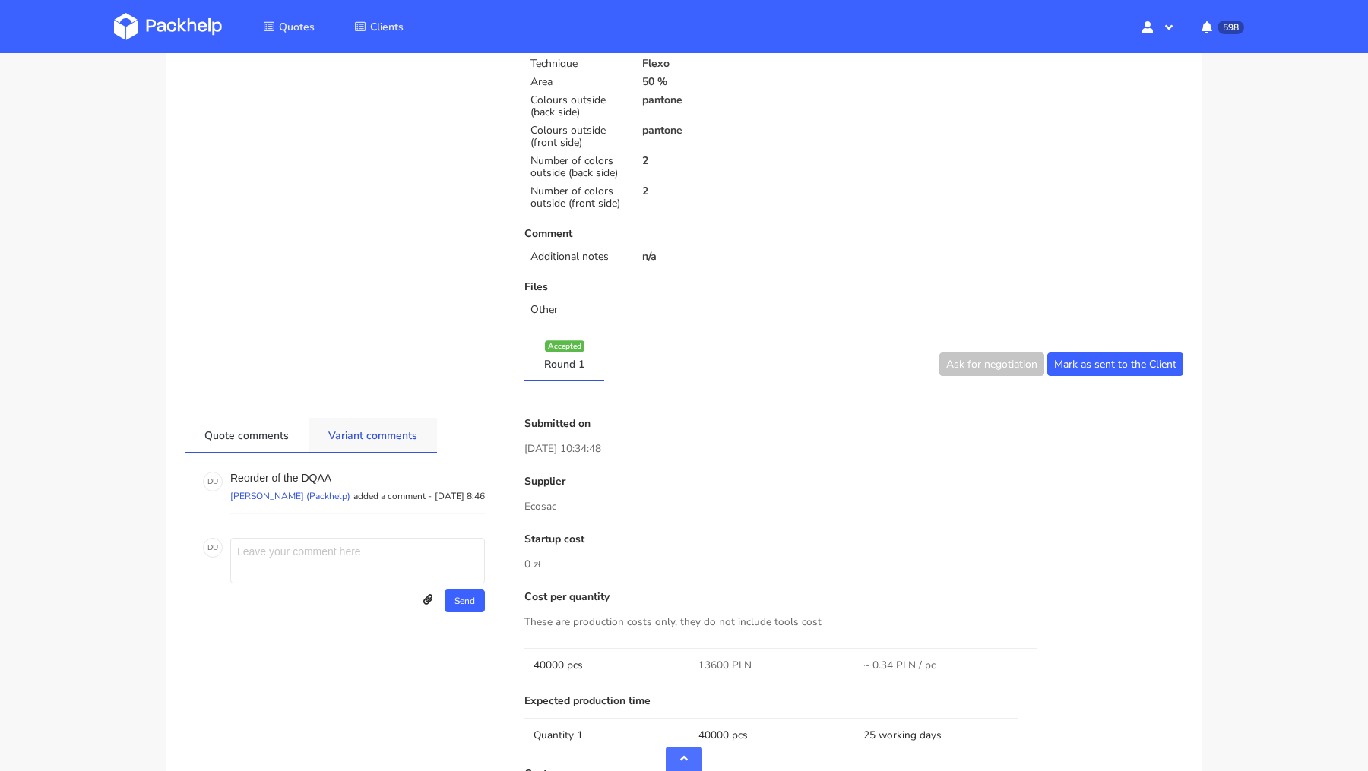
click at [392, 422] on link "Variant comments" at bounding box center [373, 434] width 128 height 33
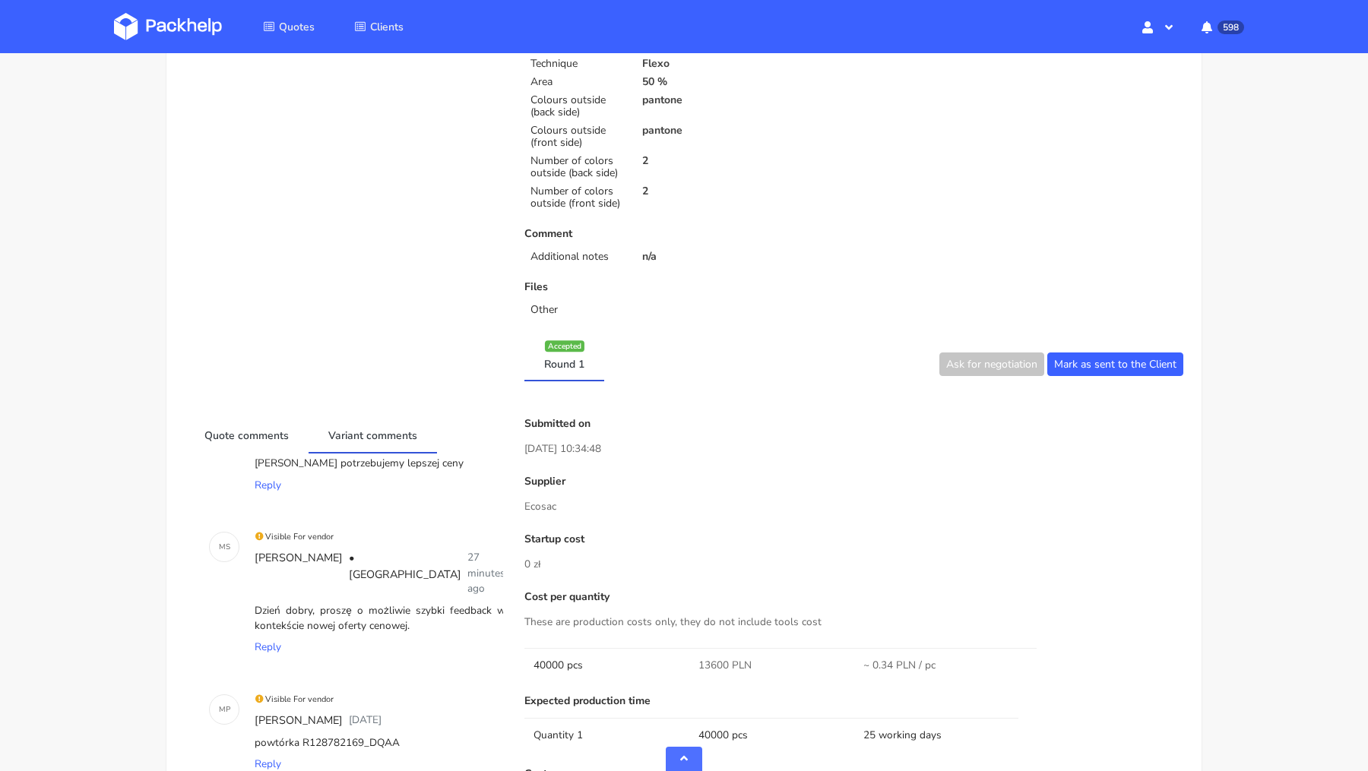
scroll to position [0, 0]
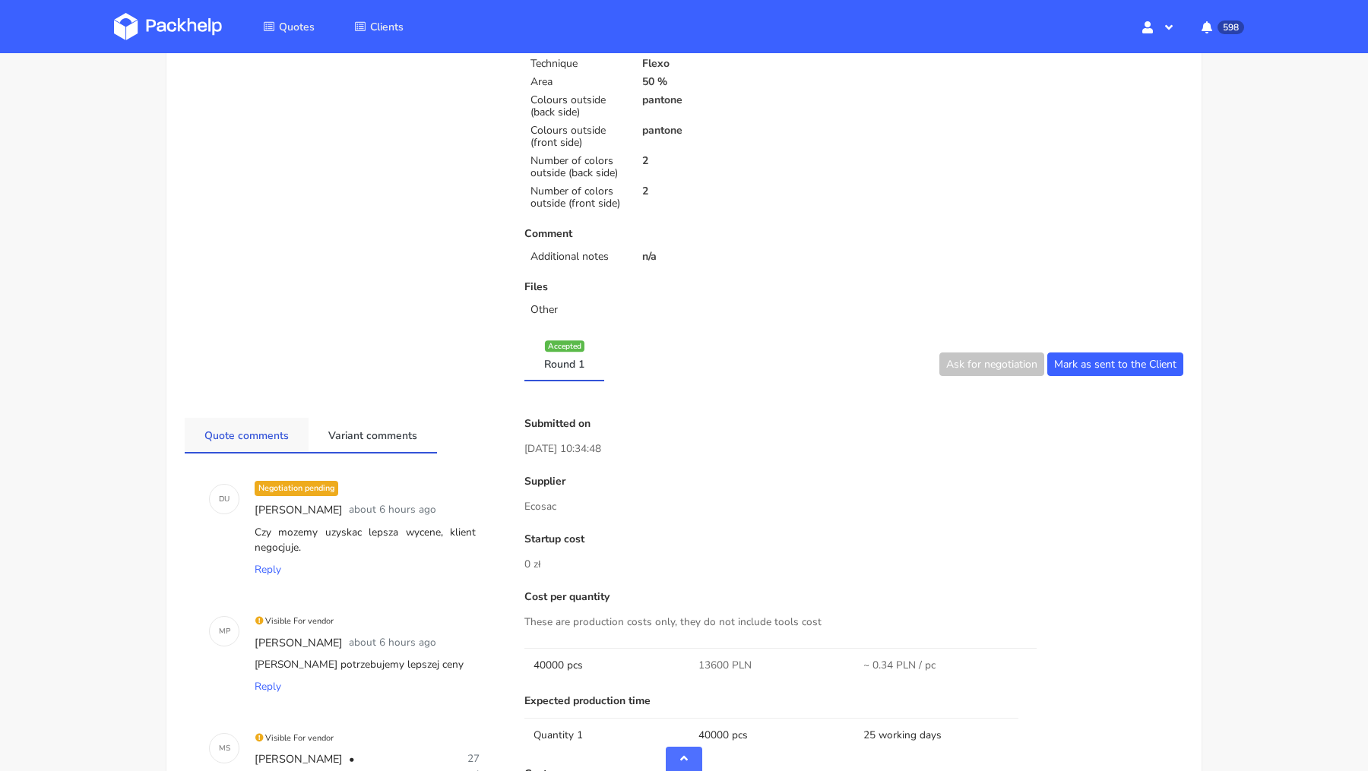
click at [246, 426] on link "Quote comments" at bounding box center [247, 434] width 124 height 33
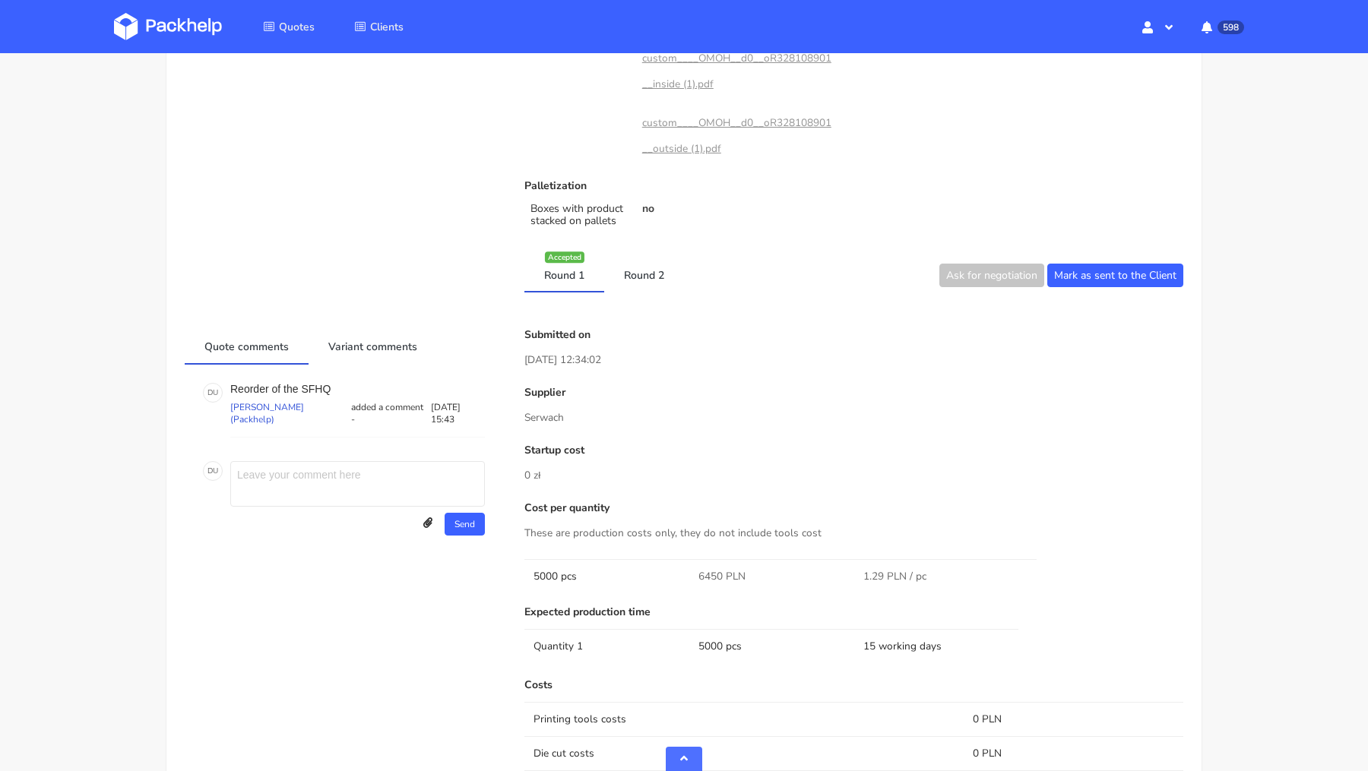
scroll to position [755, 0]
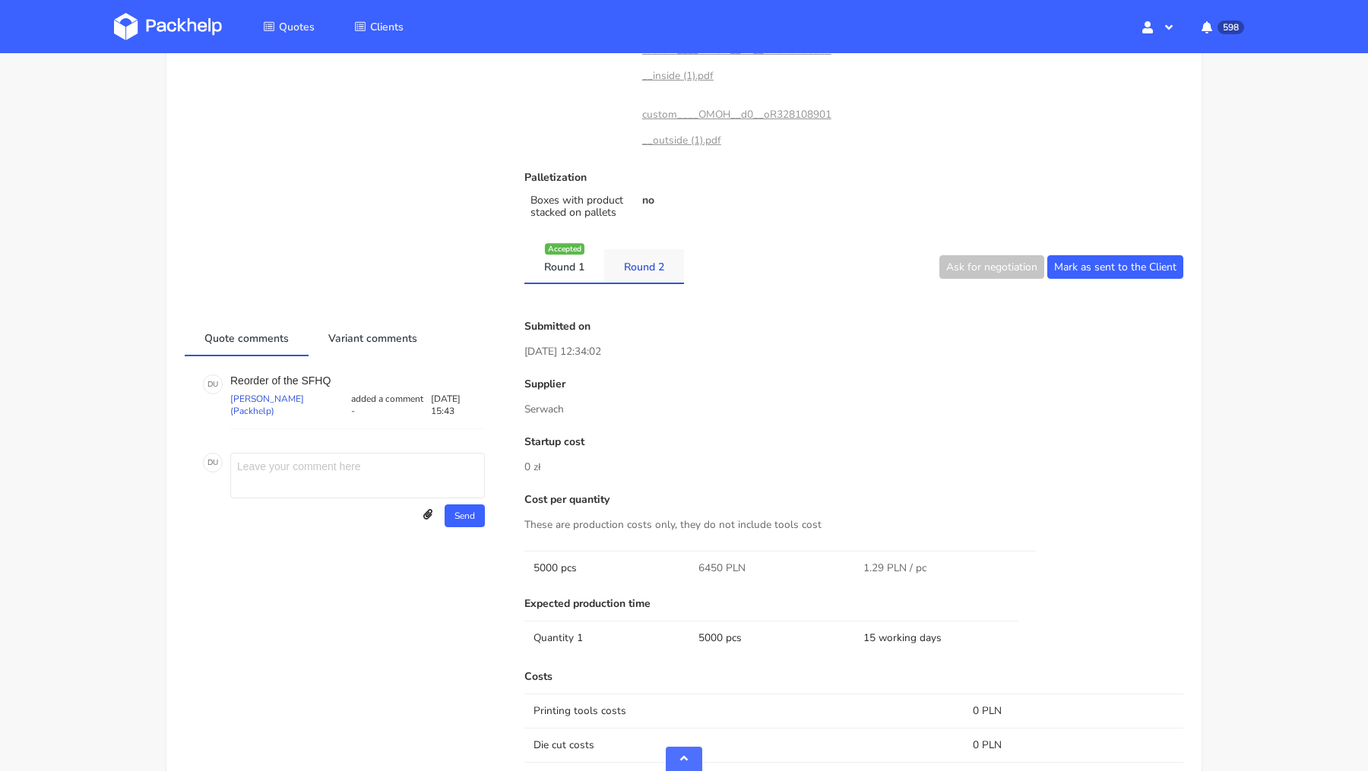
click at [632, 275] on link "Round 2" at bounding box center [644, 265] width 80 height 33
click at [591, 277] on link "Round 1" at bounding box center [564, 265] width 80 height 33
click at [645, 280] on li "Round 2" at bounding box center [644, 266] width 80 height 35
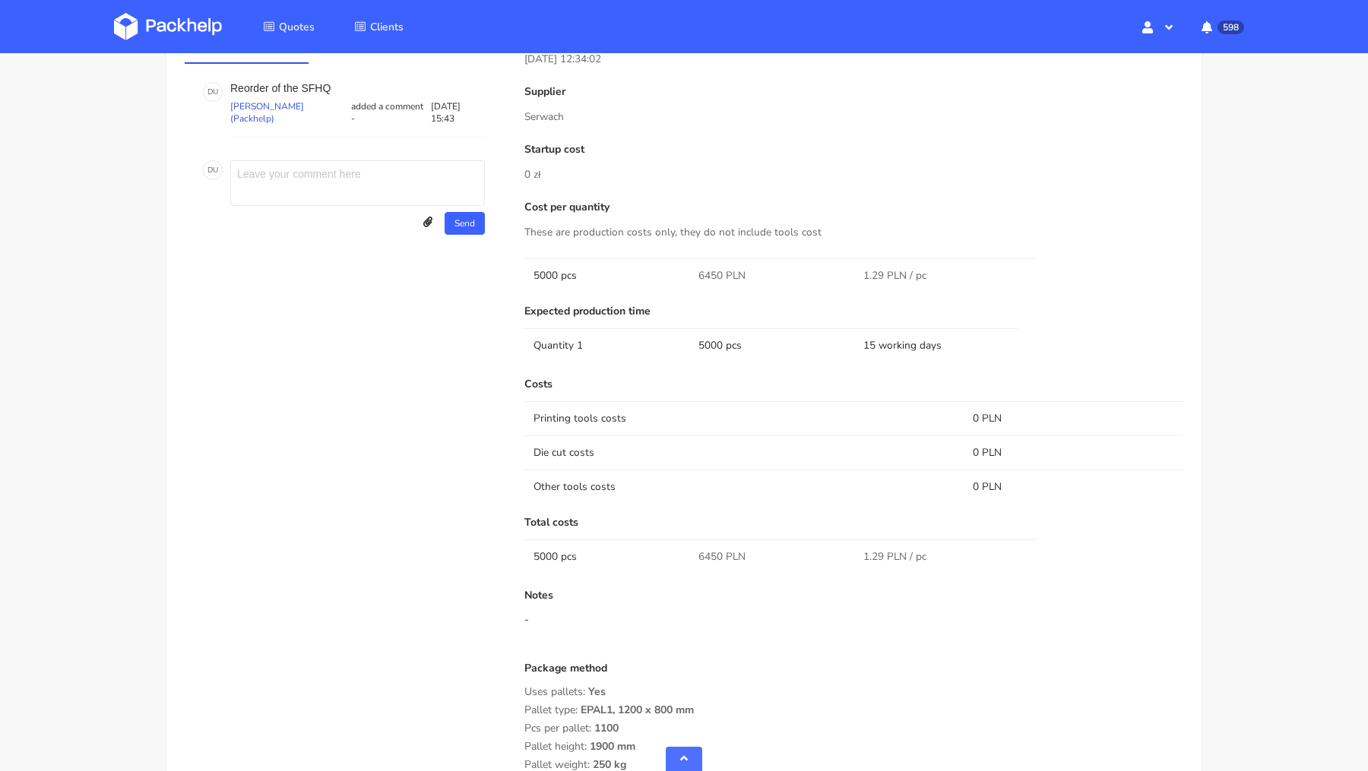
scroll to position [1138, 0]
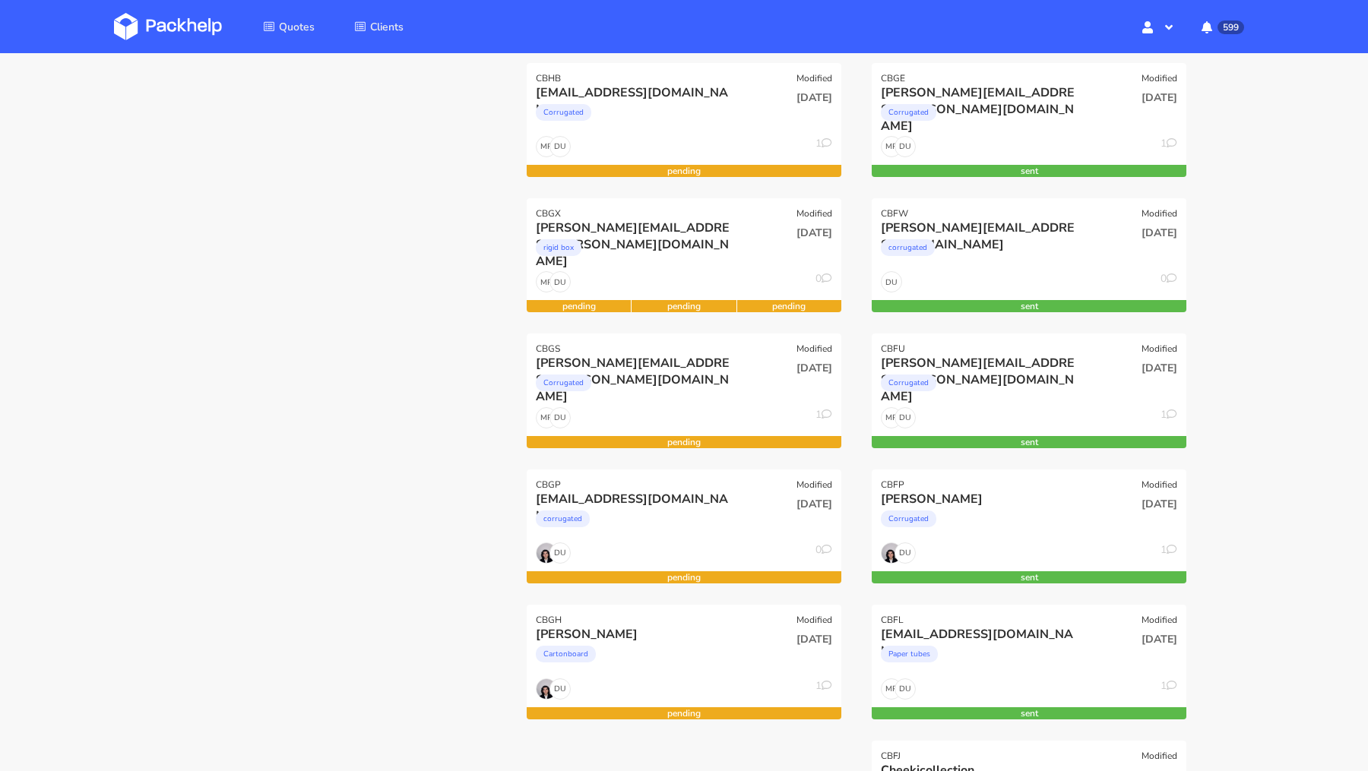
scroll to position [354, 0]
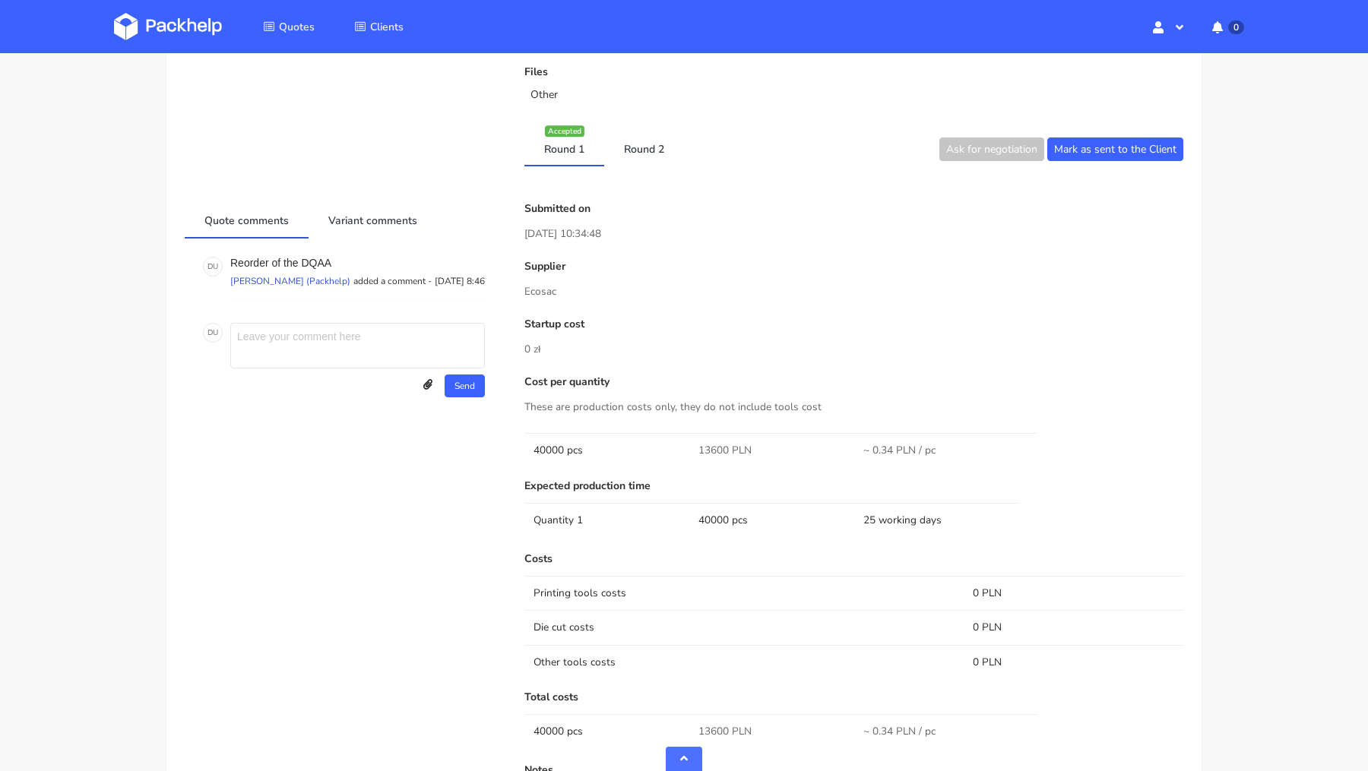
scroll to position [622, 0]
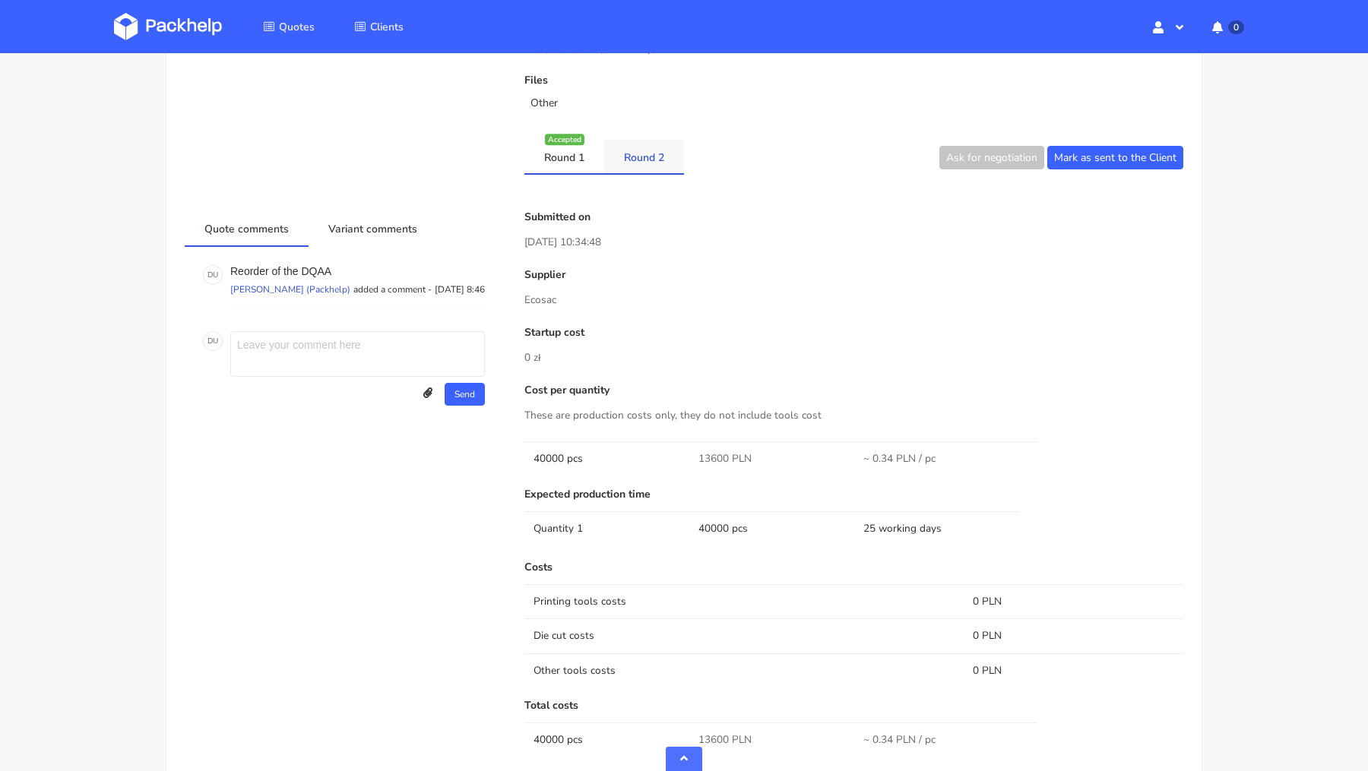
click at [659, 155] on link "Round 2" at bounding box center [644, 156] width 80 height 33
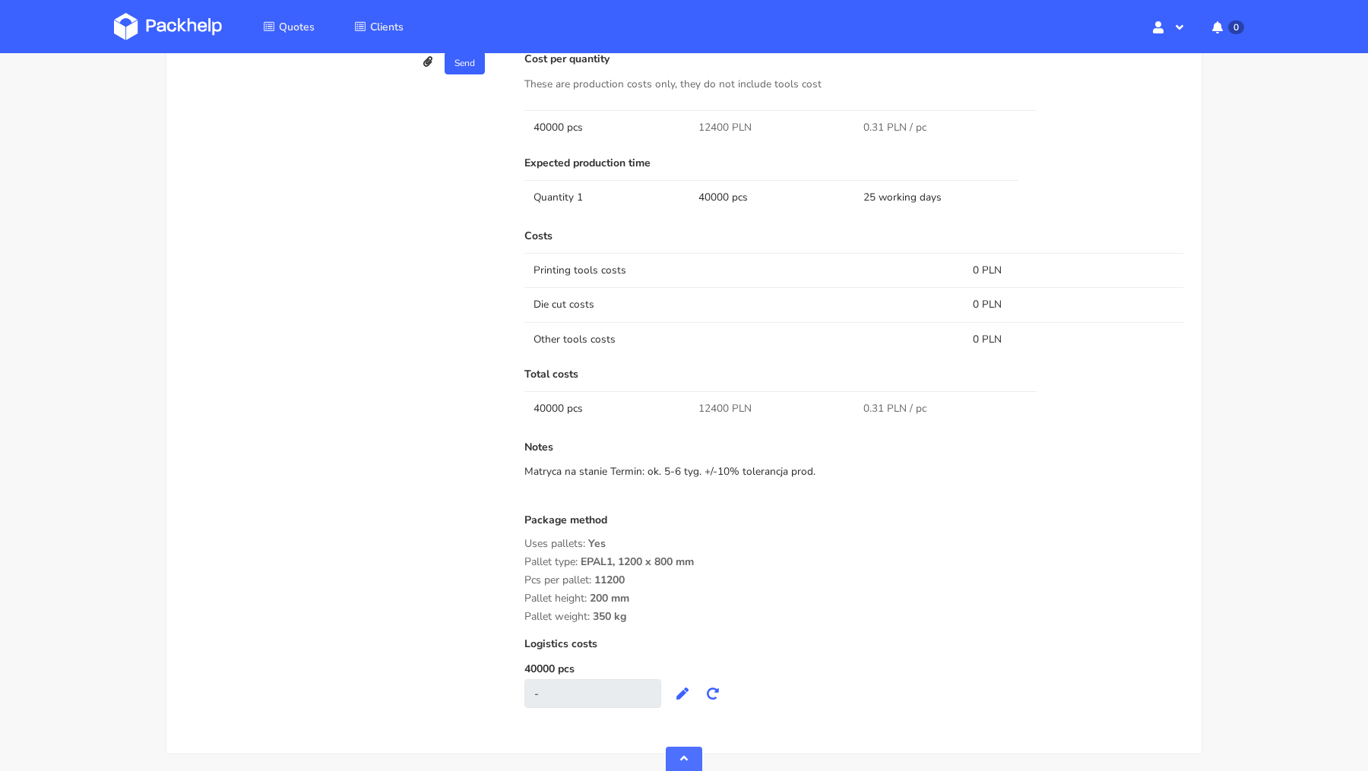
scroll to position [964, 0]
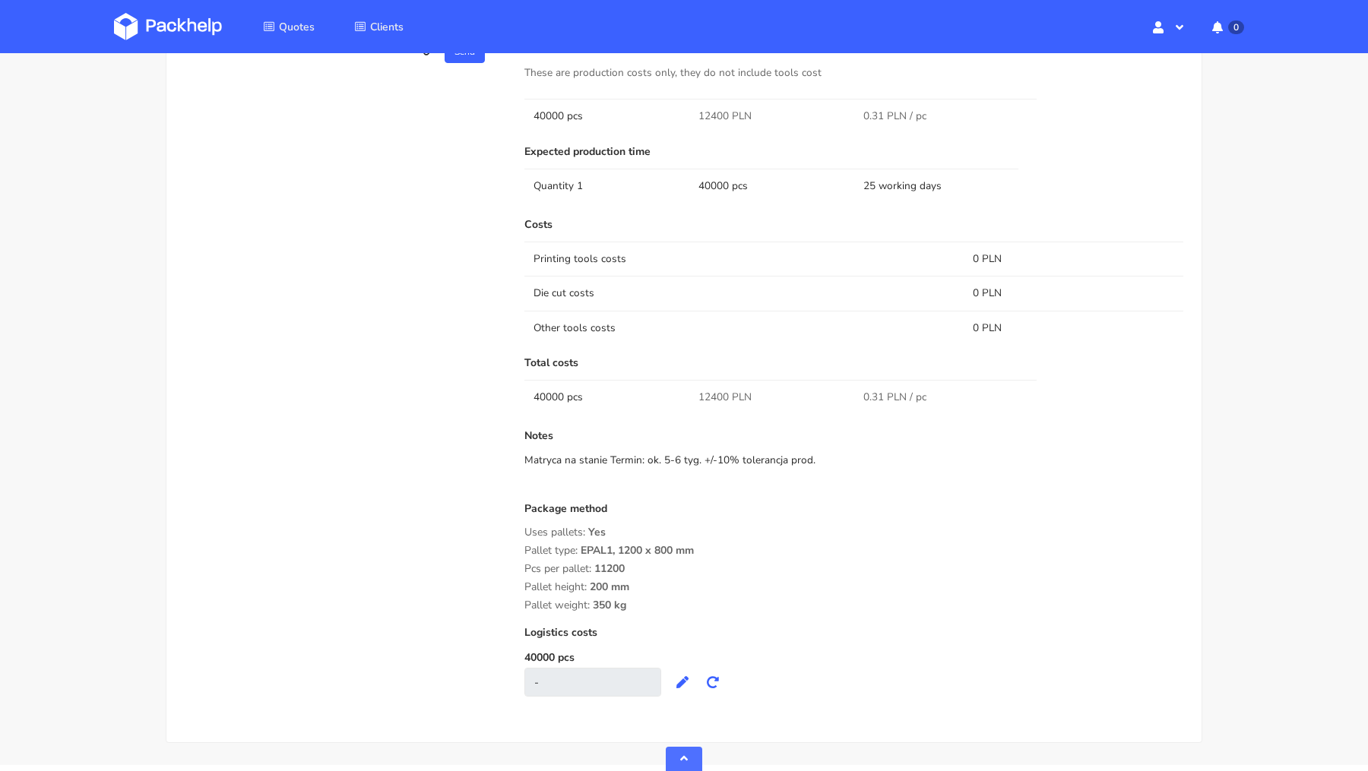
click at [709, 394] on span "12400 PLN" at bounding box center [724, 397] width 53 height 15
copy span "12400"
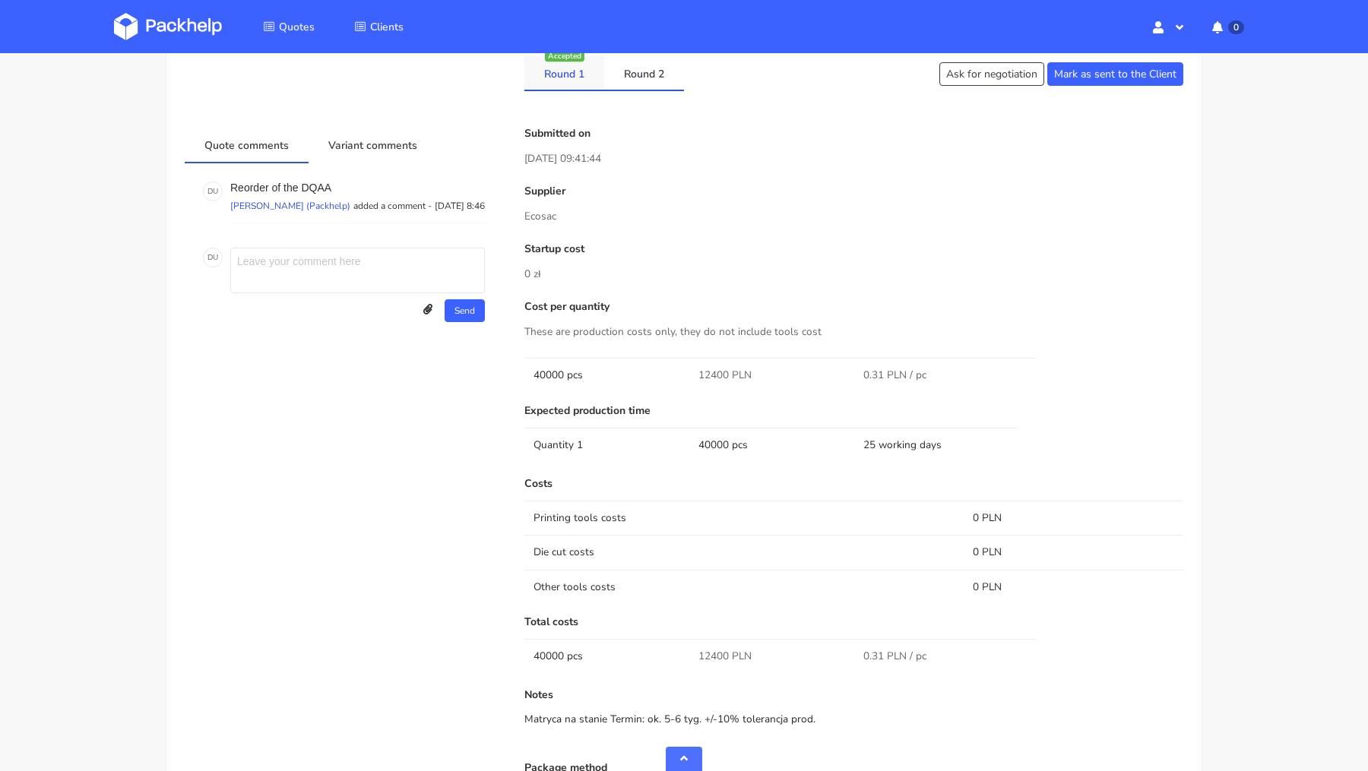
click at [574, 73] on link "Round 1" at bounding box center [564, 72] width 80 height 33
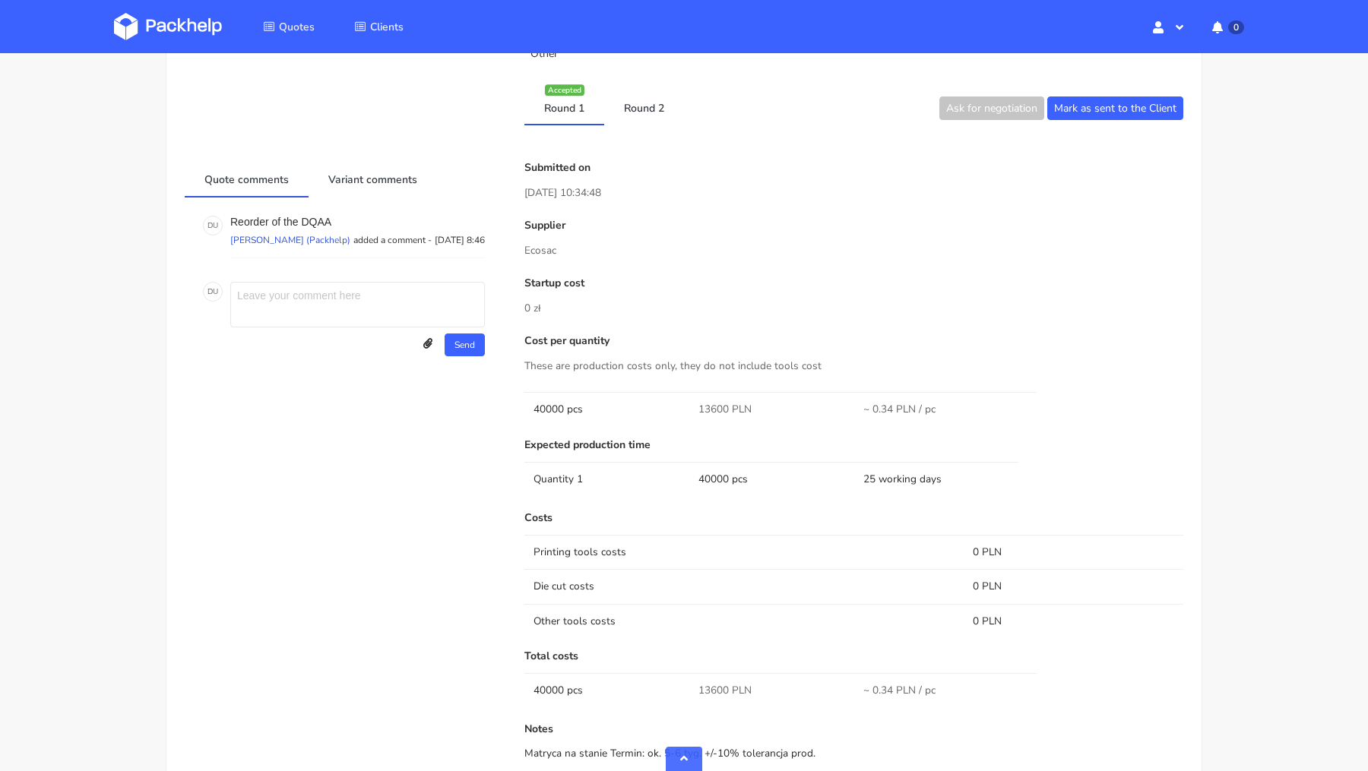
scroll to position [677, 0]
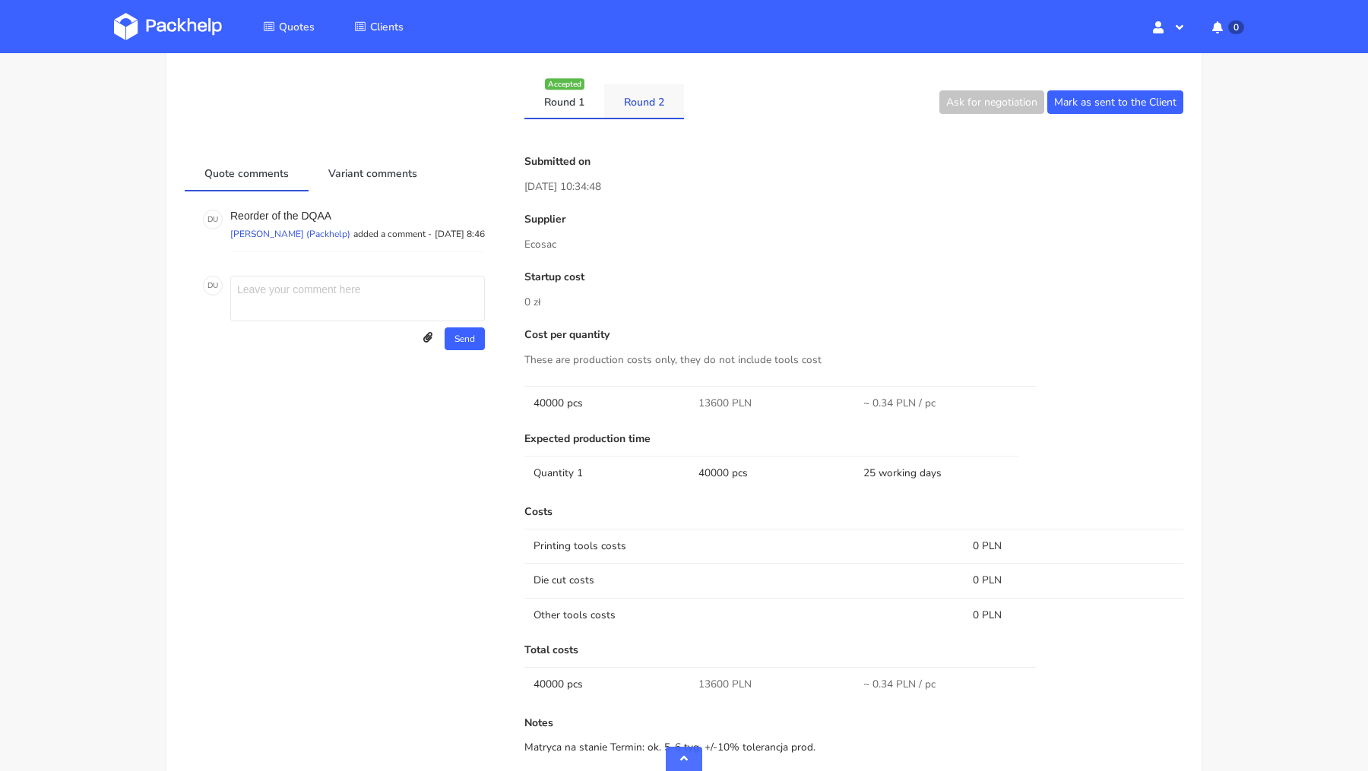
click at [633, 110] on link "Round 2" at bounding box center [644, 100] width 80 height 33
click at [714, 682] on span "12400 PLN" at bounding box center [724, 684] width 53 height 15
copy span "12400"
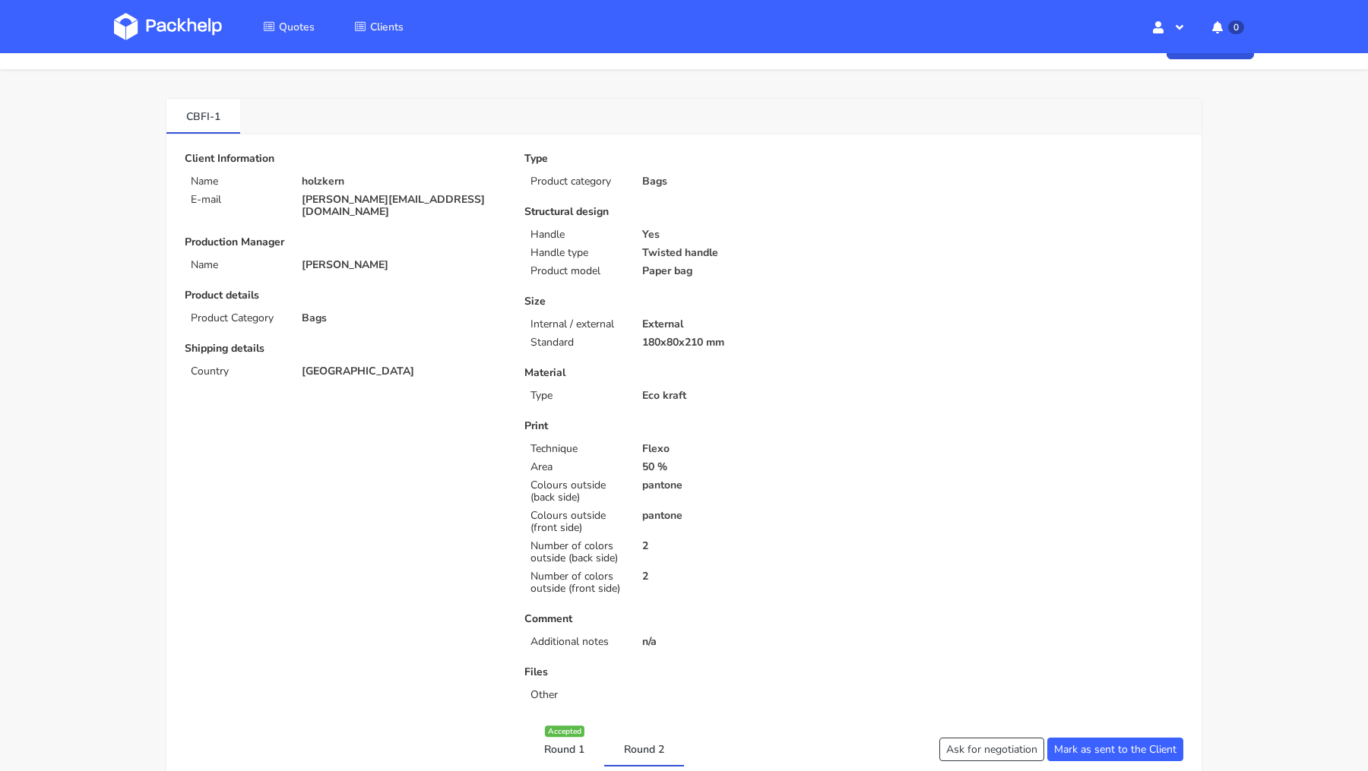
scroll to position [0, 0]
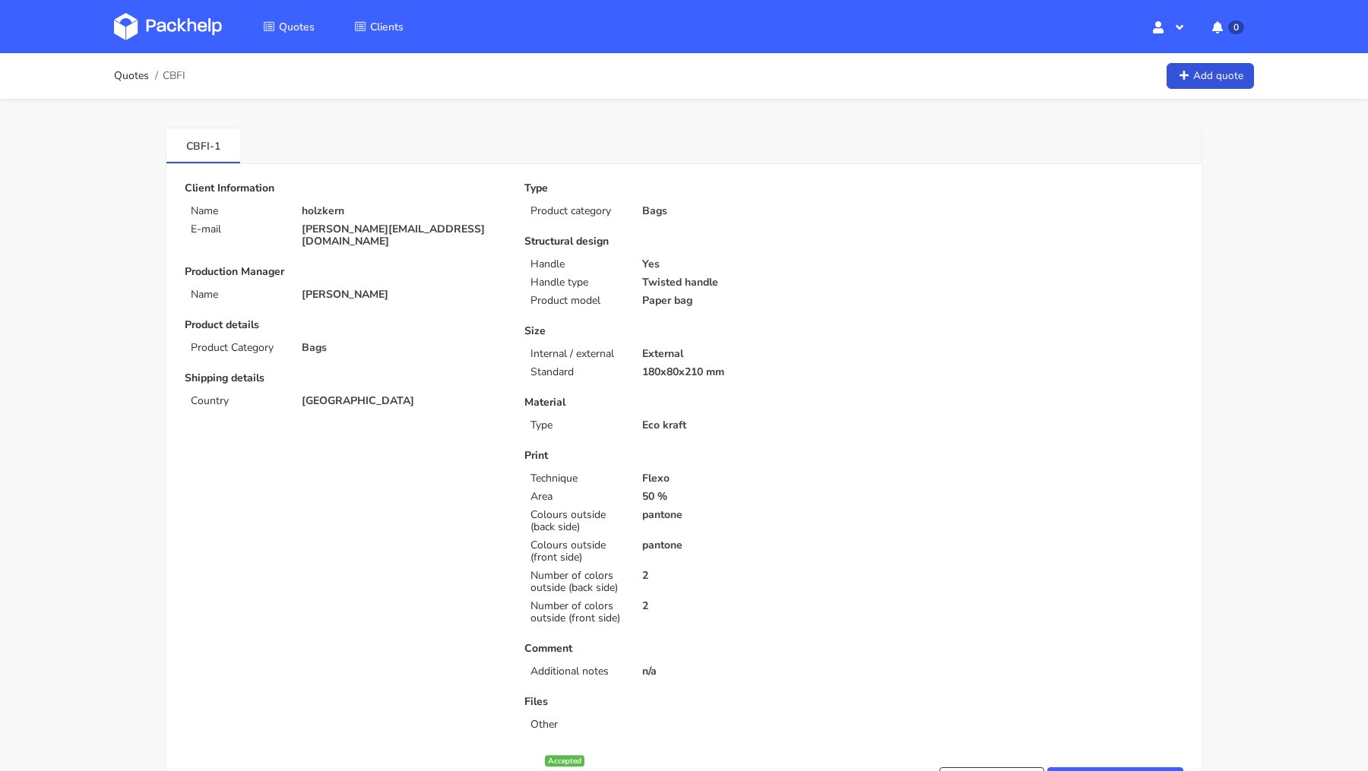
click at [162, 34] on img at bounding box center [168, 26] width 108 height 27
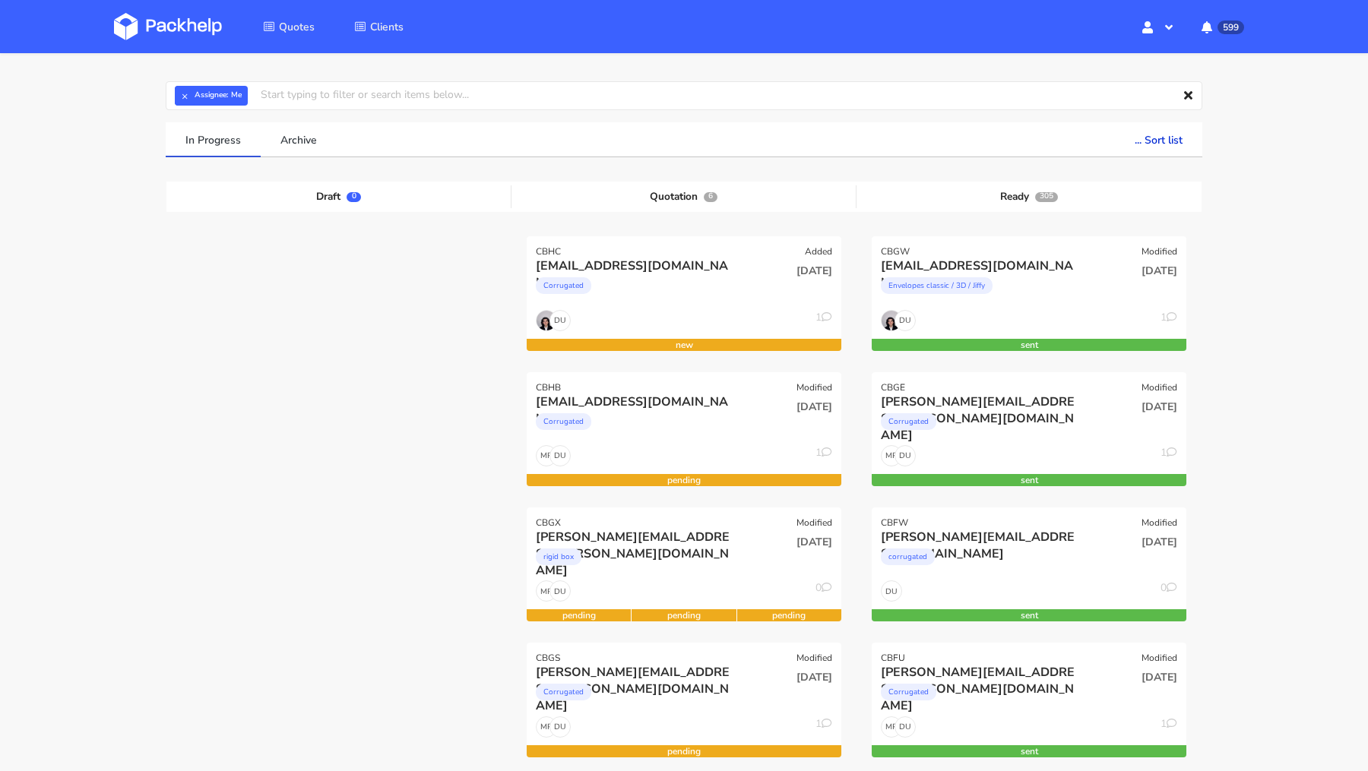
scroll to position [44, 0]
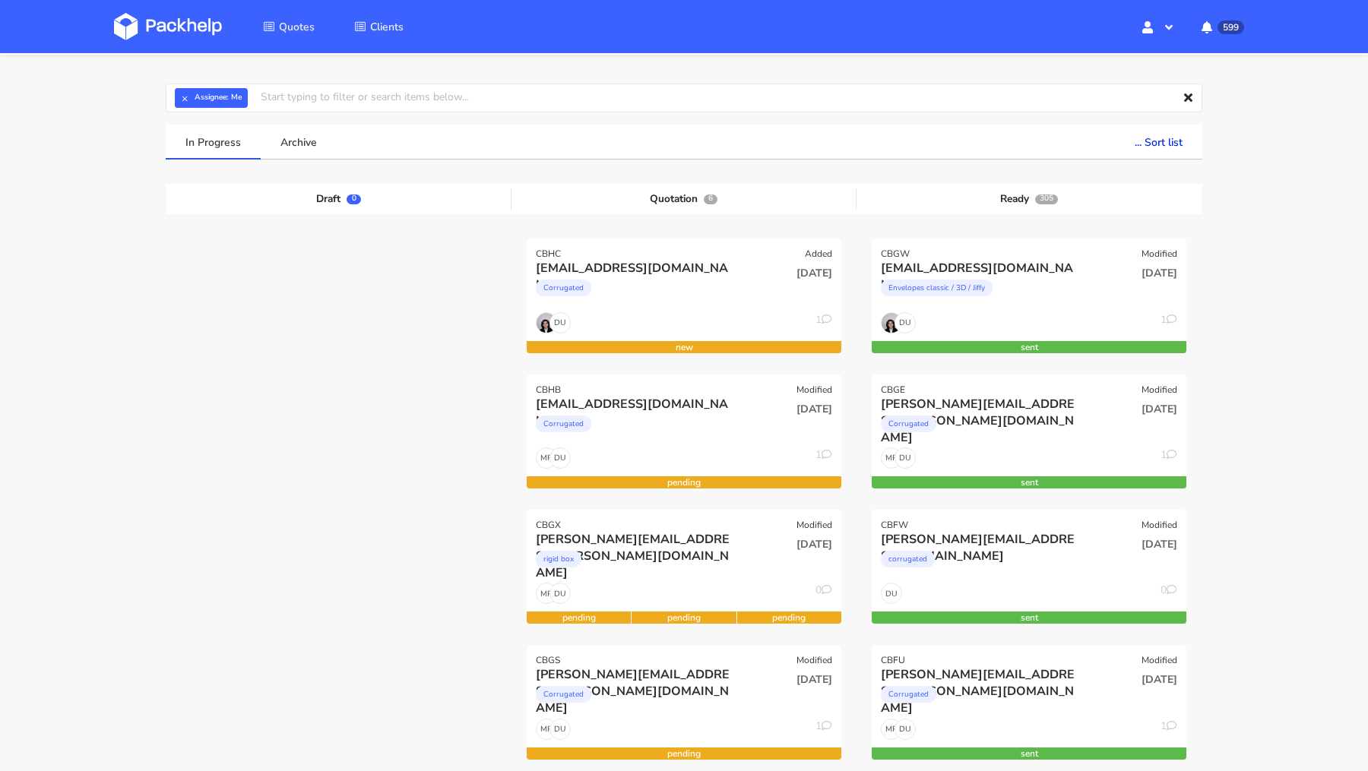
scroll to position [44, 0]
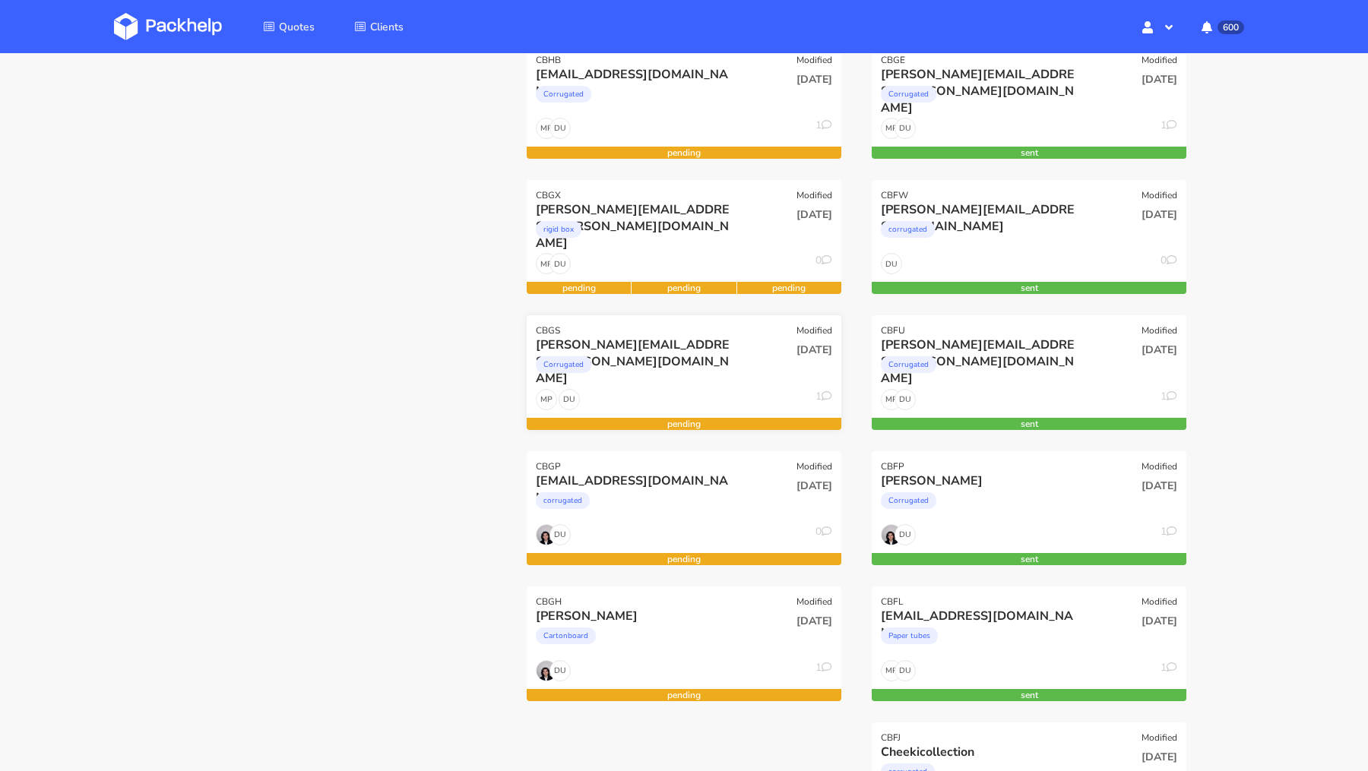
scroll to position [375, 0]
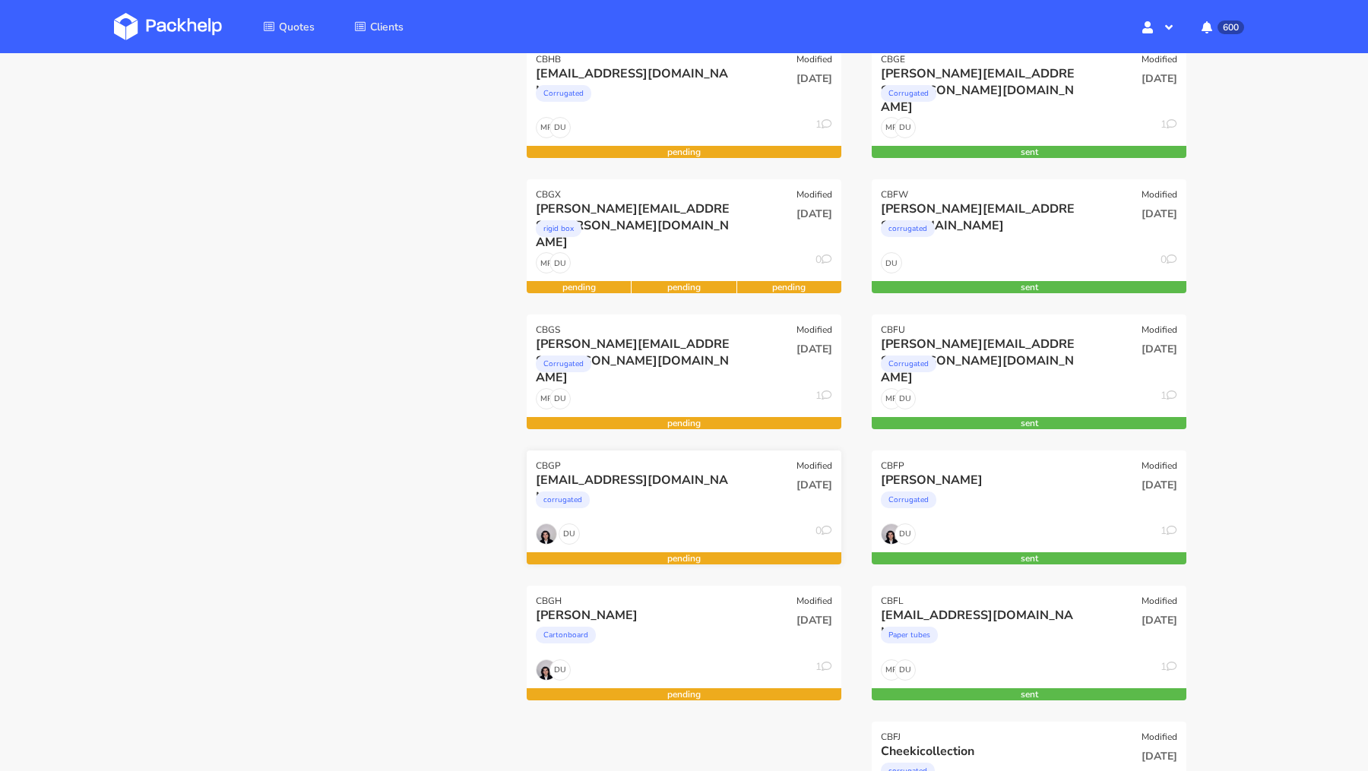
click at [658, 483] on div "[EMAIL_ADDRESS][DOMAIN_NAME]" at bounding box center [636, 480] width 201 height 17
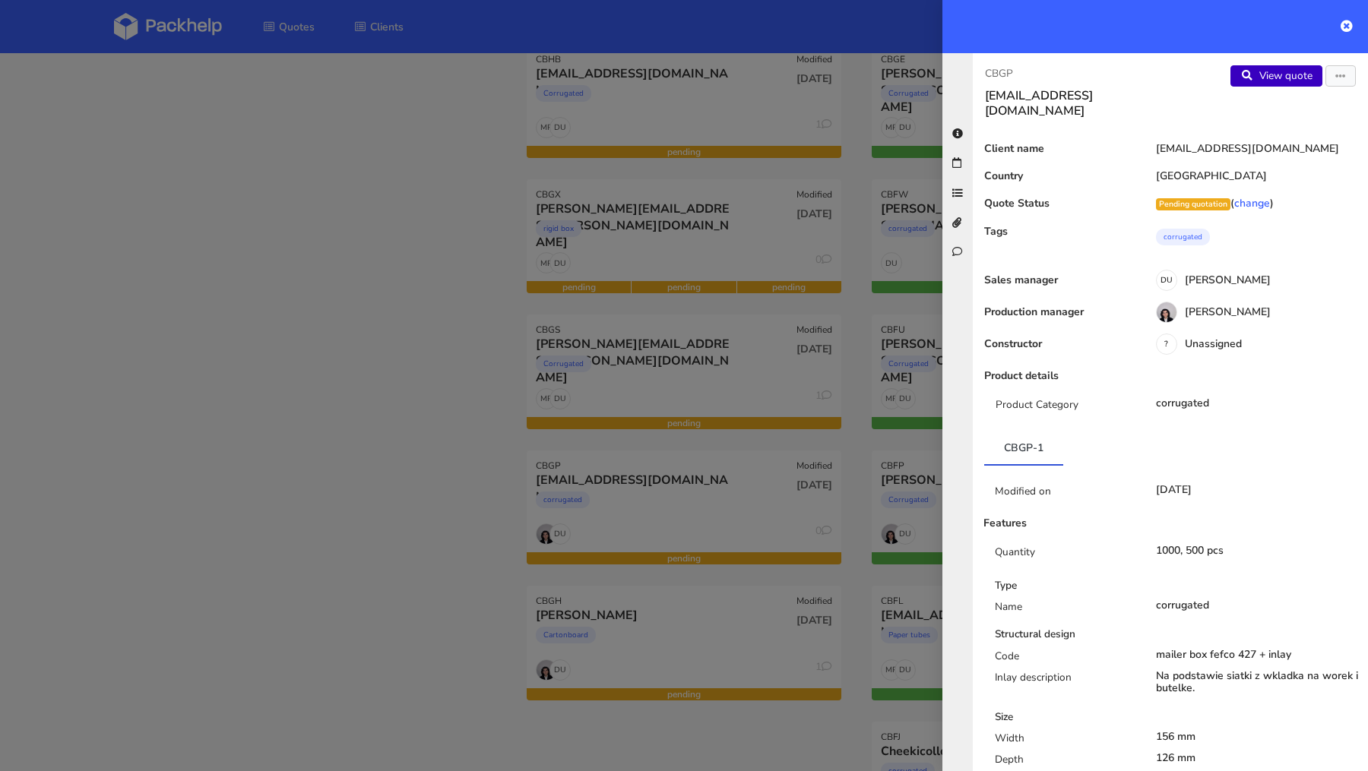
click at [1291, 79] on link "View quote" at bounding box center [1276, 75] width 92 height 21
click at [275, 241] on div at bounding box center [684, 385] width 1368 height 771
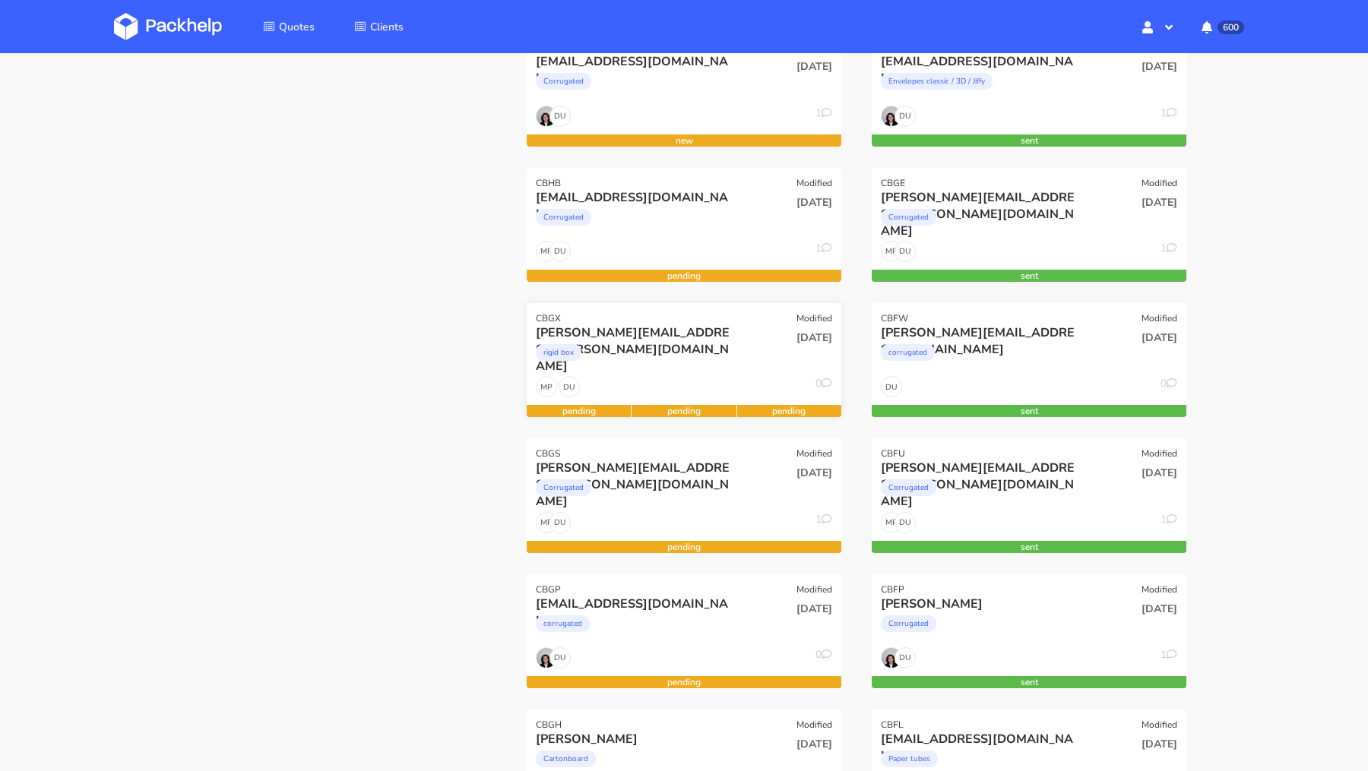
scroll to position [248, 0]
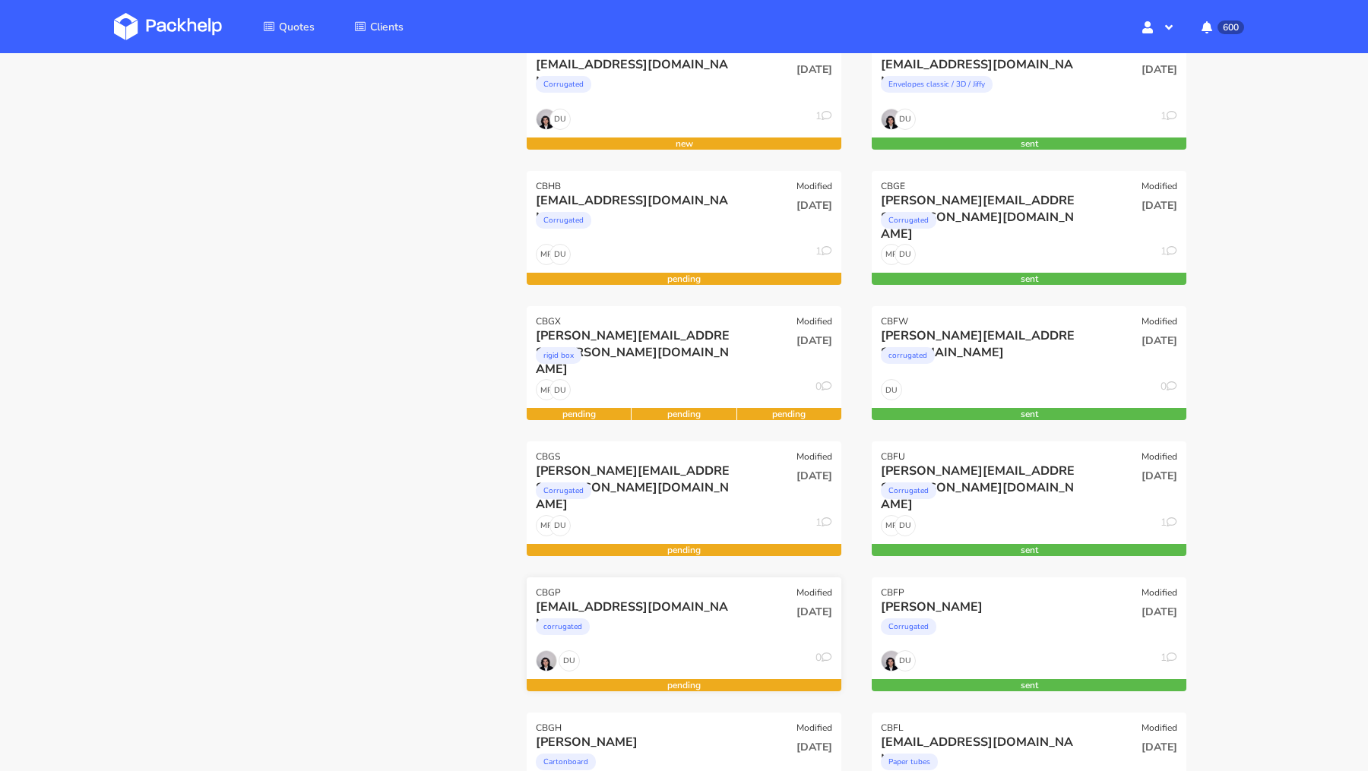
click at [644, 588] on div "CBGP Modified" at bounding box center [684, 588] width 315 height 21
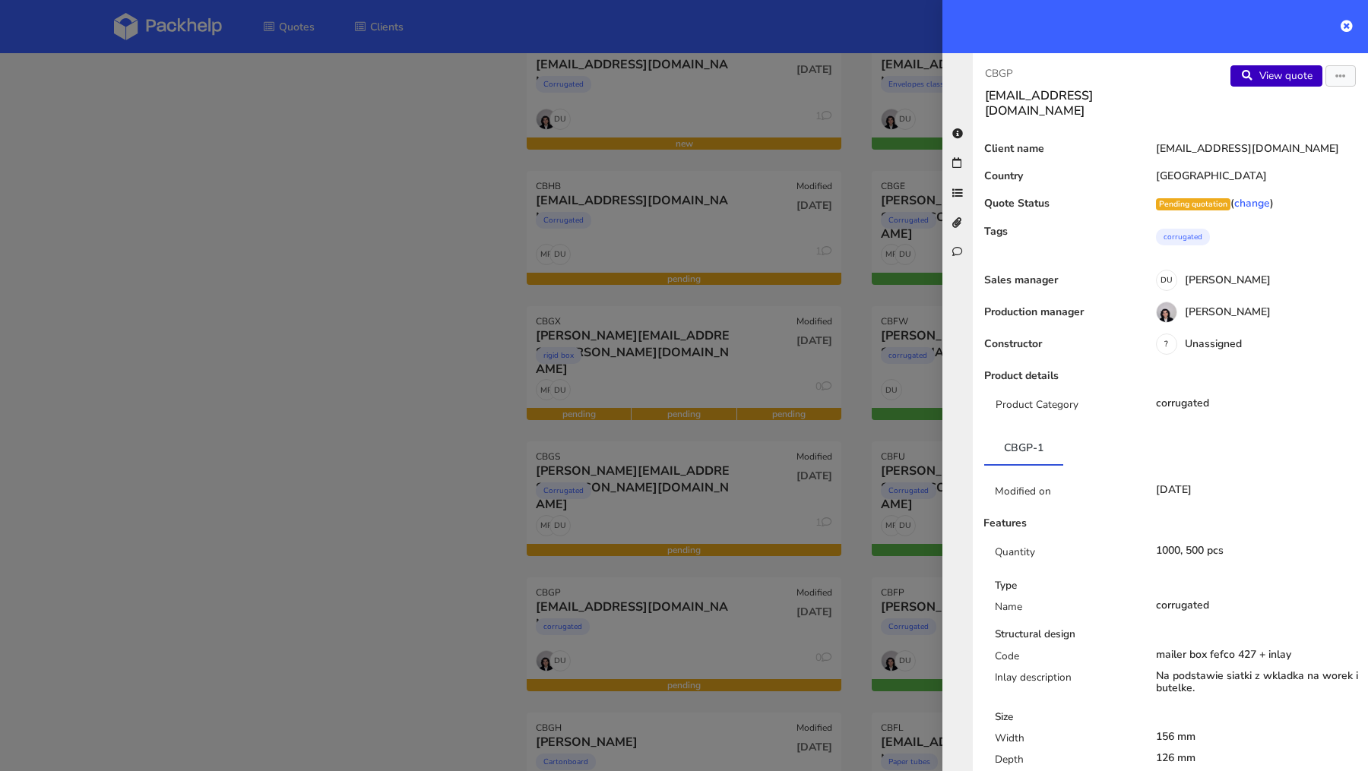
click at [1277, 77] on link "View quote" at bounding box center [1276, 75] width 92 height 21
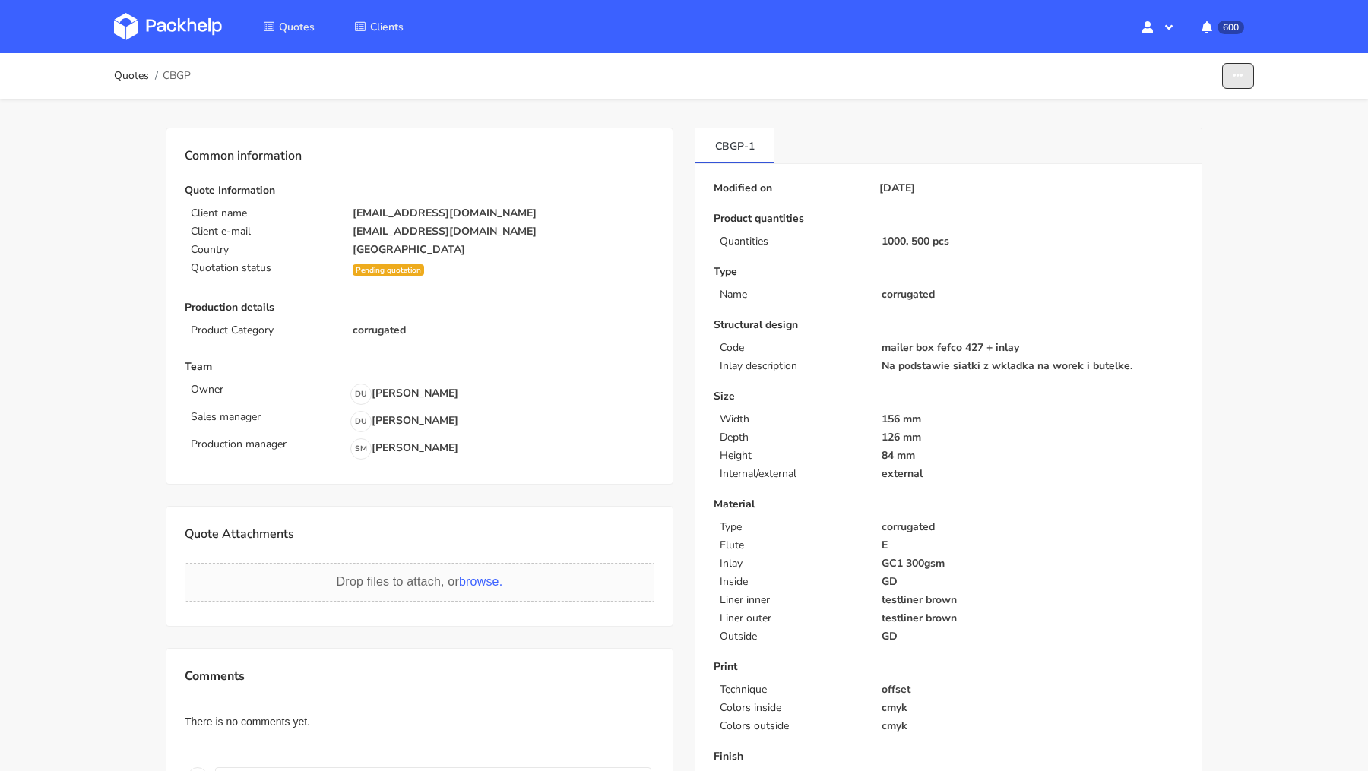
click at [1243, 82] on button "button" at bounding box center [1238, 76] width 32 height 27
click at [1197, 135] on link "Show estimations" at bounding box center [1180, 137] width 134 height 25
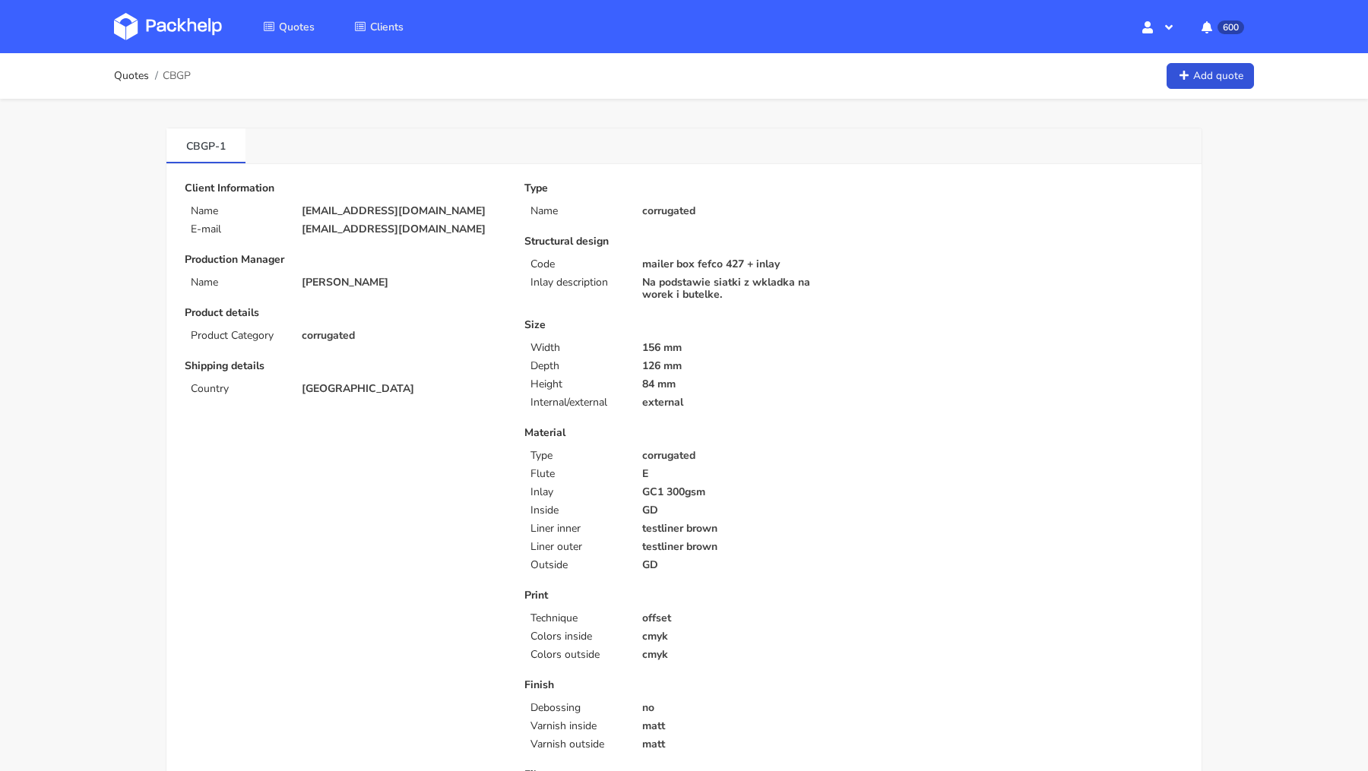
scroll to position [259, 0]
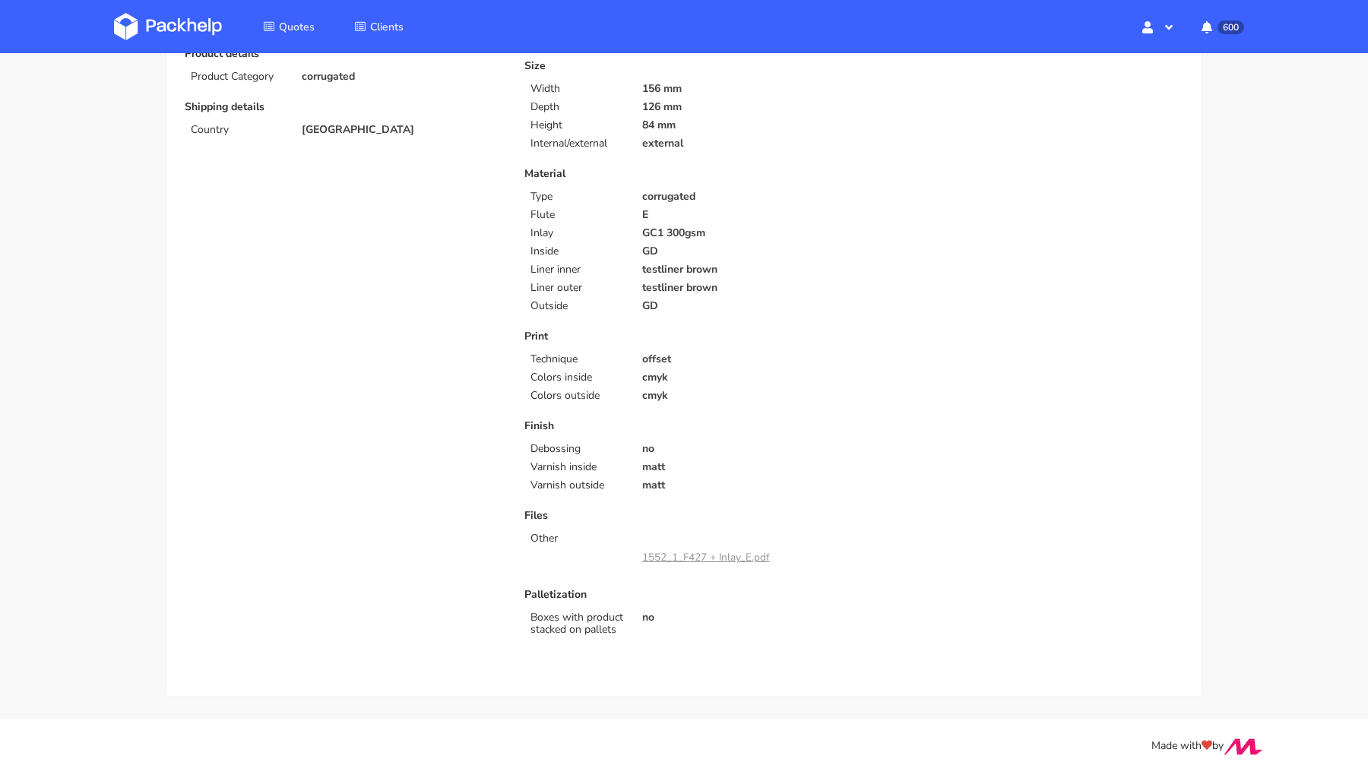
click at [714, 556] on link "1552_1_F427 + Inlay_E.pdf" at bounding box center [706, 557] width 128 height 14
click at [635, 315] on div "Type Name corrugated Structural design Code mailer box fefco 427 + inlay Inlay …" at bounding box center [684, 282] width 340 height 719
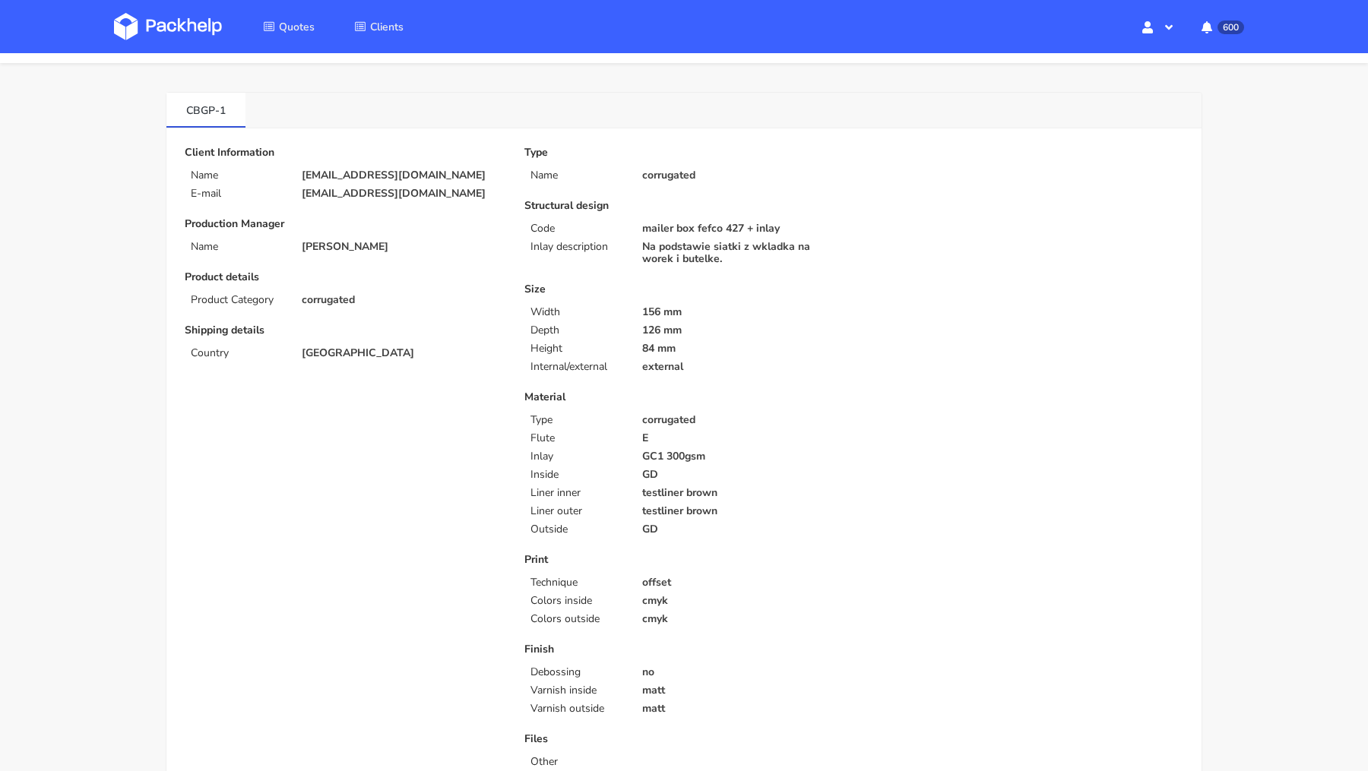
scroll to position [0, 0]
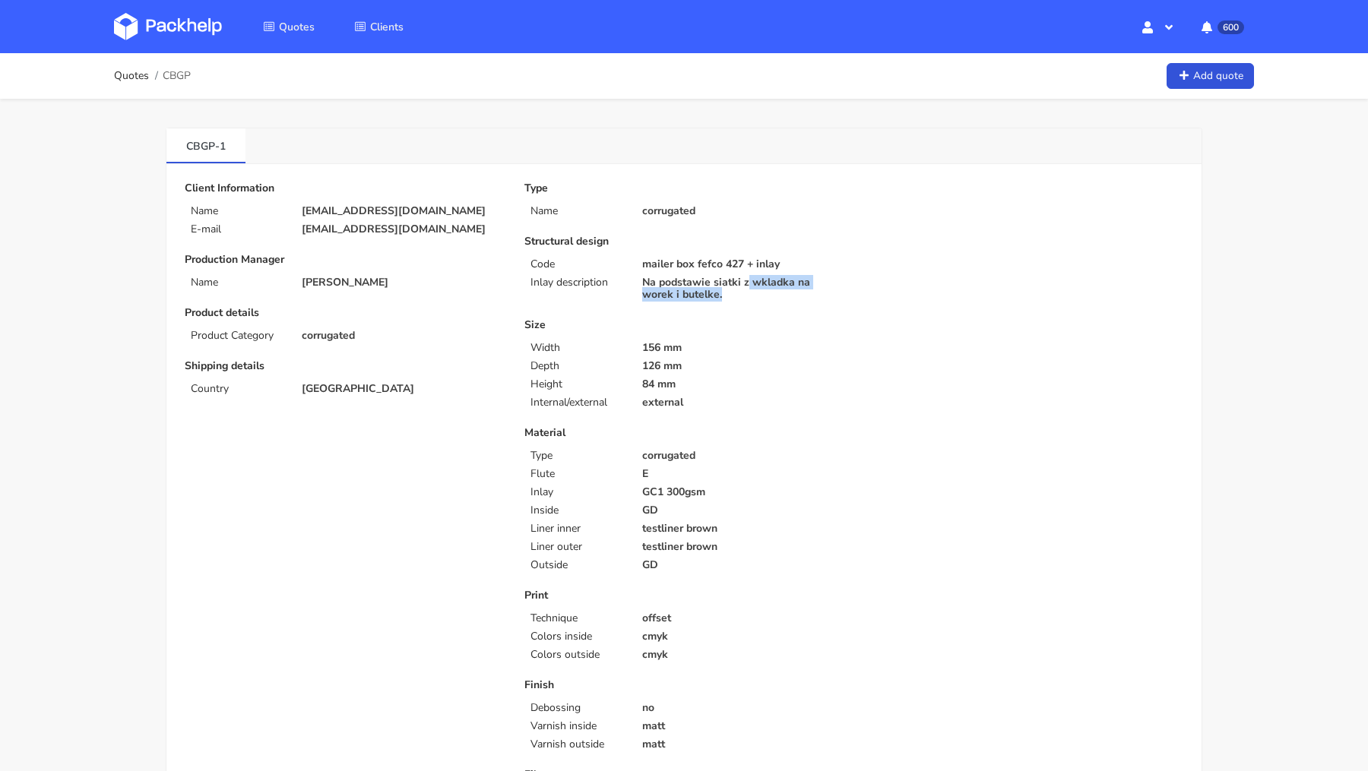
drag, startPoint x: 749, startPoint y: 278, endPoint x: 782, endPoint y: 294, distance: 36.4
click at [782, 294] on p "Na podstawie siatki z wkladka na worek i butelke." at bounding box center [742, 289] width 201 height 24
copy p "wkladka [PERSON_NAME] i butelke."
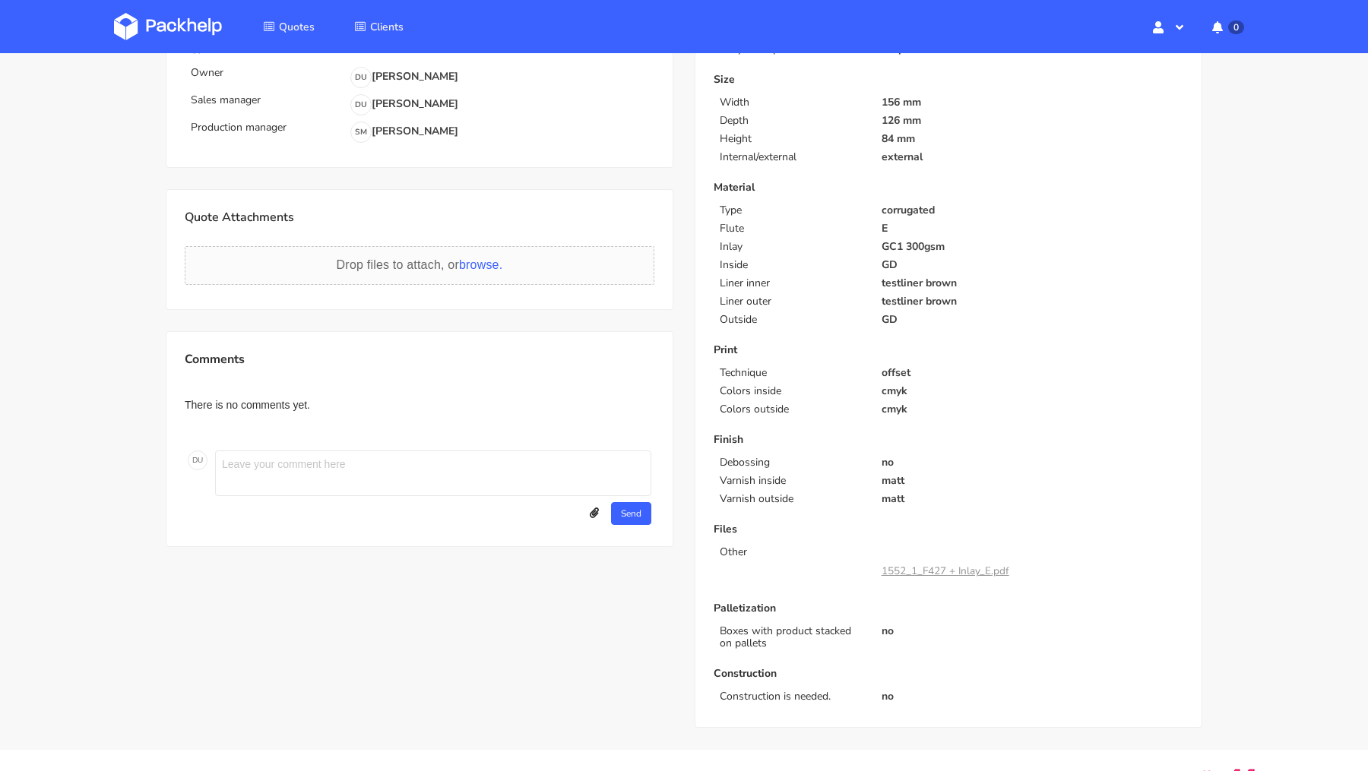
scroll to position [347, 0]
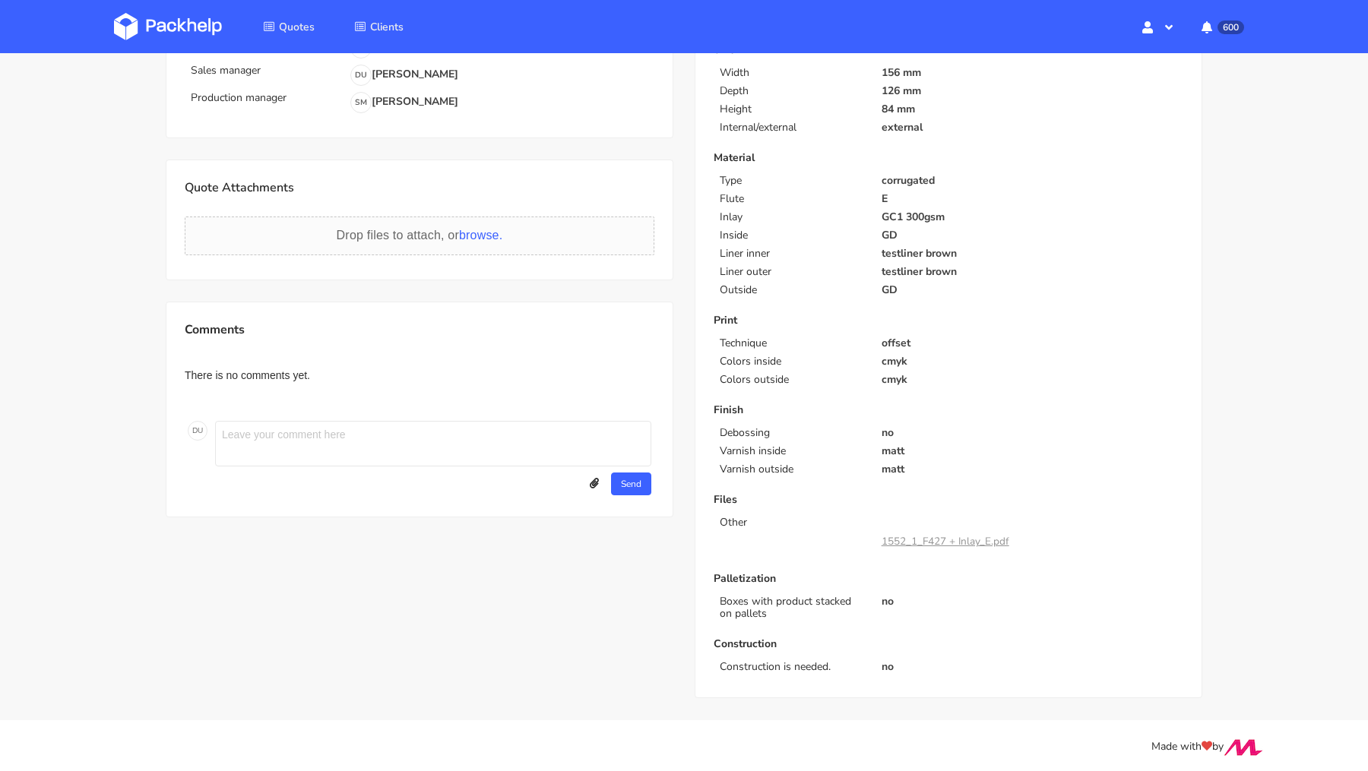
click at [911, 529] on div "1552_1_F427 + Inlay_E.pdf" at bounding box center [946, 542] width 128 height 26
click at [919, 538] on link "1552_1_F427 + Inlay_E.pdf" at bounding box center [946, 541] width 128 height 14
